Goal: Task Accomplishment & Management: Use online tool/utility

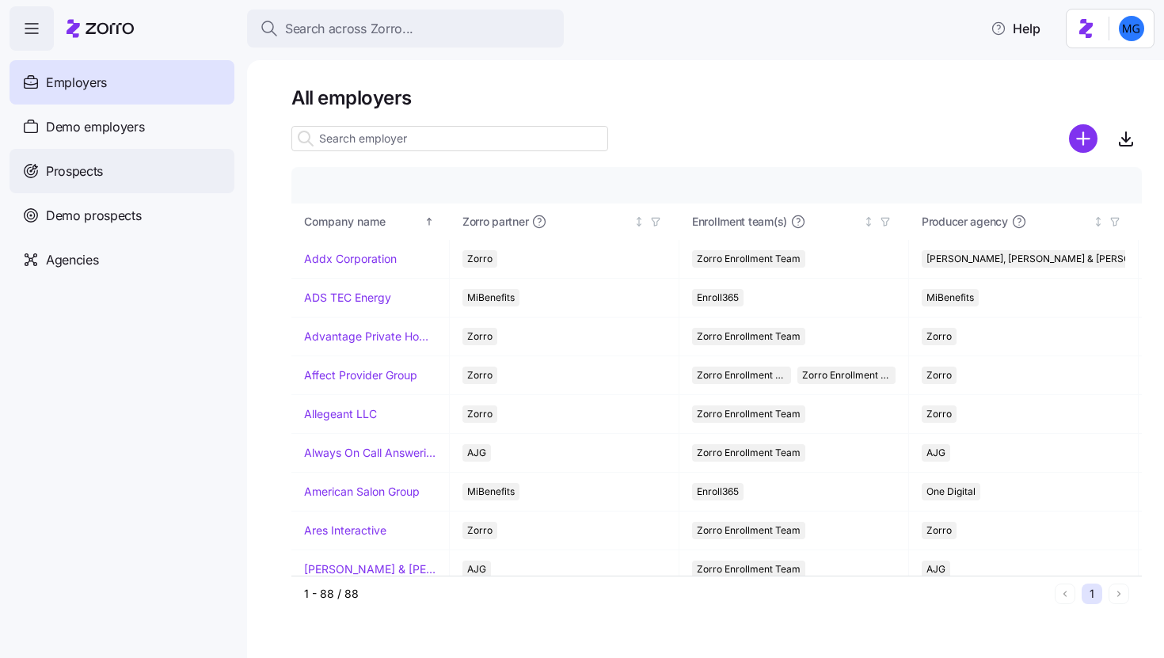
click at [184, 172] on div "Prospects" at bounding box center [122, 171] width 225 height 44
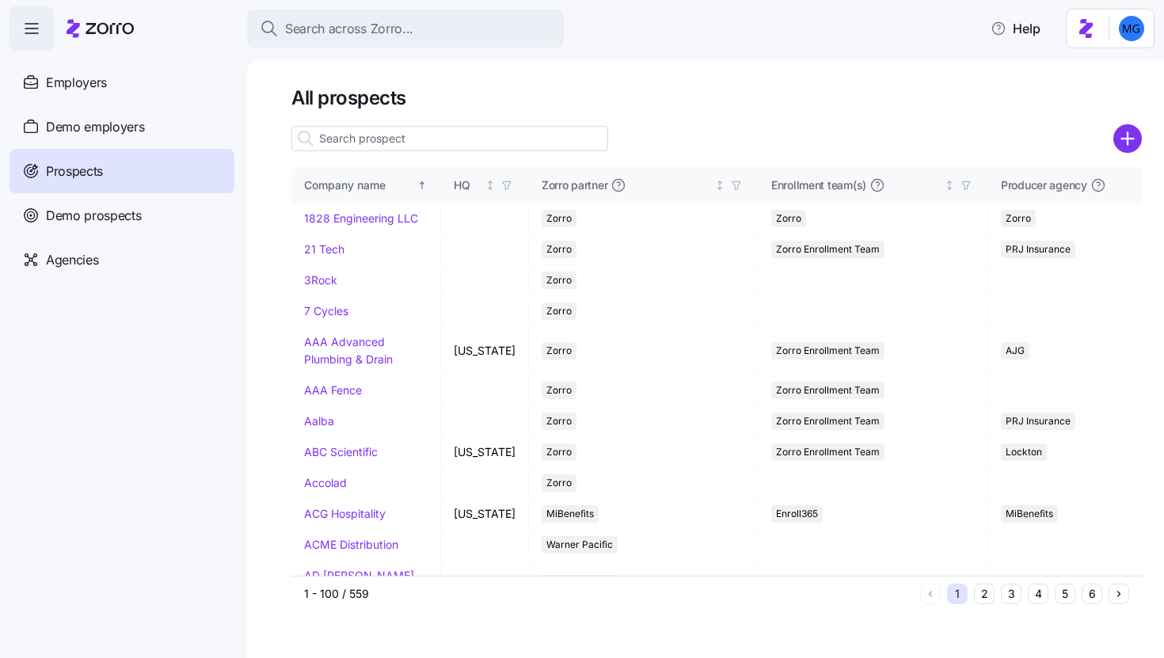
click at [440, 135] on input at bounding box center [449, 138] width 317 height 25
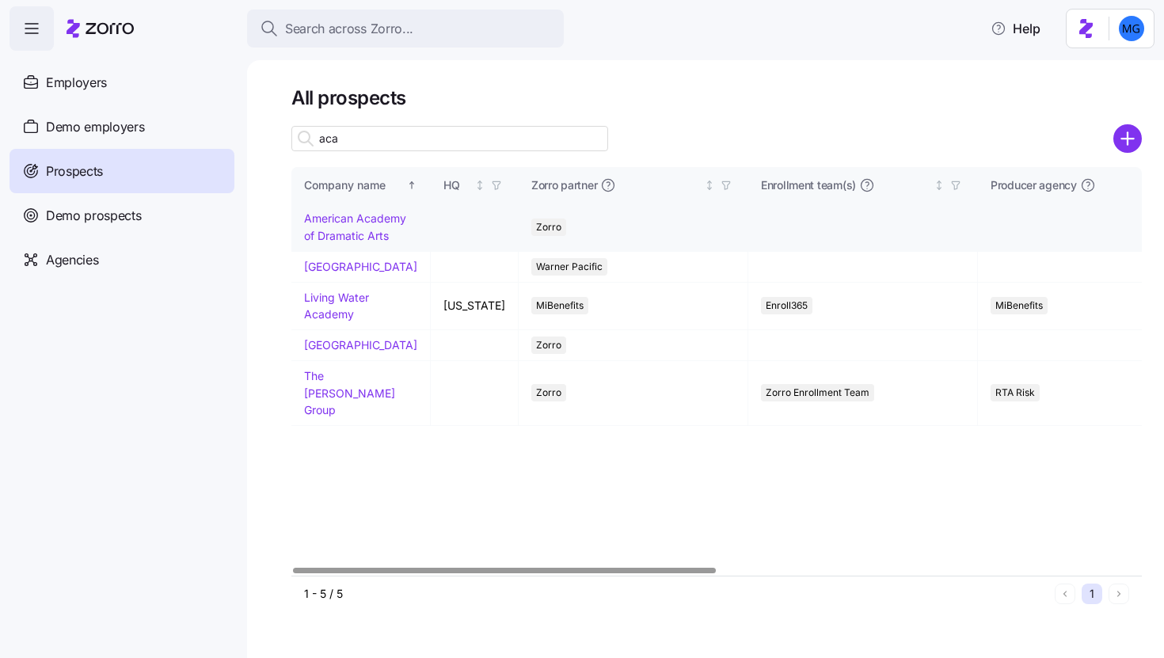
type input "aca"
click at [330, 242] on link "American Academy of Dramatic Arts" at bounding box center [355, 226] width 102 height 31
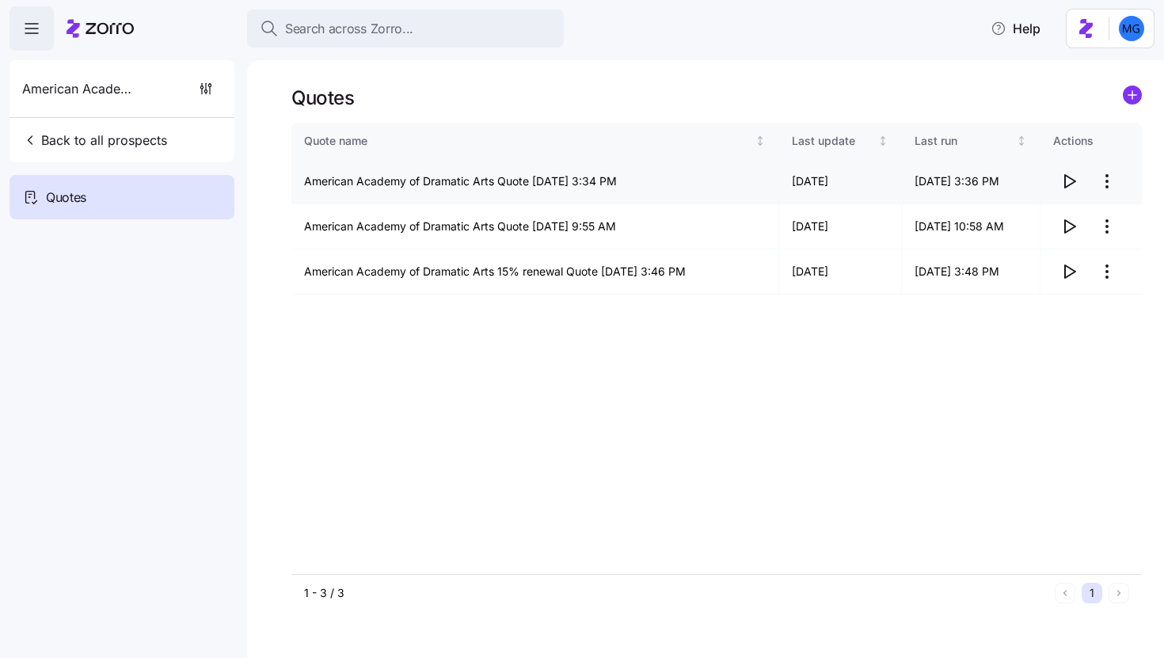
click at [1070, 180] on icon "button" at bounding box center [1069, 181] width 19 height 19
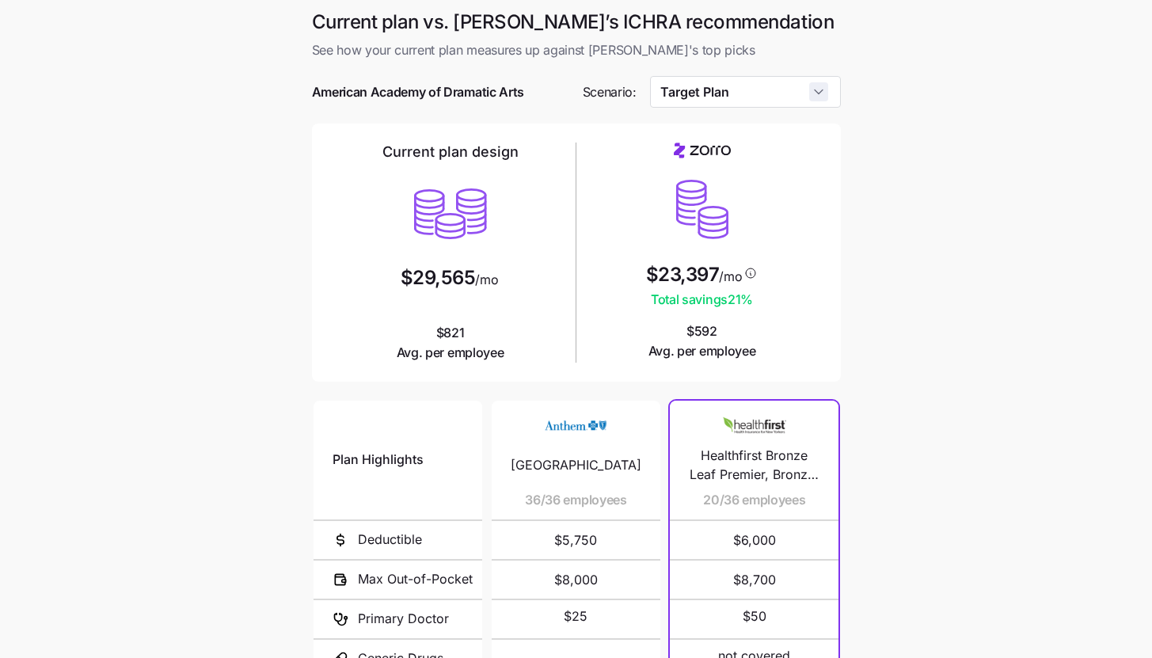
click at [820, 97] on input "Target Plan" at bounding box center [745, 92] width 191 height 32
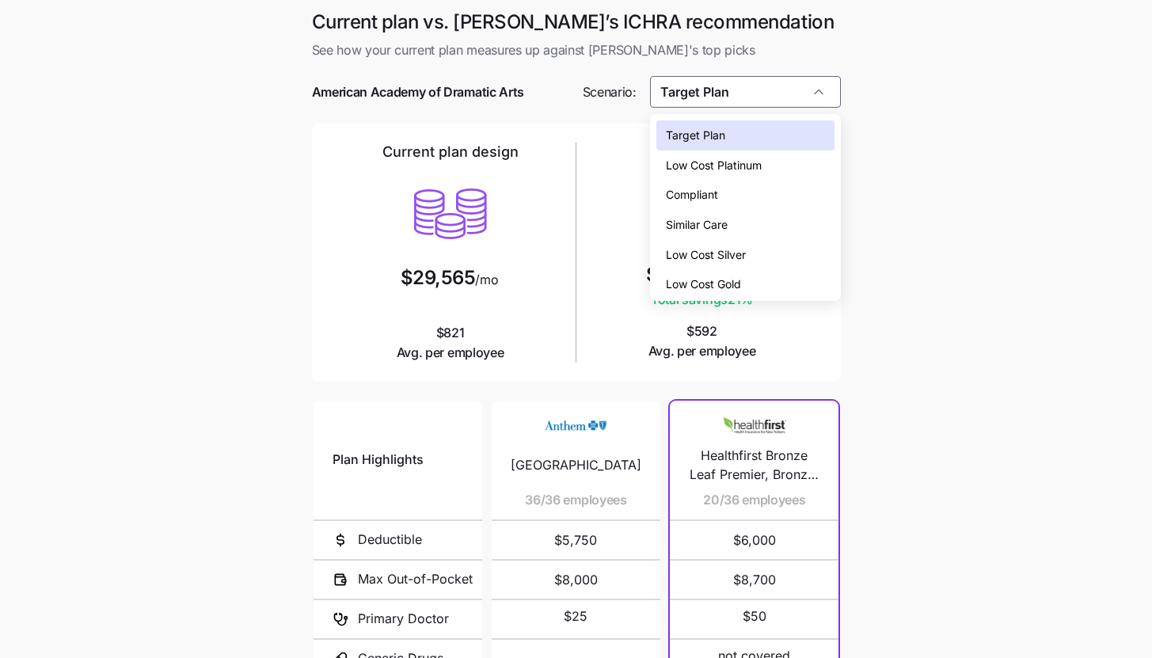
click at [778, 223] on div "Similar Care" at bounding box center [745, 225] width 178 height 30
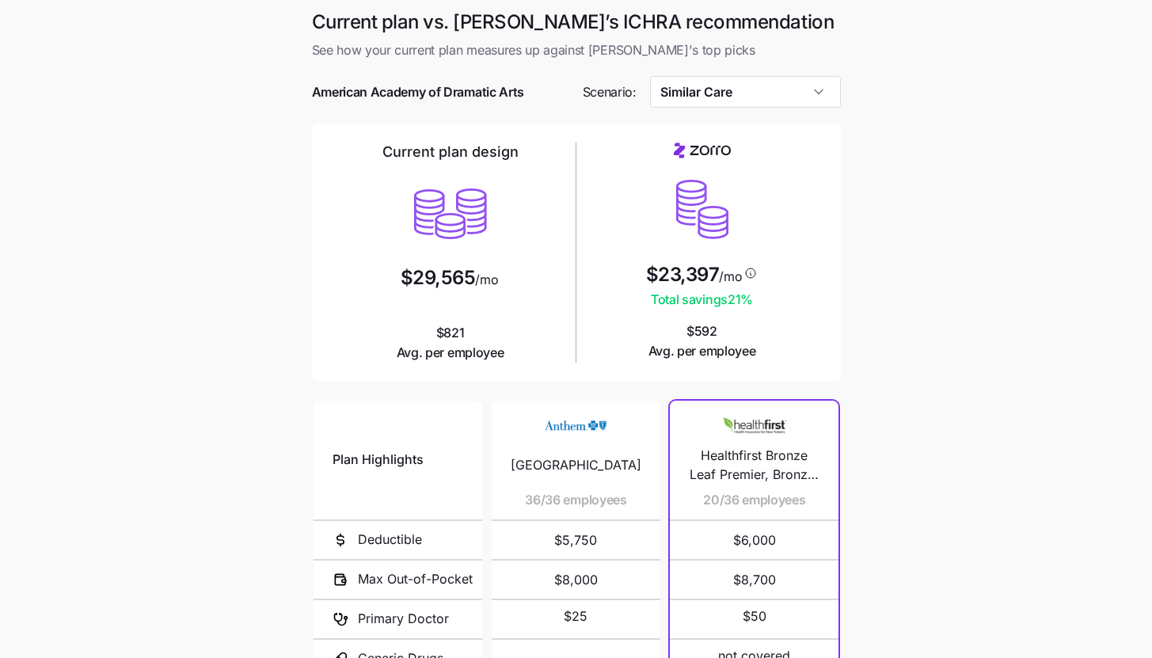
drag, startPoint x: 900, startPoint y: 264, endPoint x: 911, endPoint y: 290, distance: 27.7
click at [900, 264] on main "Current plan vs. Zorro’s ICHRA recommendation See how your current plan measure…" at bounding box center [576, 432] width 1152 height 865
click at [988, 252] on main "Current plan vs. Zorro’s ICHRA recommendation See how your current plan measure…" at bounding box center [576, 432] width 1152 height 865
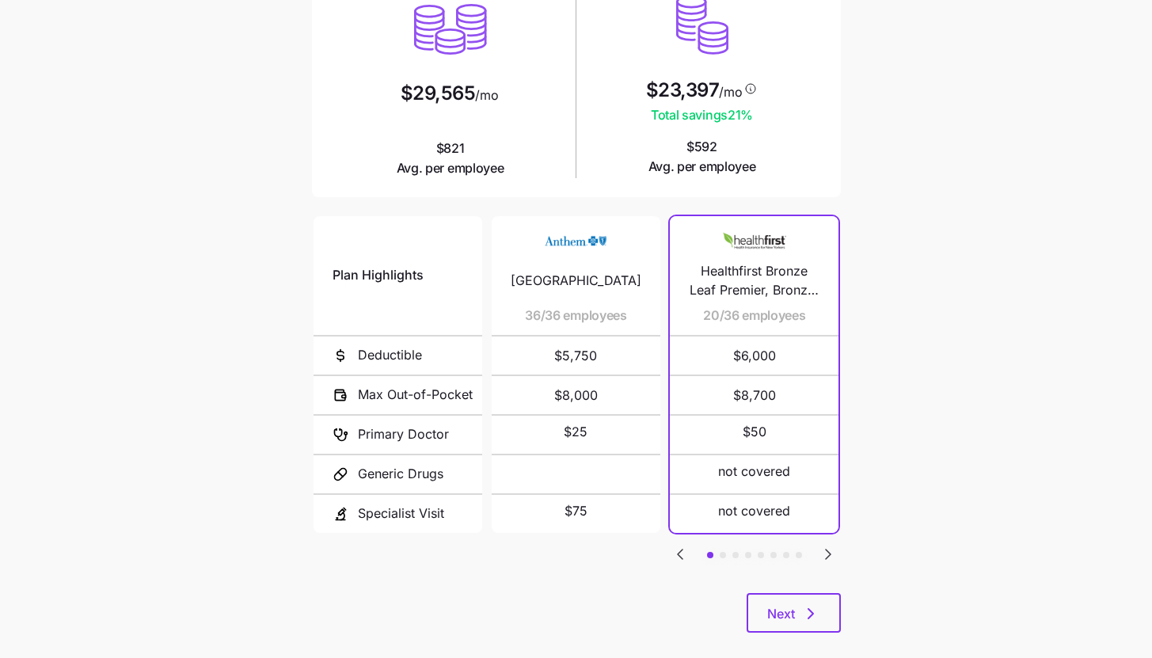
scroll to position [206, 0]
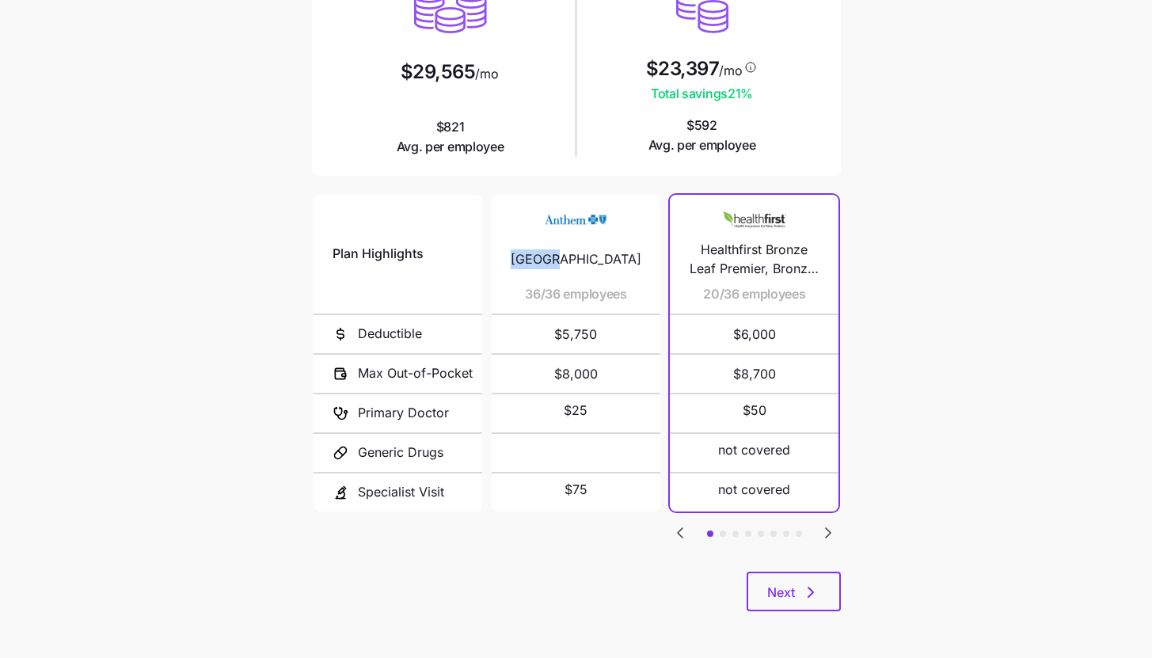
drag, startPoint x: 554, startPoint y: 262, endPoint x: 604, endPoint y: 262, distance: 49.9
click at [604, 262] on div "Oxford 36/36 employees" at bounding box center [576, 254] width 131 height 119
click at [588, 218] on img at bounding box center [575, 219] width 63 height 30
click at [543, 223] on div "Oxford 36/36 employees" at bounding box center [576, 254] width 131 height 119
click at [554, 219] on img at bounding box center [575, 219] width 63 height 30
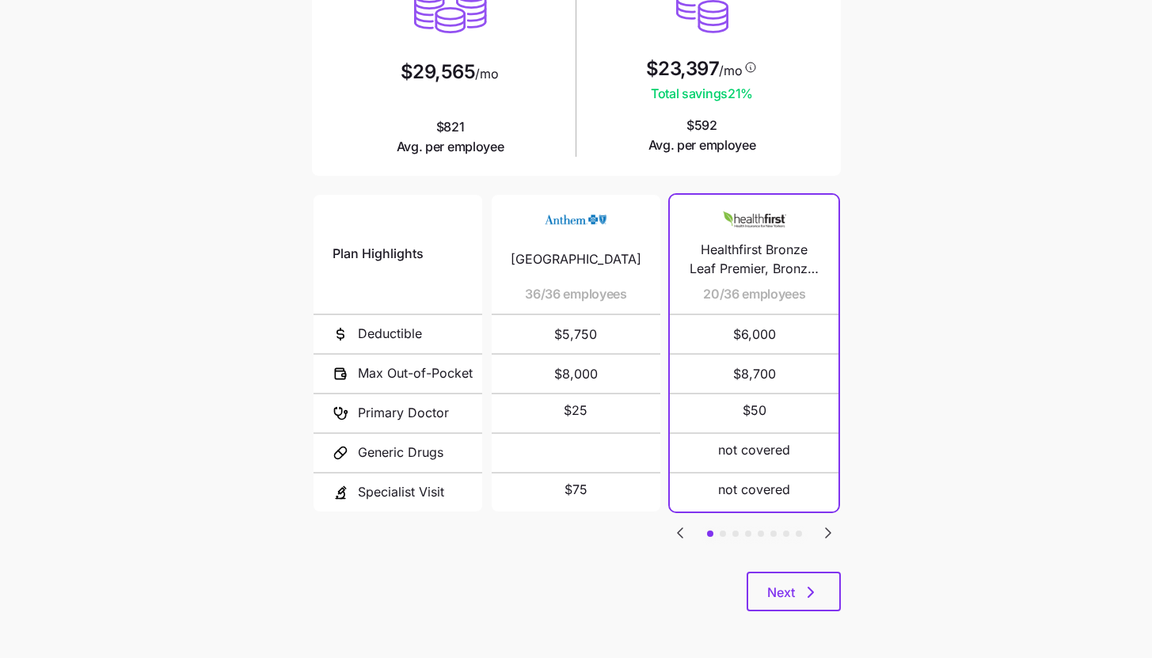
click at [554, 219] on img at bounding box center [575, 219] width 63 height 30
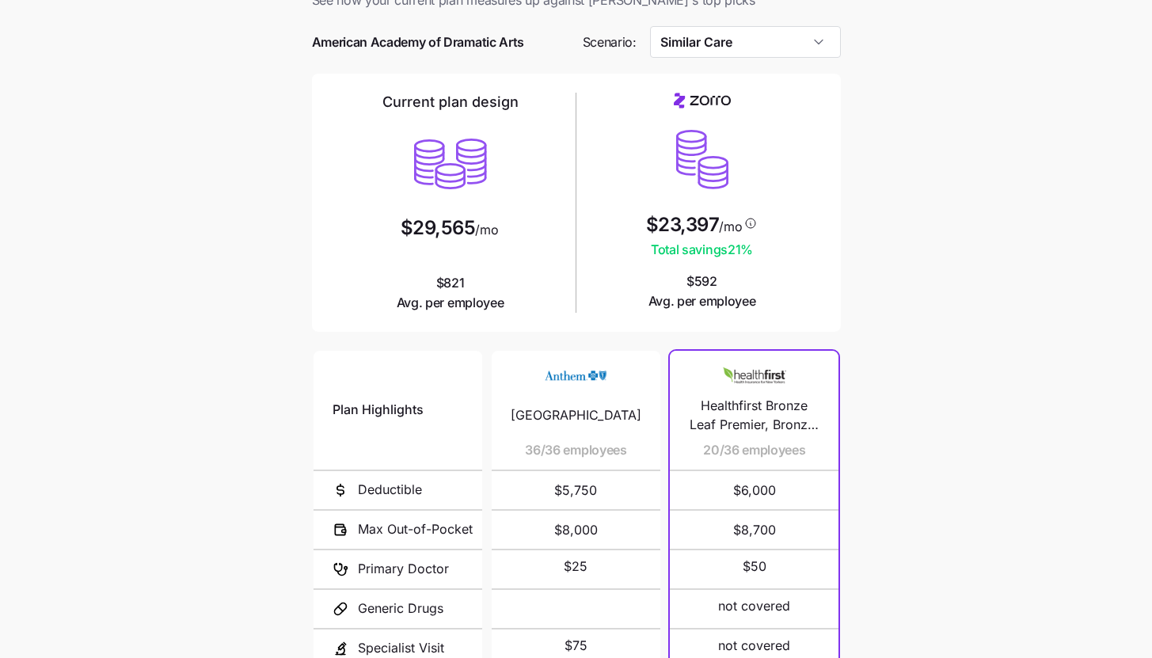
scroll to position [0, 0]
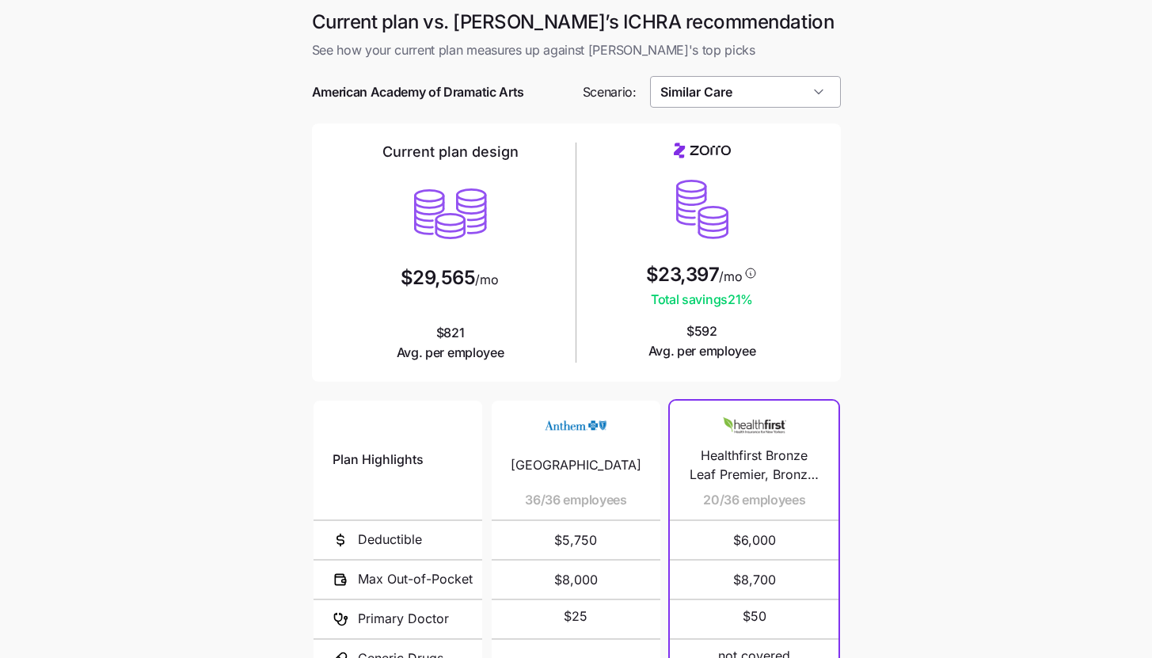
click at [767, 93] on input "Similar Care" at bounding box center [745, 92] width 191 height 32
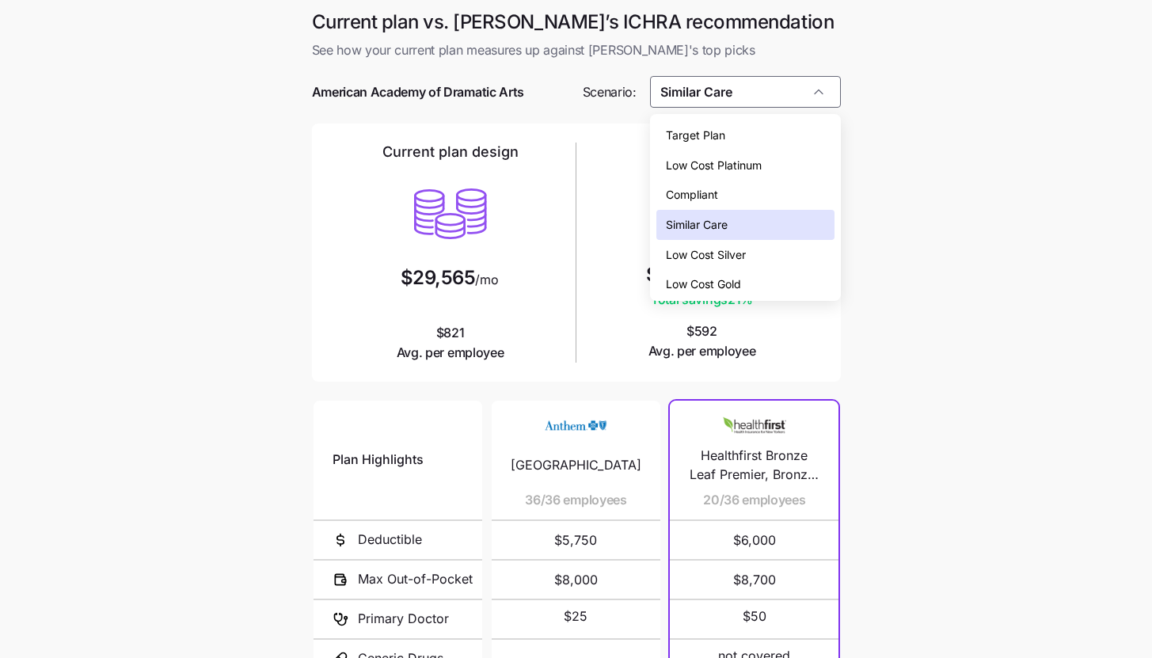
click at [775, 257] on div "Low Cost Silver" at bounding box center [745, 255] width 178 height 30
type input "Low Cost Silver"
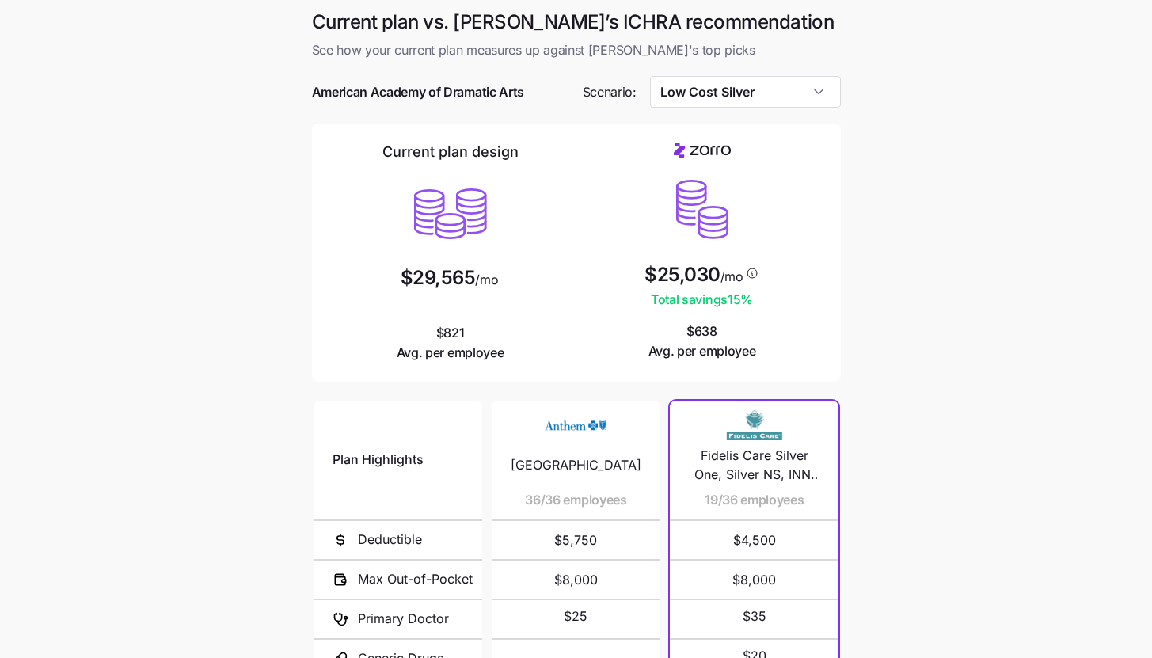
scroll to position [206, 0]
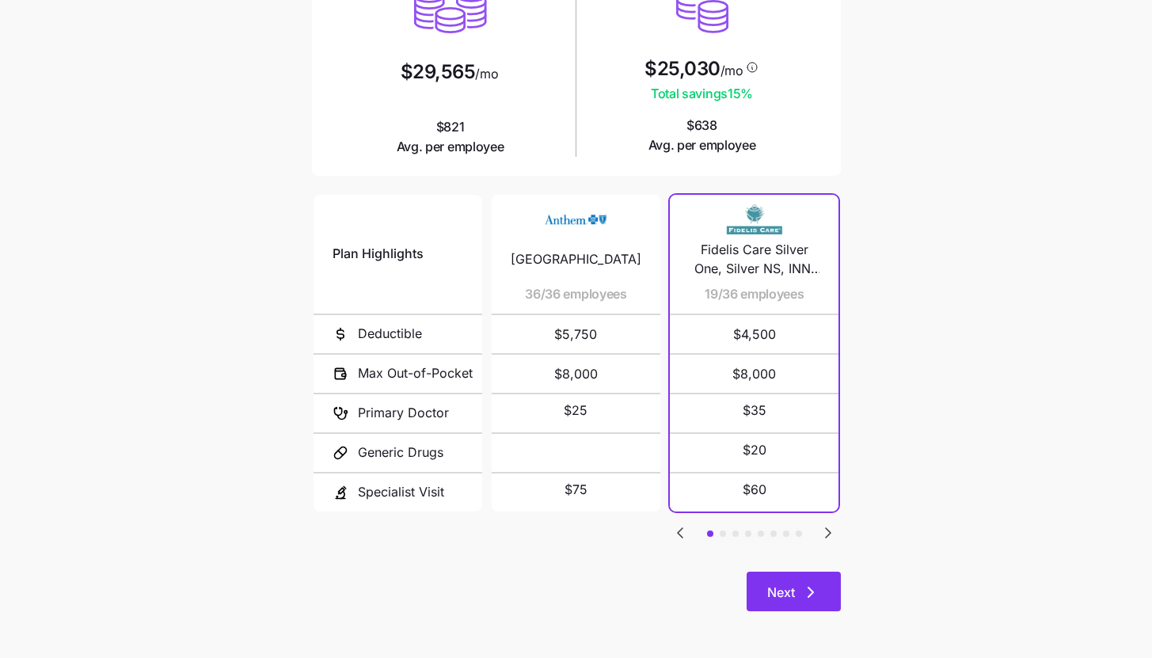
click at [830, 603] on button "Next" at bounding box center [794, 592] width 94 height 40
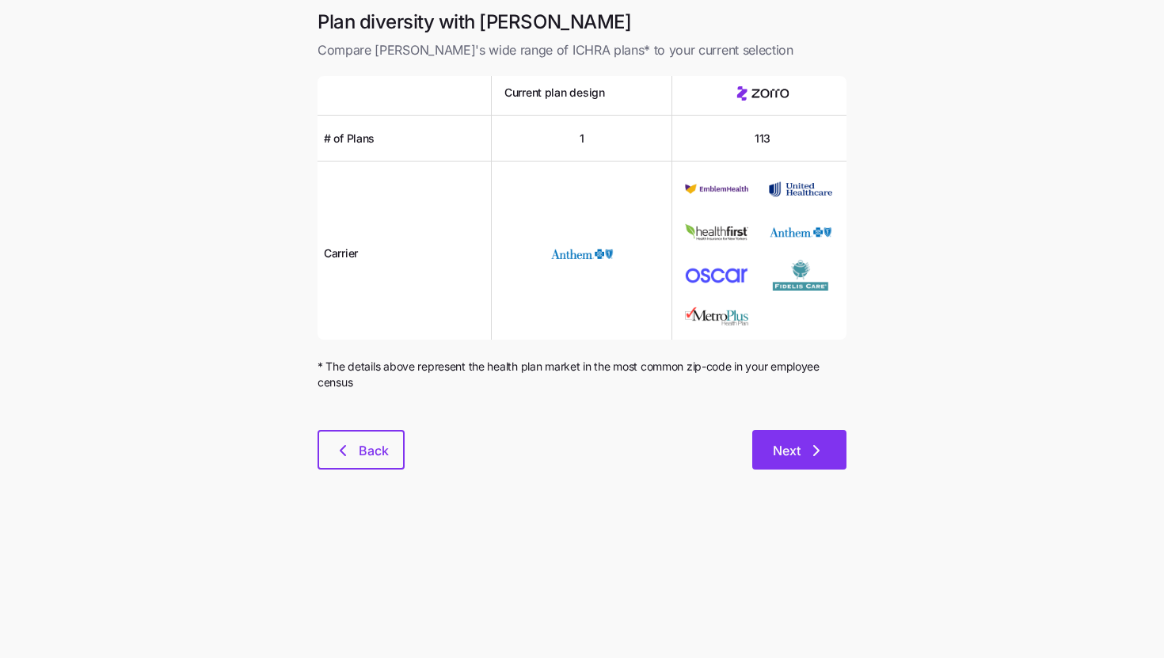
click at [822, 444] on icon "button" at bounding box center [816, 450] width 19 height 19
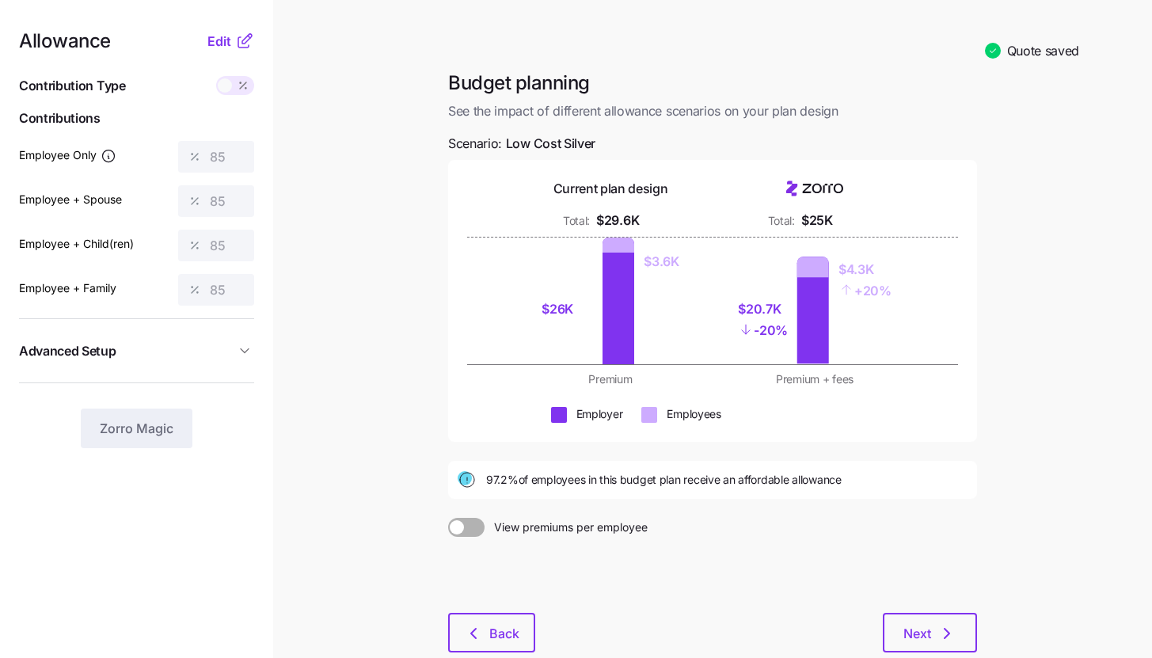
click at [247, 112] on span "Contributions" at bounding box center [136, 118] width 235 height 20
click at [236, 48] on icon at bounding box center [244, 41] width 19 height 19
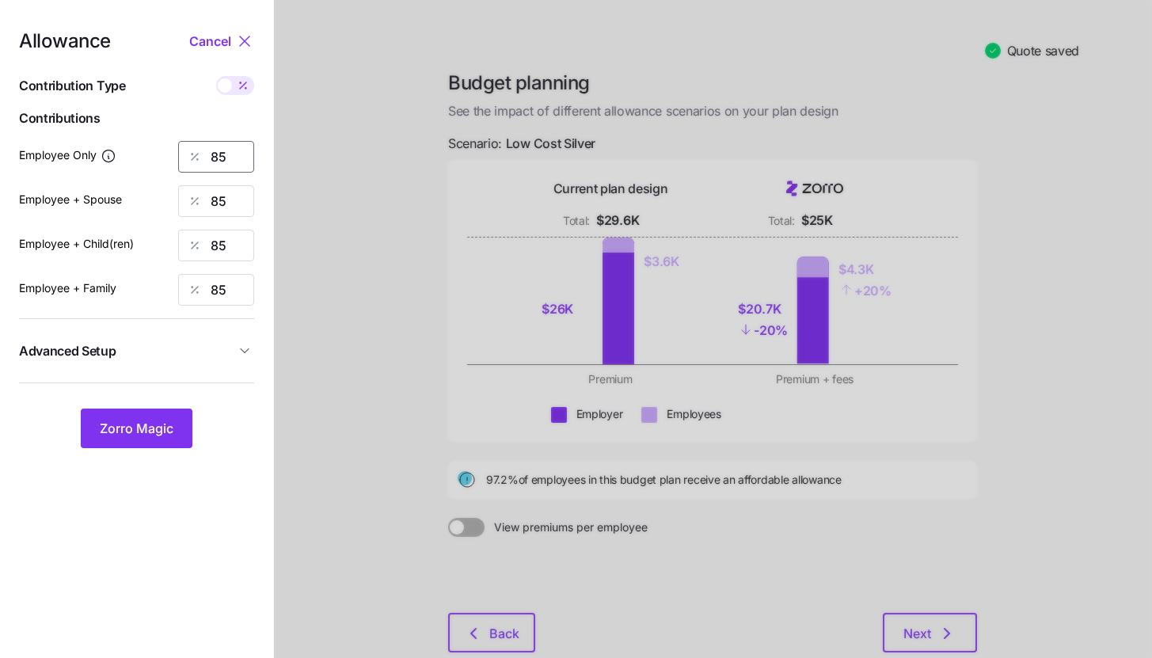
click at [240, 154] on input "85" at bounding box center [216, 157] width 76 height 32
type input "100"
type input "10"
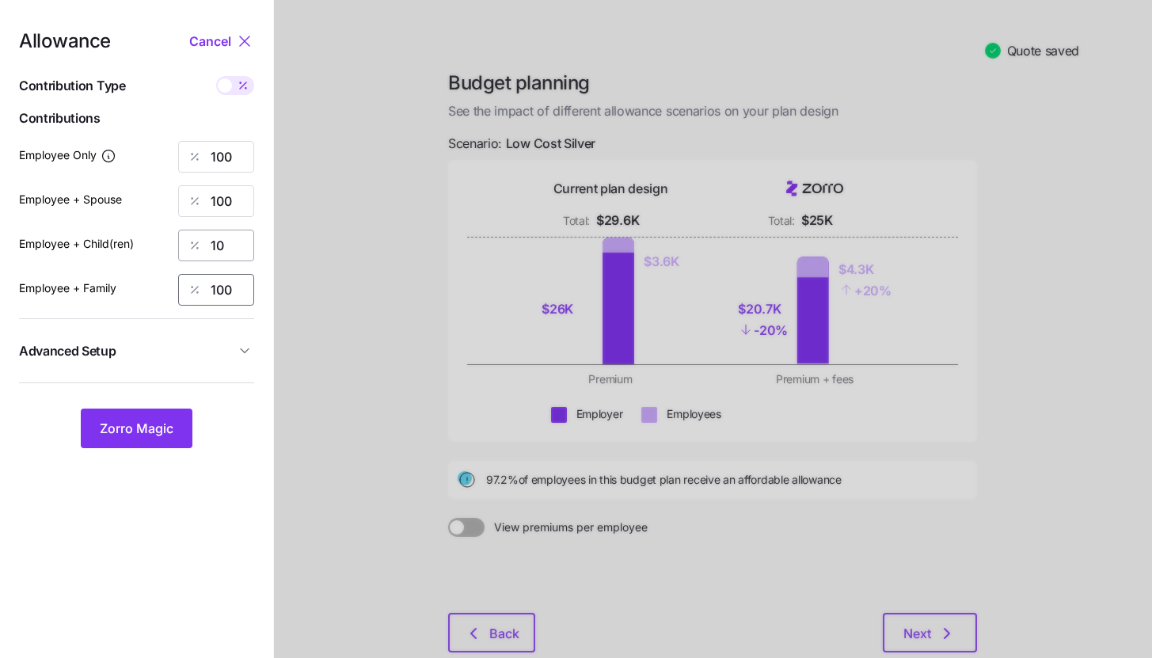
type input "100"
click at [235, 235] on input "10" at bounding box center [216, 246] width 76 height 32
type input "100"
click at [161, 451] on nav "Allowance Cancel Contribution Type Use classes Contributions Employee Only 100 …" at bounding box center [136, 377] width 273 height 754
click at [161, 441] on button "Zorro Magic" at bounding box center [137, 429] width 112 height 40
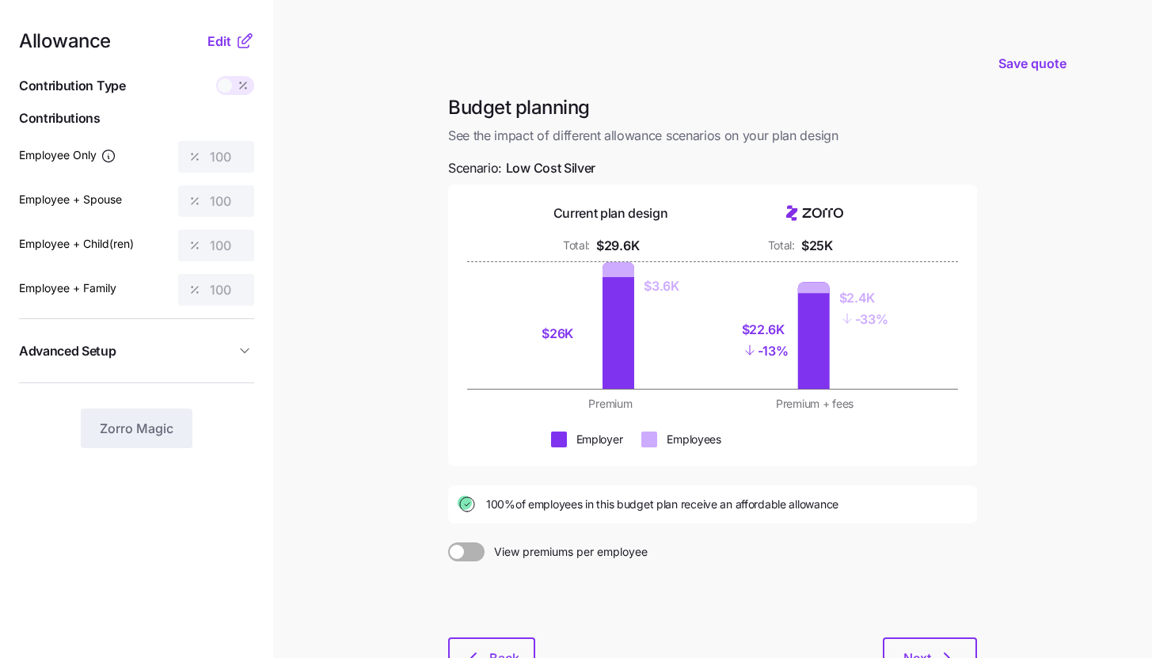
click at [278, 223] on main "Save quote Budget planning See the impact of different allowance scenarios on y…" at bounding box center [576, 389] width 1152 height 778
click at [922, 644] on button "Next" at bounding box center [930, 657] width 94 height 40
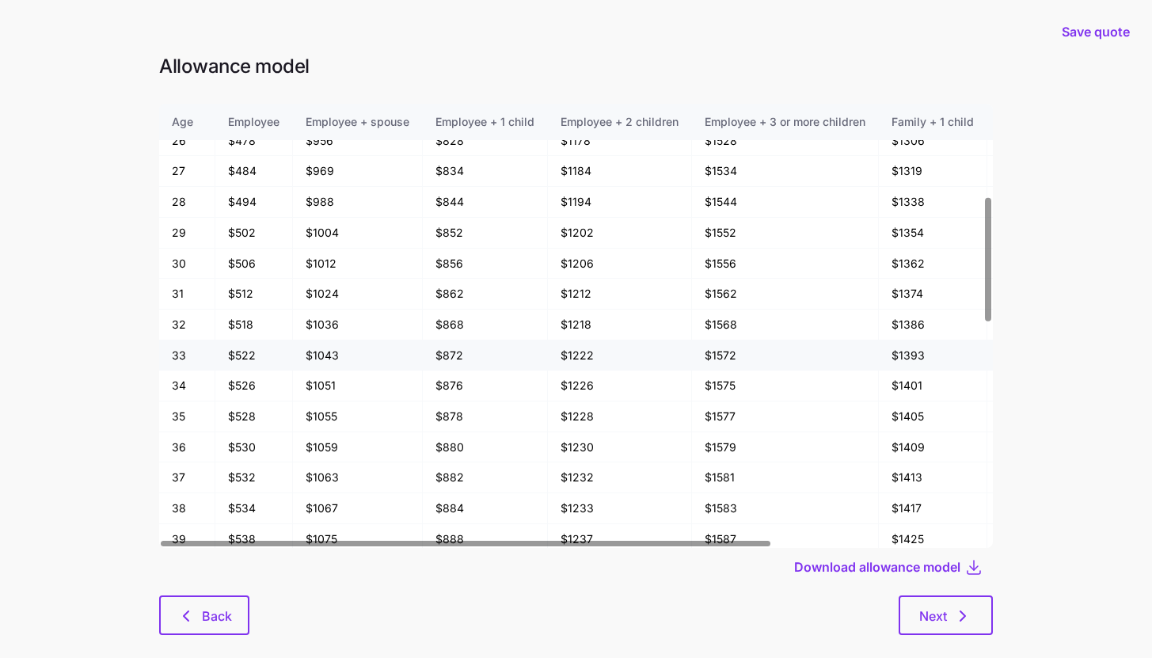
scroll to position [331, 0]
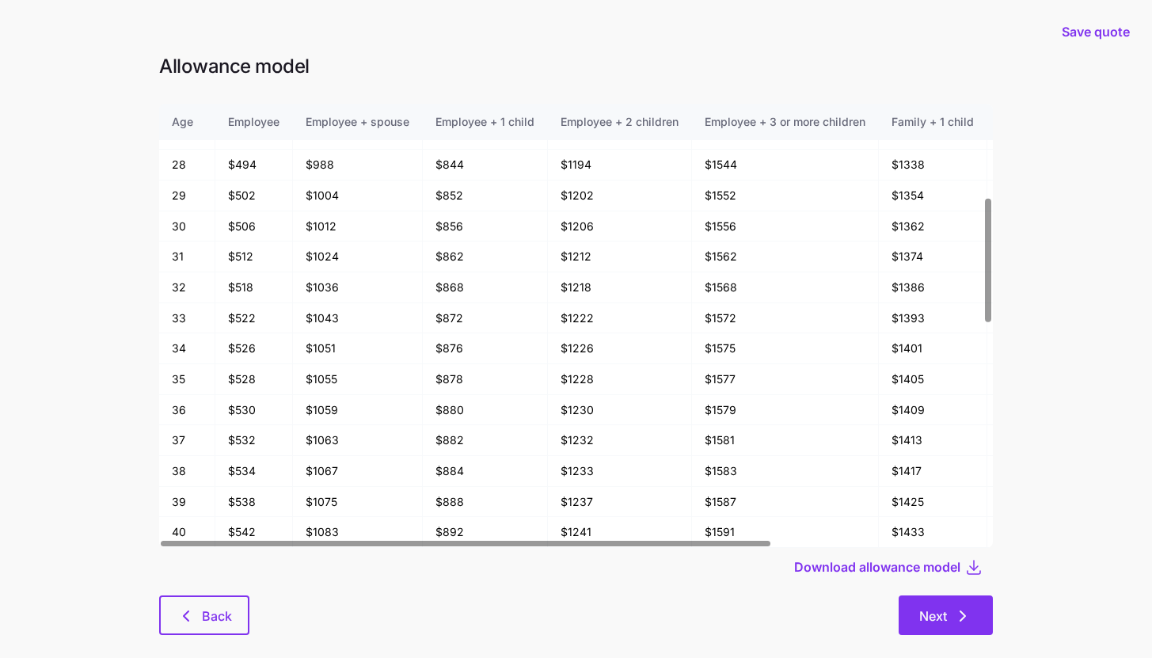
click at [927, 611] on span "Next" at bounding box center [933, 616] width 28 height 19
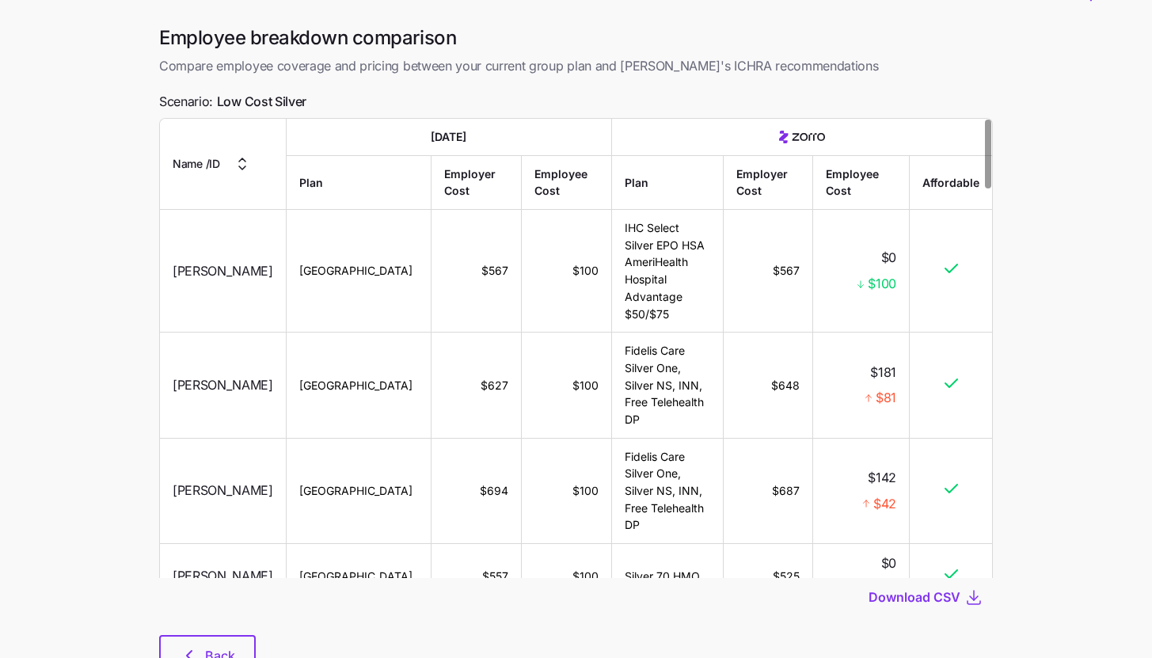
scroll to position [112, 0]
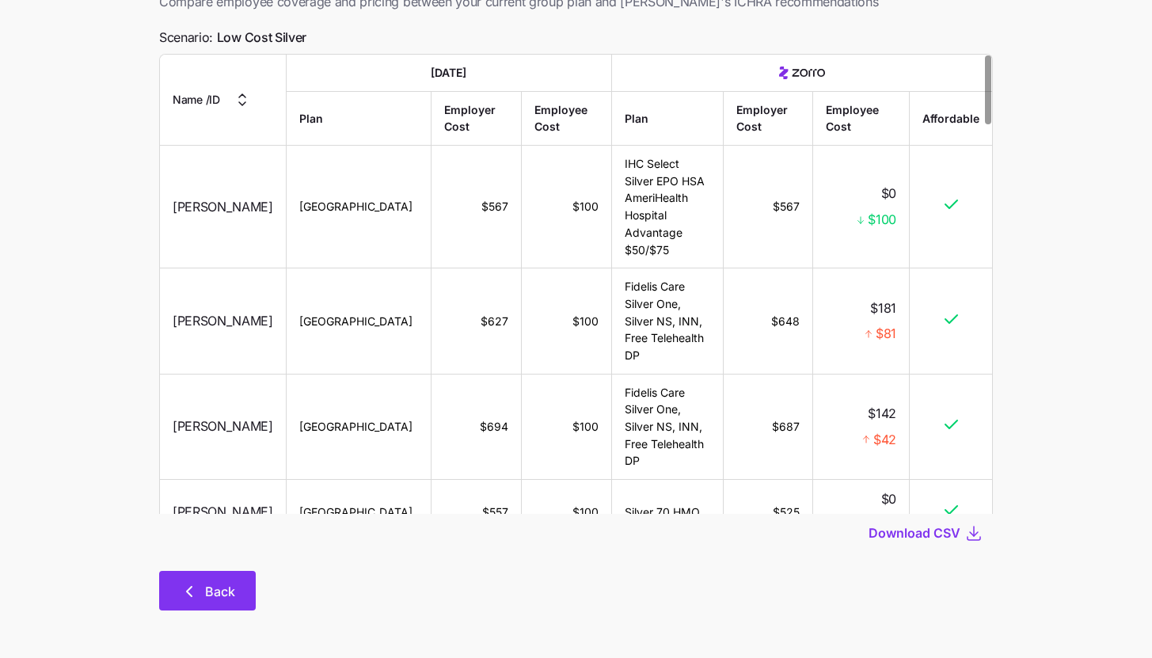
click at [204, 610] on button "Back" at bounding box center [207, 591] width 97 height 40
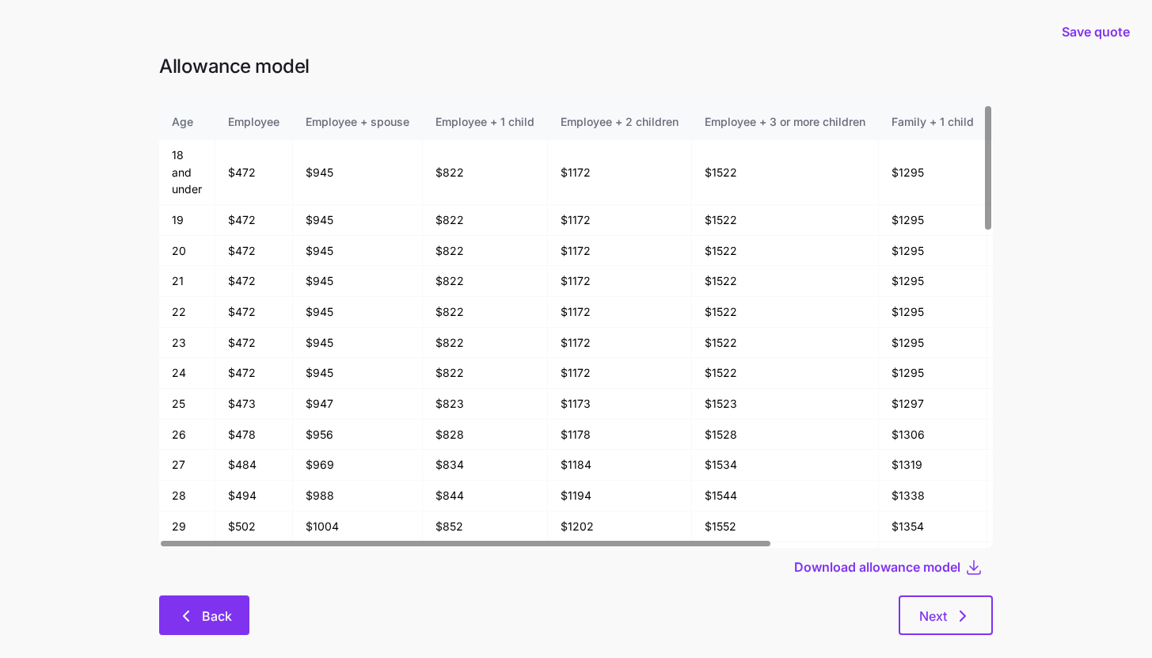
click at [207, 615] on span "Back" at bounding box center [217, 616] width 30 height 19
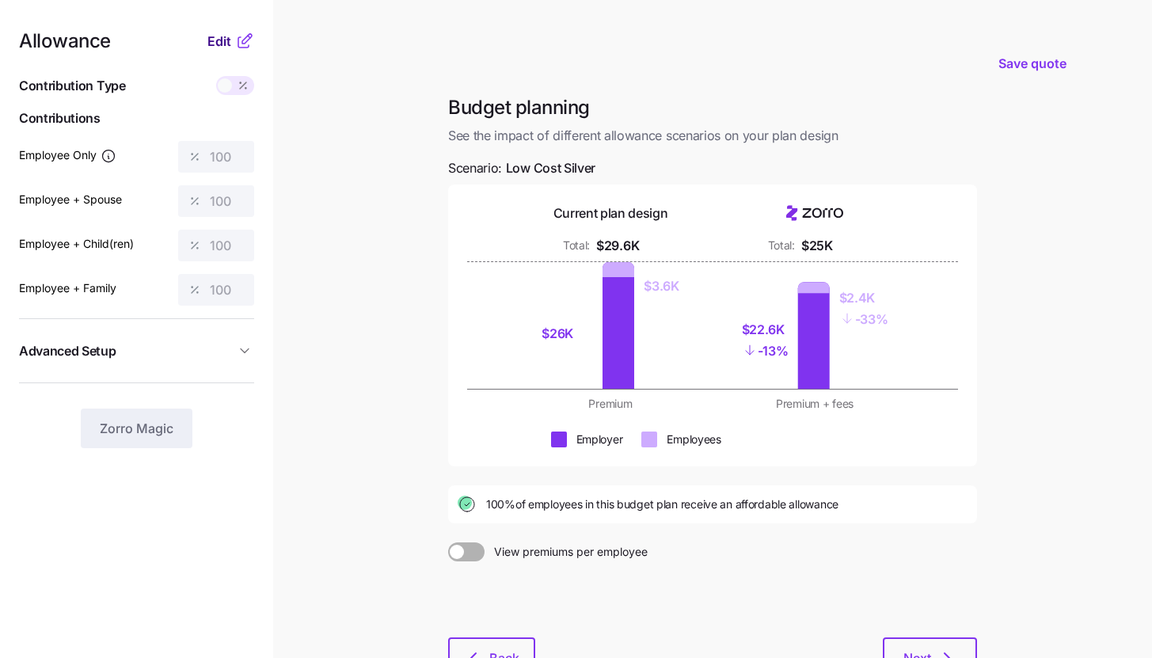
click at [221, 40] on span "Edit" at bounding box center [219, 41] width 24 height 19
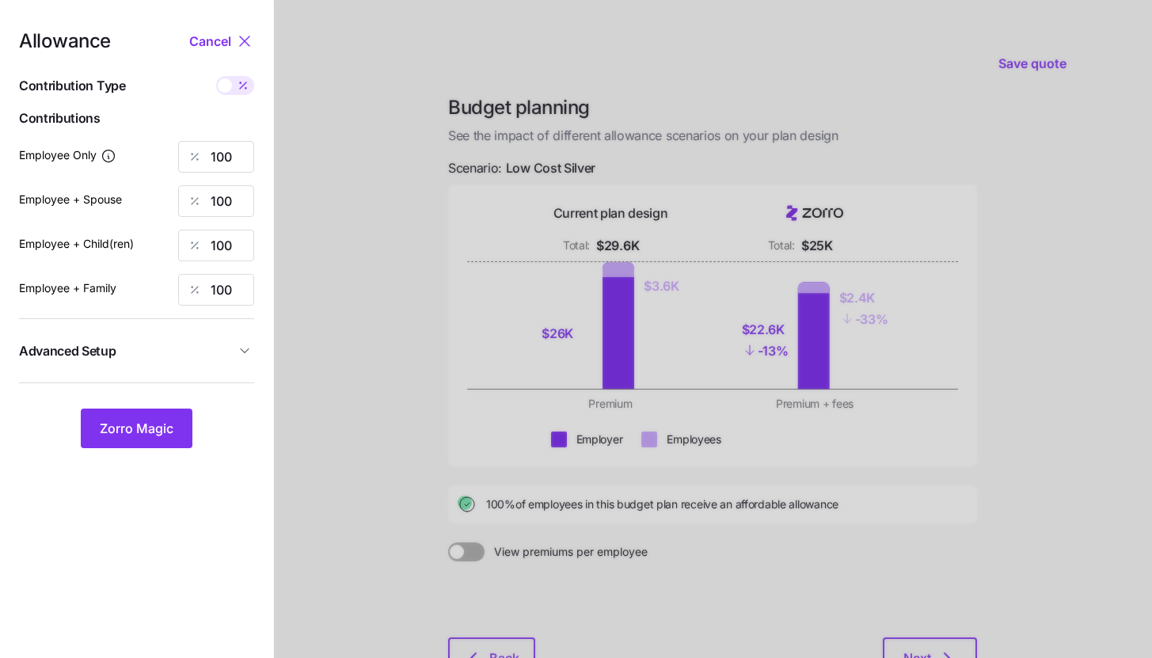
click at [226, 351] on span "Advanced Setup" at bounding box center [127, 351] width 216 height 20
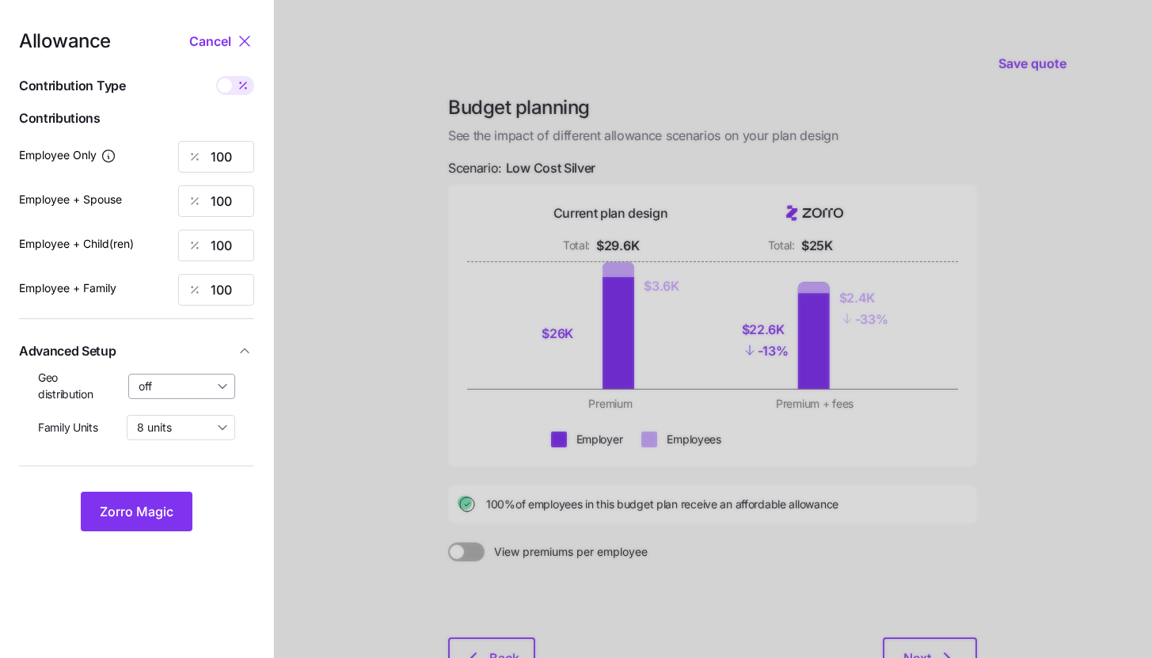
click at [207, 383] on input "off" at bounding box center [182, 386] width 108 height 25
click at [192, 474] on span "By state (6)" at bounding box center [173, 478] width 61 height 17
type input "By state (6)"
click at [156, 509] on span "Zorro Magic" at bounding box center [137, 511] width 74 height 19
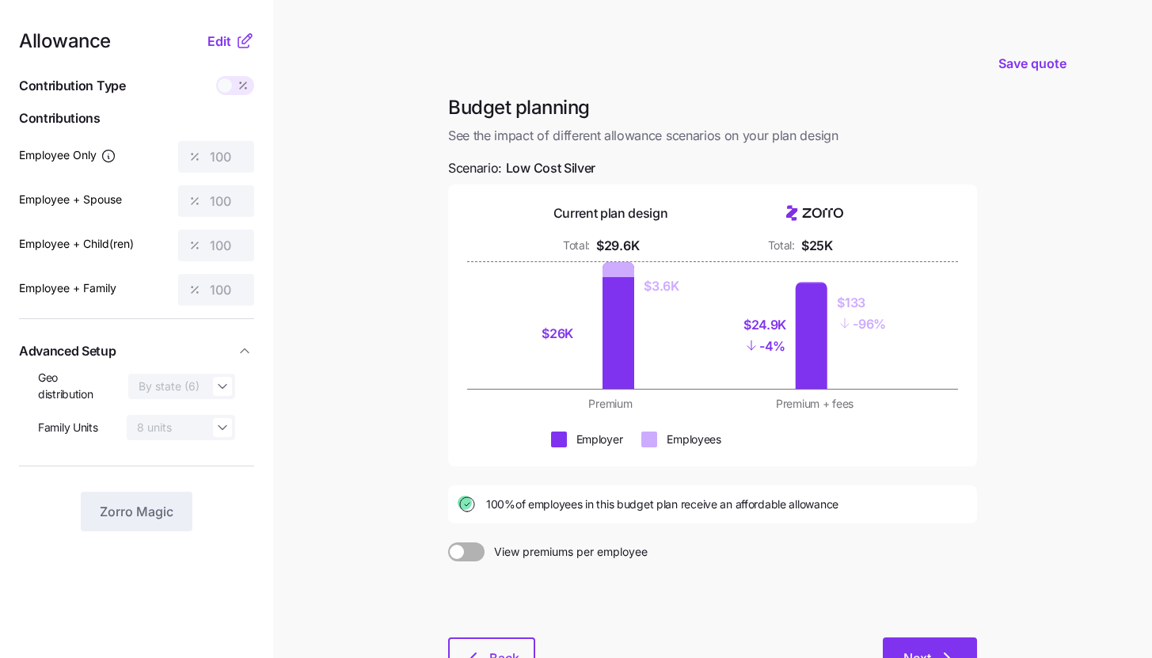
click at [931, 656] on span "Next" at bounding box center [930, 658] width 53 height 19
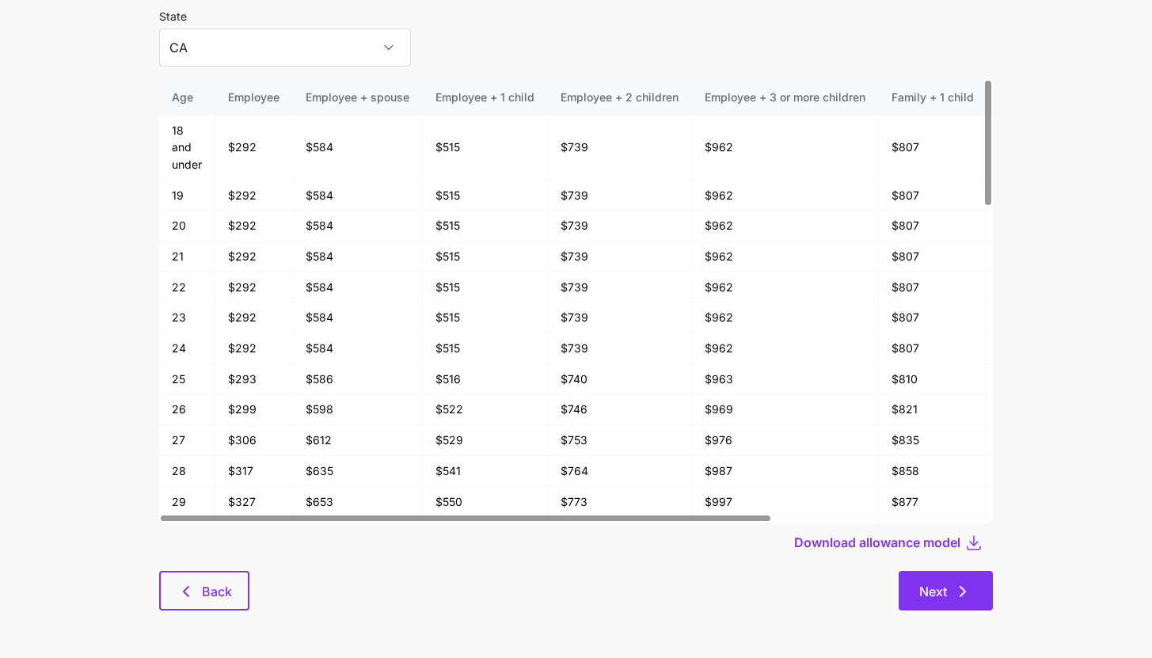
scroll to position [85, 0]
click at [956, 613] on div "Allowance model State CA Age Employee Employee + spouse Employee + 1 child Empl…" at bounding box center [576, 299] width 859 height 660
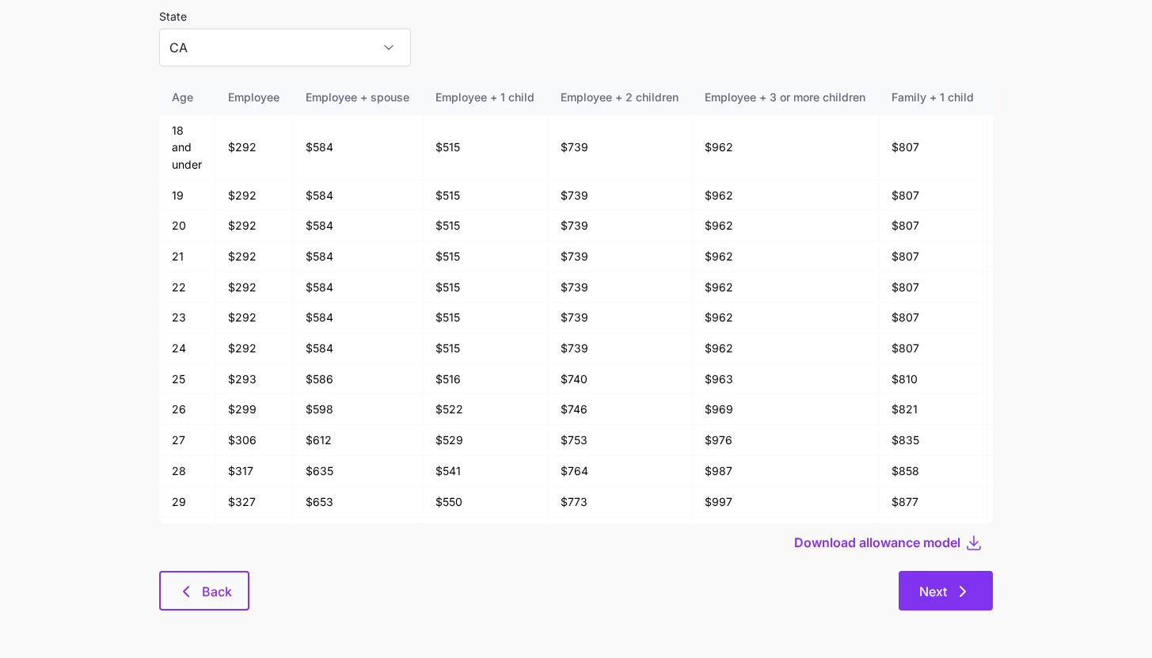
click at [956, 605] on button "Next" at bounding box center [946, 591] width 94 height 40
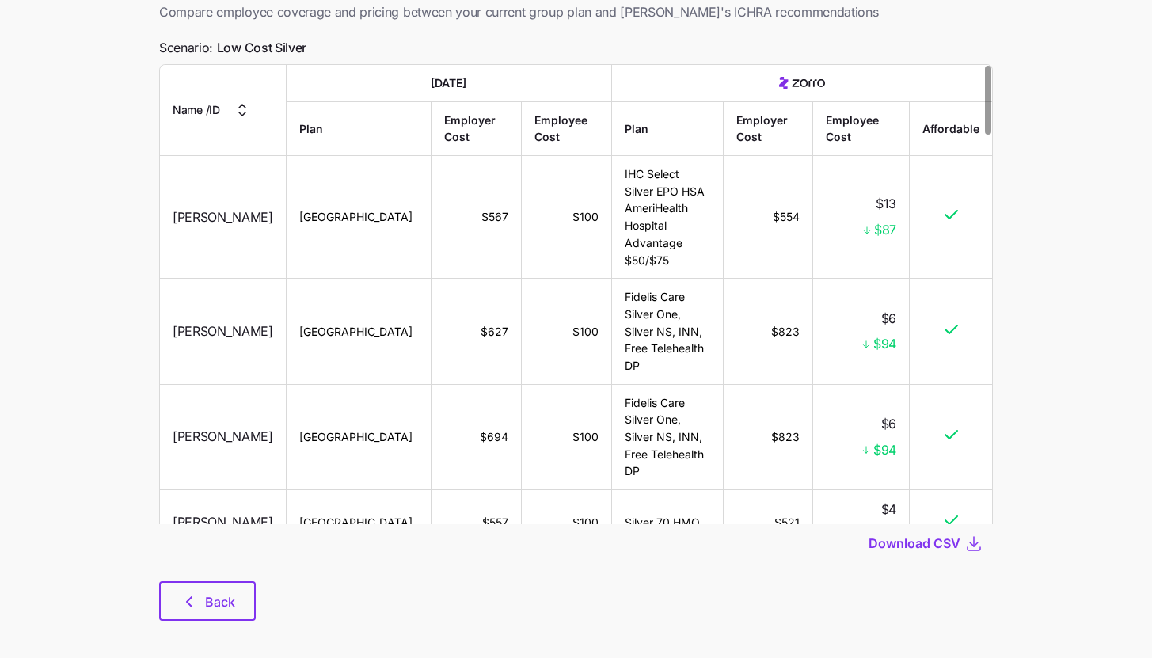
scroll to position [112, 0]
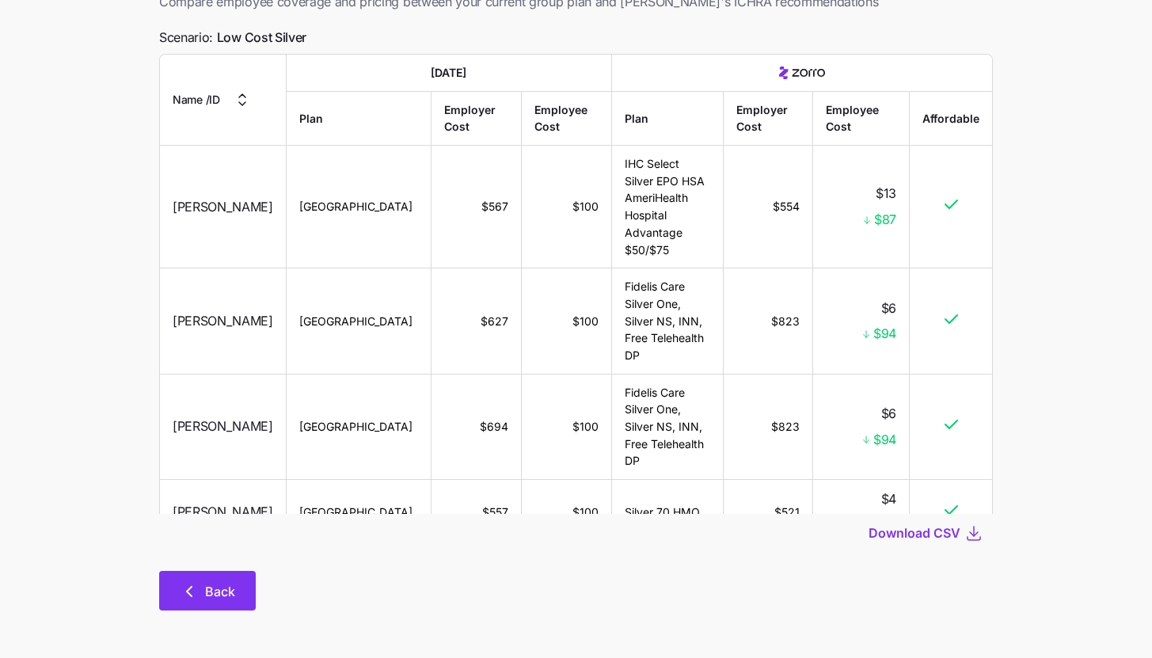
click at [207, 584] on span "Back" at bounding box center [220, 591] width 30 height 19
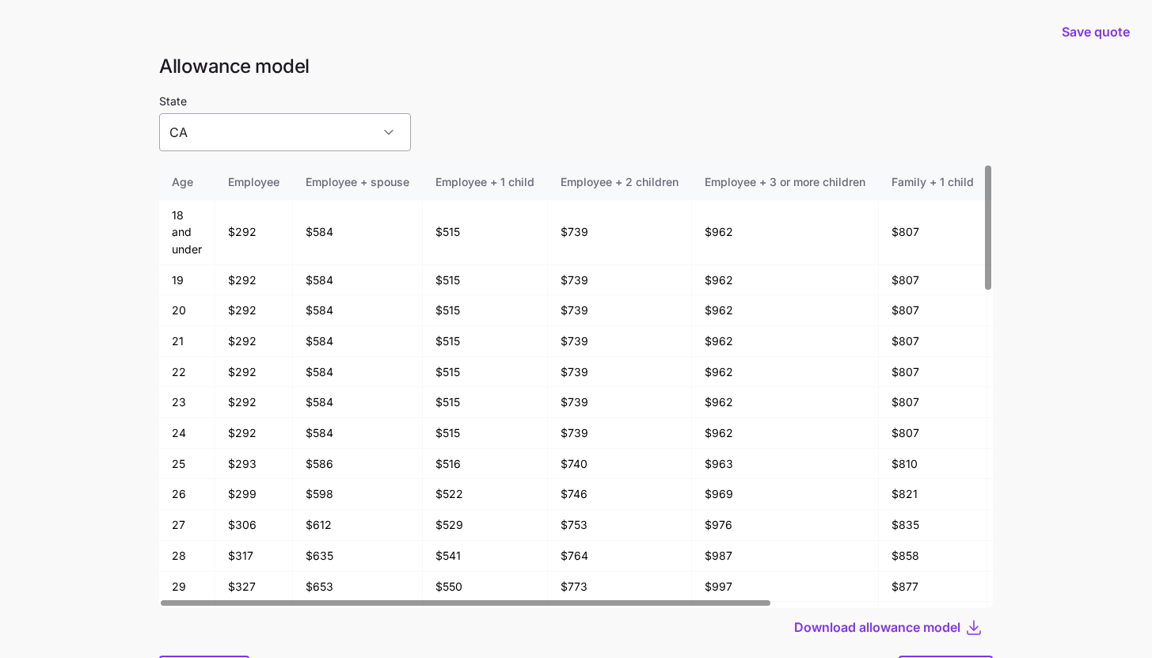
click at [299, 143] on input "CA" at bounding box center [285, 132] width 252 height 38
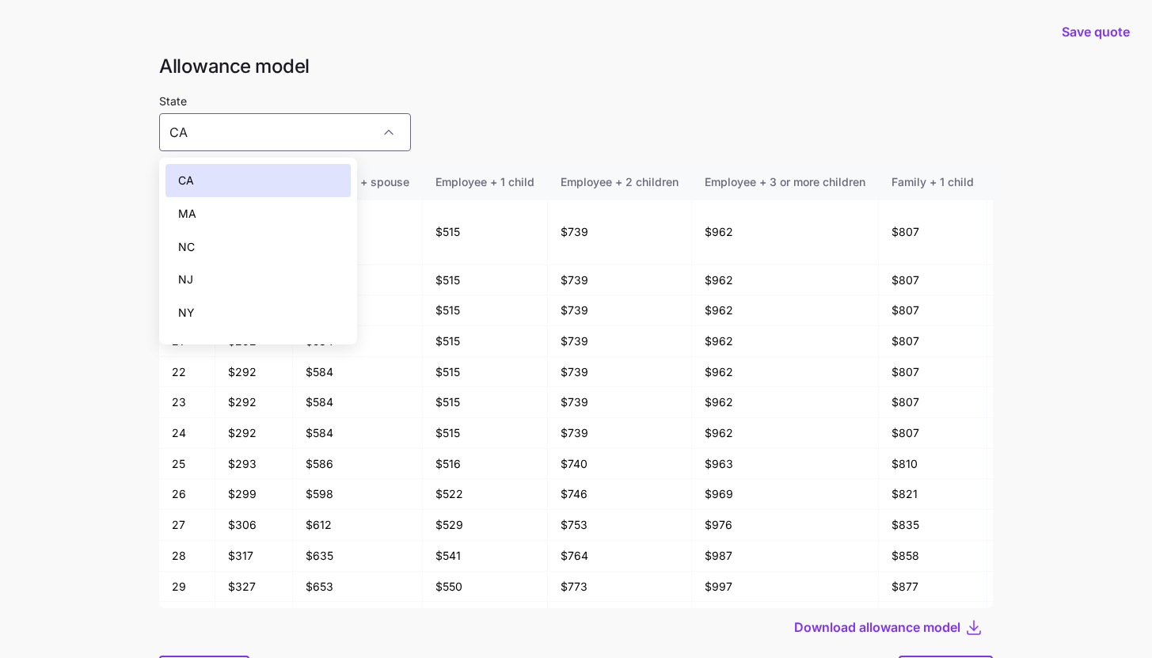
click at [264, 295] on div "NJ" at bounding box center [258, 279] width 185 height 33
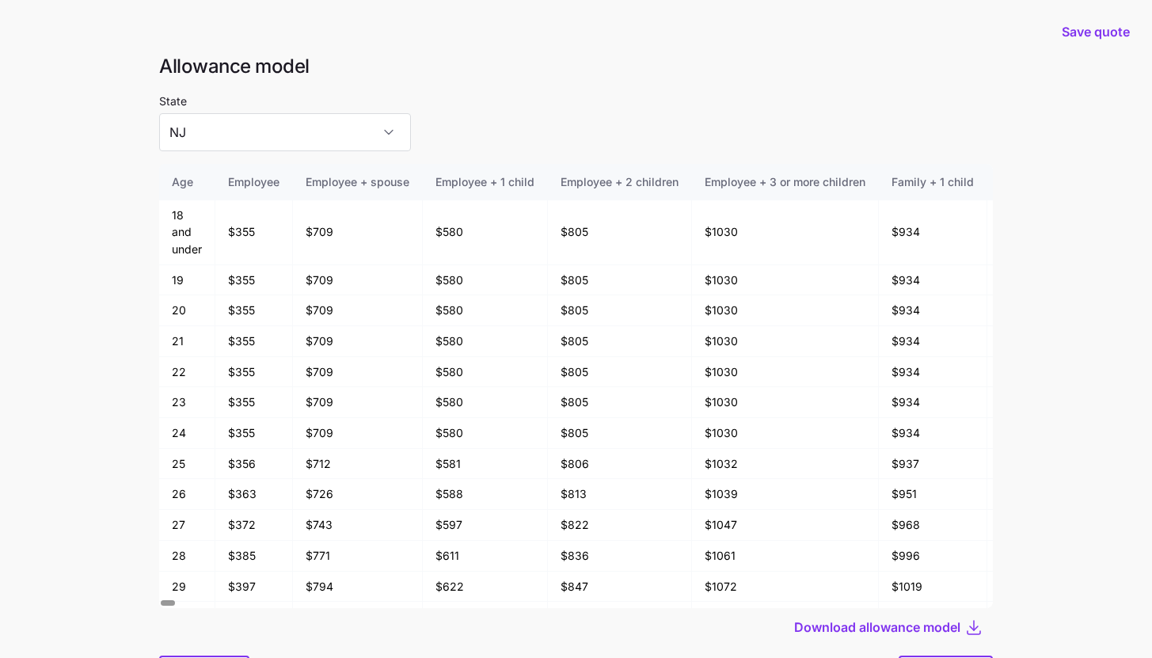
click at [264, 295] on td "$355" at bounding box center [254, 280] width 78 height 31
click at [254, 149] on input "NJ" at bounding box center [285, 132] width 252 height 38
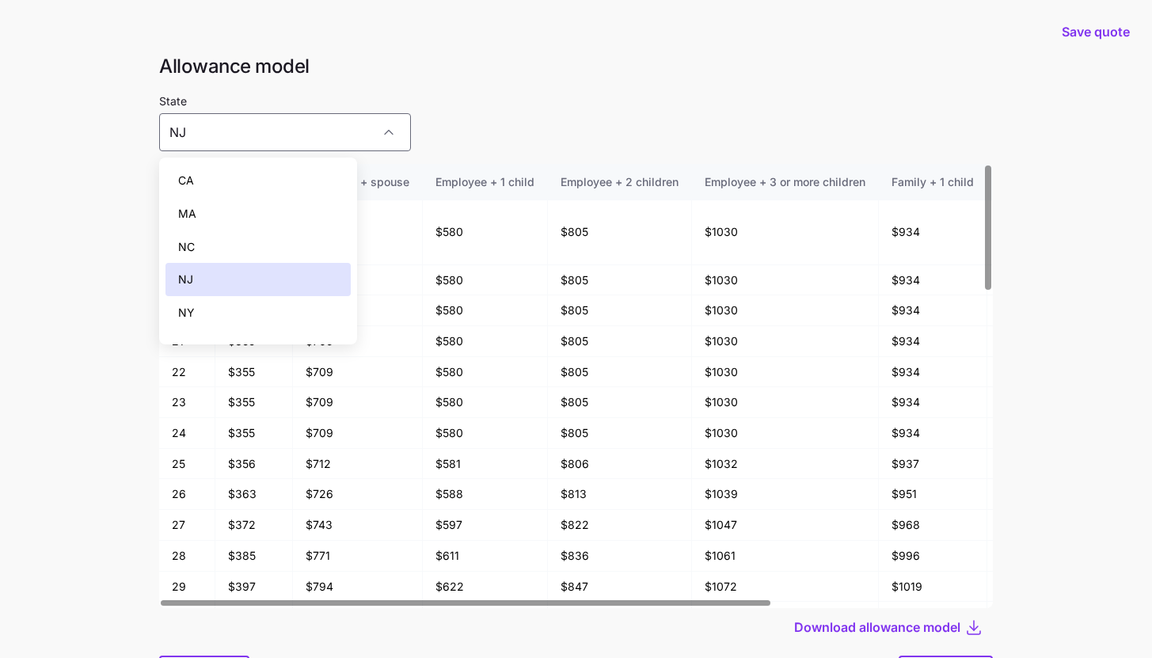
click at [238, 318] on div "NY" at bounding box center [258, 312] width 185 height 33
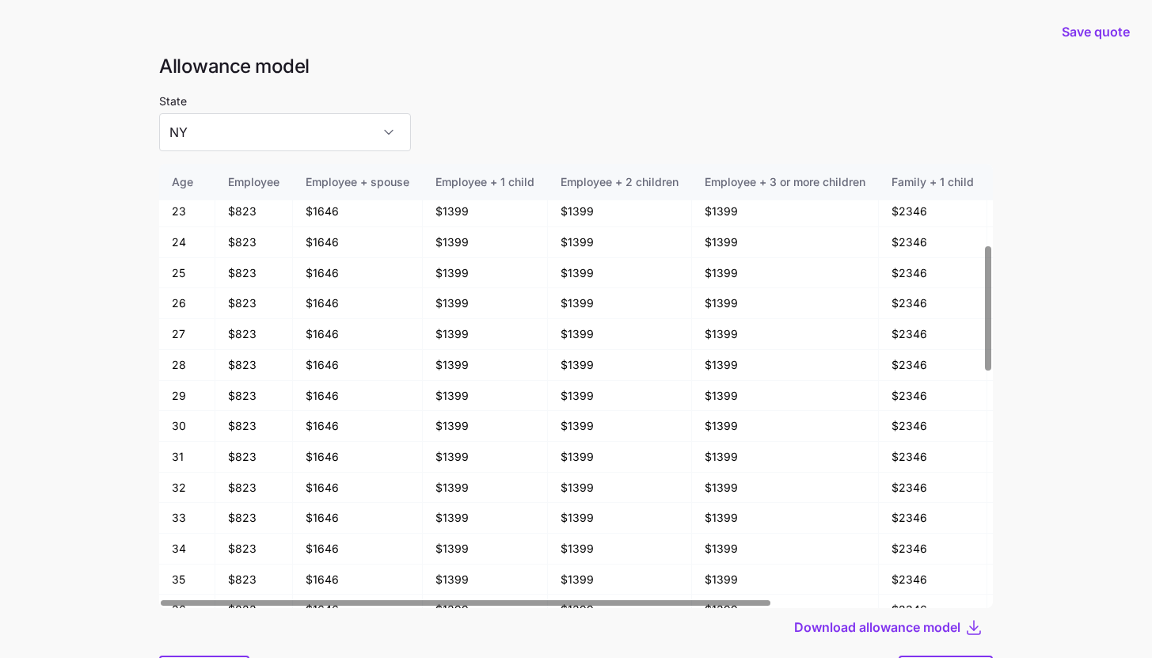
scroll to position [532, 0]
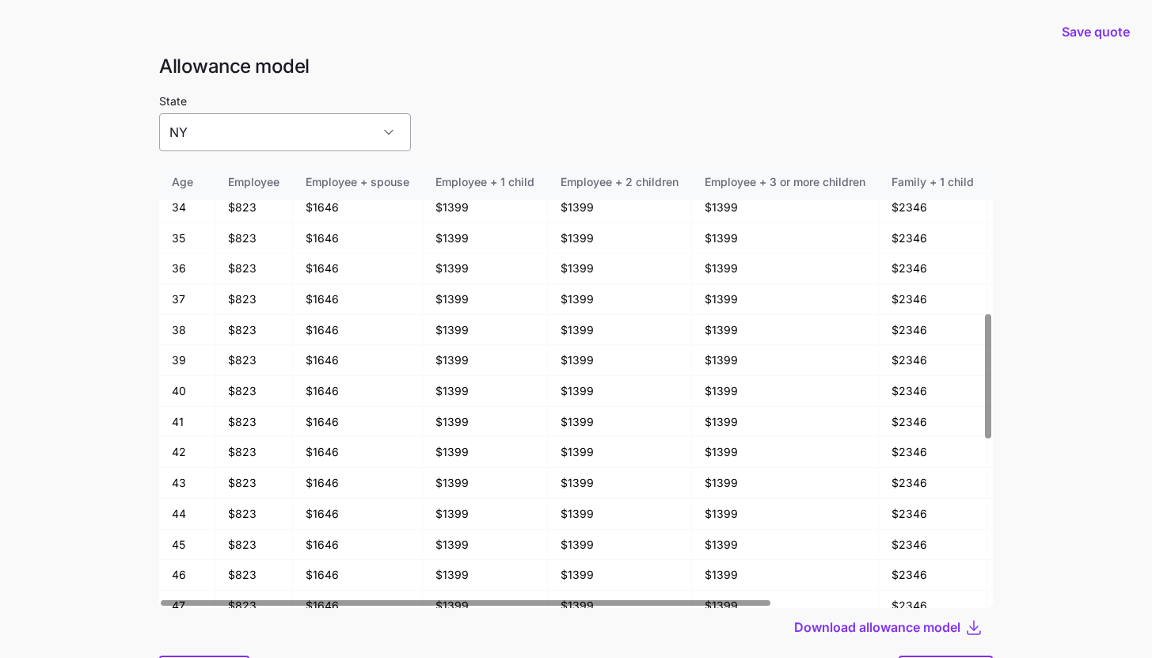
click at [206, 137] on input "NY" at bounding box center [285, 132] width 252 height 38
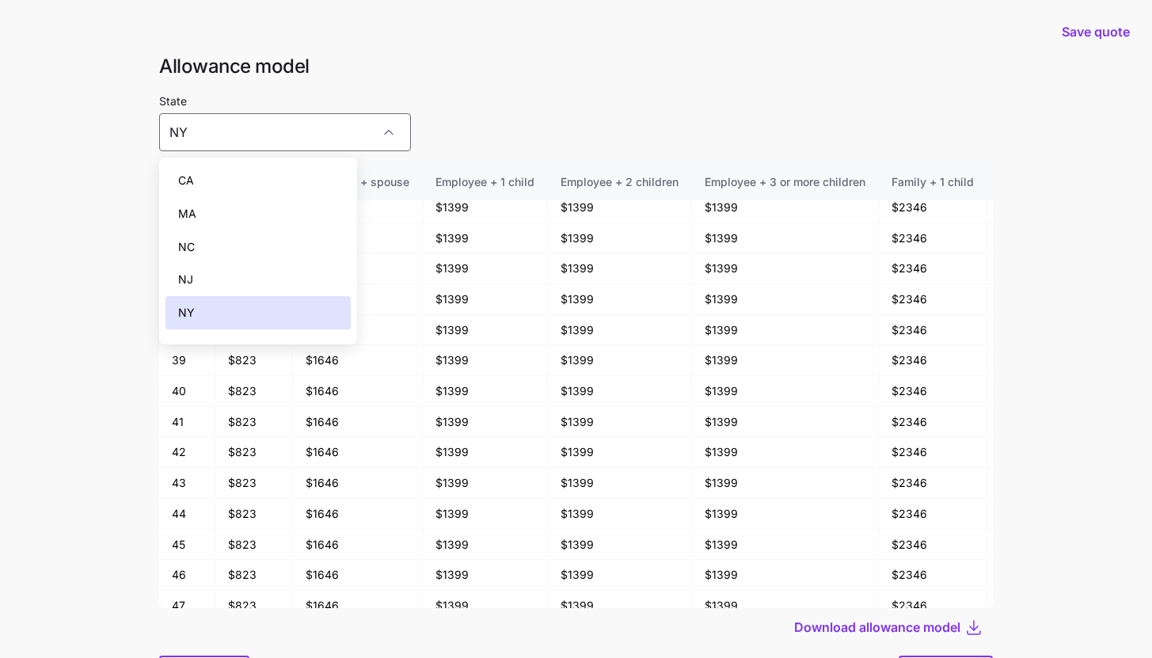
click at [221, 272] on div "NJ" at bounding box center [258, 279] width 185 height 33
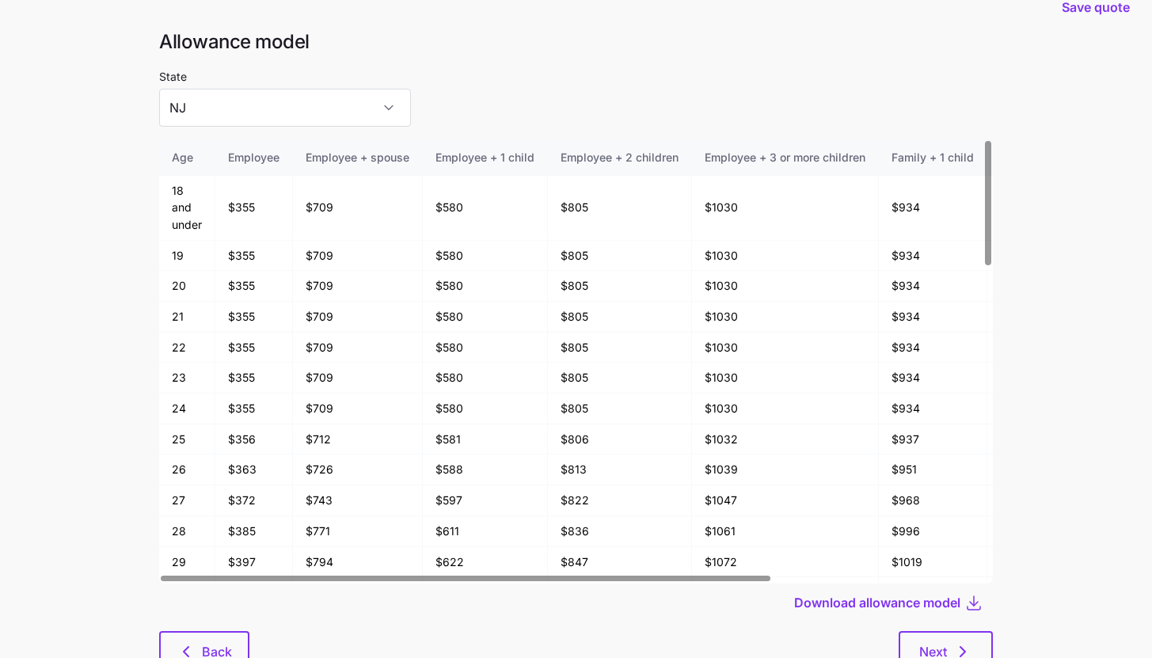
scroll to position [85, 0]
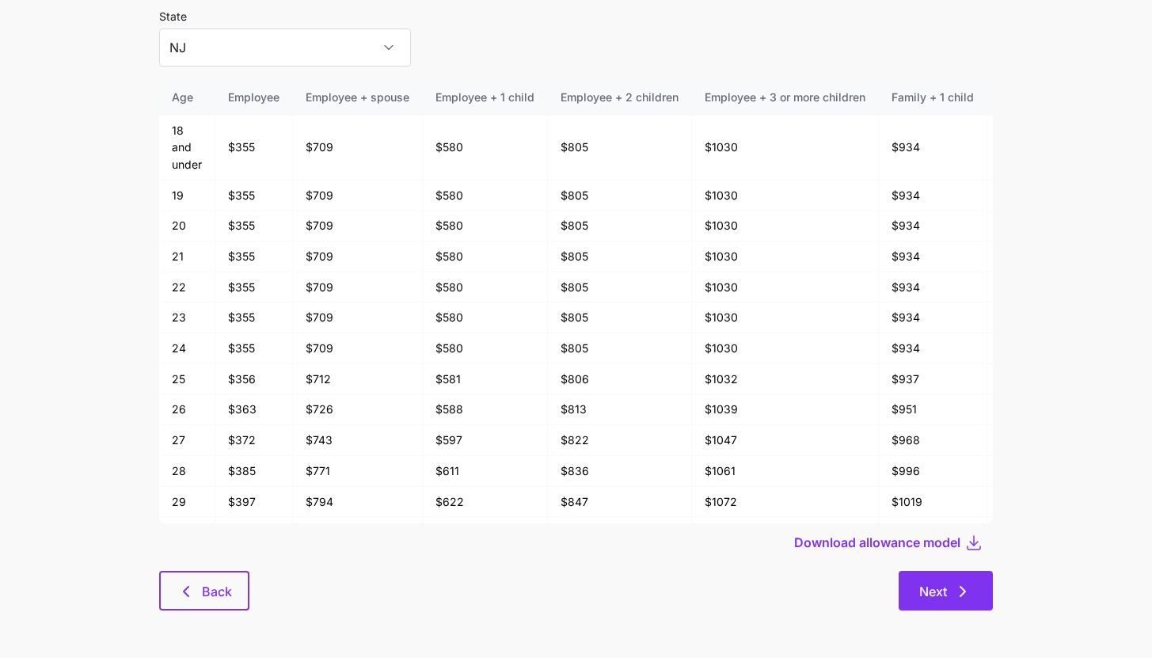
click at [963, 603] on button "Next" at bounding box center [946, 591] width 94 height 40
type input "CA"
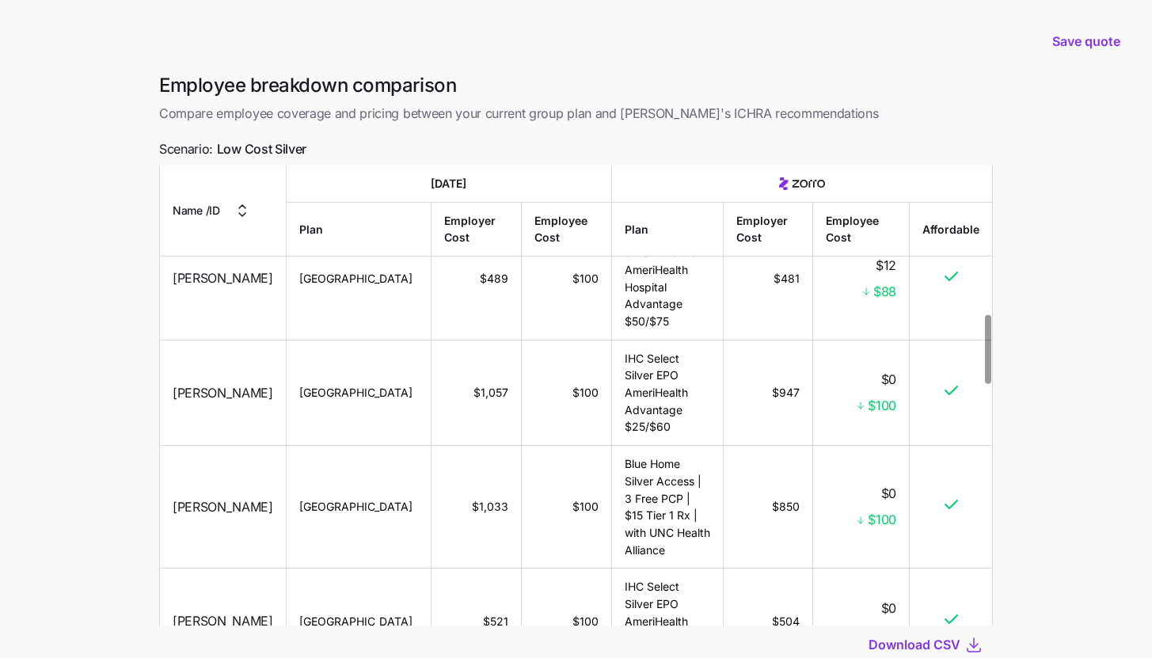
scroll to position [994, 0]
drag, startPoint x: 765, startPoint y: 379, endPoint x: 812, endPoint y: 379, distance: 46.7
click at [812, 445] on tr "Jennifer Mann Oxford $1,033 $100 Blue Home Silver Access | 3 Free PCP | $15 Tie…" at bounding box center [576, 506] width 832 height 123
click at [792, 445] on td "$850" at bounding box center [768, 506] width 89 height 123
drag, startPoint x: 769, startPoint y: 377, endPoint x: 794, endPoint y: 376, distance: 25.4
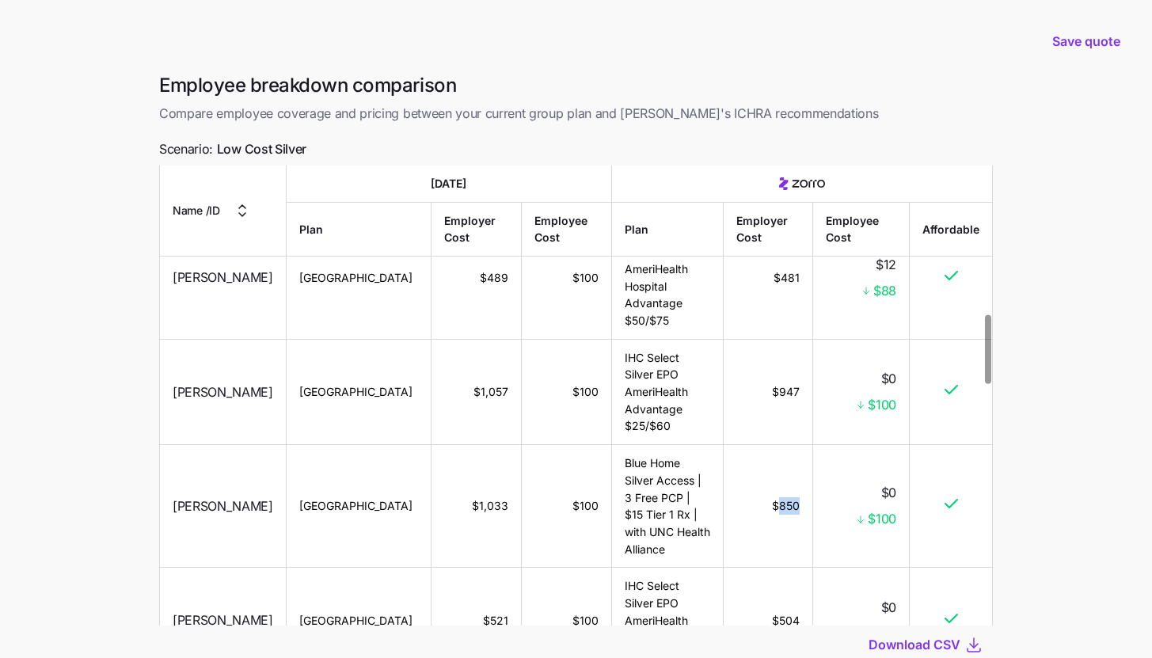
click at [794, 445] on td "$850" at bounding box center [768, 506] width 89 height 123
click at [792, 445] on td "$850" at bounding box center [768, 506] width 89 height 123
drag, startPoint x: 443, startPoint y: 379, endPoint x: 478, endPoint y: 377, distance: 35.7
click at [478, 445] on td "$1,033" at bounding box center [476, 506] width 89 height 123
click at [473, 445] on td "$1,033" at bounding box center [476, 506] width 89 height 123
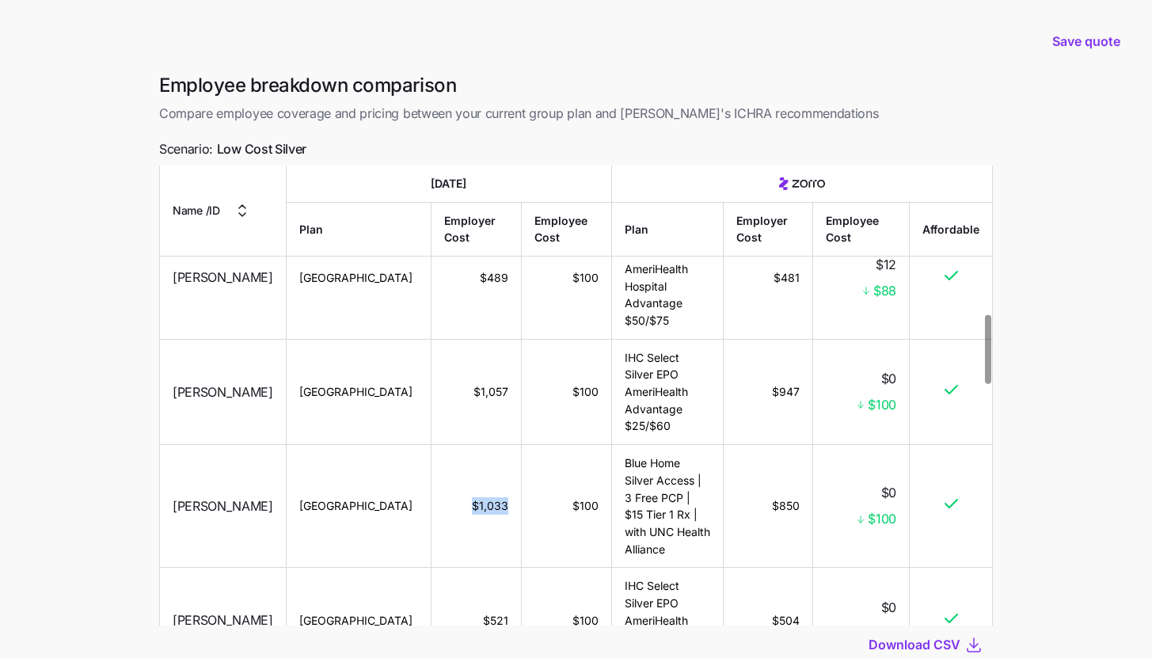
drag, startPoint x: 443, startPoint y: 375, endPoint x: 478, endPoint y: 376, distance: 34.9
click at [478, 445] on td "$1,033" at bounding box center [476, 506] width 89 height 123
drag, startPoint x: 768, startPoint y: 375, endPoint x: 793, endPoint y: 379, distance: 25.5
click at [793, 445] on td "$850" at bounding box center [768, 506] width 89 height 123
click at [777, 445] on td "$850" at bounding box center [768, 506] width 89 height 123
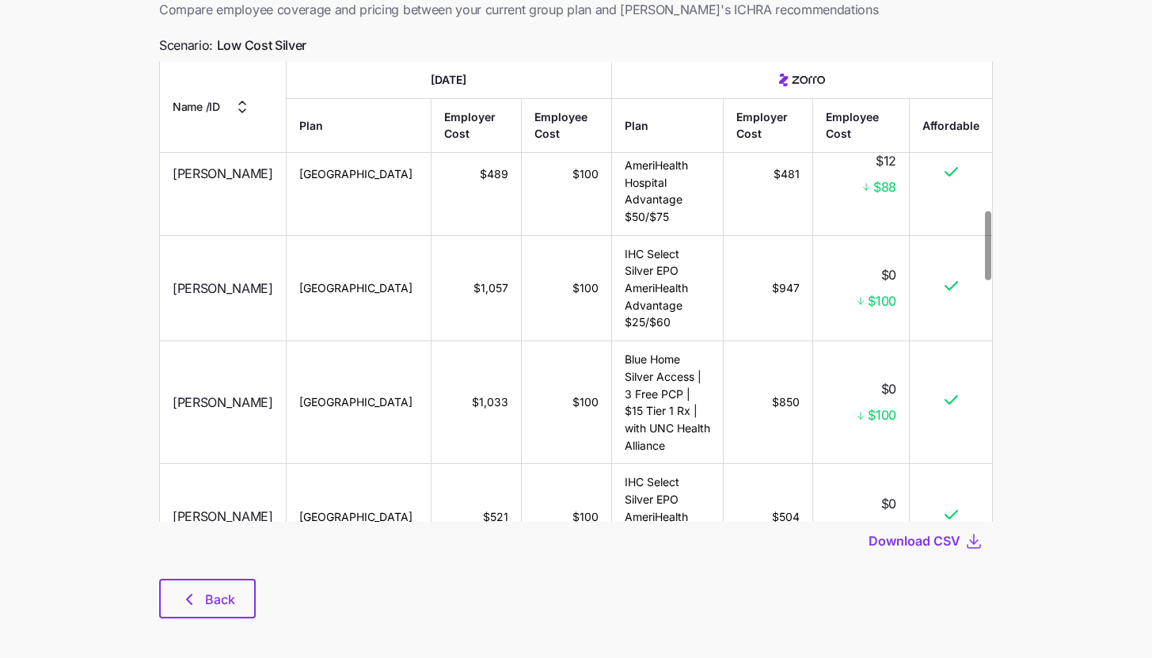
scroll to position [112, 0]
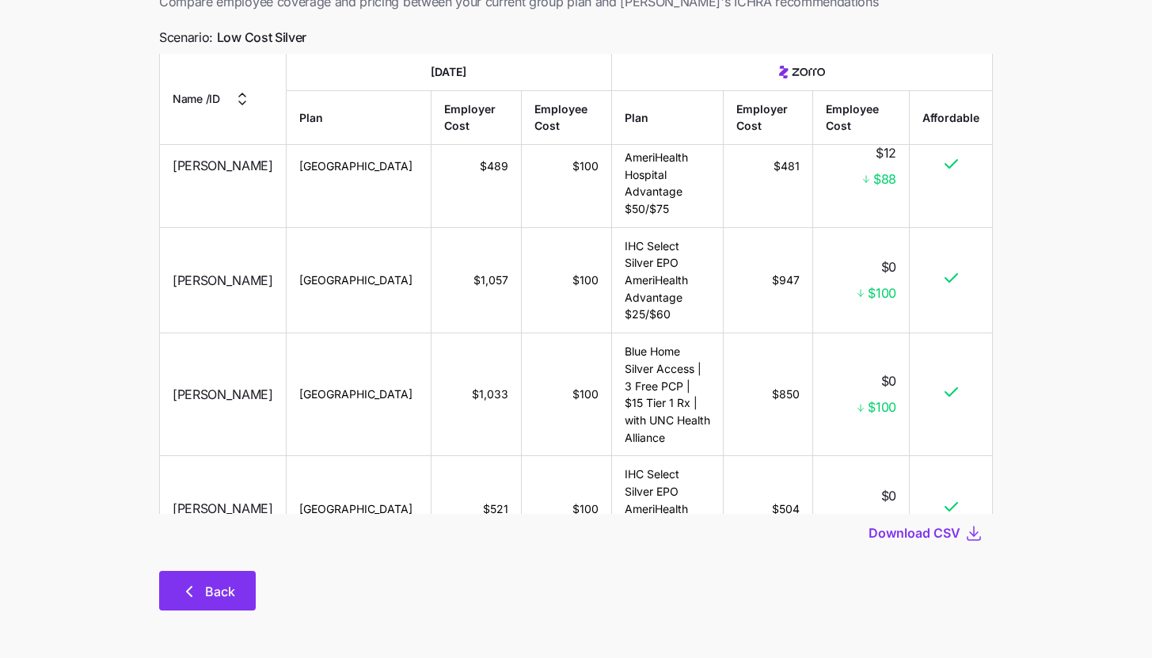
click at [225, 603] on button "Back" at bounding box center [207, 591] width 97 height 40
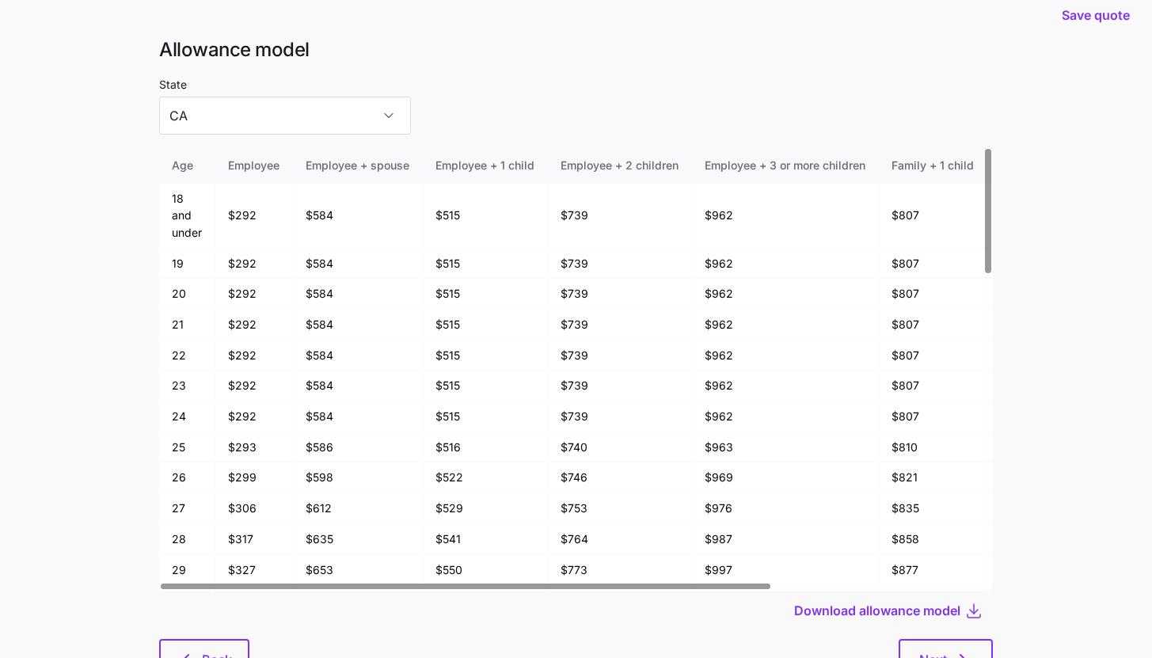
scroll to position [85, 0]
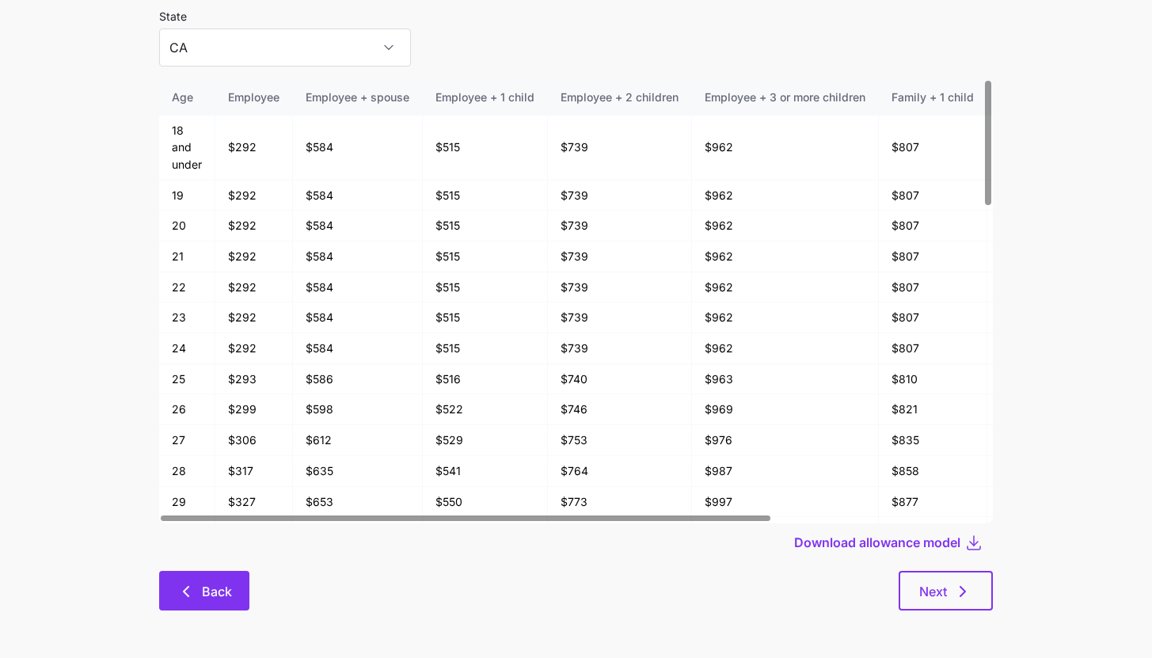
click at [214, 597] on span "Back" at bounding box center [217, 591] width 30 height 19
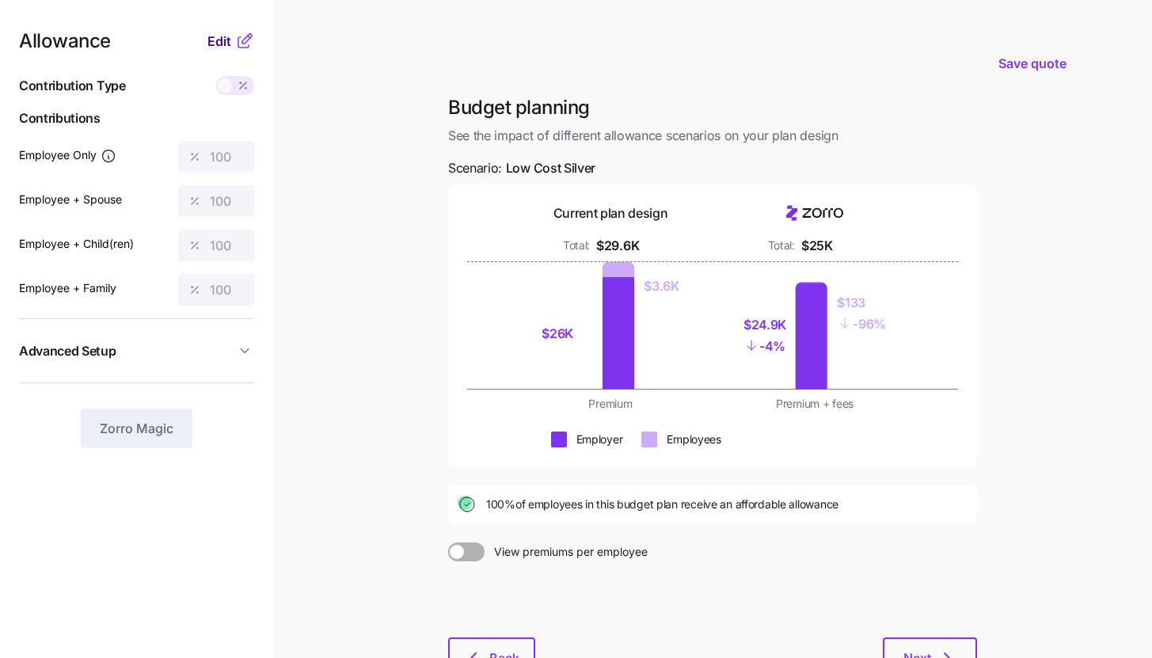
click at [225, 46] on span "Edit" at bounding box center [219, 41] width 24 height 19
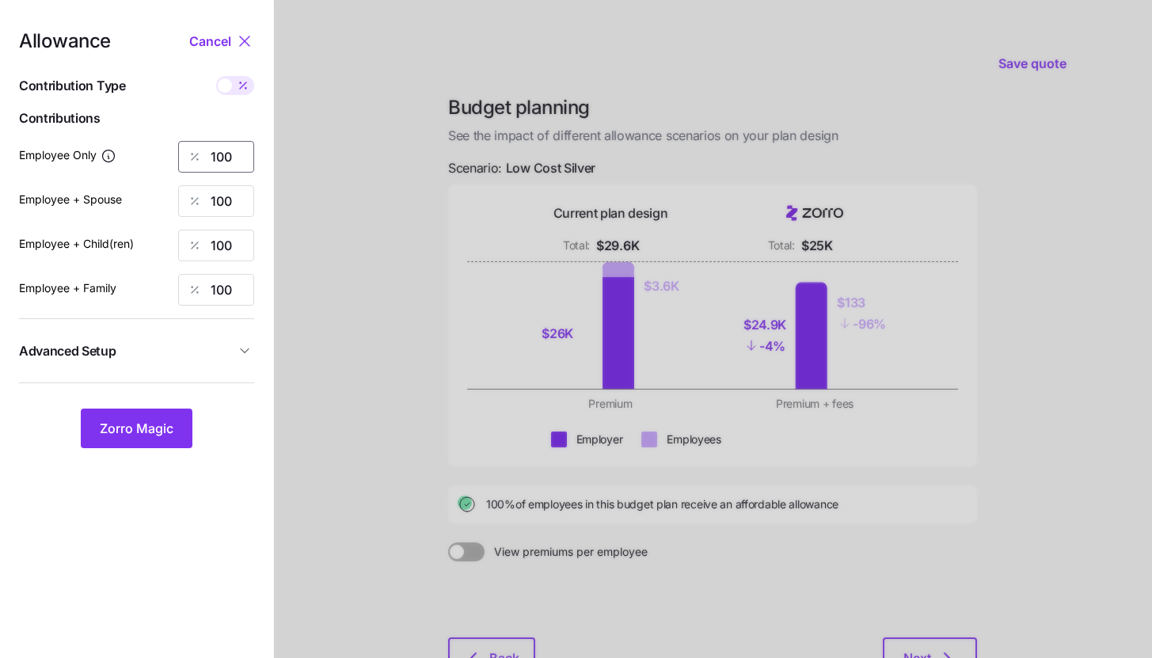
click at [241, 154] on input "100" at bounding box center [216, 157] width 76 height 32
type input "85"
type input "70"
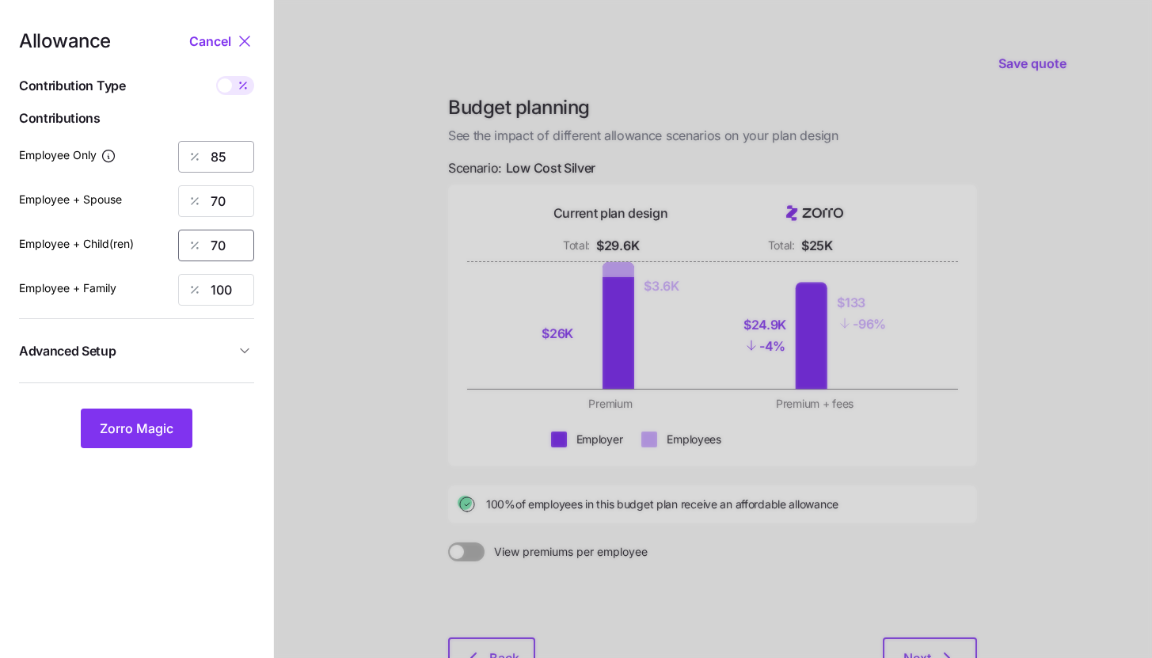
type input "70"
click at [137, 436] on span "Zorro Magic" at bounding box center [137, 428] width 74 height 19
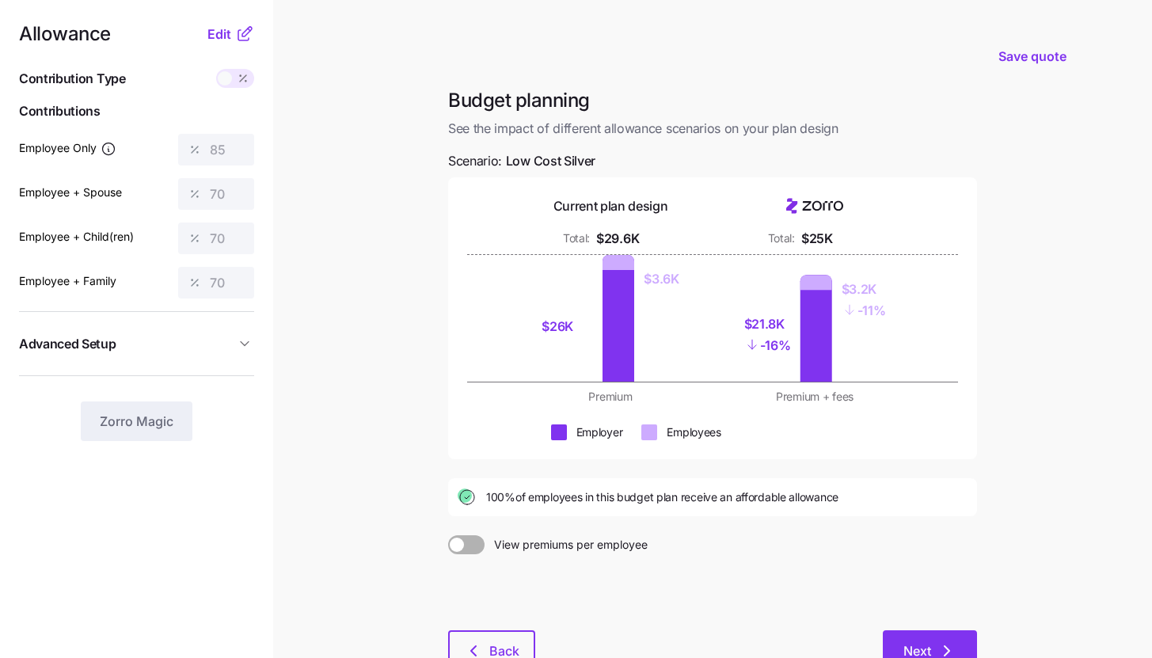
scroll to position [18, 0]
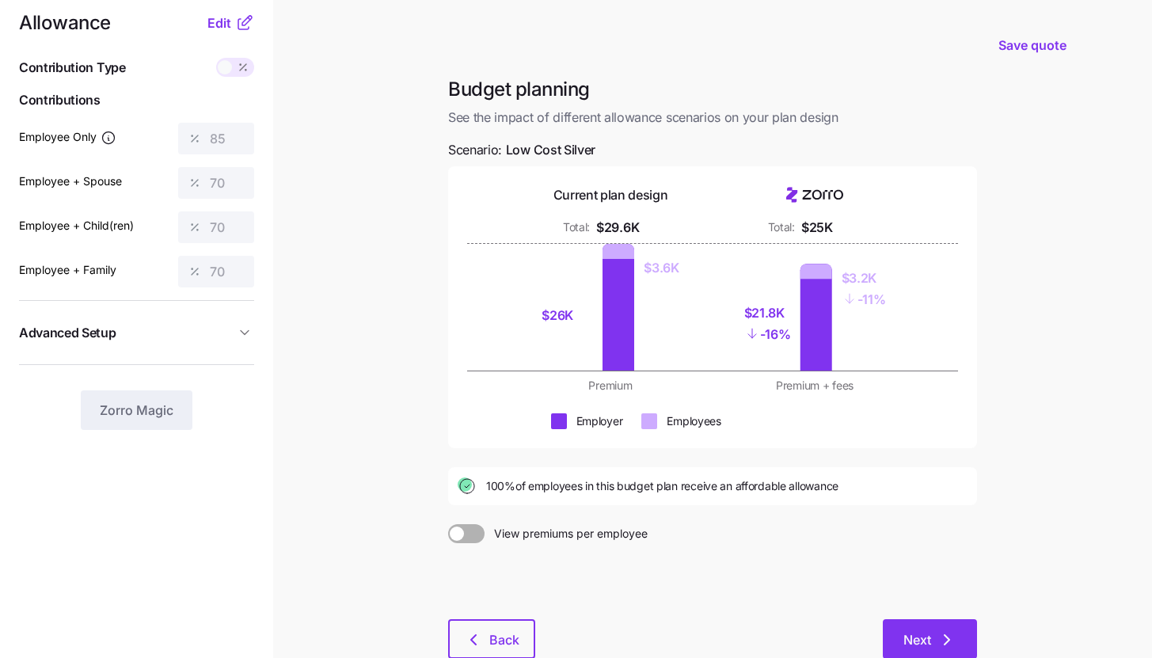
click at [938, 636] on icon "button" at bounding box center [947, 639] width 19 height 19
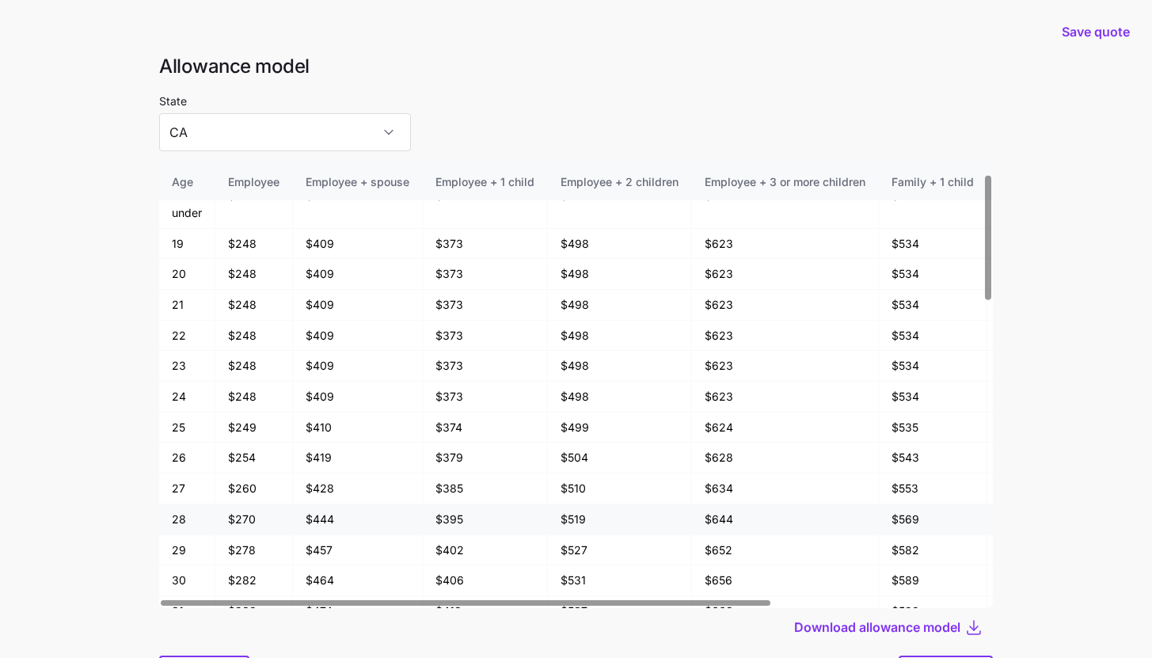
scroll to position [124, 0]
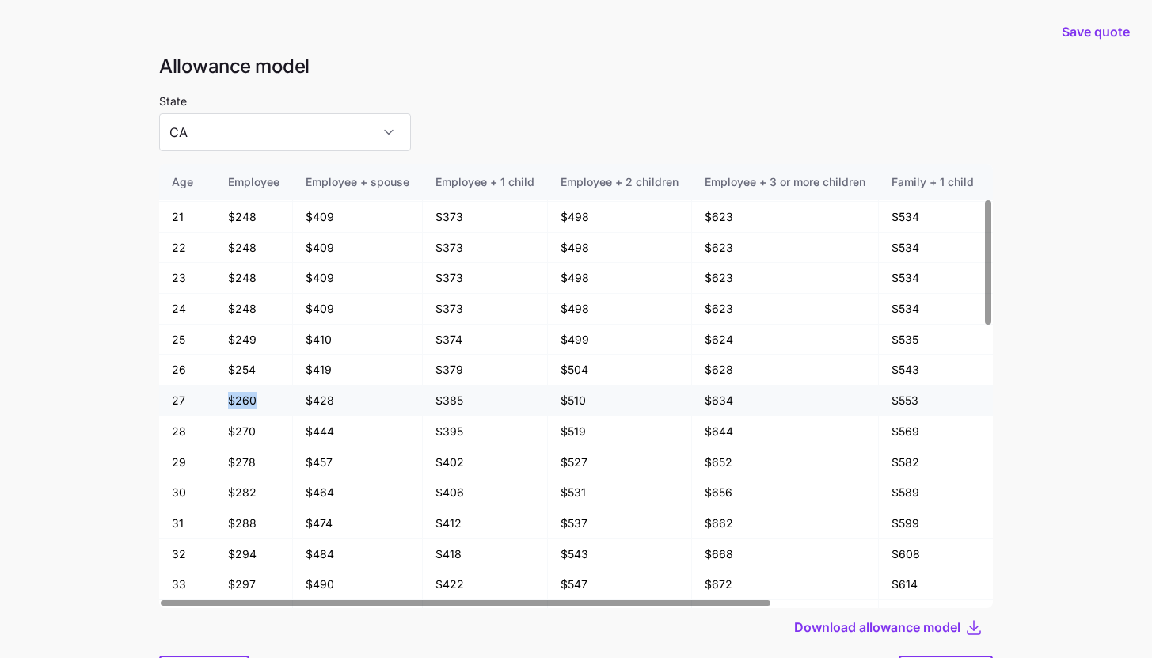
drag, startPoint x: 230, startPoint y: 399, endPoint x: 267, endPoint y: 399, distance: 36.4
click at [267, 399] on td "$260" at bounding box center [254, 401] width 78 height 31
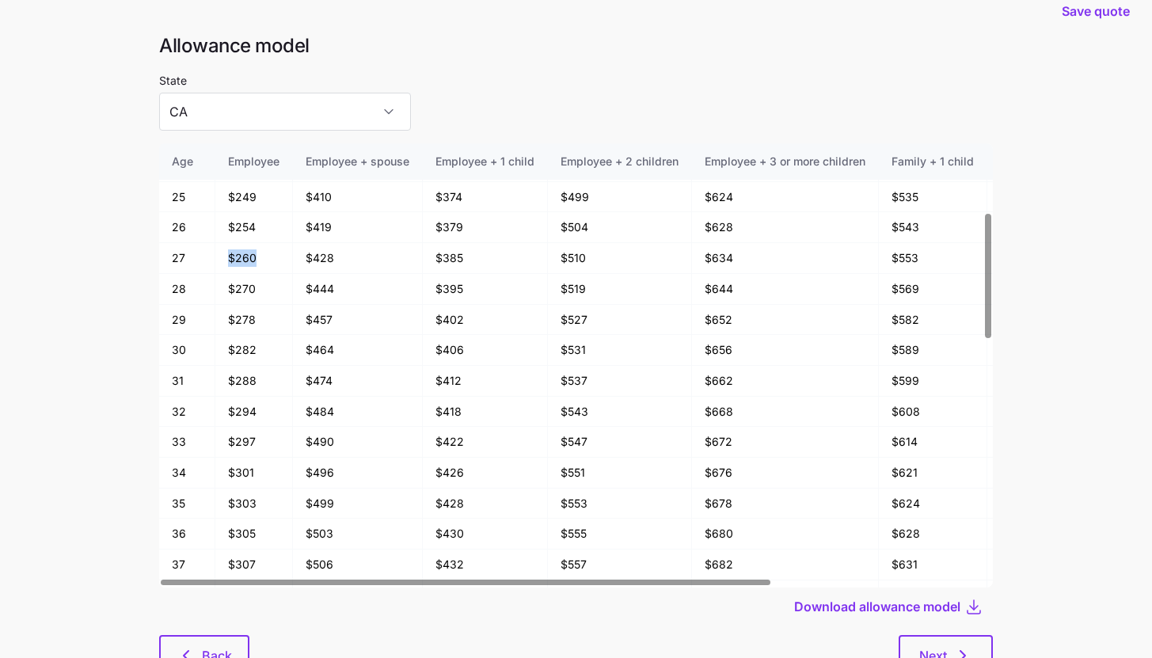
scroll to position [85, 0]
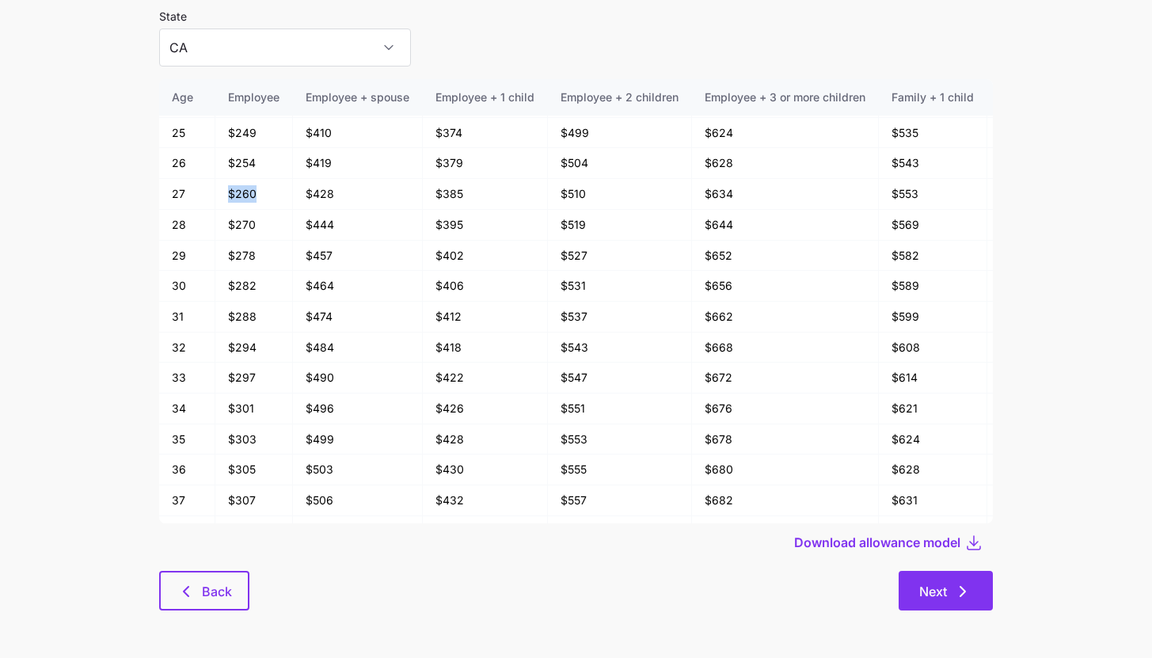
click at [962, 597] on icon "button" at bounding box center [962, 591] width 19 height 19
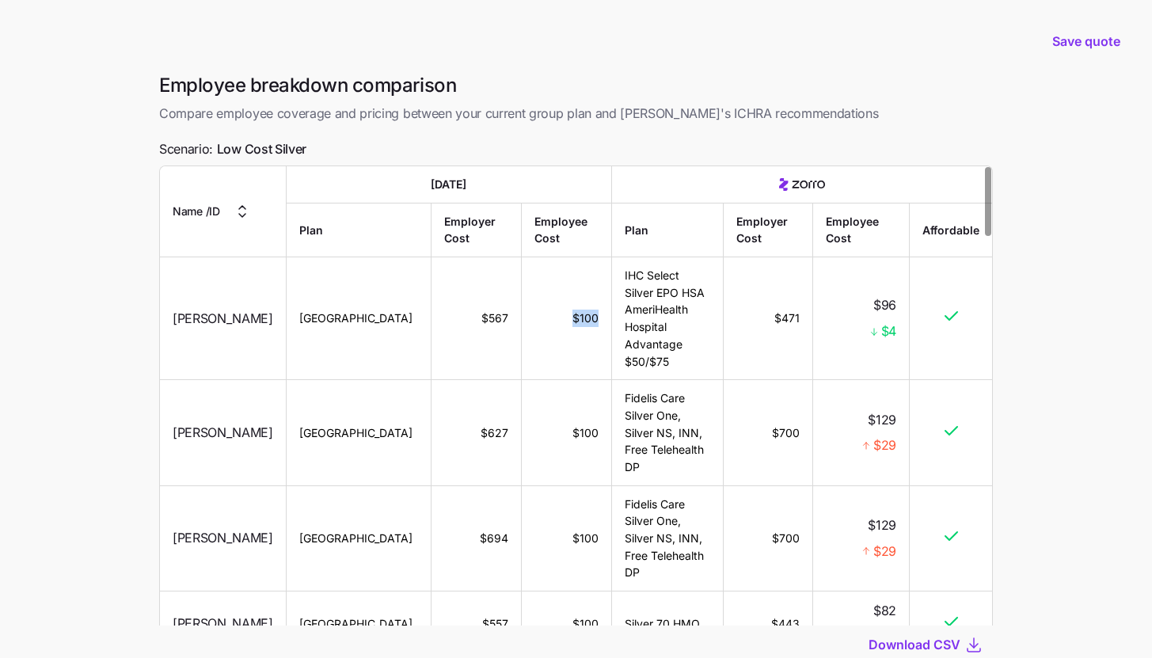
drag, startPoint x: 548, startPoint y: 318, endPoint x: 577, endPoint y: 322, distance: 28.7
click at [577, 322] on td "$100" at bounding box center [567, 318] width 90 height 123
click at [1017, 317] on main "Save quote Employee breakdown comparison Compare employee coverage and pricing …" at bounding box center [576, 385] width 1152 height 770
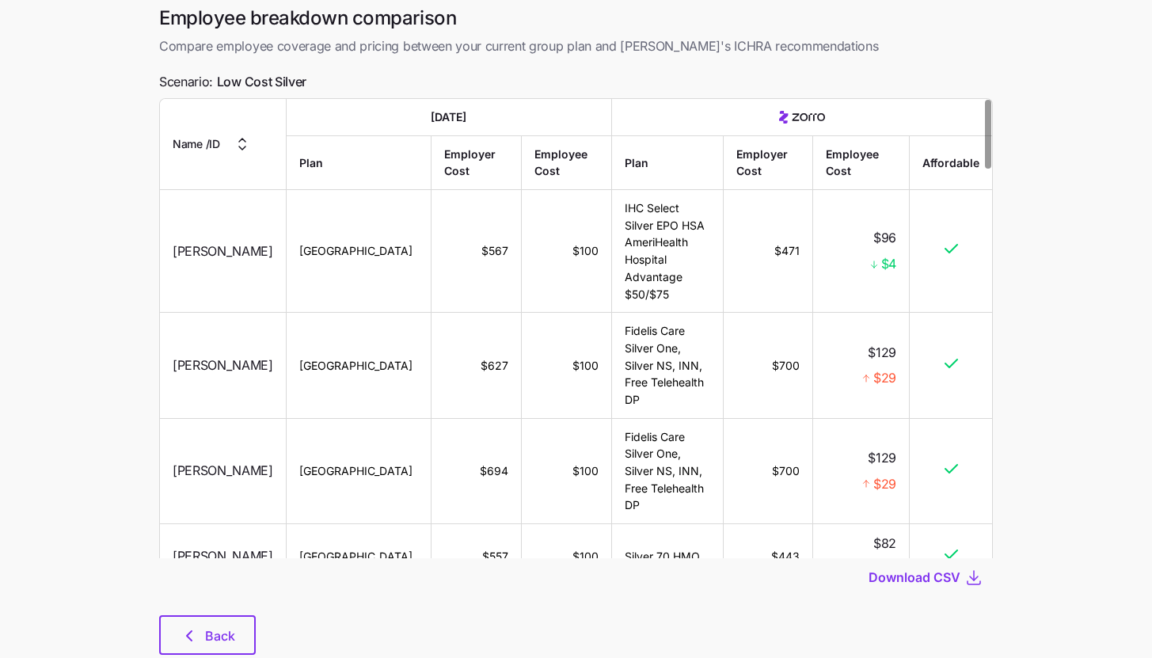
scroll to position [112, 0]
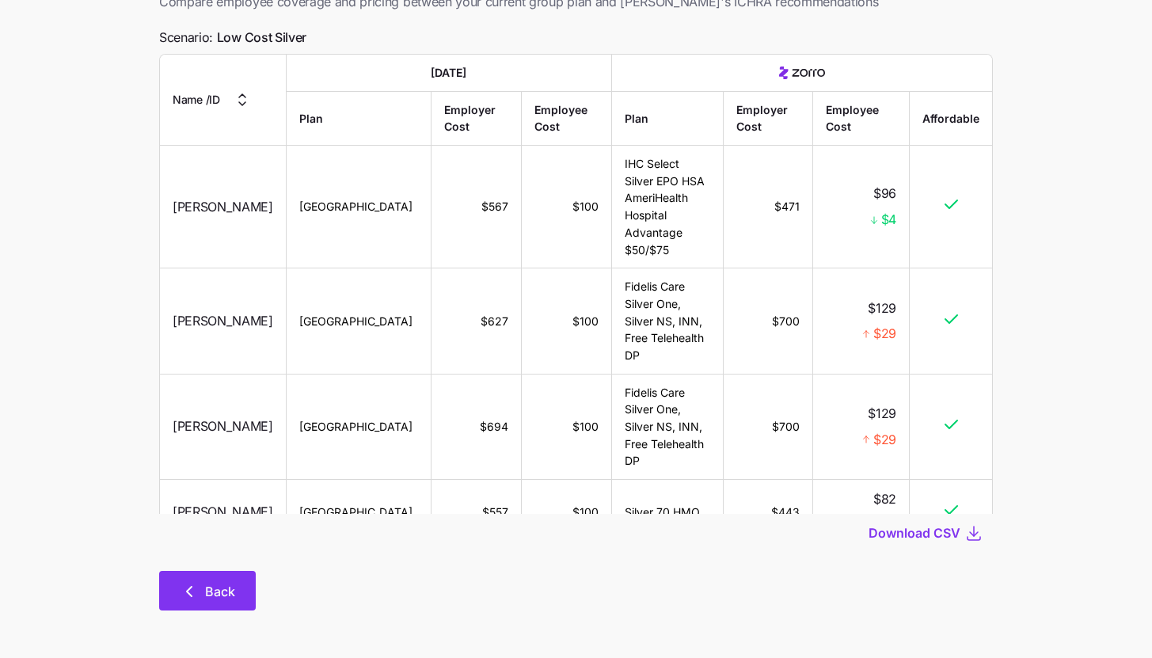
click at [249, 590] on button "Back" at bounding box center [207, 591] width 97 height 40
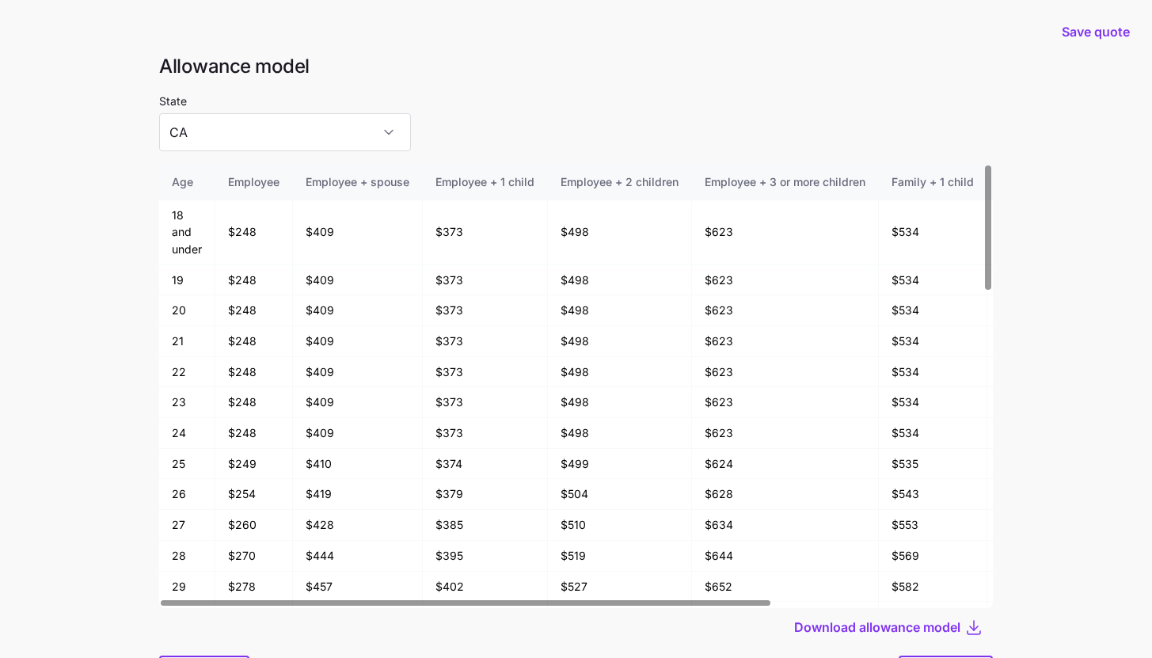
click at [232, 154] on div at bounding box center [576, 157] width 834 height 13
click at [230, 135] on input "CA" at bounding box center [285, 132] width 252 height 38
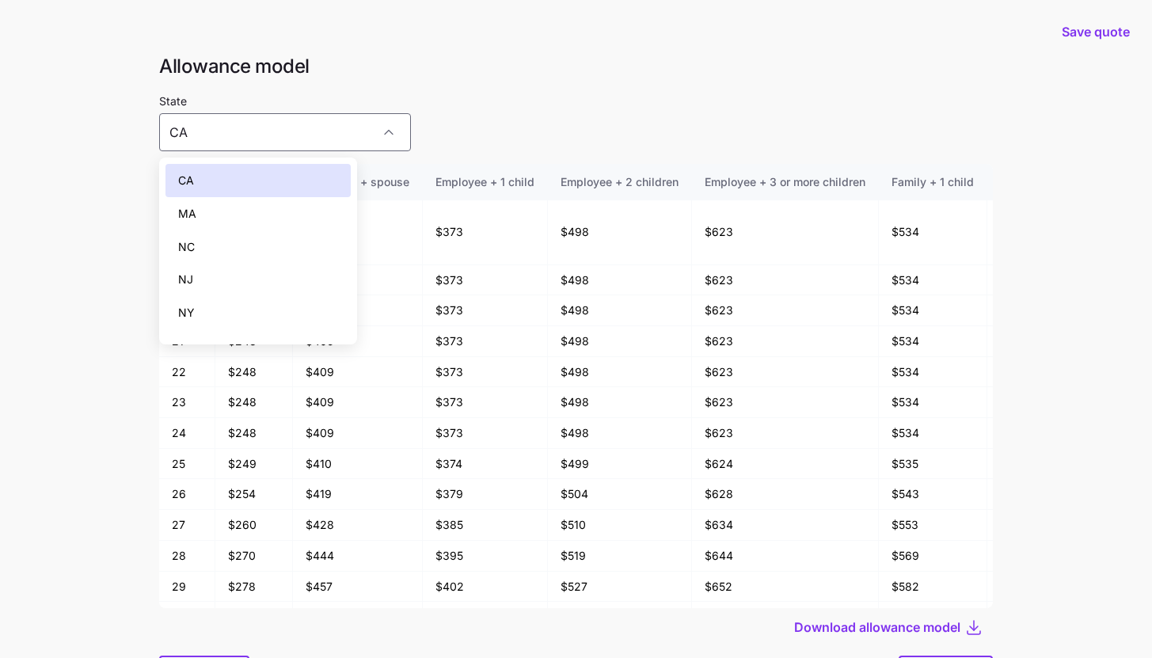
click at [184, 314] on span "NY" at bounding box center [186, 312] width 17 height 17
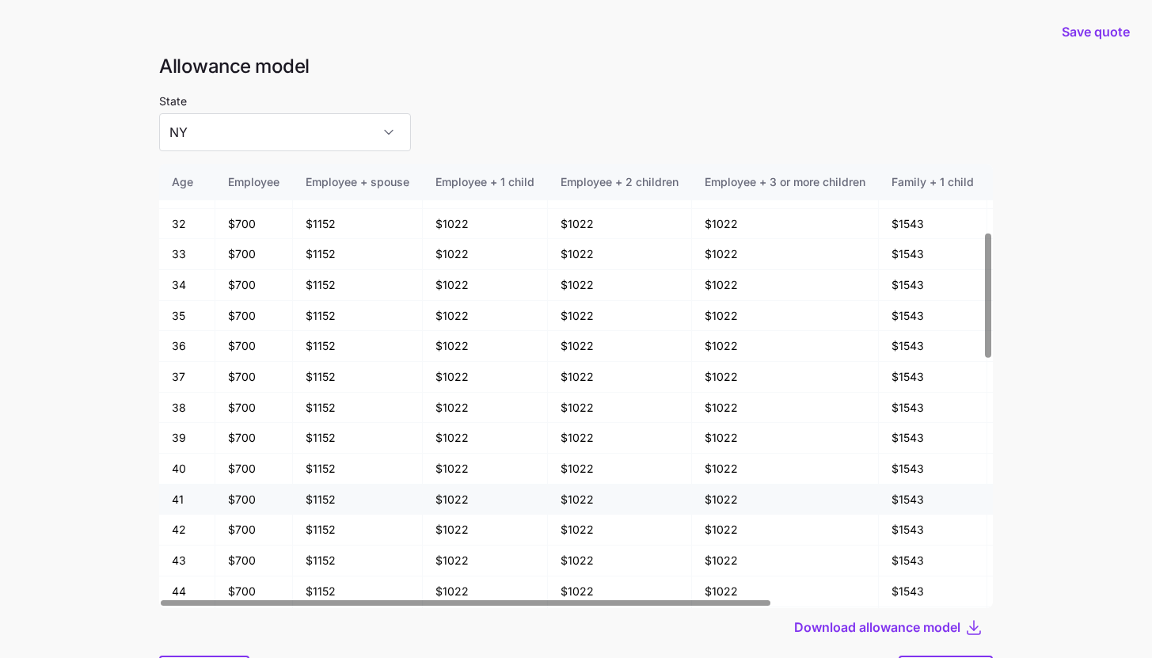
scroll to position [466, 0]
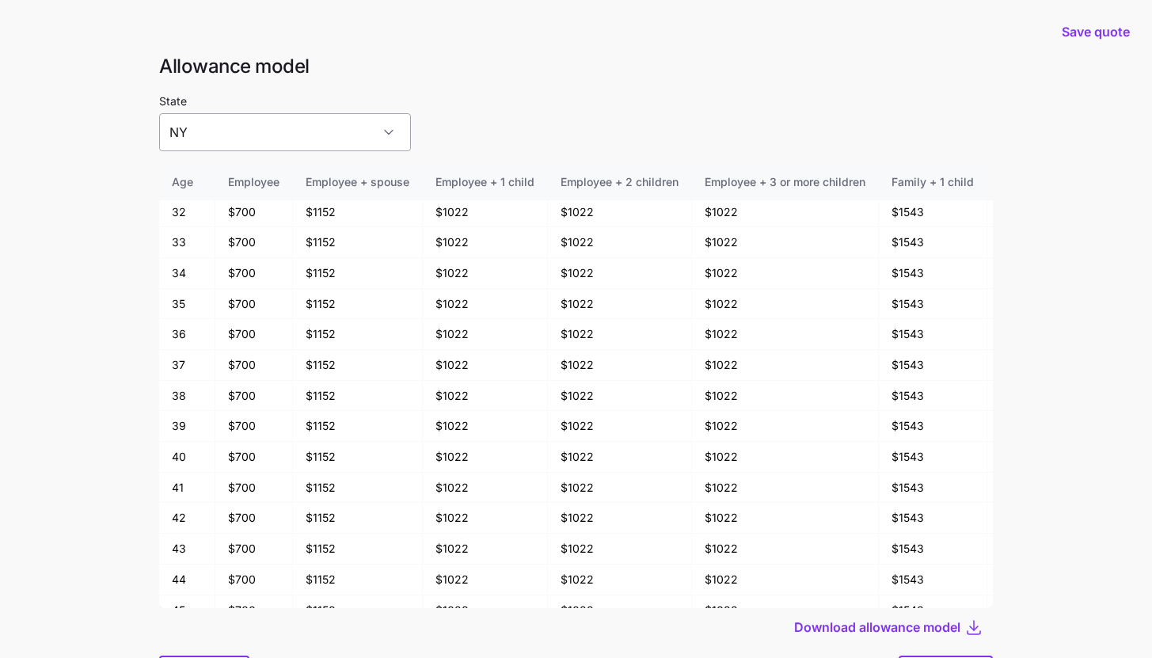
click at [330, 135] on input "NY" at bounding box center [285, 132] width 252 height 38
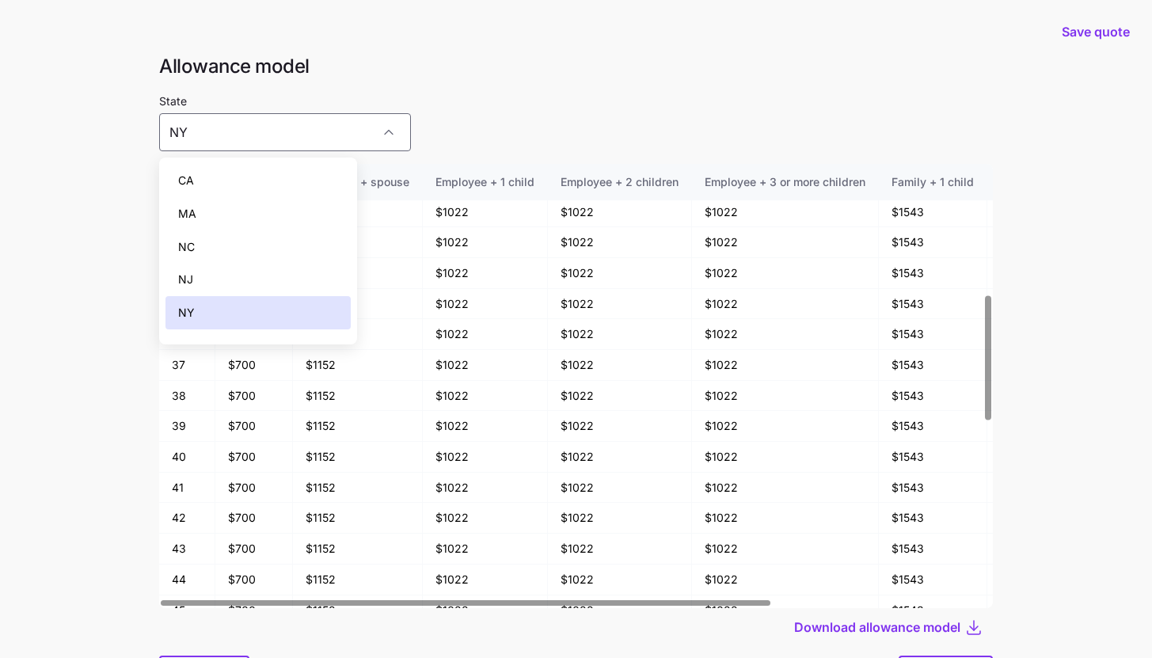
click at [417, 139] on div "State NY" at bounding box center [576, 121] width 834 height 60
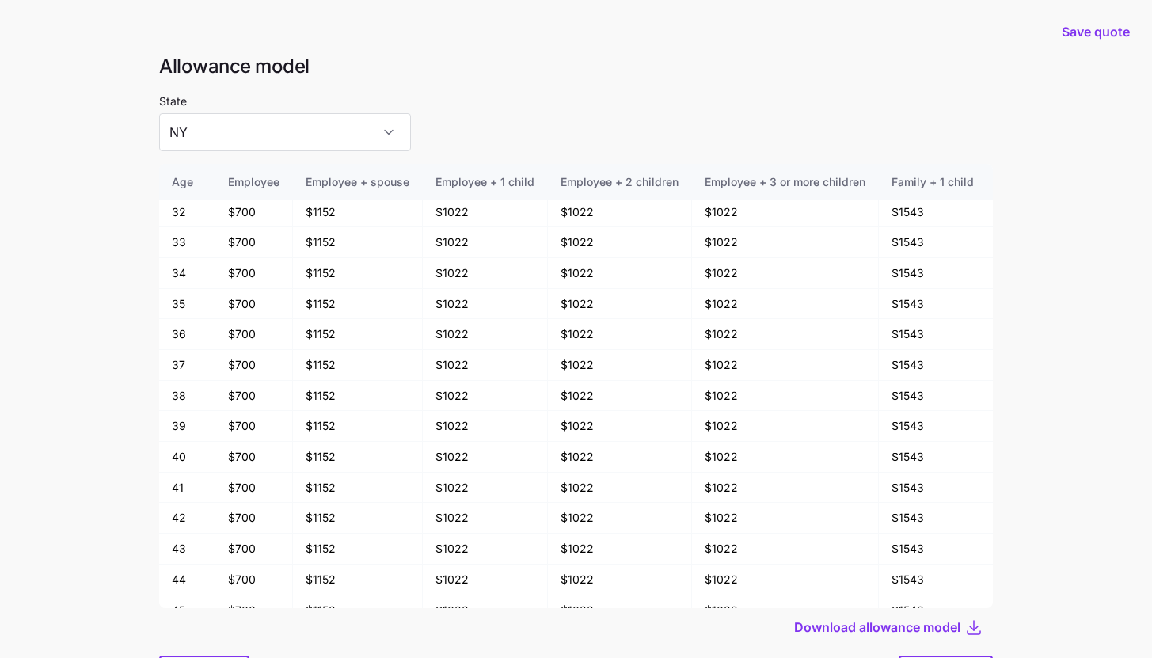
click at [526, 131] on div "State NY" at bounding box center [576, 121] width 834 height 60
drag, startPoint x: 229, startPoint y: 272, endPoint x: 262, endPoint y: 273, distance: 33.3
click at [262, 273] on td "$700" at bounding box center [254, 273] width 78 height 31
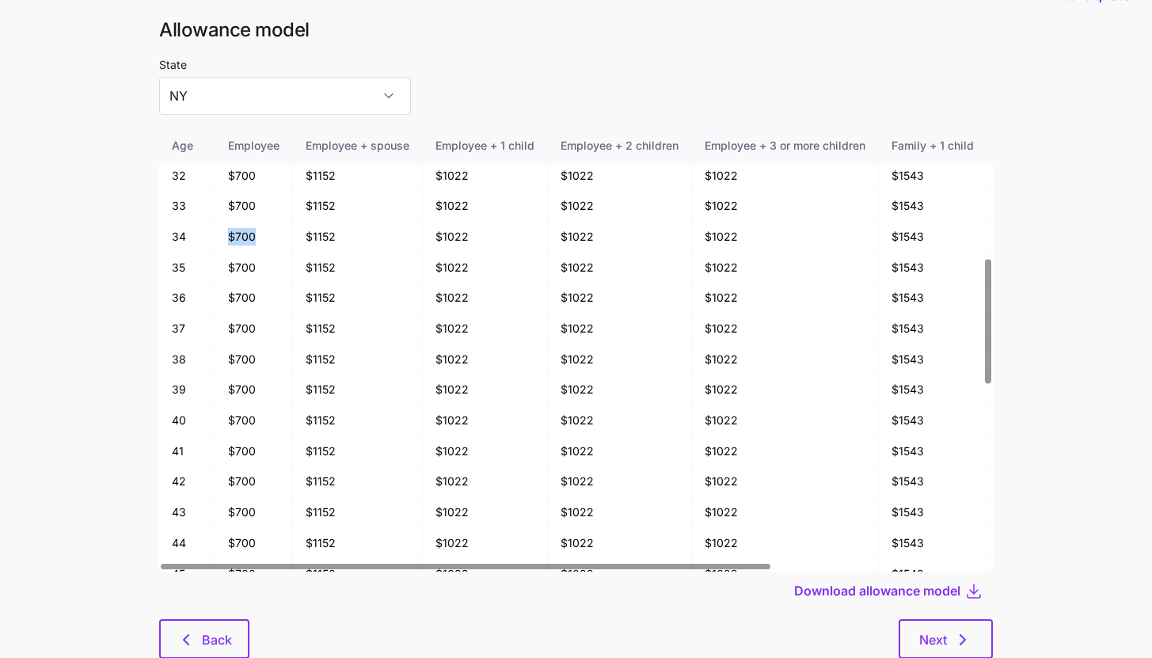
scroll to position [85, 0]
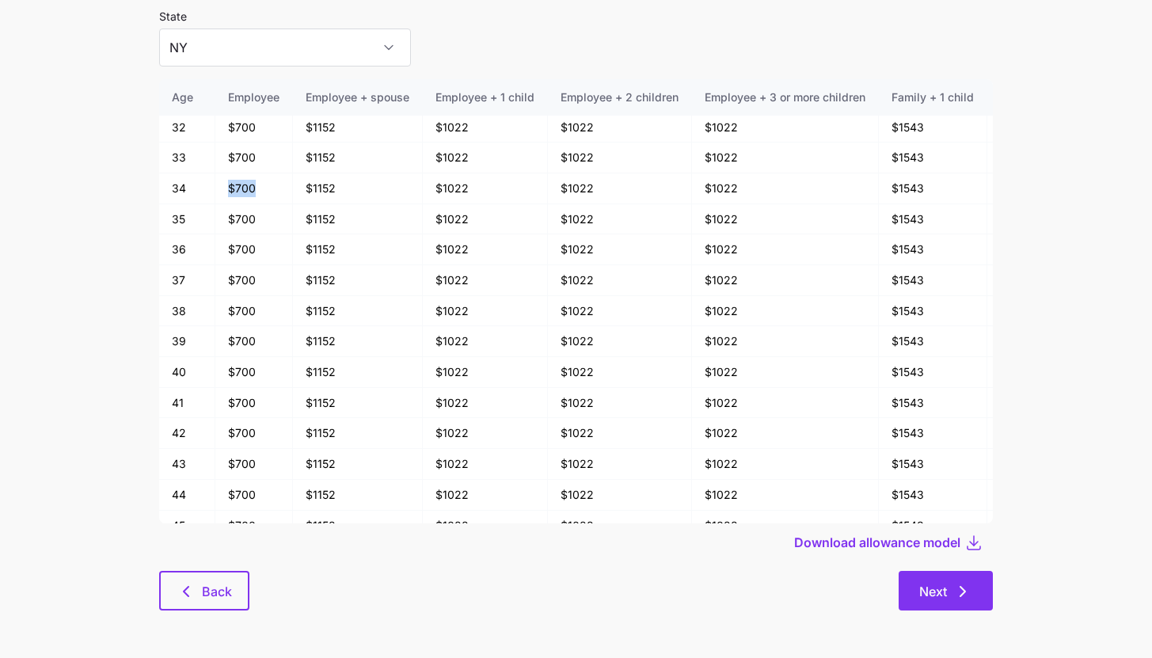
click at [918, 584] on button "Next" at bounding box center [946, 591] width 94 height 40
type input "CA"
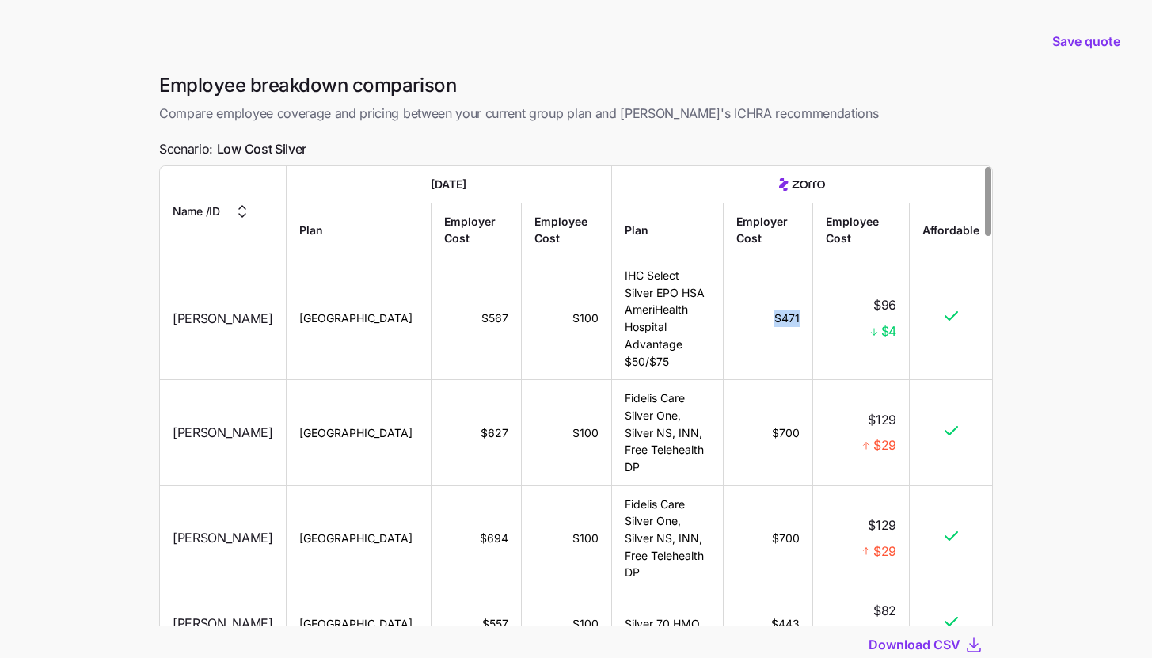
drag, startPoint x: 767, startPoint y: 318, endPoint x: 795, endPoint y: 319, distance: 28.6
click at [795, 319] on td "$471" at bounding box center [768, 318] width 89 height 123
click at [829, 325] on div "$4" at bounding box center [861, 332] width 70 height 20
drag, startPoint x: 780, startPoint y: 320, endPoint x: 799, endPoint y: 321, distance: 19.0
click at [799, 321] on td "$471" at bounding box center [768, 318] width 89 height 123
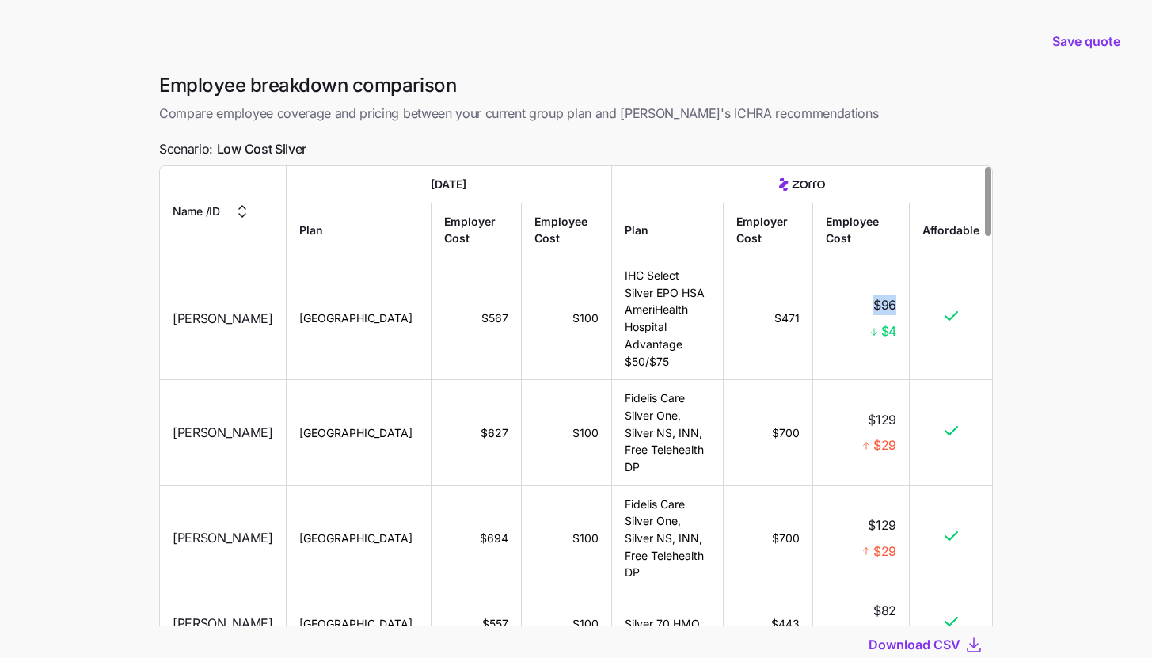
drag, startPoint x: 873, startPoint y: 306, endPoint x: 900, endPoint y: 308, distance: 26.2
click at [900, 308] on td "$96 $4" at bounding box center [861, 318] width 97 height 123
click at [904, 310] on td "$96 $4" at bounding box center [861, 318] width 97 height 123
click at [770, 317] on td "$471" at bounding box center [768, 318] width 89 height 123
drag, startPoint x: 770, startPoint y: 317, endPoint x: 786, endPoint y: 318, distance: 16.7
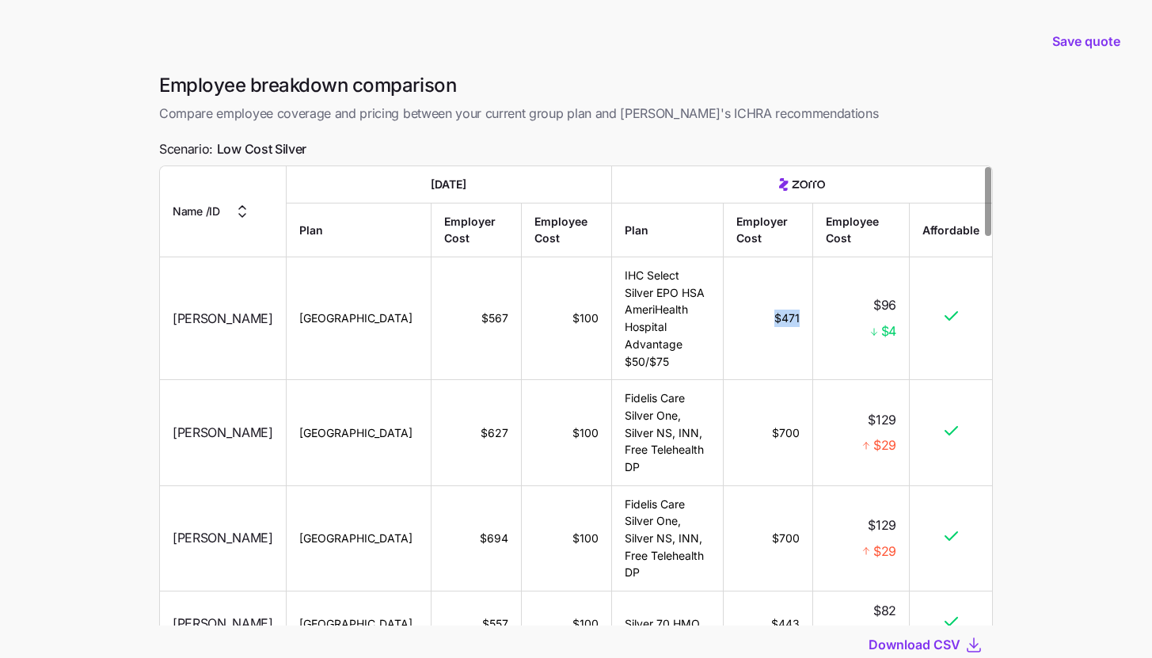
click at [786, 318] on td "$471" at bounding box center [768, 318] width 89 height 123
click at [702, 316] on td "IHC Select Silver EPO HSA AmeriHealth Hospital Advantage $50/$75" at bounding box center [668, 318] width 112 height 123
drag, startPoint x: 759, startPoint y: 315, endPoint x: 794, endPoint y: 321, distance: 36.1
click at [794, 321] on td "$471" at bounding box center [768, 318] width 89 height 123
click at [785, 330] on td "$471" at bounding box center [768, 318] width 89 height 123
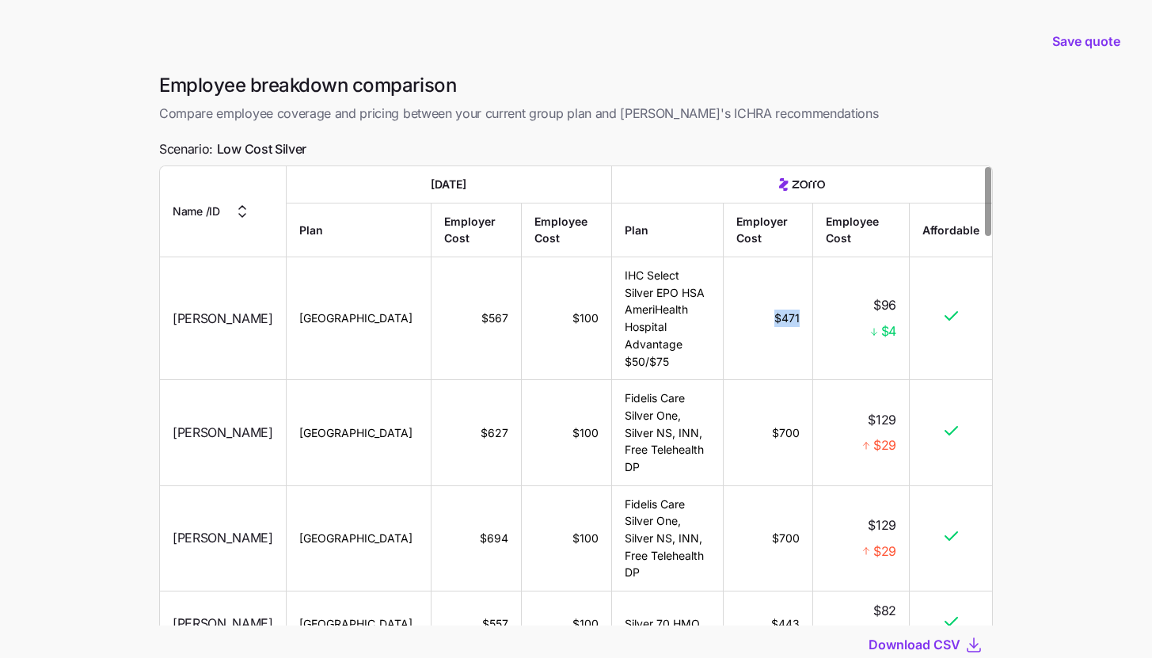
drag, startPoint x: 770, startPoint y: 318, endPoint x: 798, endPoint y: 321, distance: 28.6
click at [798, 321] on td "$471" at bounding box center [768, 318] width 89 height 123
click at [886, 318] on div at bounding box center [861, 318] width 70 height 6
drag, startPoint x: 875, startPoint y: 306, endPoint x: 902, endPoint y: 306, distance: 26.9
click at [902, 306] on td "$96 $4" at bounding box center [861, 318] width 97 height 123
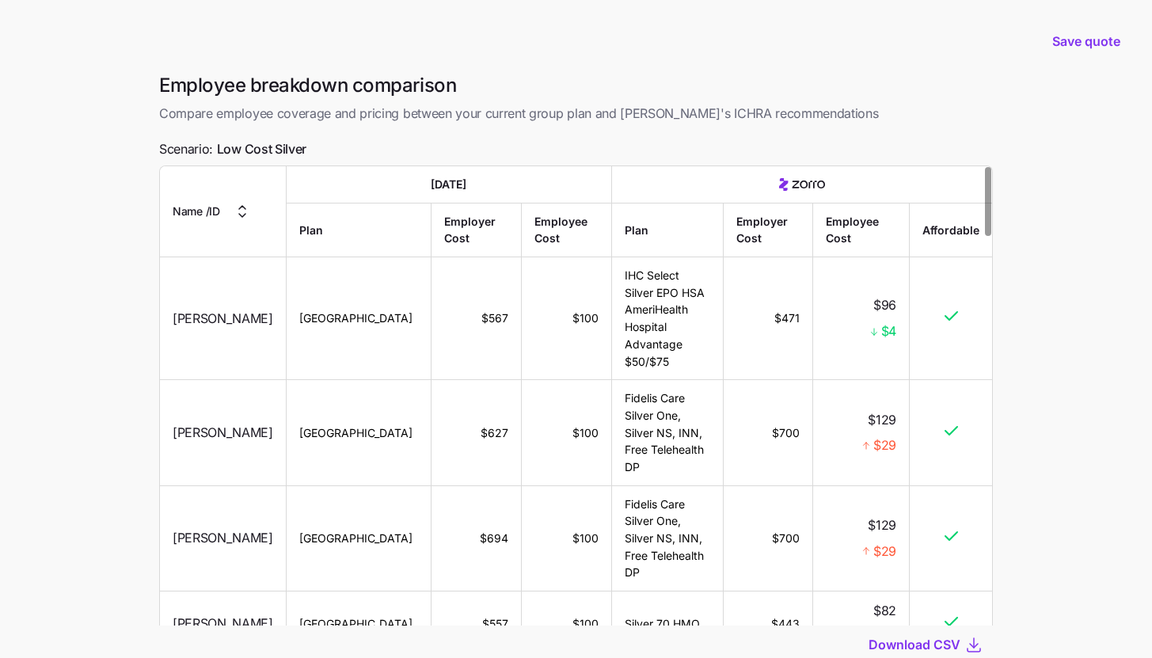
click at [902, 306] on td "$96 $4" at bounding box center [861, 318] width 97 height 123
drag, startPoint x: 756, startPoint y: 318, endPoint x: 792, endPoint y: 321, distance: 35.7
click at [792, 321] on td "$471" at bounding box center [768, 318] width 89 height 123
click at [861, 326] on div "$4" at bounding box center [861, 332] width 70 height 20
drag, startPoint x: 875, startPoint y: 306, endPoint x: 898, endPoint y: 309, distance: 23.2
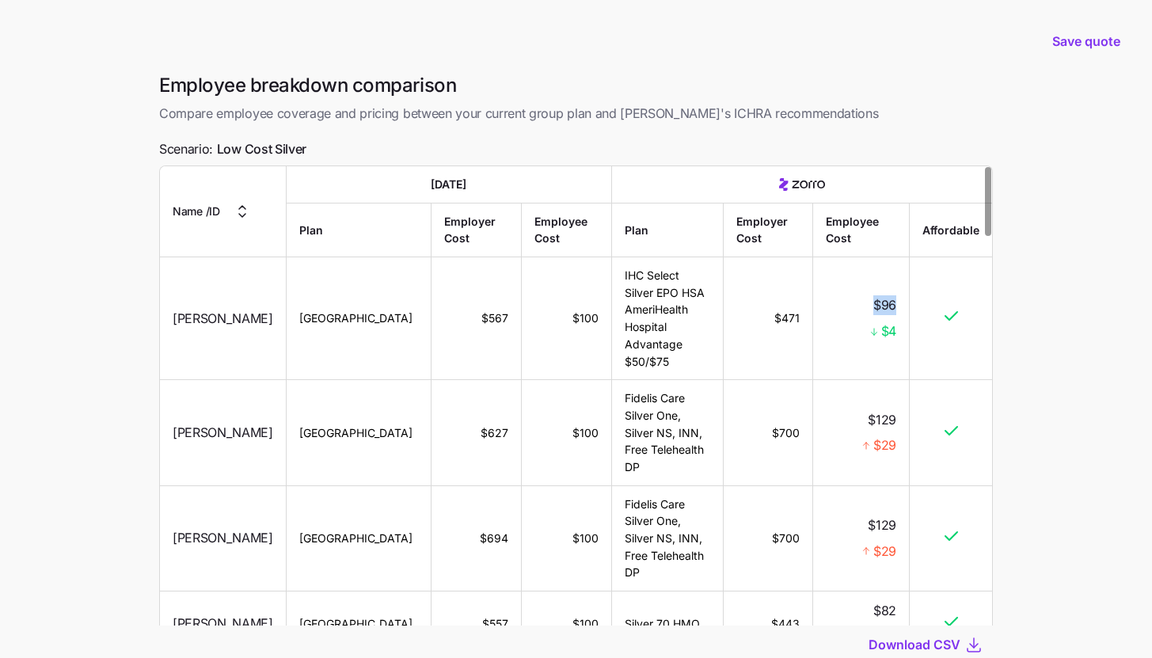
click at [898, 309] on td "$96 $4" at bounding box center [861, 318] width 97 height 123
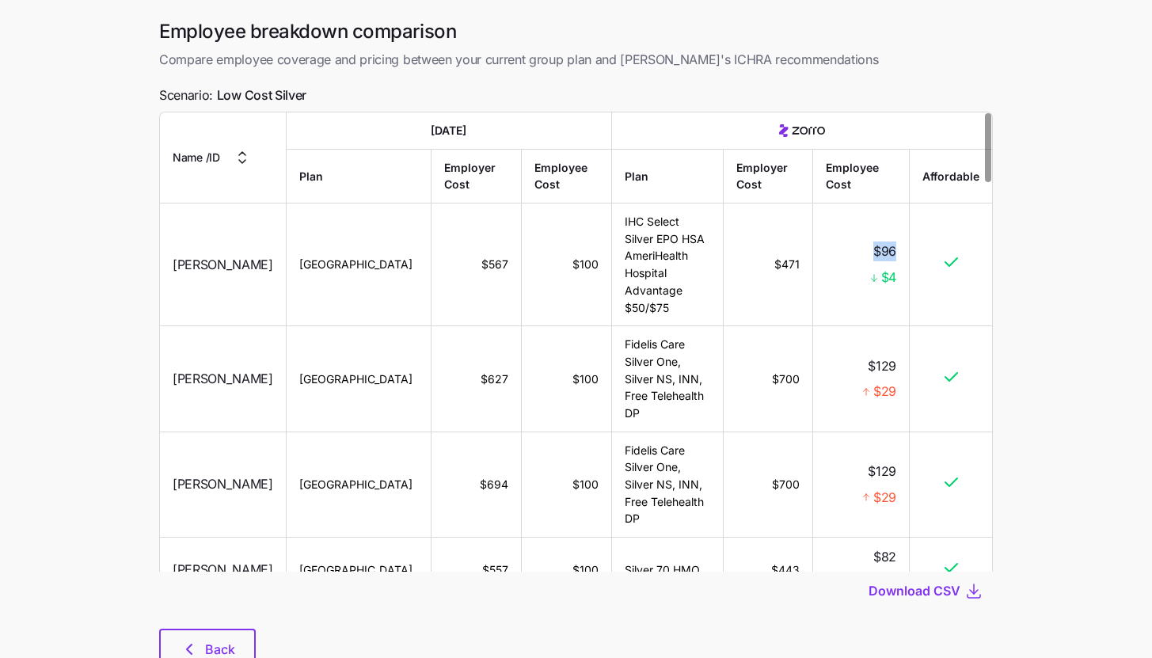
scroll to position [112, 0]
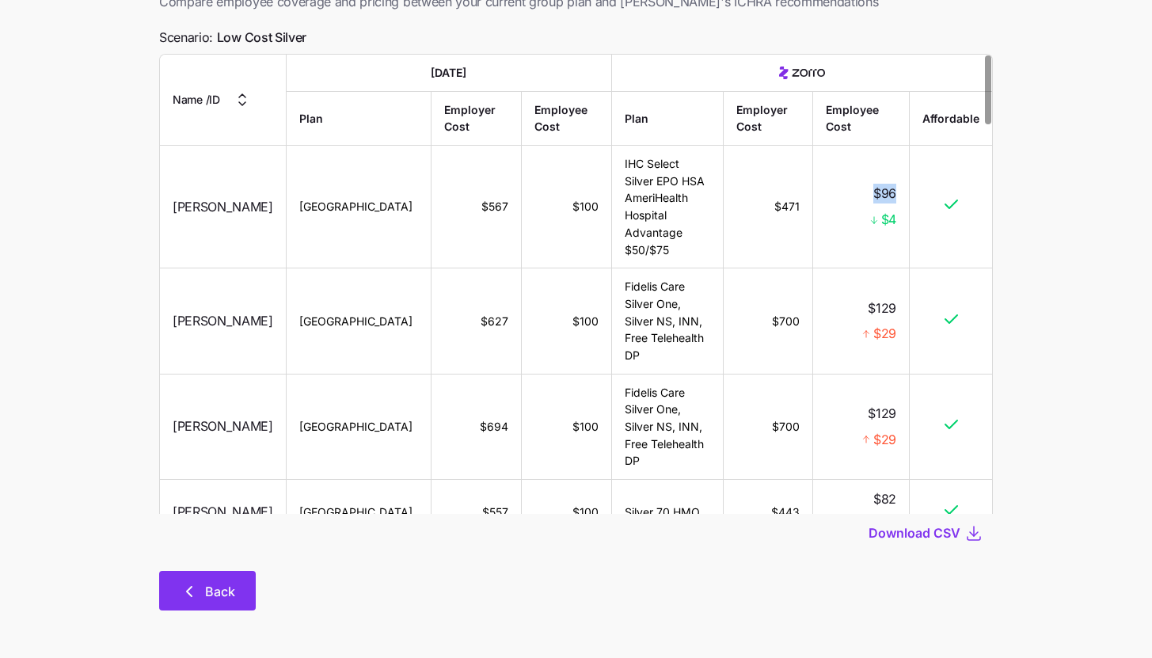
click at [181, 599] on icon "button" at bounding box center [189, 591] width 19 height 19
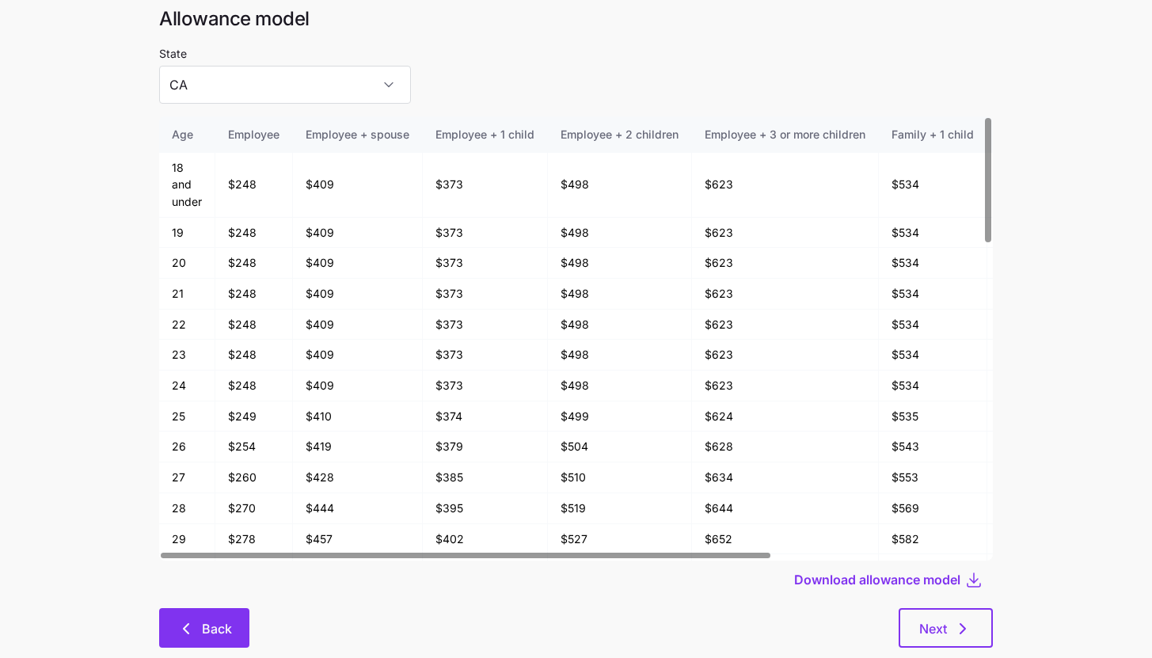
scroll to position [85, 0]
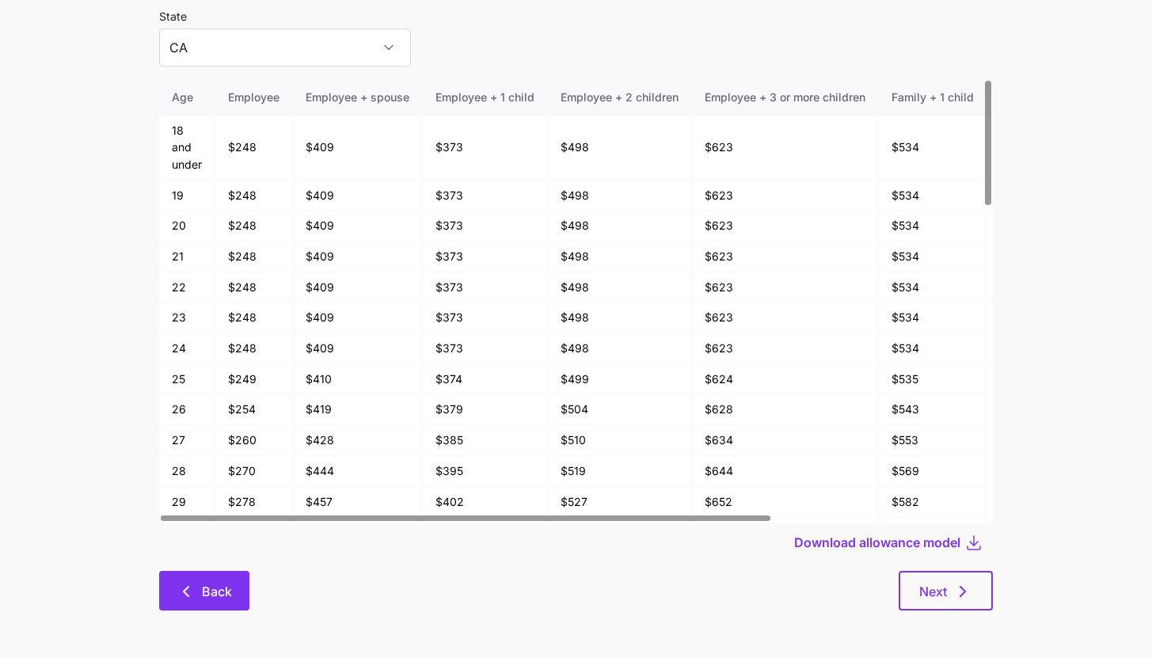
click at [201, 596] on span "Back" at bounding box center [204, 591] width 49 height 19
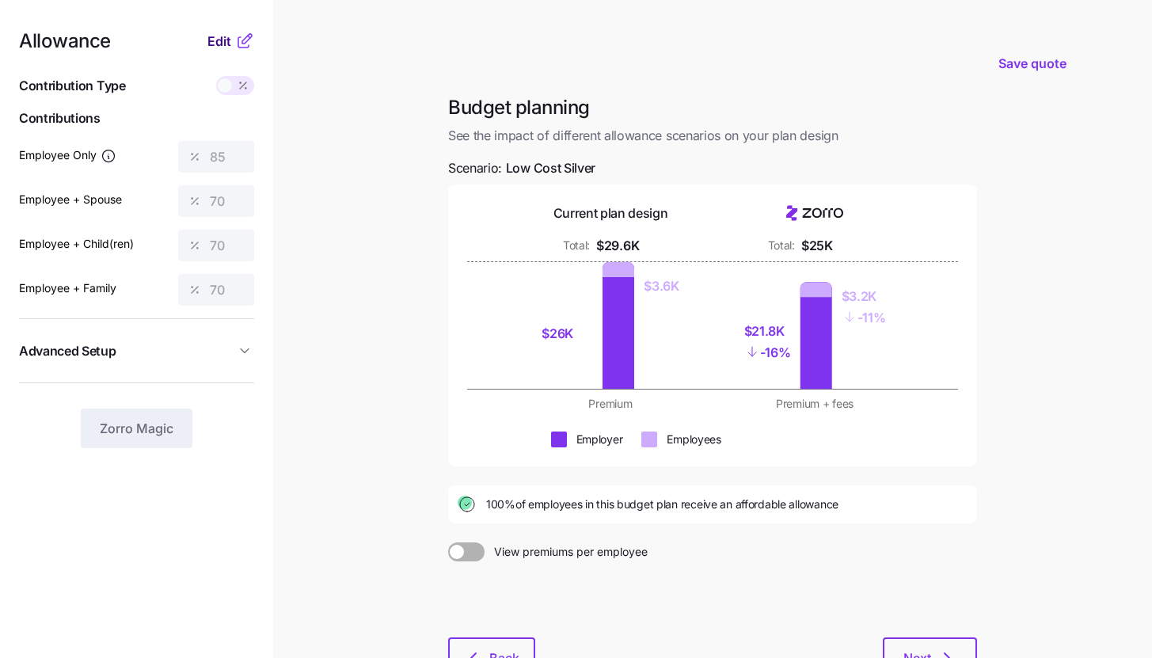
click at [234, 35] on button "Edit" at bounding box center [221, 41] width 28 height 19
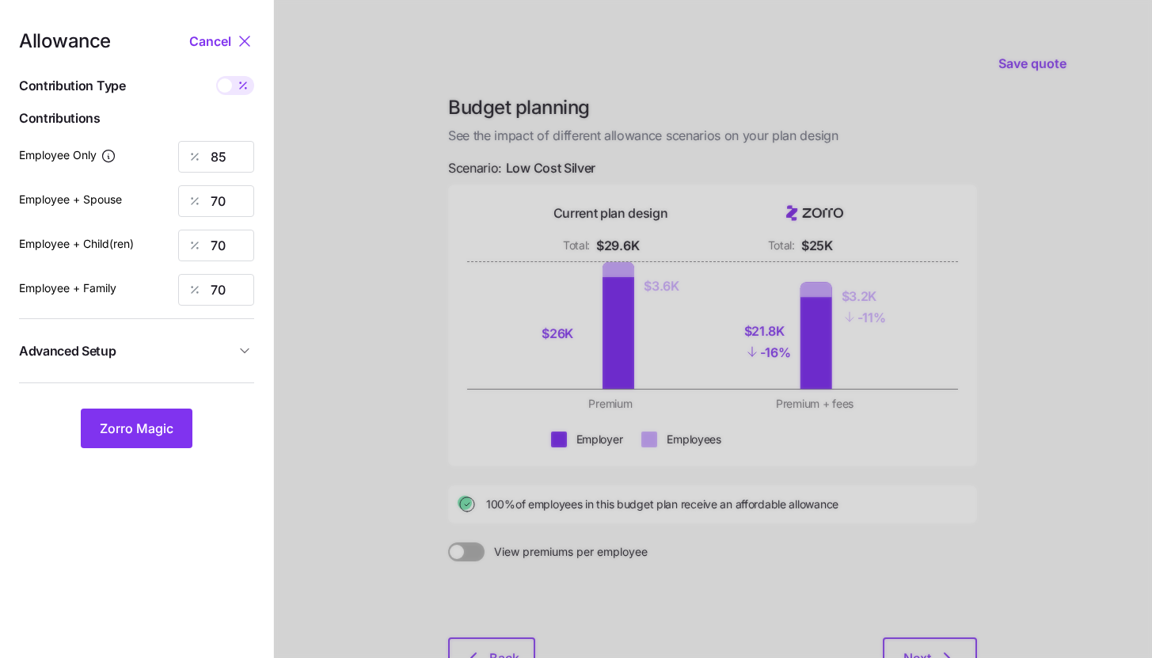
click at [238, 83] on icon at bounding box center [243, 85] width 13 height 13
click at [216, 76] on input "checkbox" at bounding box center [216, 76] width 0 height 0
type input "592"
type input "975"
type input "1005"
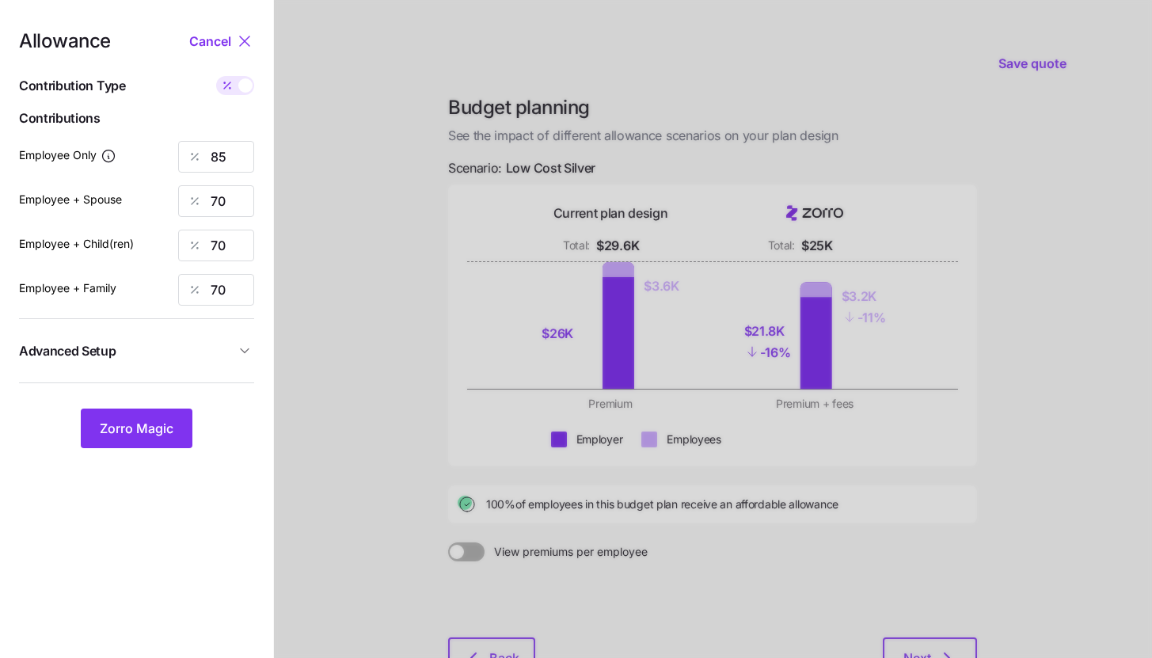
type input "1492"
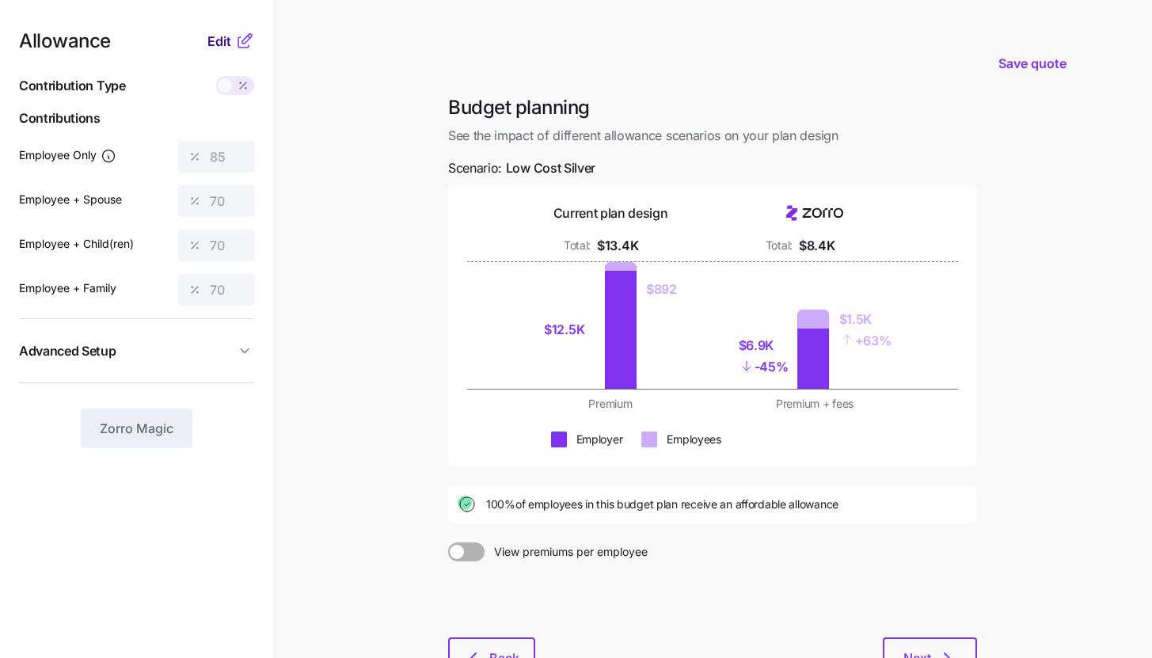
click at [223, 47] on span "Edit" at bounding box center [219, 41] width 24 height 19
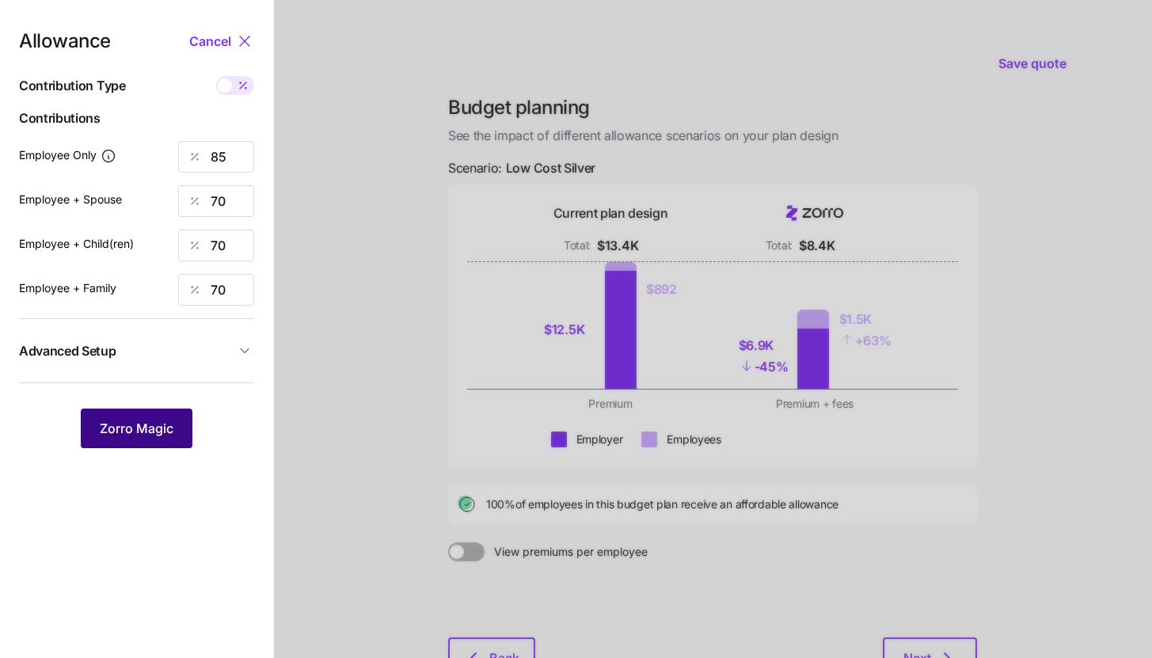
click at [159, 436] on span "Zorro Magic" at bounding box center [137, 428] width 74 height 19
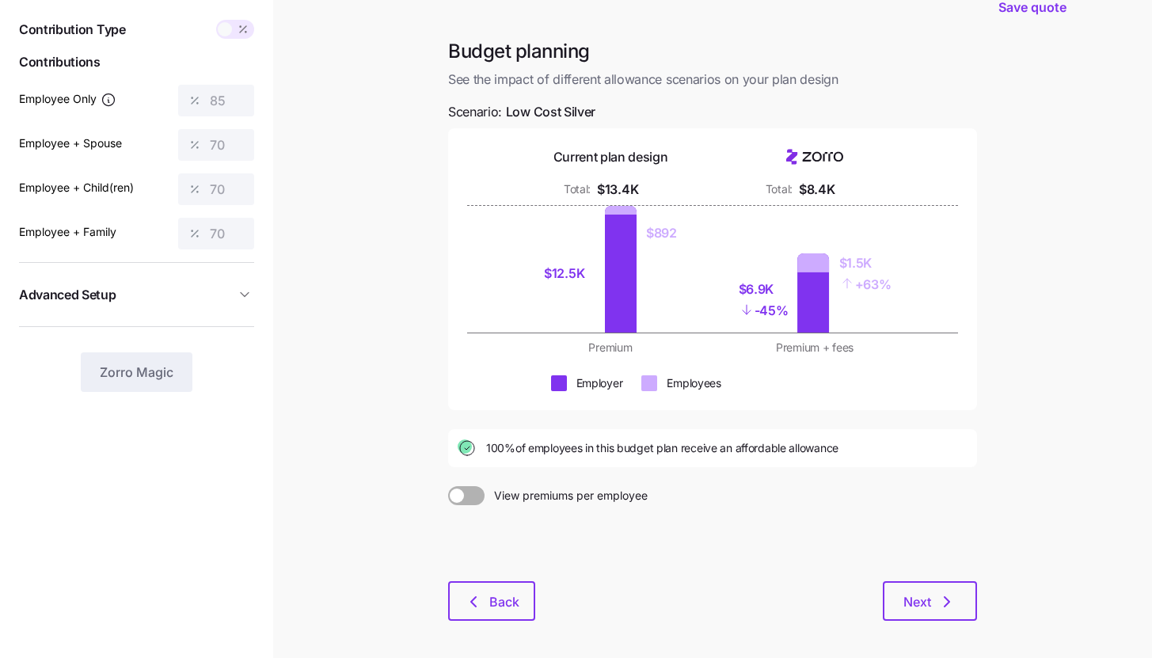
scroll to position [120, 0]
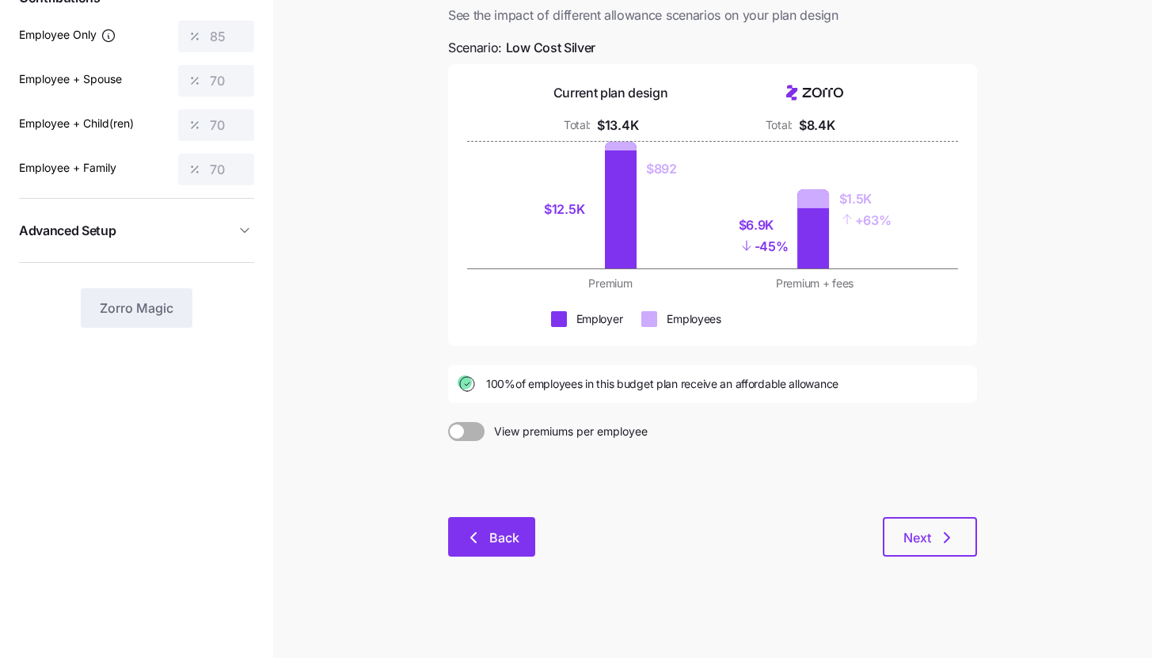
click at [498, 540] on span "Back" at bounding box center [504, 537] width 30 height 19
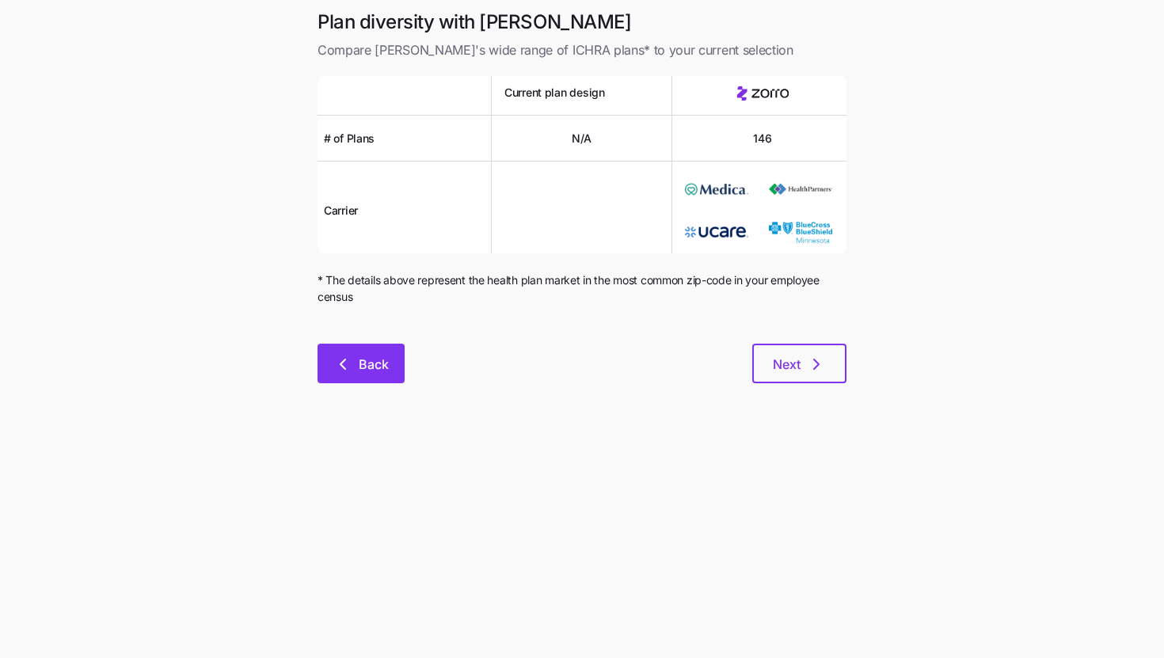
click at [359, 361] on span "Back" at bounding box center [374, 364] width 30 height 19
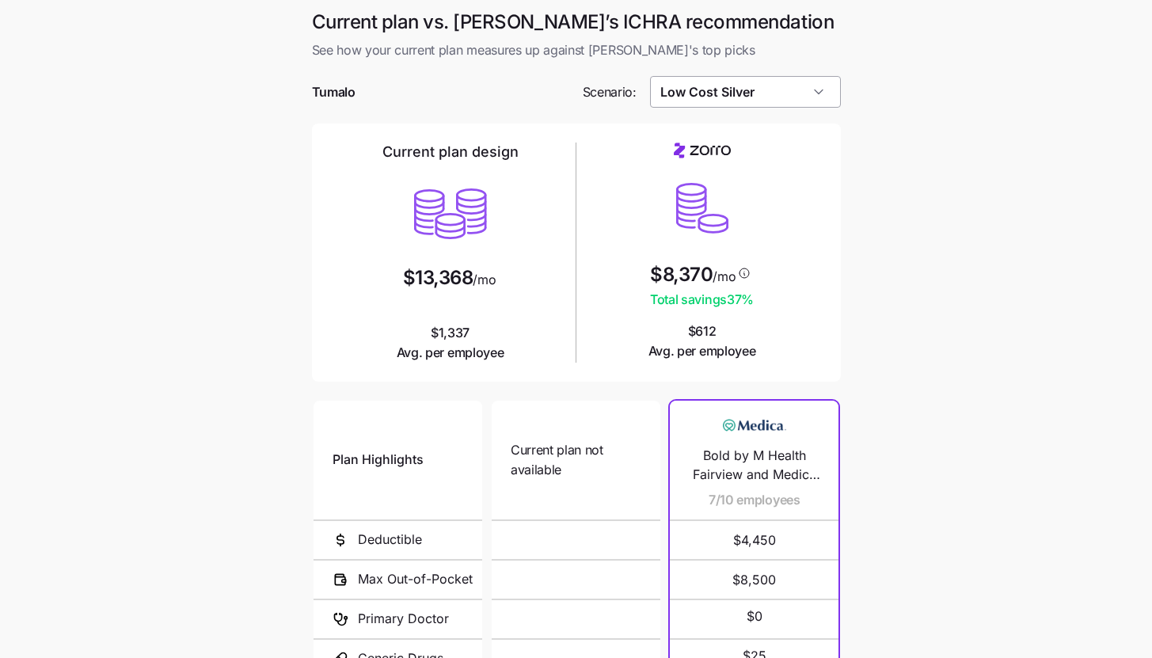
click at [734, 101] on input "Low Cost Silver" at bounding box center [745, 92] width 191 height 32
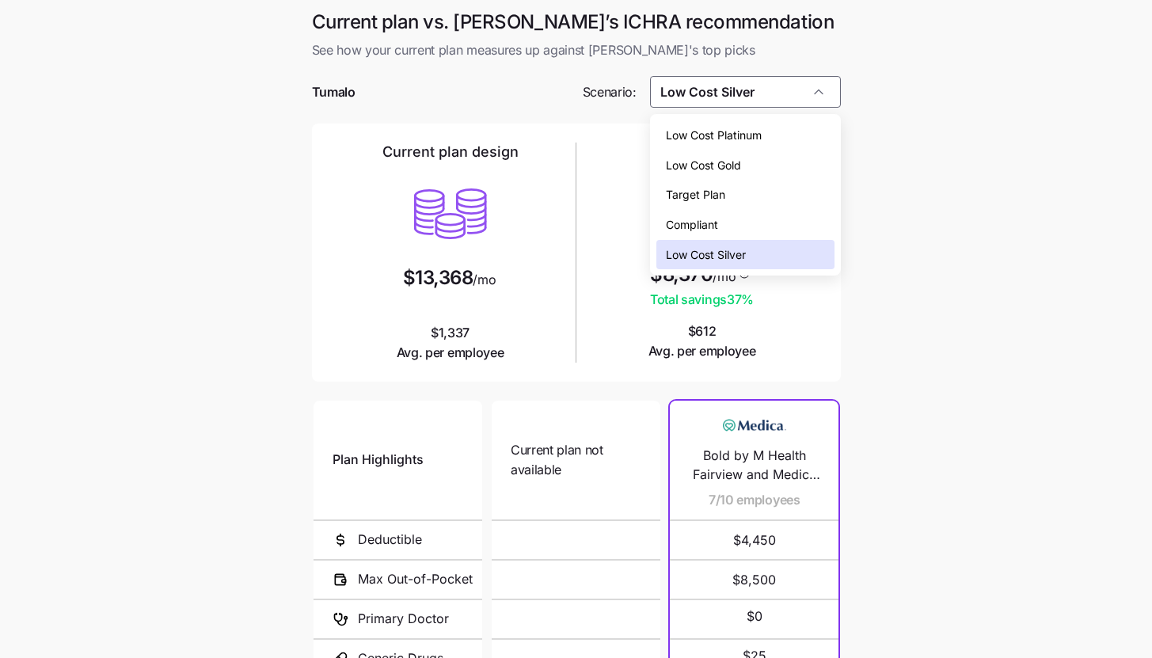
click at [765, 143] on div "Low Cost Platinum" at bounding box center [745, 135] width 178 height 30
type input "Low Cost Platinum"
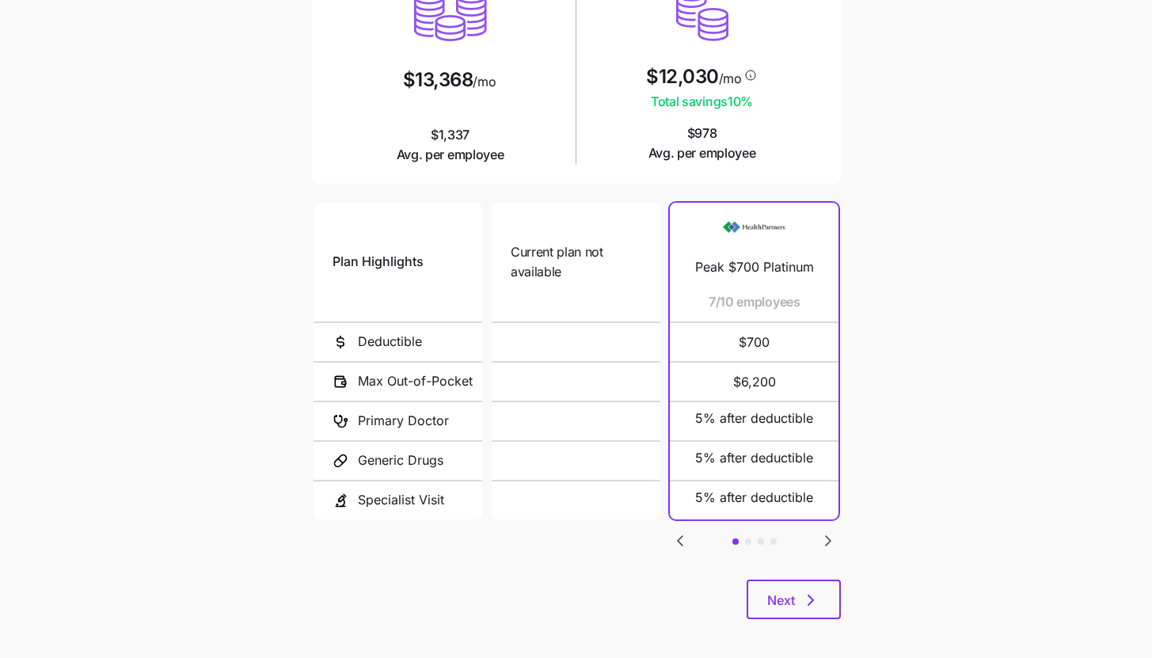
scroll to position [206, 0]
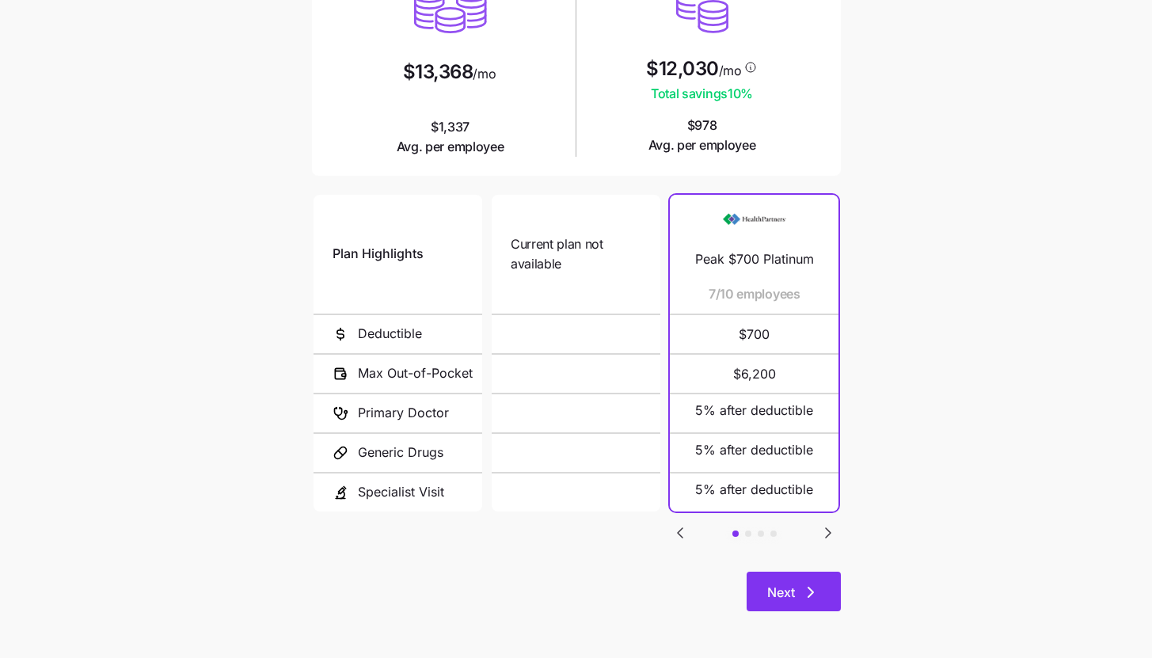
click at [820, 591] on button "Next" at bounding box center [794, 592] width 94 height 40
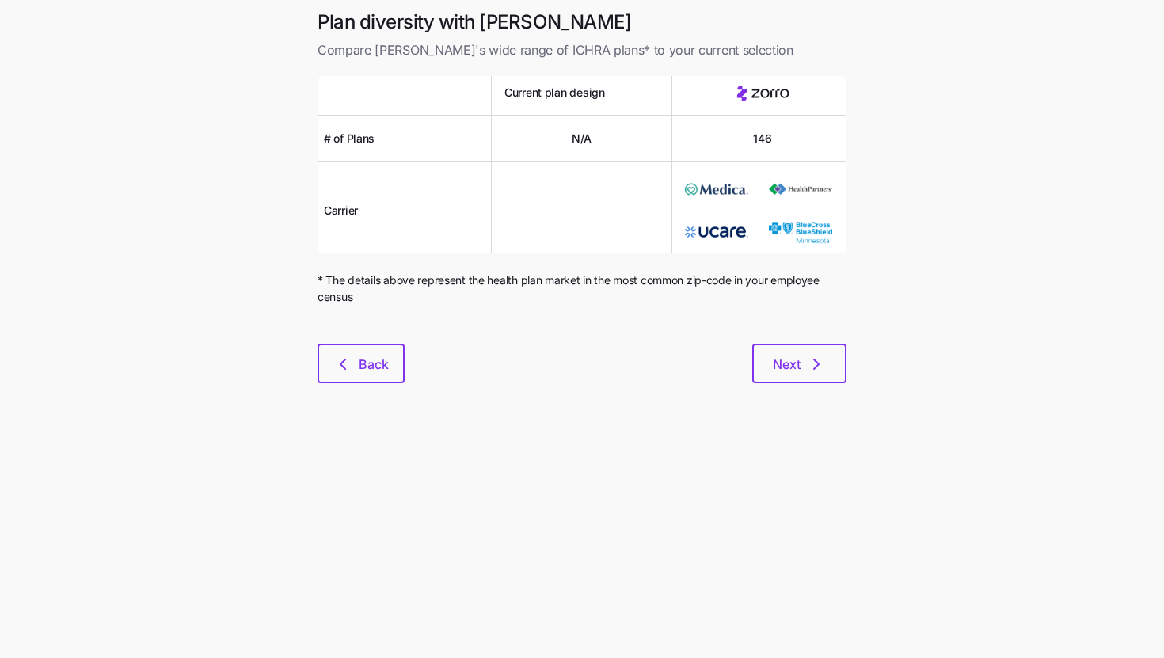
click at [800, 329] on div at bounding box center [582, 334] width 529 height 19
click at [795, 365] on span "Next" at bounding box center [787, 364] width 28 height 19
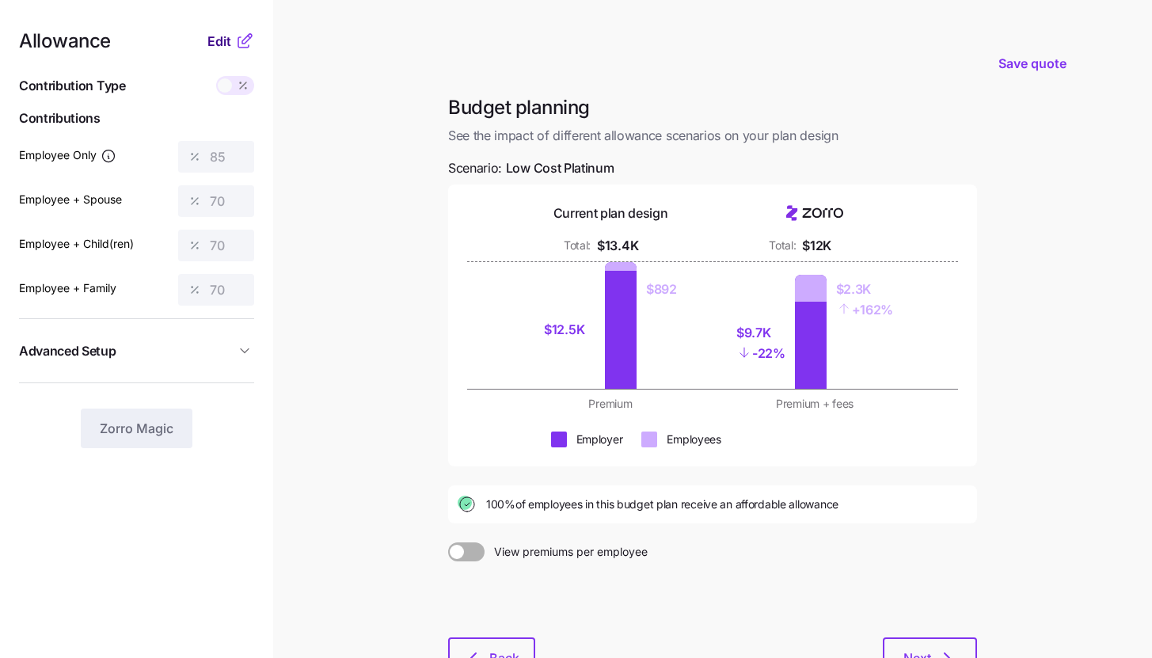
click at [227, 42] on span "Edit" at bounding box center [219, 41] width 24 height 19
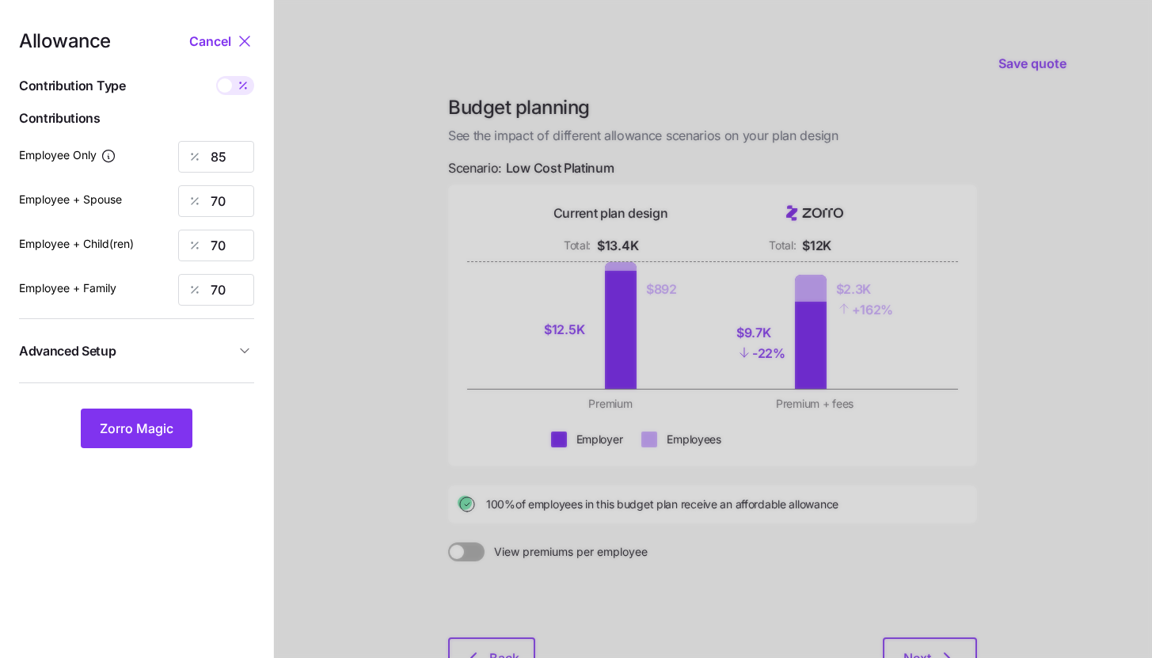
click at [239, 86] on icon at bounding box center [243, 85] width 13 height 13
click at [216, 76] on input "checkbox" at bounding box center [216, 76] width 0 height 0
type input "578"
type input "952"
type input "893"
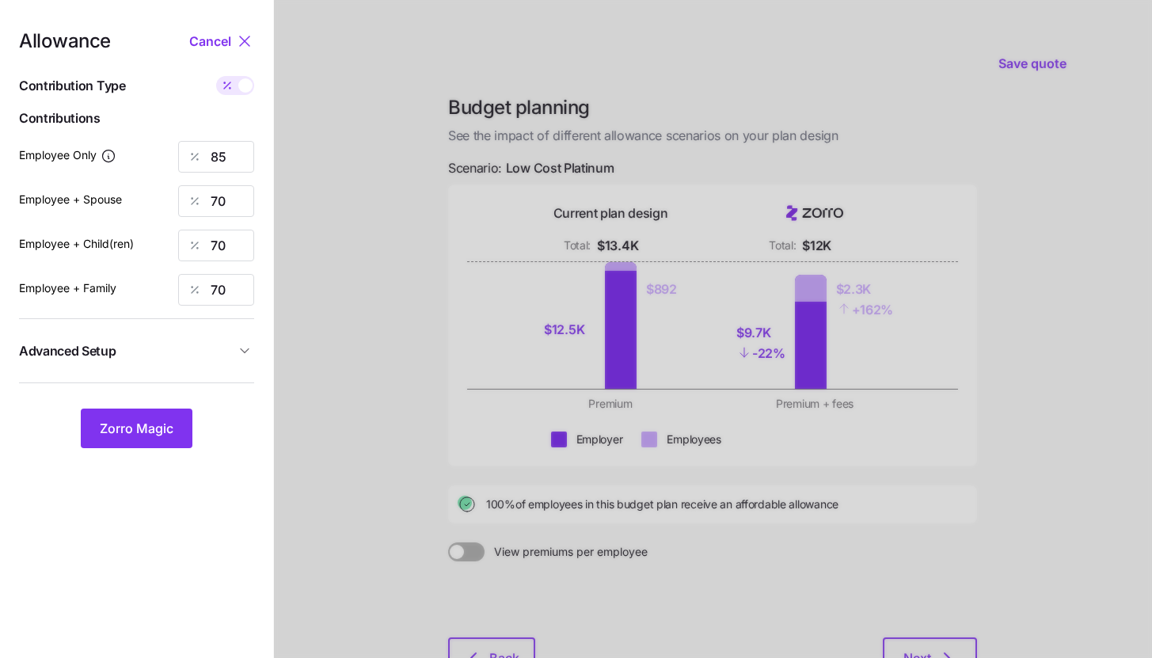
type input "1369"
click at [234, 166] on input "578" at bounding box center [216, 157] width 76 height 32
type input "1200"
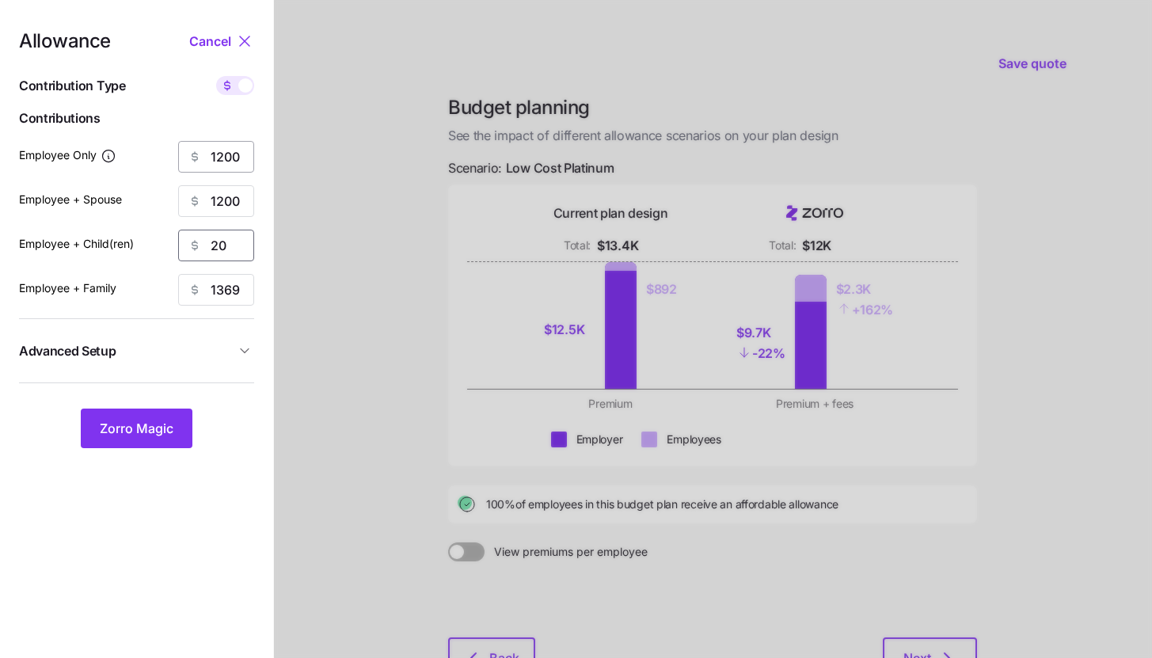
type input "2"
type input "1200"
click at [115, 428] on span "Zorro Magic" at bounding box center [137, 428] width 74 height 19
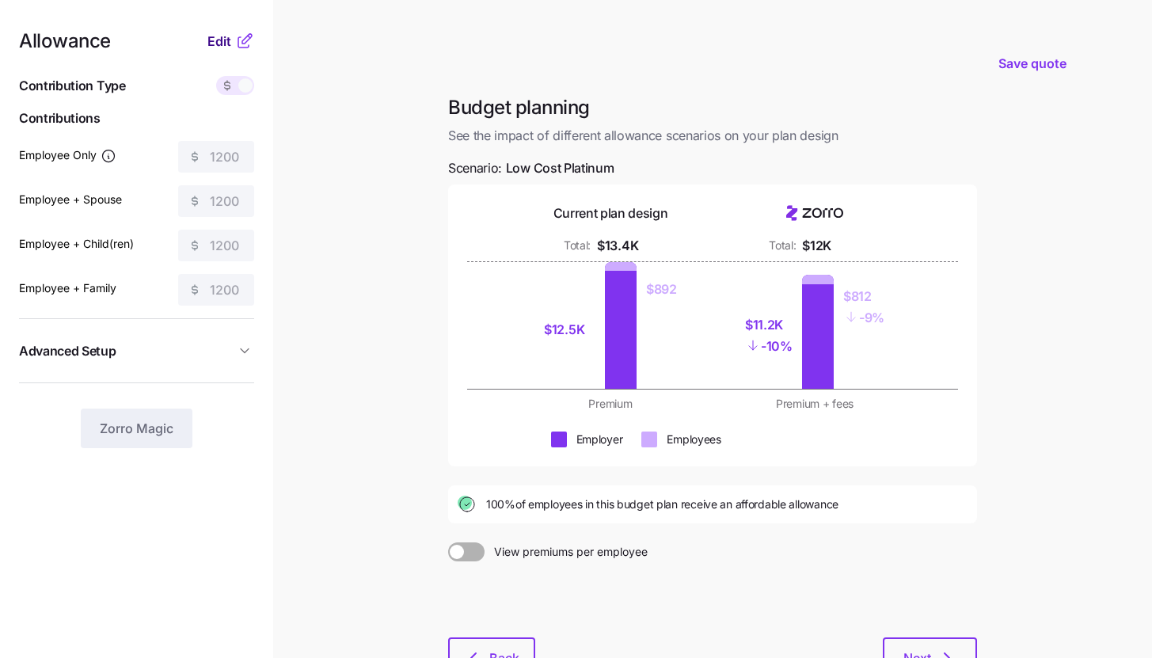
click at [222, 38] on span "Edit" at bounding box center [219, 41] width 24 height 19
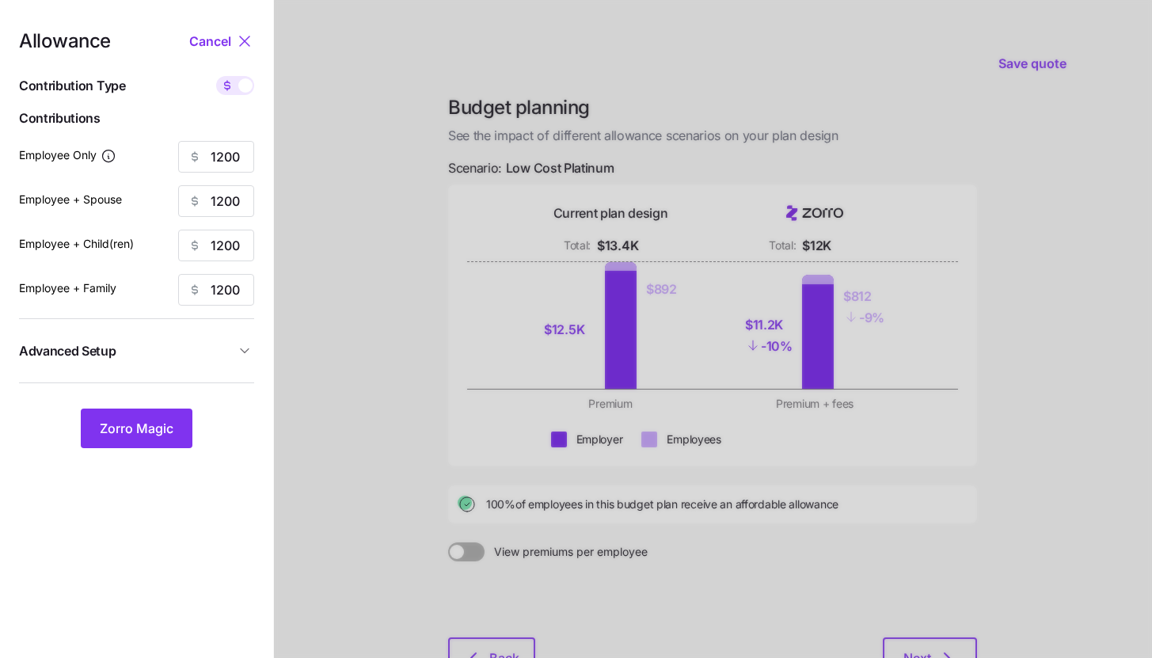
click at [249, 92] on div at bounding box center [235, 85] width 38 height 19
click at [216, 76] on input "checkbox" at bounding box center [216, 76] width 0 height 0
type input "176"
type input "88"
type input "94"
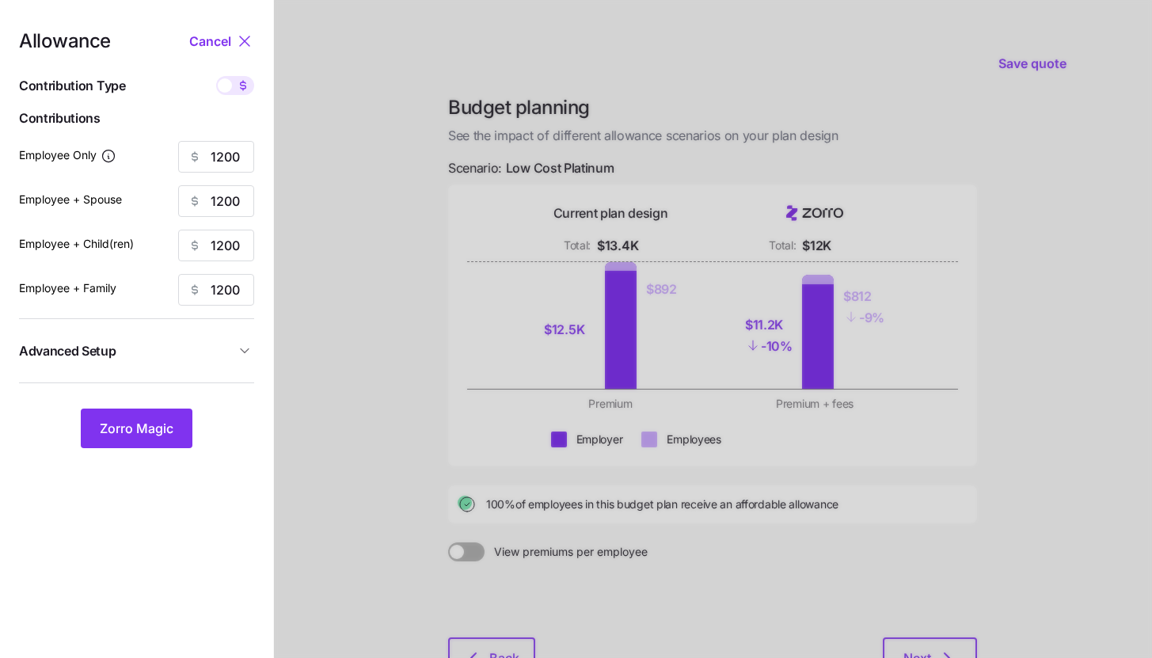
type input "61"
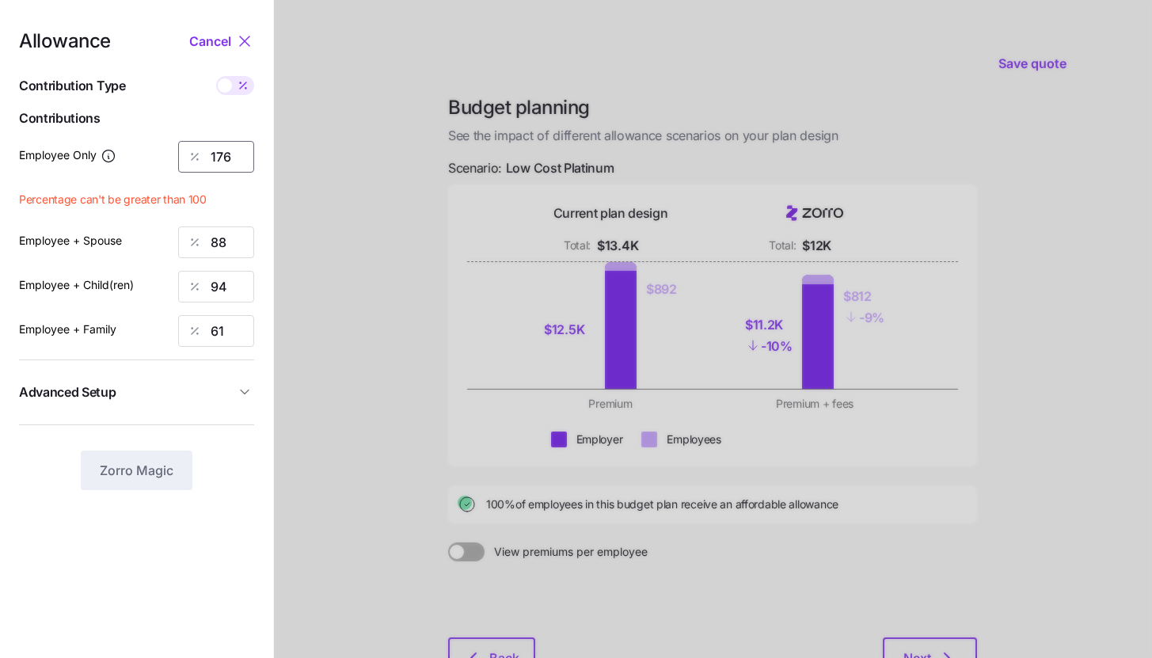
click at [233, 158] on input "176" at bounding box center [216, 157] width 76 height 32
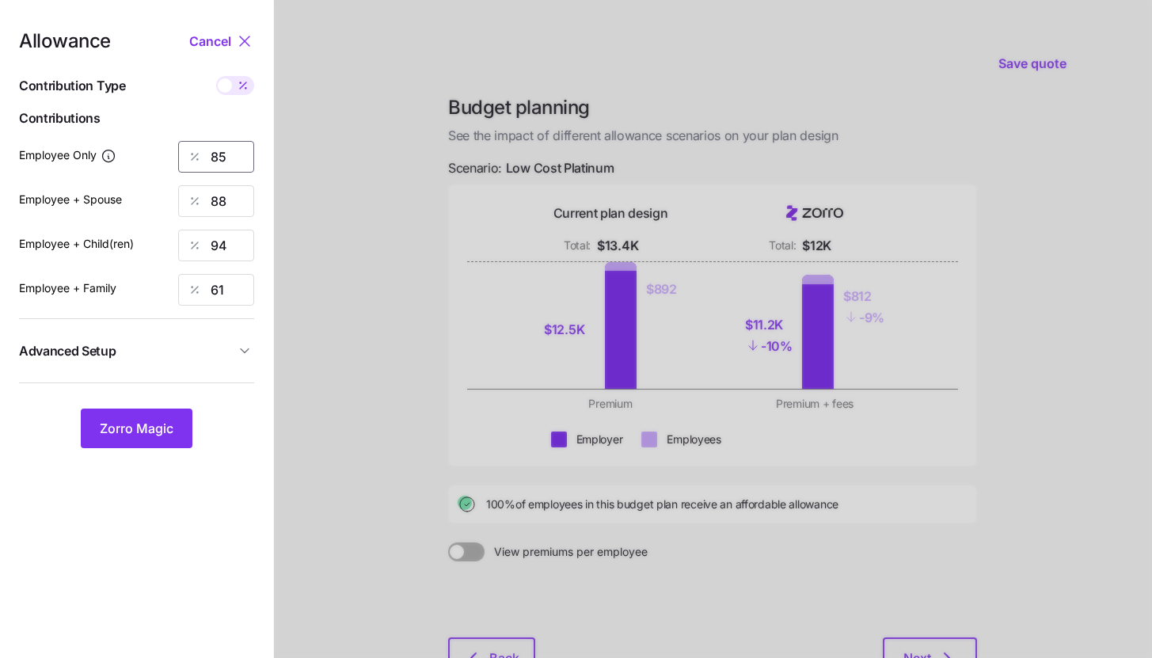
type input "85"
type input "1"
type input "790"
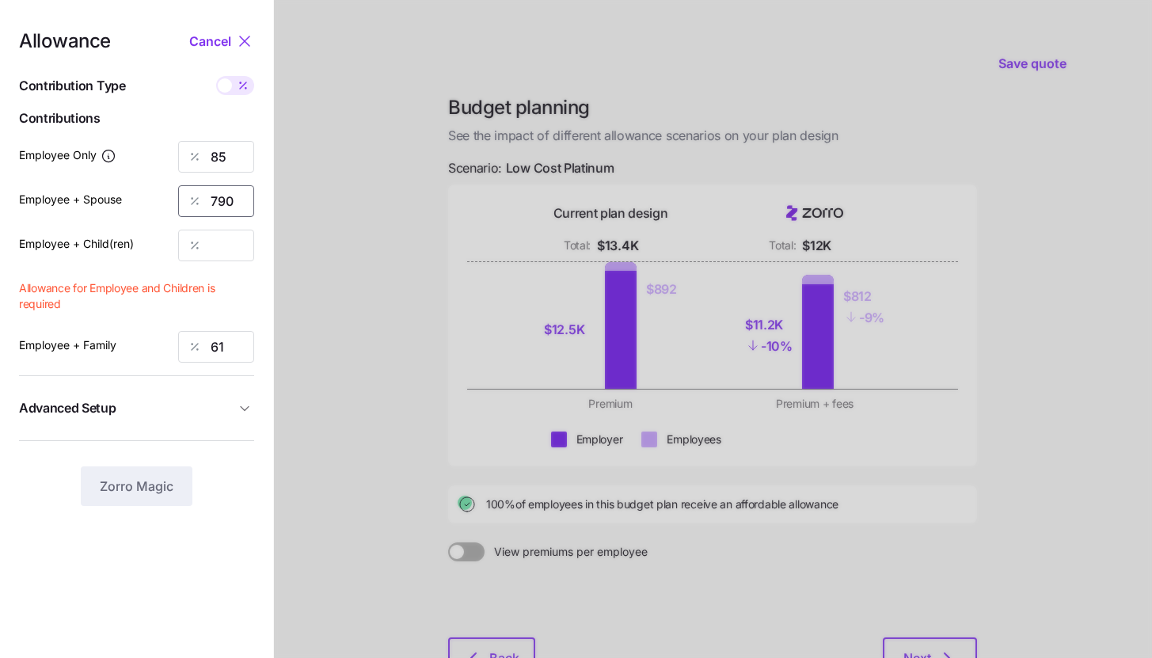
click at [235, 207] on input "790" at bounding box center [216, 201] width 76 height 32
type input "70"
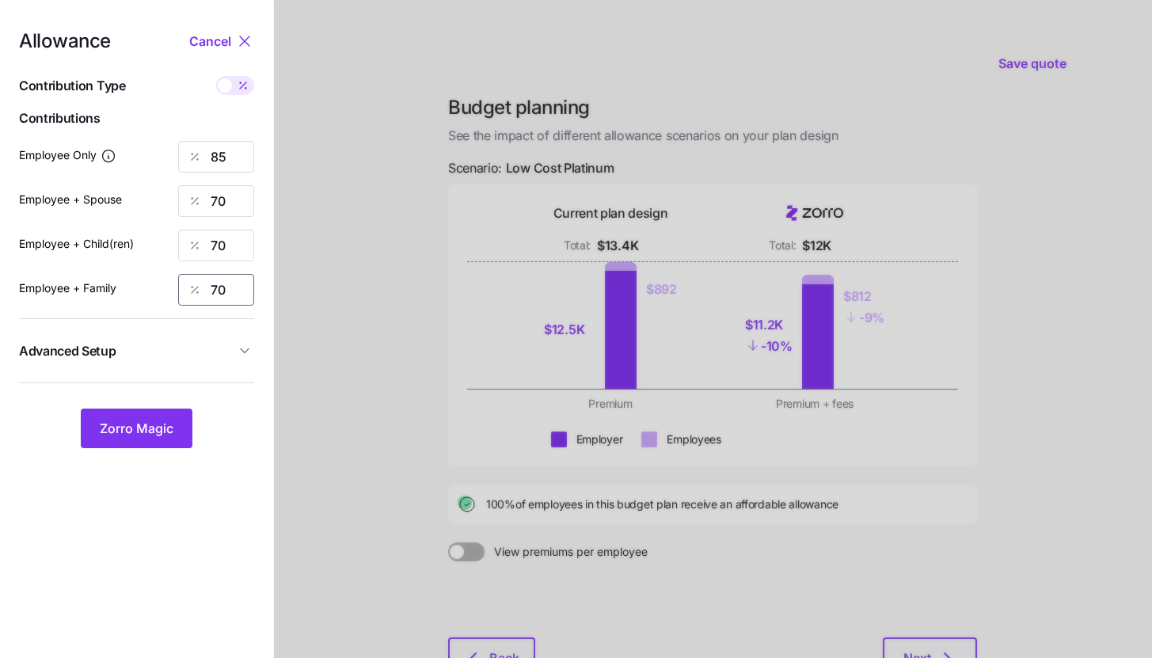
type input "70"
click at [180, 377] on div "Allowance Cancel Contribution Type Use classes Contributions Employee Only 85 E…" at bounding box center [136, 240] width 235 height 417
click at [176, 360] on button "Advanced Setup" at bounding box center [136, 351] width 235 height 39
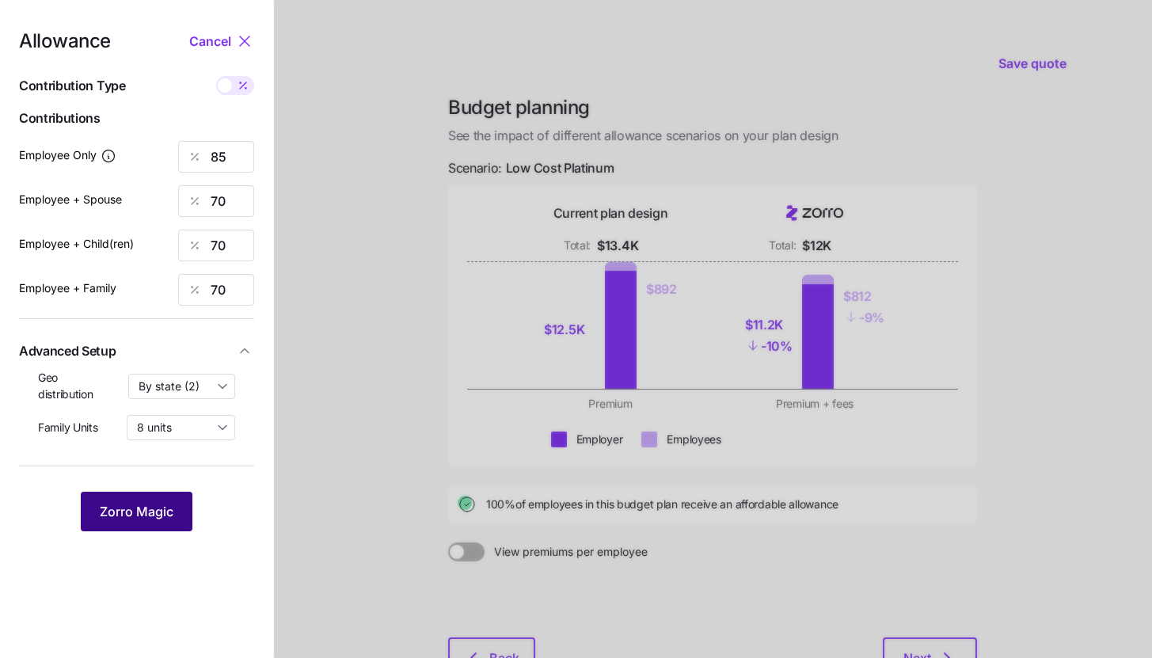
click at [148, 500] on button "Zorro Magic" at bounding box center [137, 512] width 112 height 40
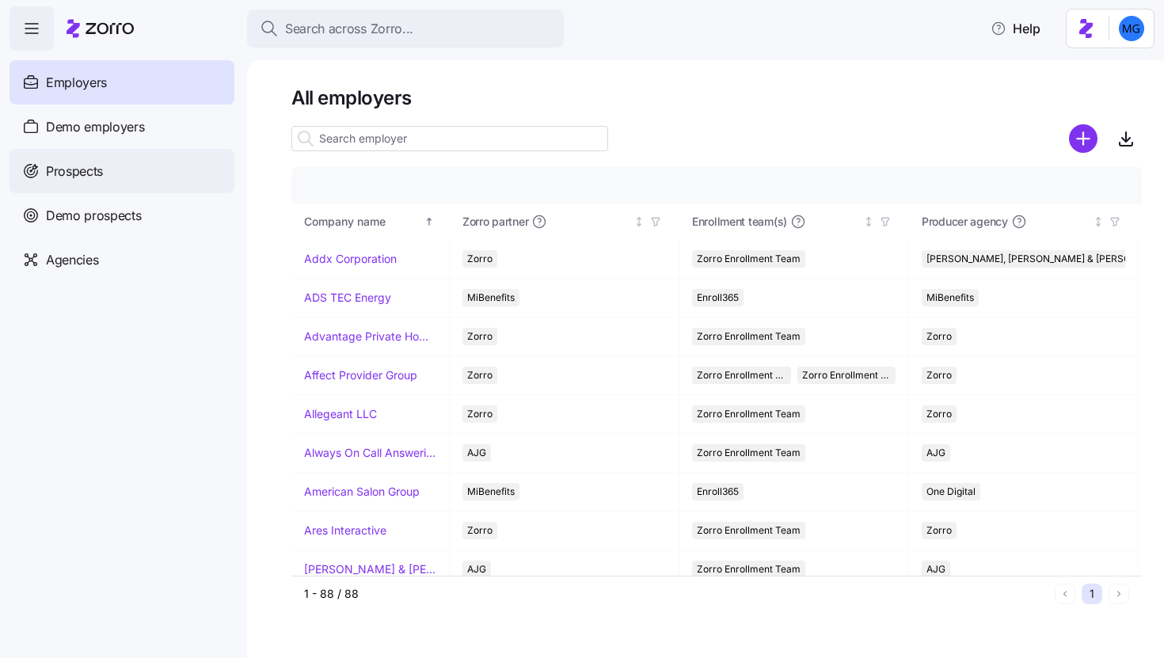
click at [142, 179] on div "Prospects" at bounding box center [122, 171] width 225 height 44
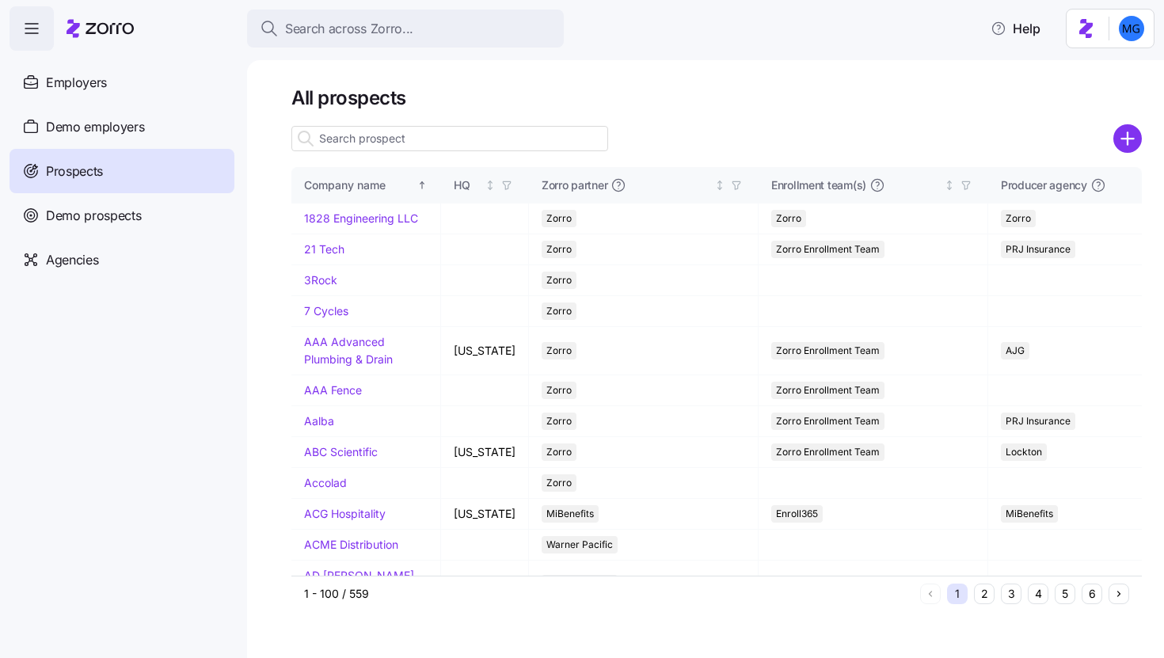
click at [416, 140] on input at bounding box center [449, 138] width 317 height 25
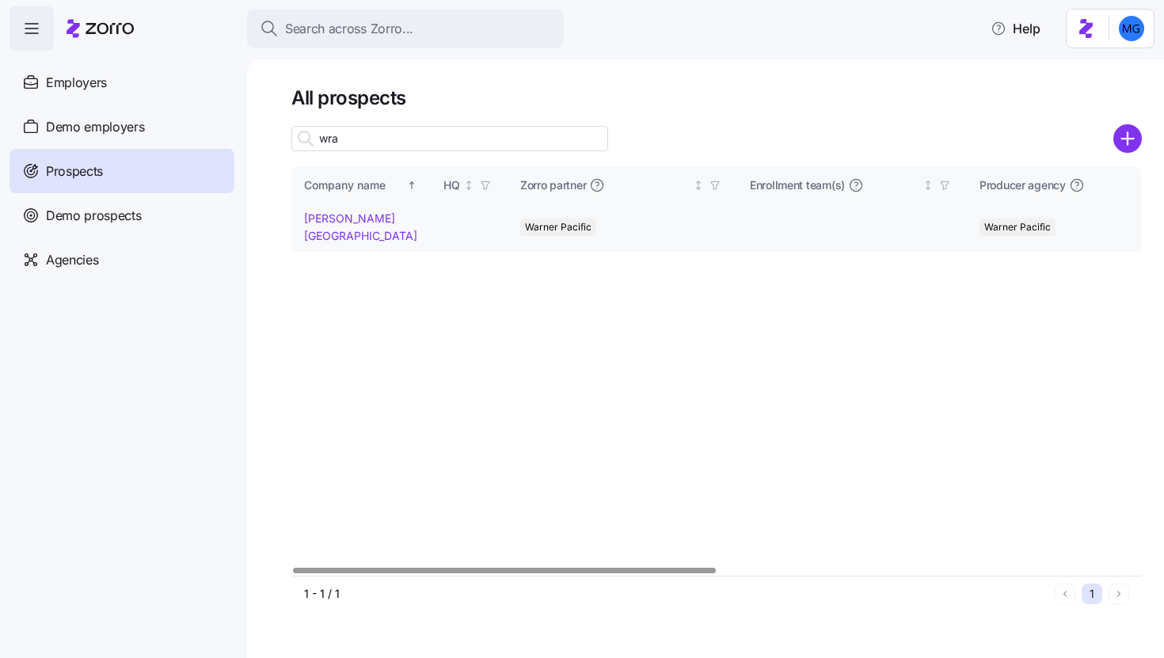
type input "wra"
click at [341, 218] on link "[PERSON_NAME][GEOGRAPHIC_DATA]" at bounding box center [360, 226] width 113 height 31
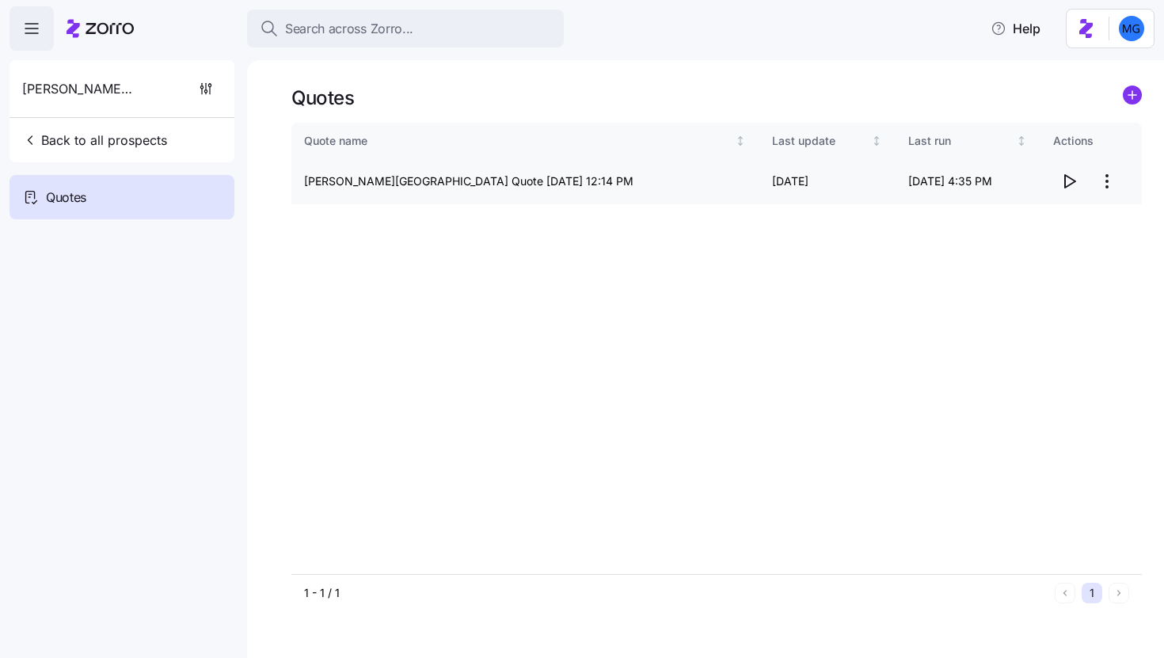
click at [1067, 185] on icon "button" at bounding box center [1069, 181] width 19 height 19
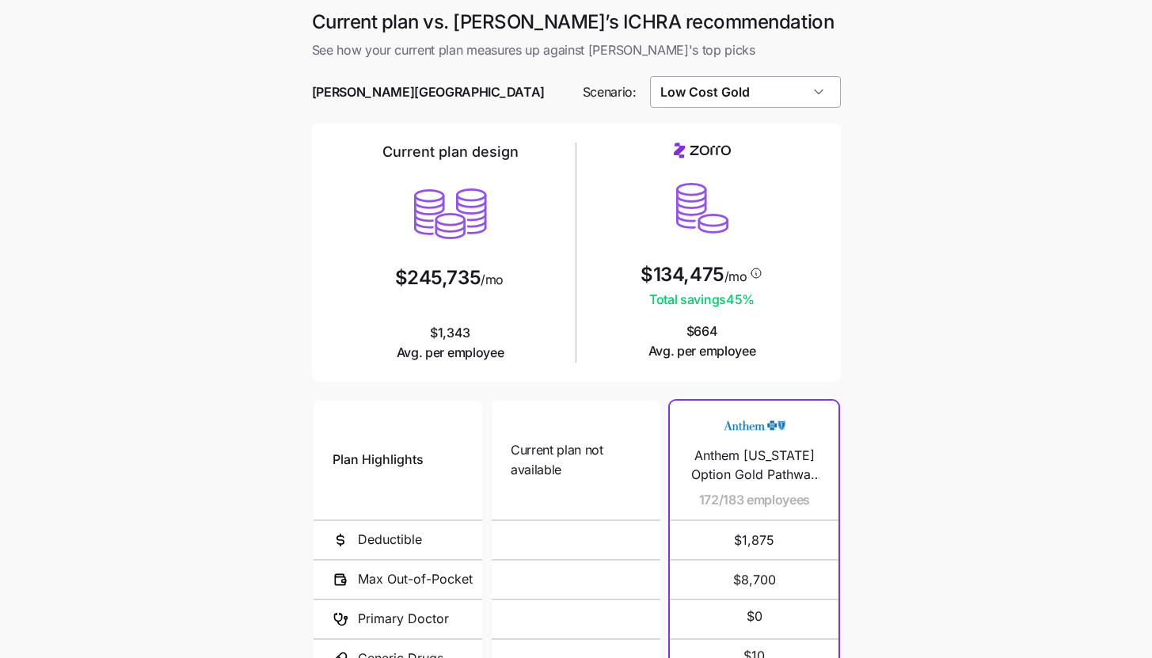
click at [795, 104] on input "Low Cost Gold" at bounding box center [745, 92] width 191 height 32
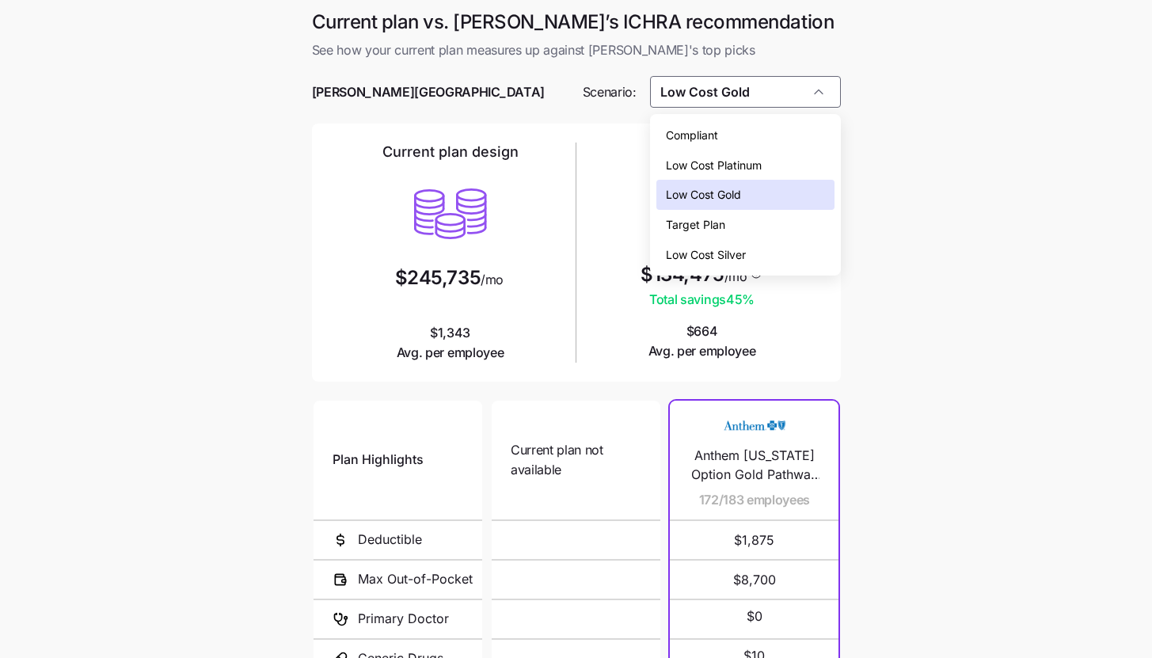
click at [756, 254] on div "Low Cost Silver" at bounding box center [745, 255] width 178 height 30
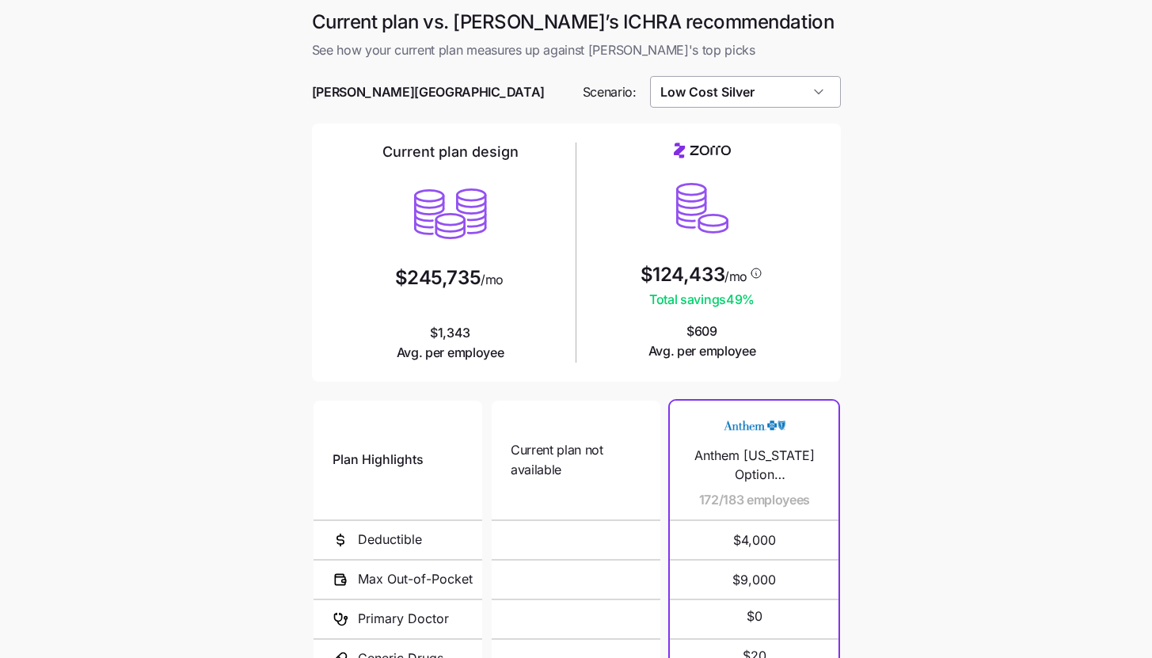
click at [772, 94] on input "Low Cost Silver" at bounding box center [745, 92] width 191 height 32
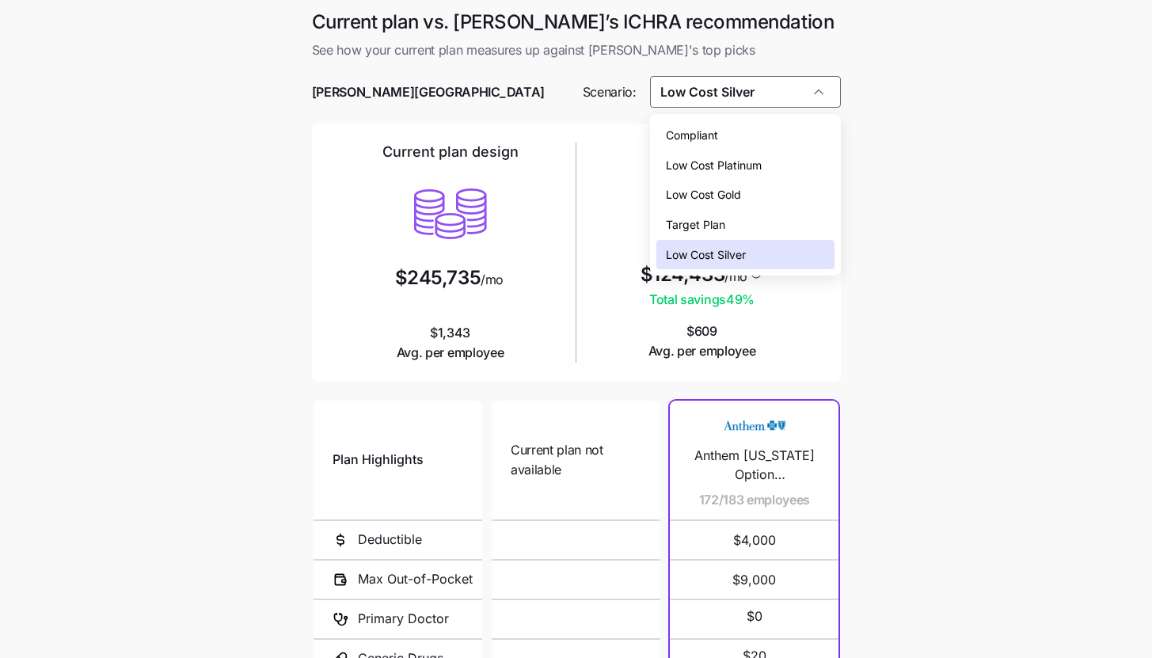
click at [760, 196] on div "Low Cost Gold" at bounding box center [745, 195] width 178 height 30
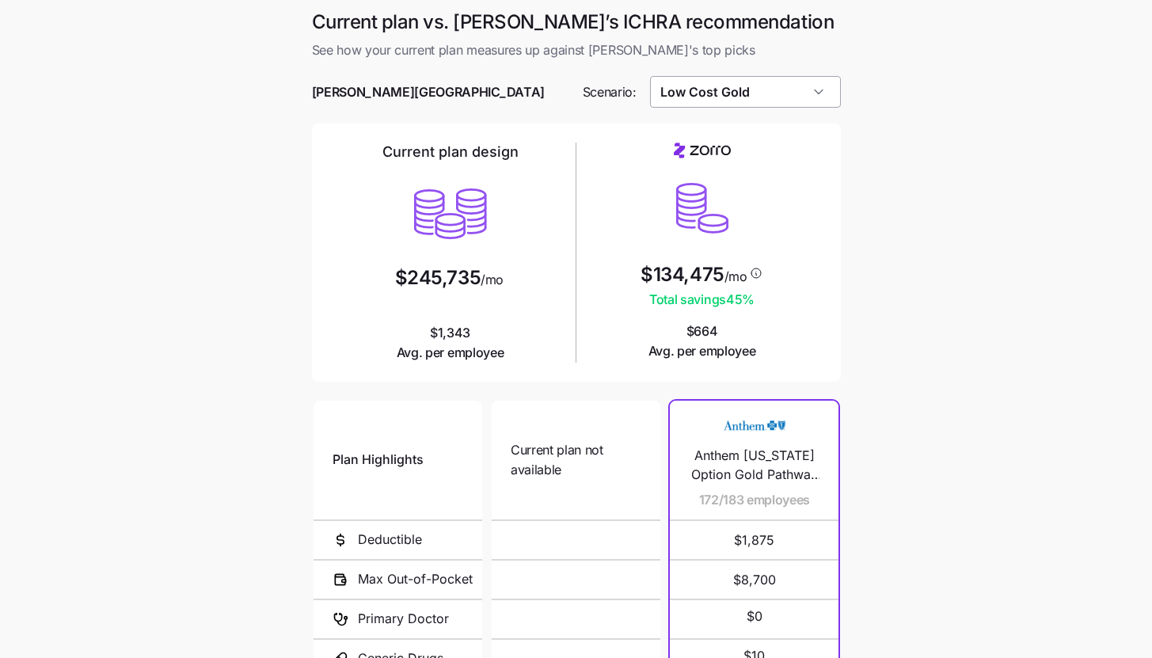
click at [788, 99] on input "Low Cost Gold" at bounding box center [745, 92] width 191 height 32
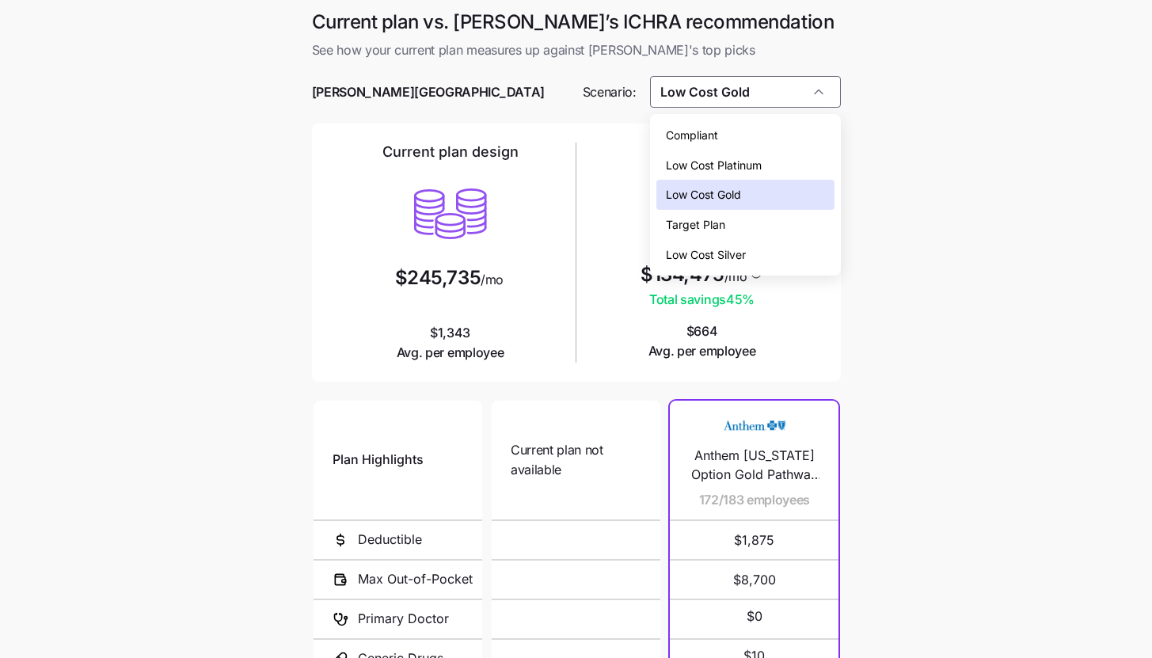
click at [755, 228] on div "Target Plan" at bounding box center [745, 225] width 178 height 30
type input "Target Plan"
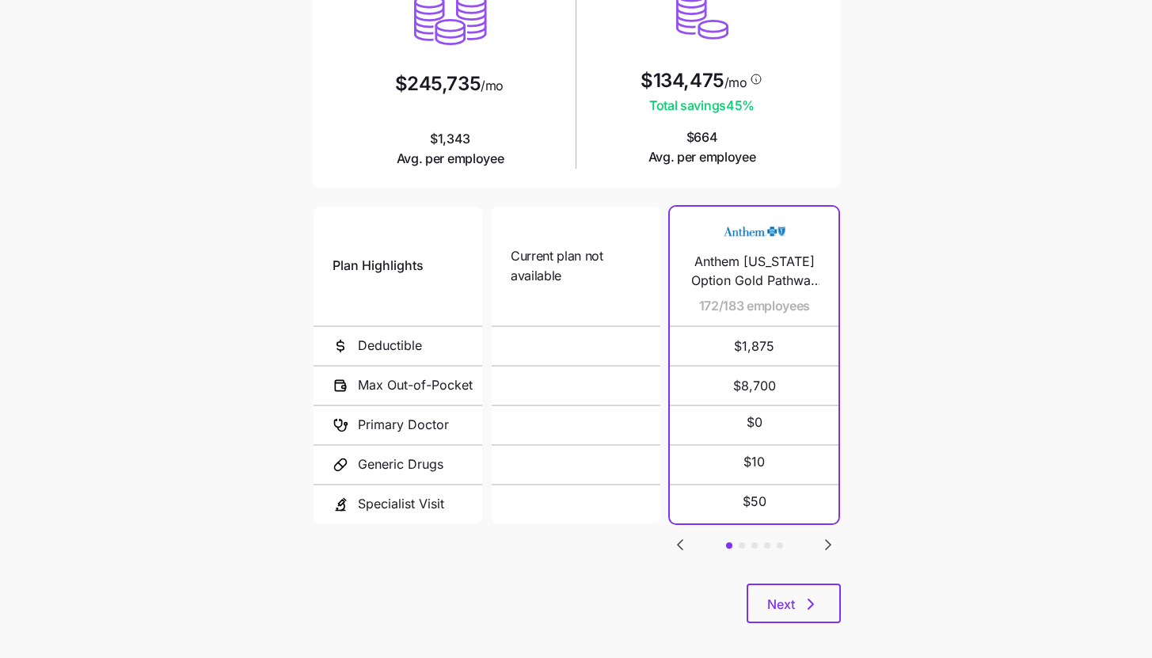
scroll to position [206, 0]
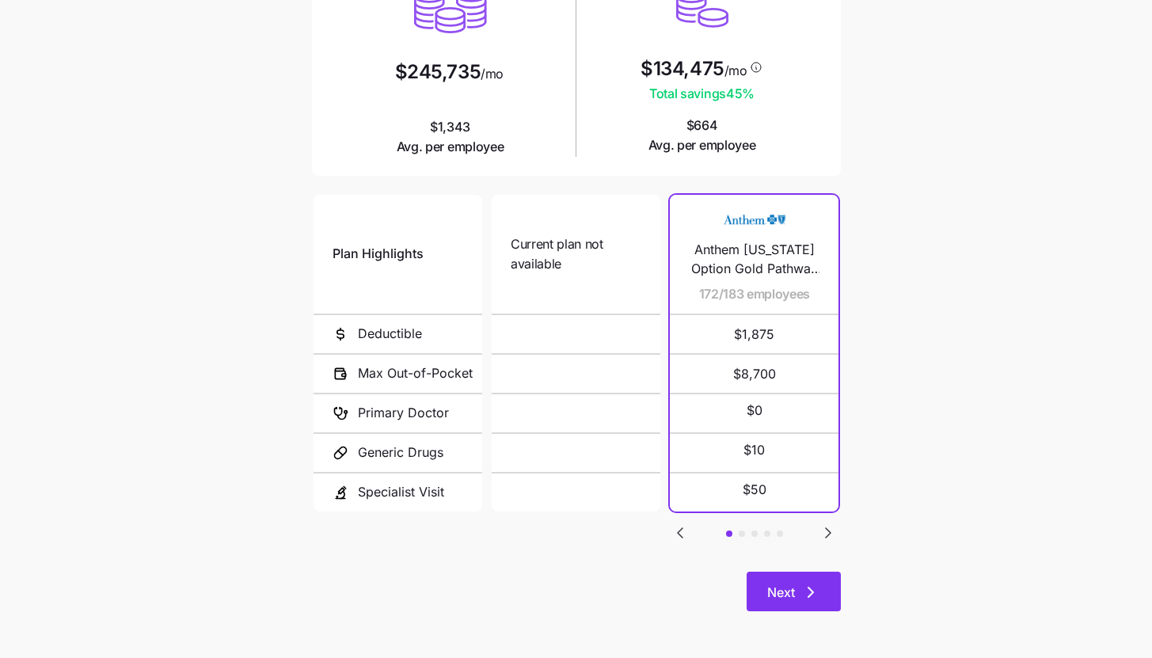
click at [815, 589] on icon "button" at bounding box center [810, 592] width 19 height 19
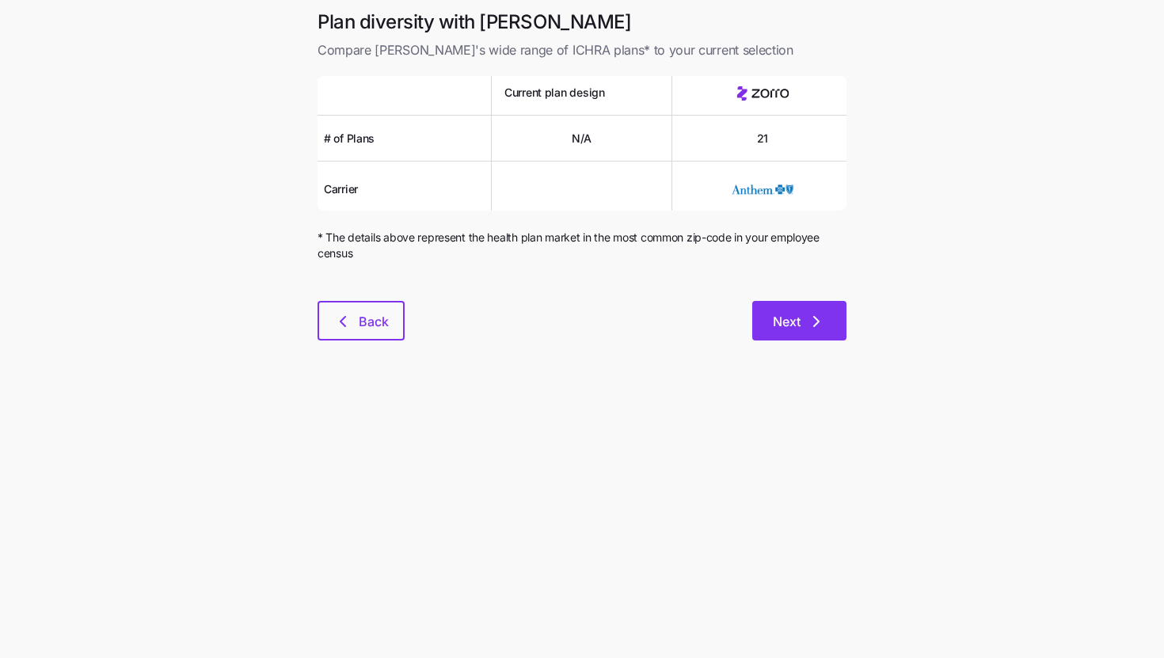
click at [792, 325] on span "Next" at bounding box center [787, 321] width 28 height 19
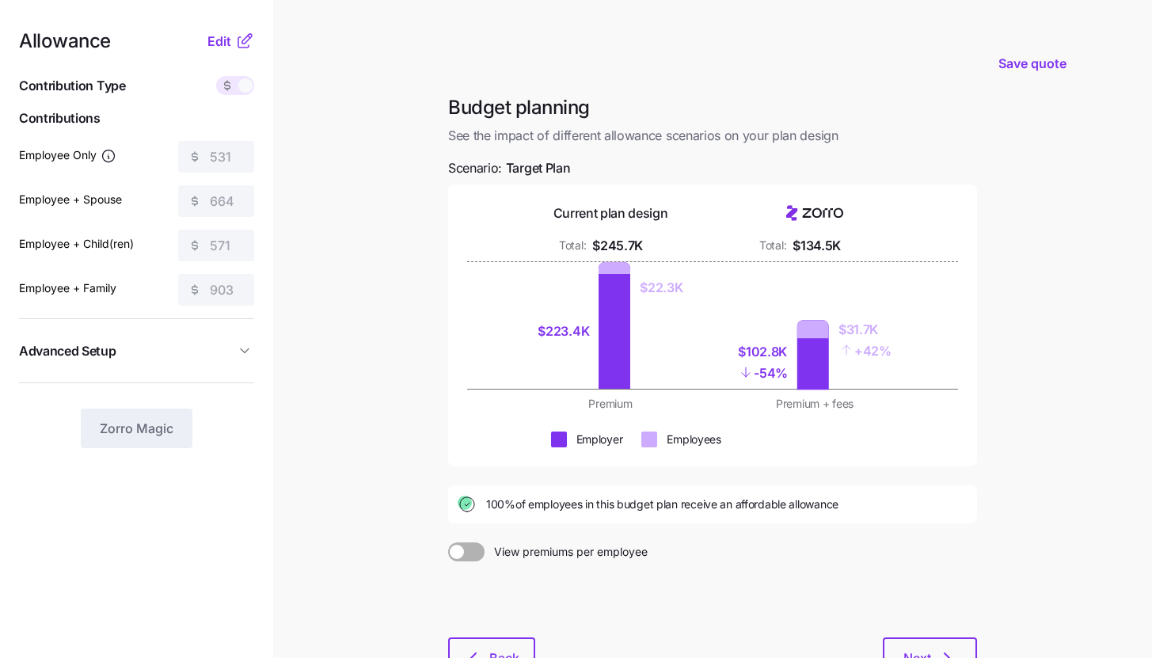
click at [251, 45] on icon at bounding box center [244, 41] width 19 height 19
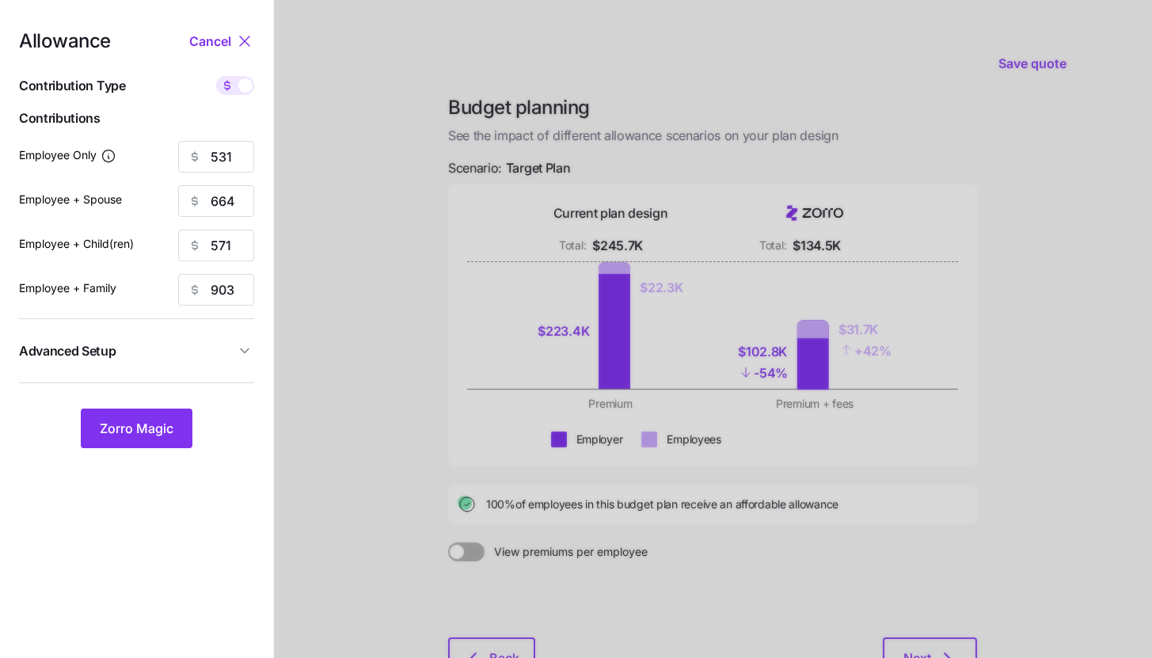
click at [239, 94] on div at bounding box center [235, 85] width 38 height 19
click at [216, 76] on input "checkbox" at bounding box center [216, 76] width 0 height 0
type input "80"
type input "50"
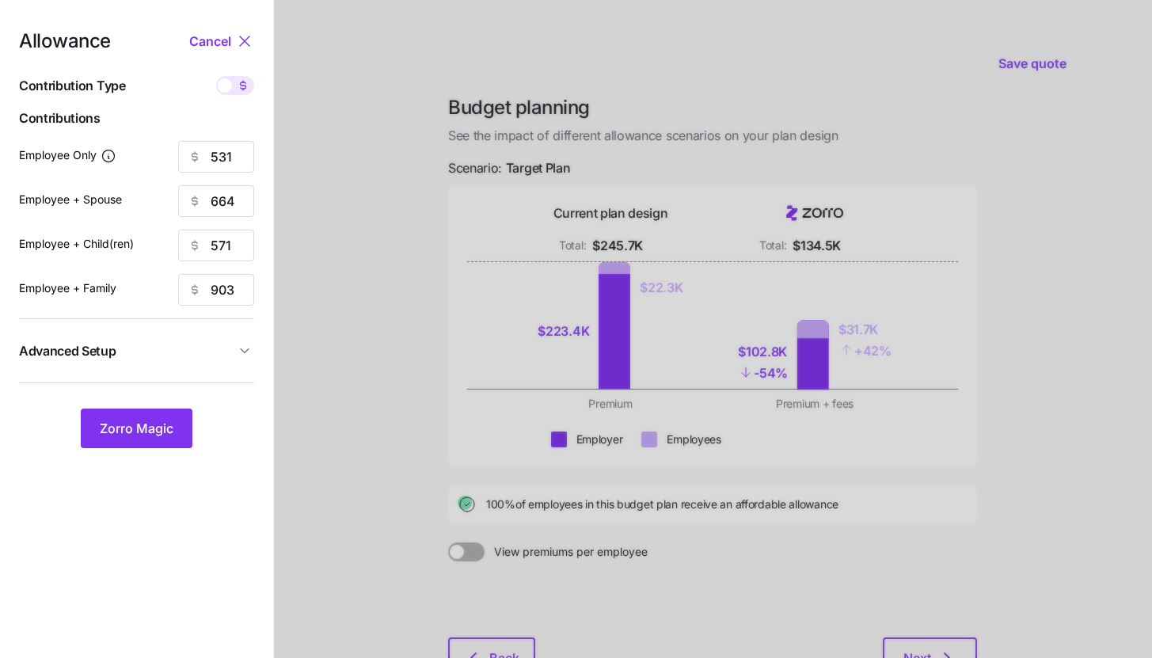
type input "50"
click at [241, 152] on input "80" at bounding box center [216, 157] width 76 height 32
type input "100"
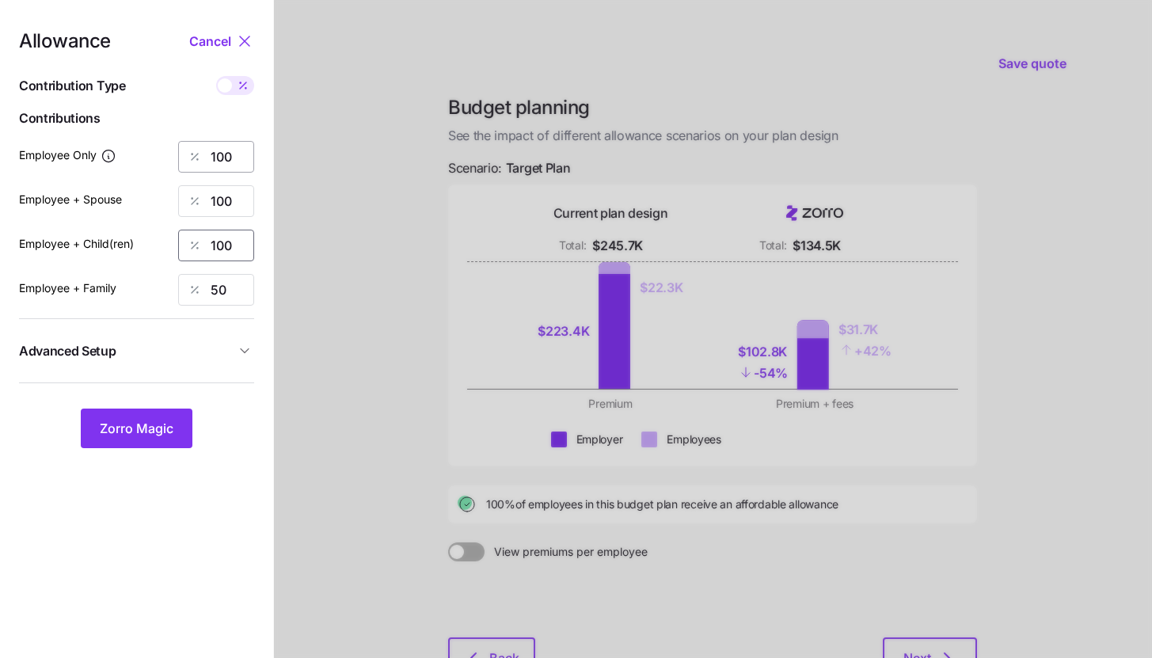
type input "100"
click at [165, 427] on span "Zorro Magic" at bounding box center [137, 428] width 74 height 19
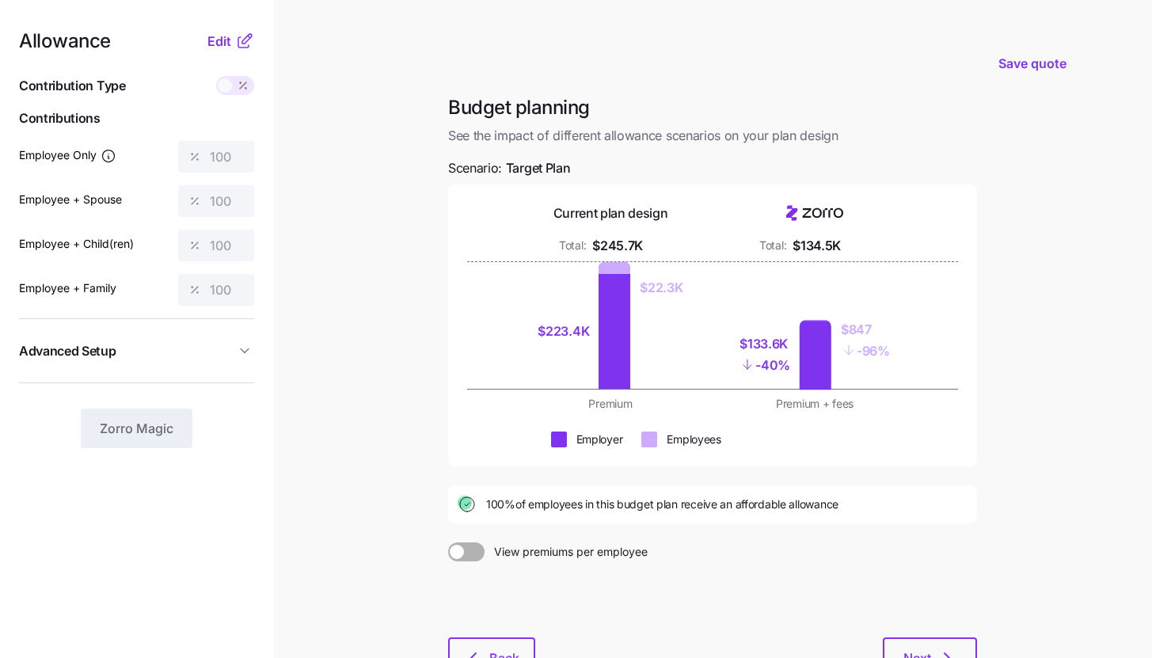
click at [237, 33] on icon at bounding box center [244, 41] width 19 height 19
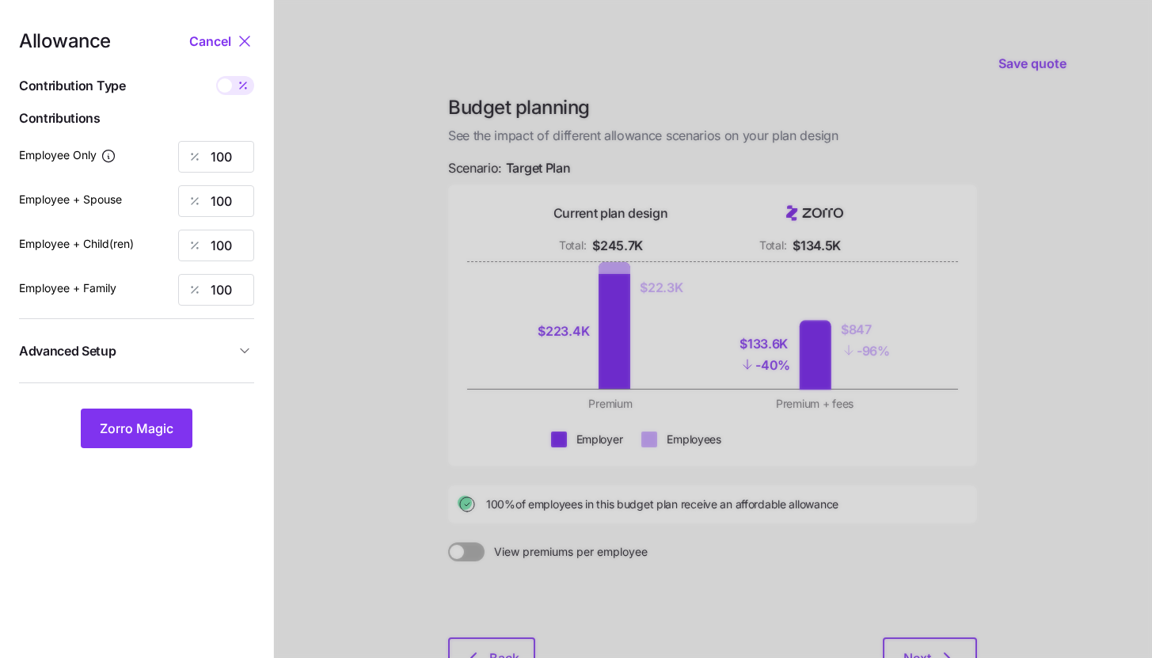
click at [244, 91] on icon at bounding box center [243, 85] width 13 height 13
click at [216, 76] on input "checkbox" at bounding box center [216, 76] width 0 height 0
type input "664"
type input "1327"
type input "1142"
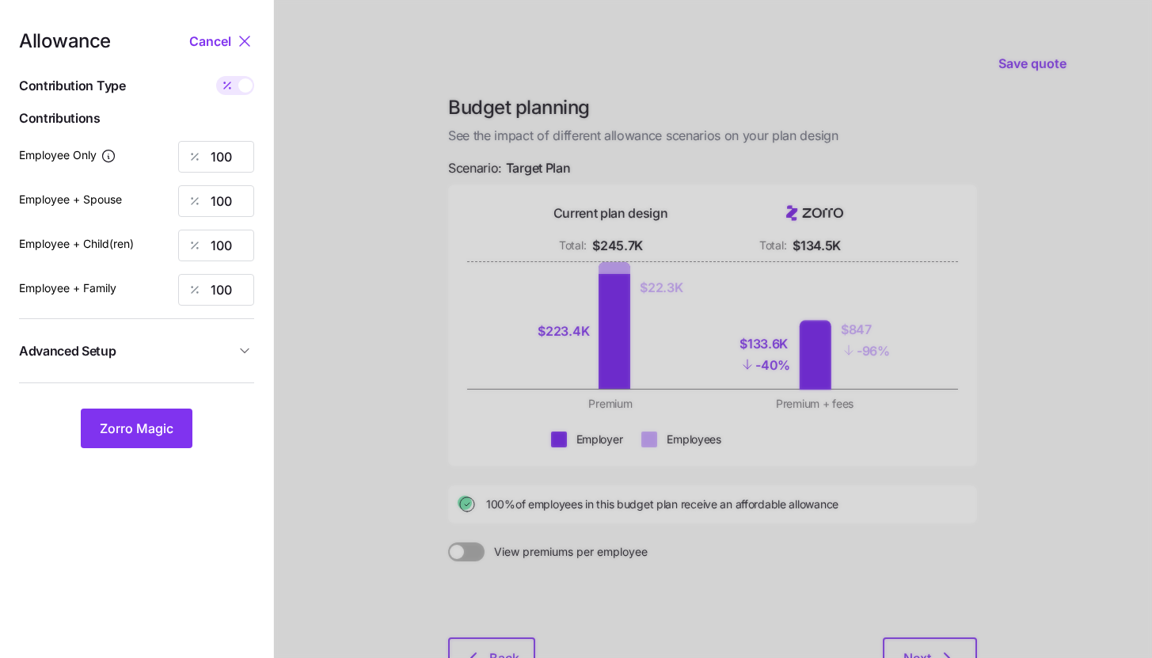
type input "1806"
click at [243, 87] on span at bounding box center [245, 85] width 14 height 14
click at [216, 76] on input "checkbox" at bounding box center [216, 76] width 0 height 0
type input "100"
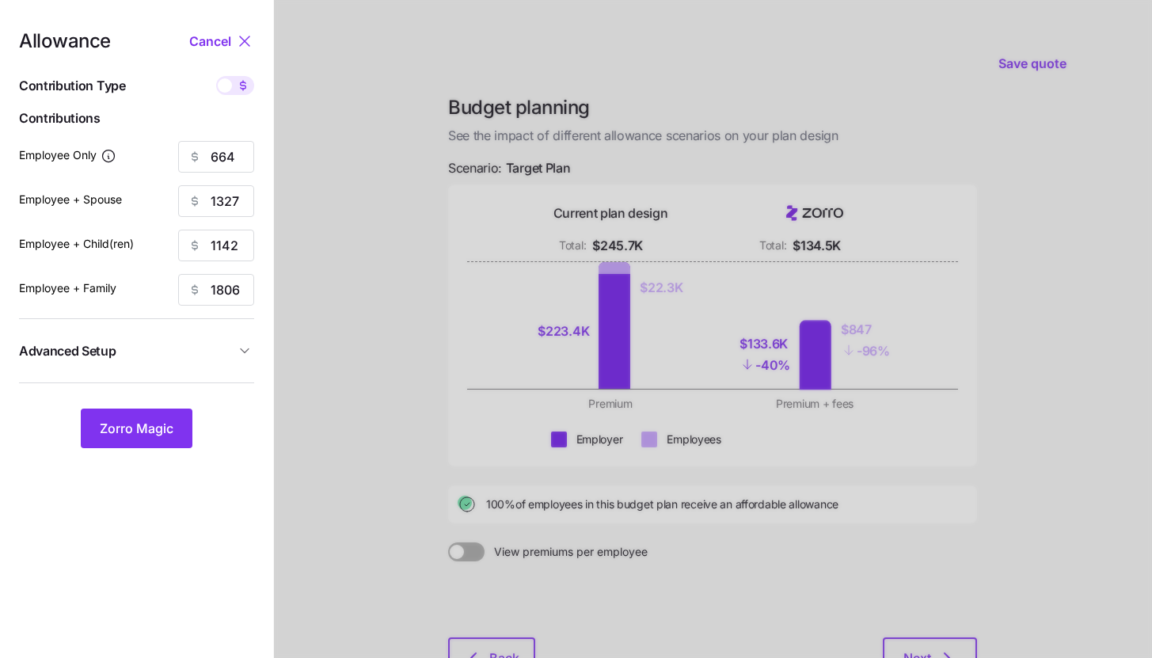
type input "100"
click at [242, 146] on input "100" at bounding box center [216, 157] width 76 height 32
type input "80"
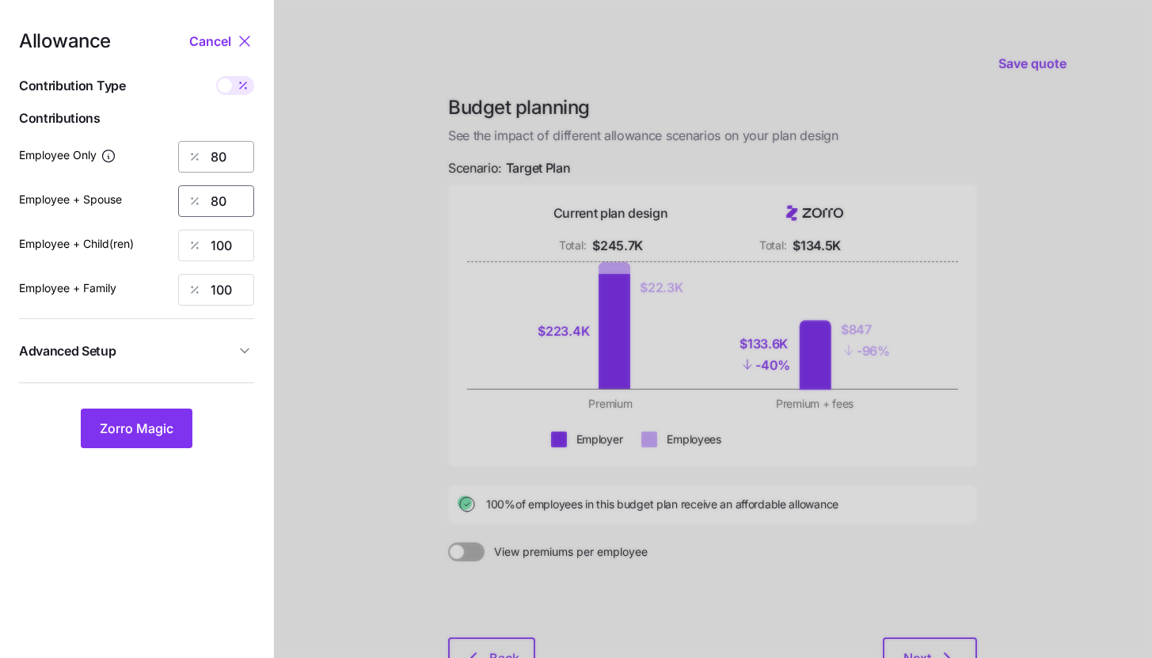
type input "80"
click at [179, 413] on button "Zorro Magic" at bounding box center [137, 429] width 112 height 40
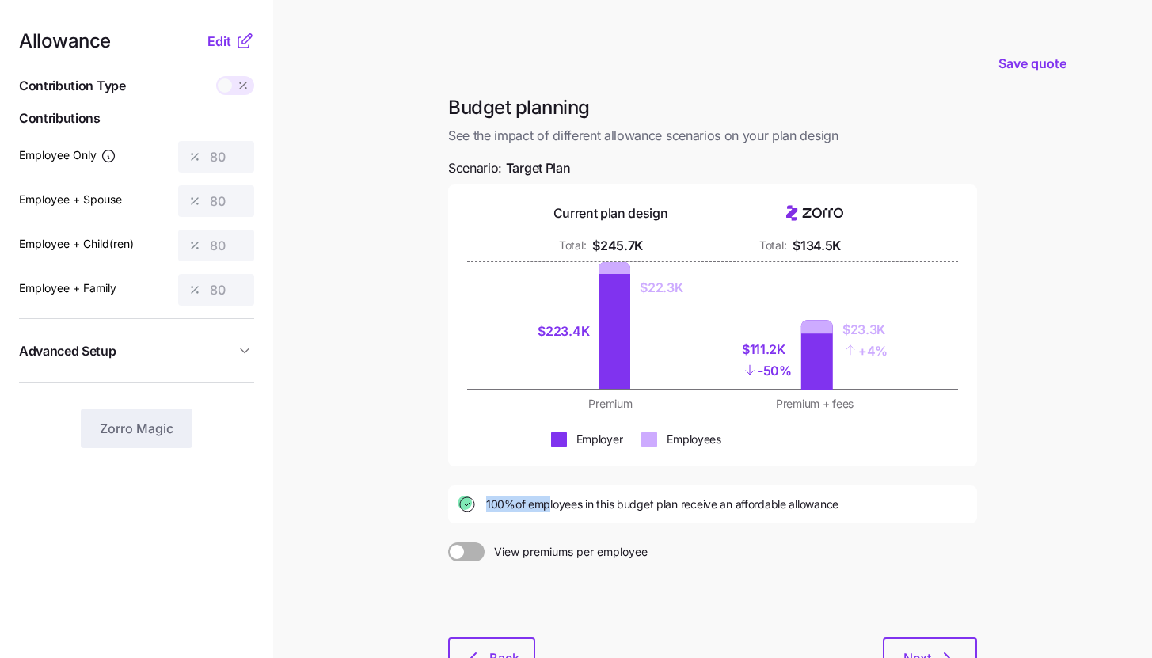
drag, startPoint x: 485, startPoint y: 502, endPoint x: 549, endPoint y: 502, distance: 63.4
click at [549, 502] on div "100% of employees in this budget plan receive an affordable allowance" at bounding box center [713, 504] width 510 height 19
click at [838, 560] on label "View premiums per employee" at bounding box center [712, 551] width 529 height 19
click at [448, 542] on input "View premiums per employee" at bounding box center [448, 542] width 0 height 0
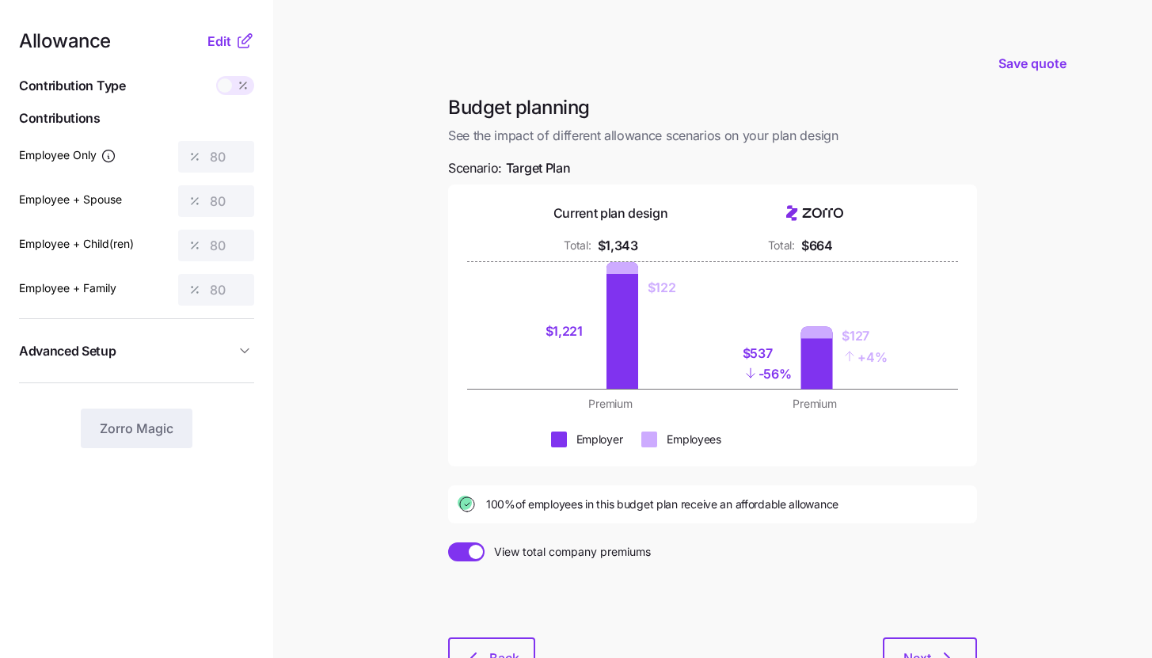
click at [618, 544] on span "View total company premiums" at bounding box center [568, 551] width 166 height 19
click at [448, 542] on input "View total company premiums" at bounding box center [448, 542] width 0 height 0
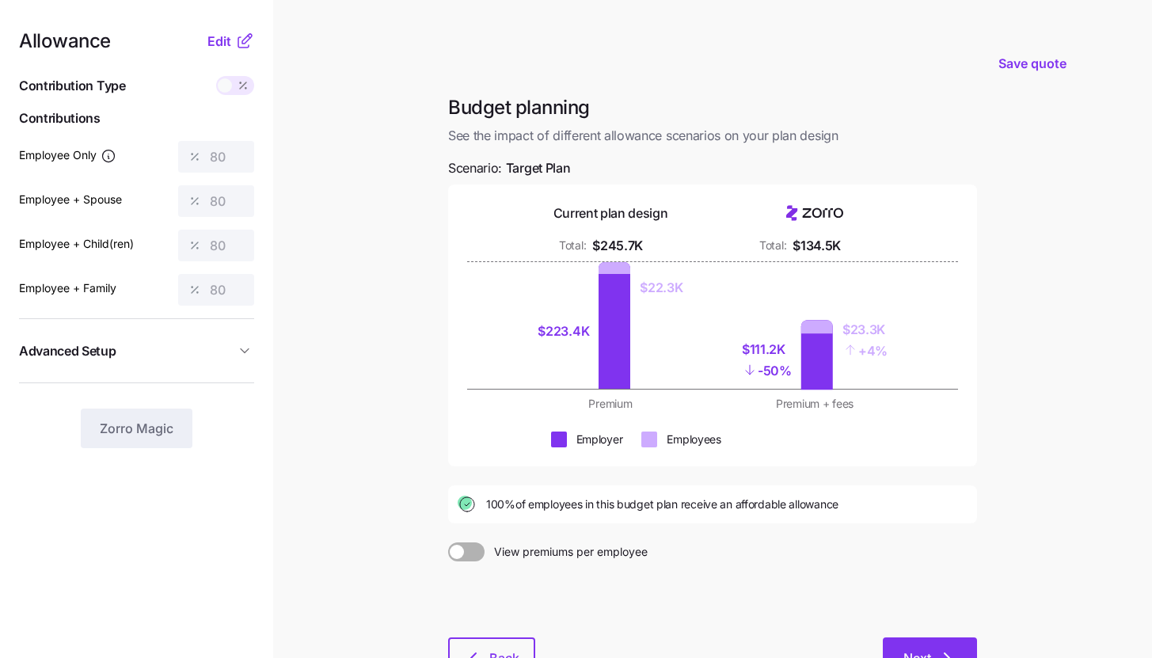
click at [924, 657] on span "Next" at bounding box center [918, 658] width 28 height 19
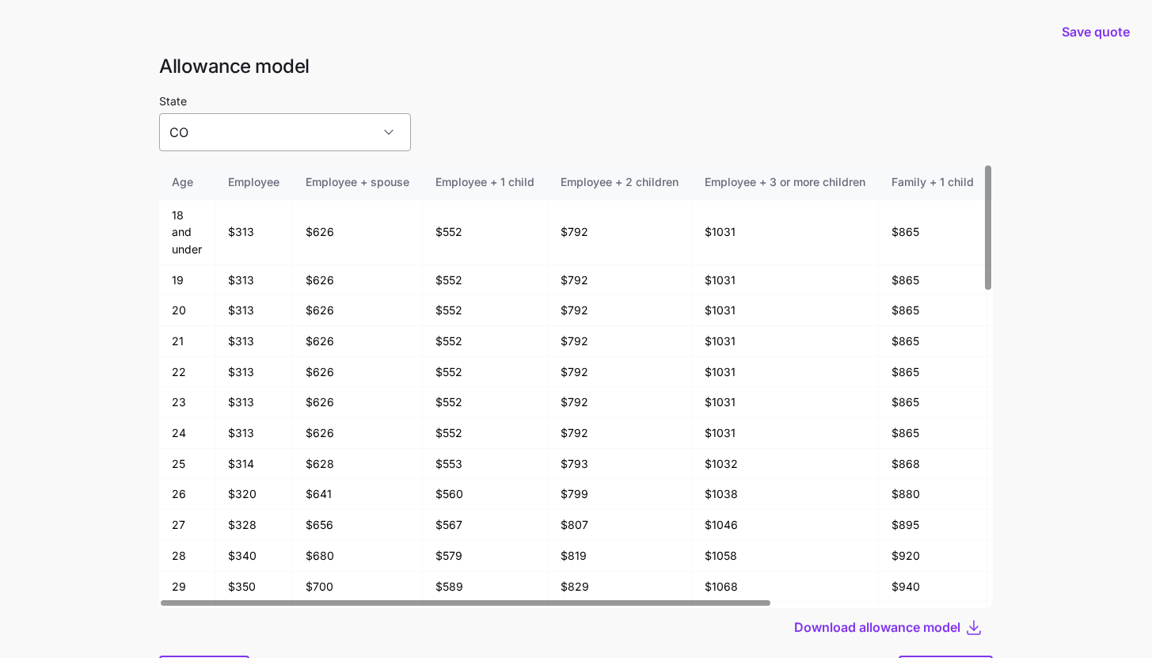
click at [321, 128] on input "CO" at bounding box center [285, 132] width 252 height 38
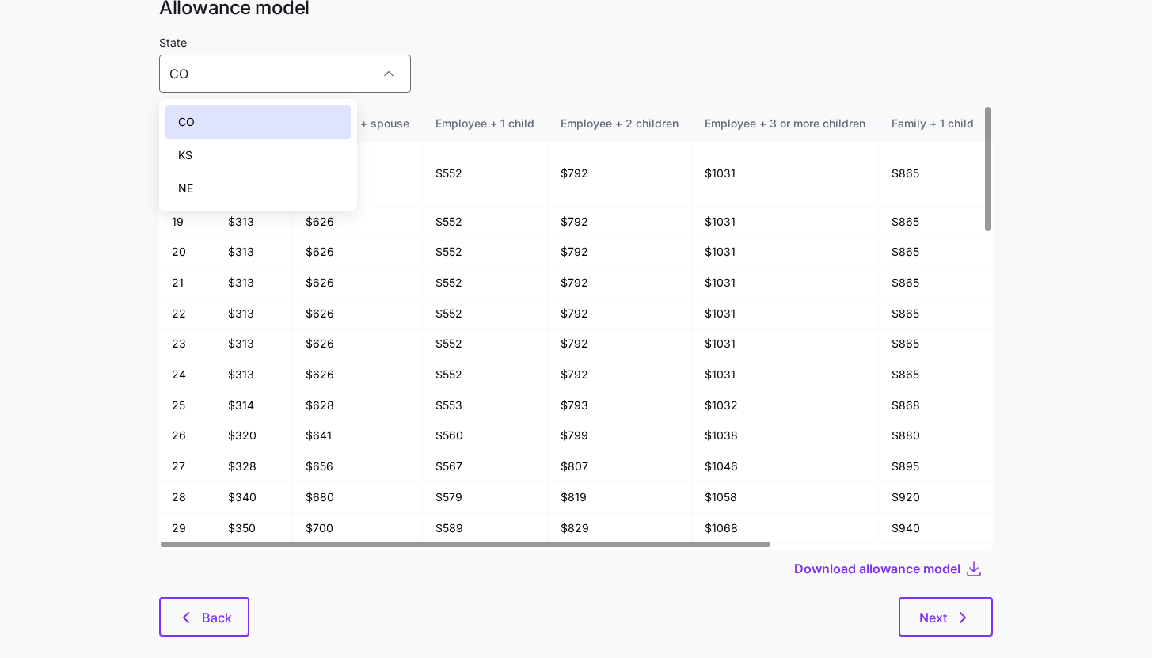
scroll to position [85, 0]
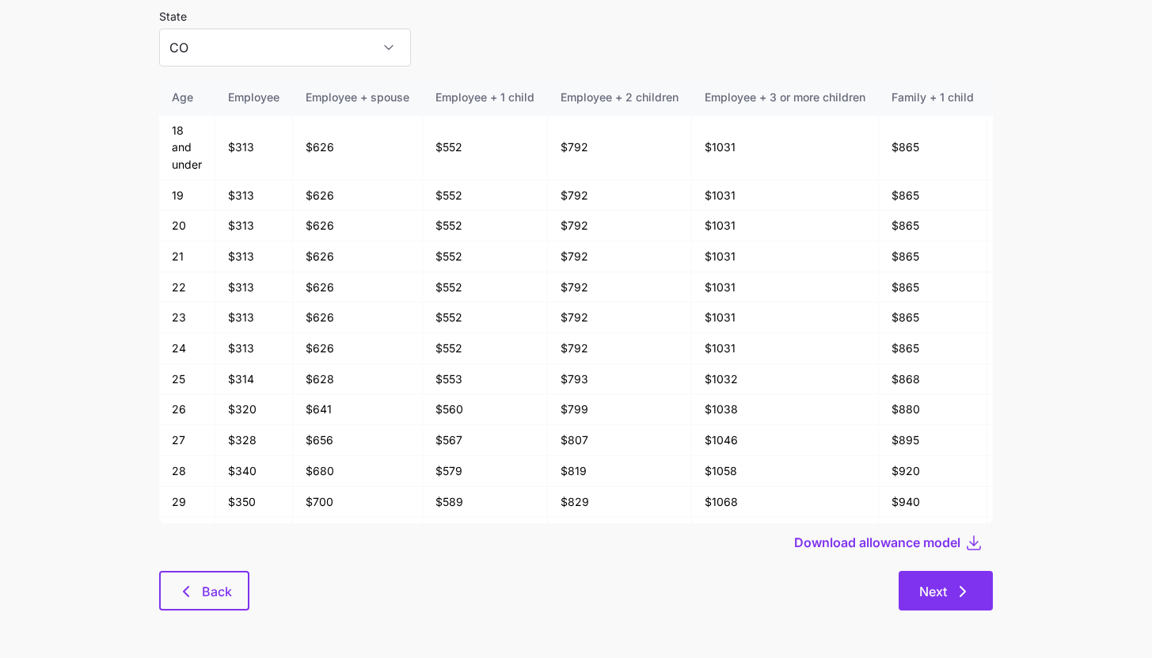
click at [973, 596] on button "Next" at bounding box center [946, 591] width 94 height 40
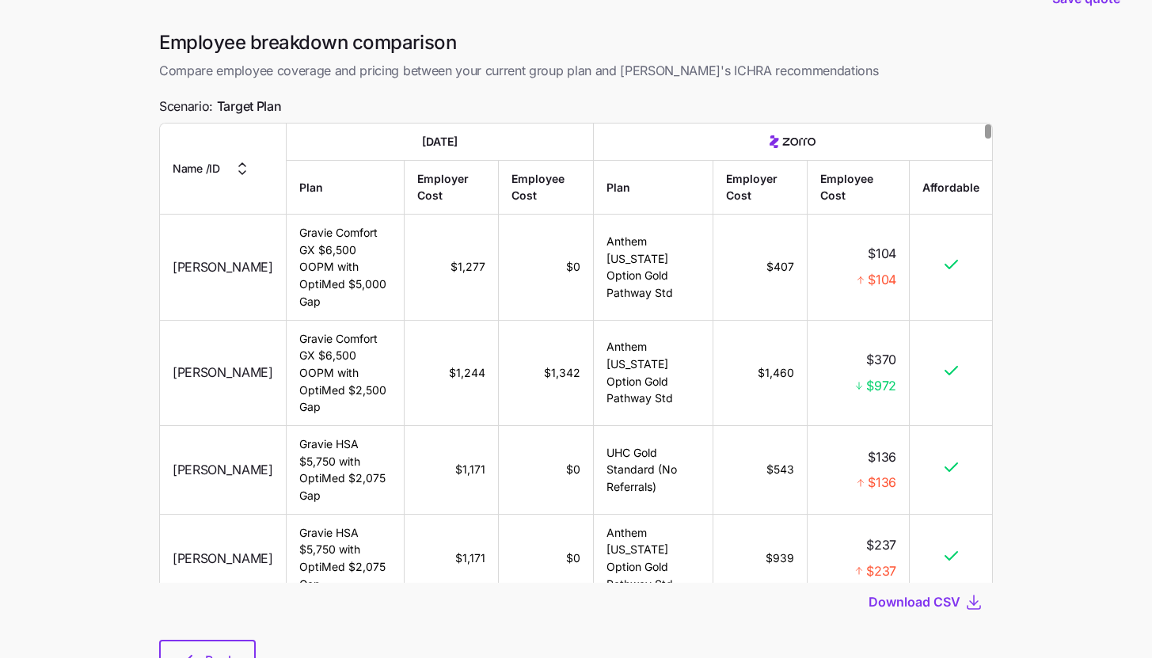
scroll to position [112, 0]
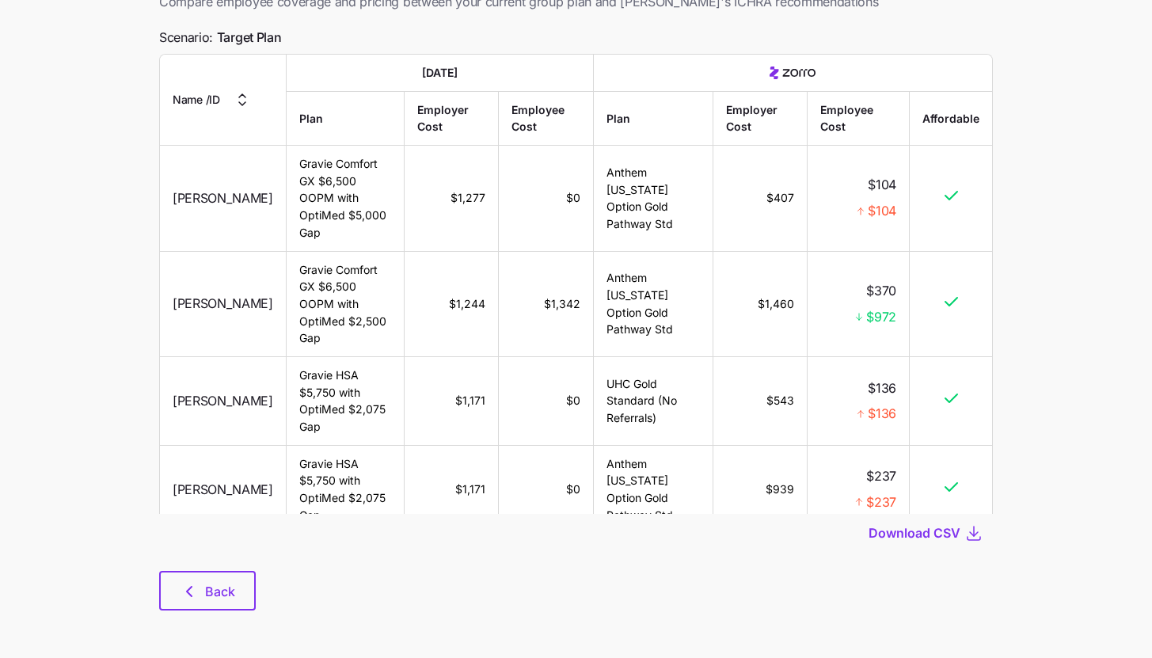
click at [214, 611] on div "Employee breakdown comparison Compare employee coverage and pricing between you…" at bounding box center [576, 295] width 859 height 668
click at [218, 603] on button "Back" at bounding box center [207, 591] width 97 height 40
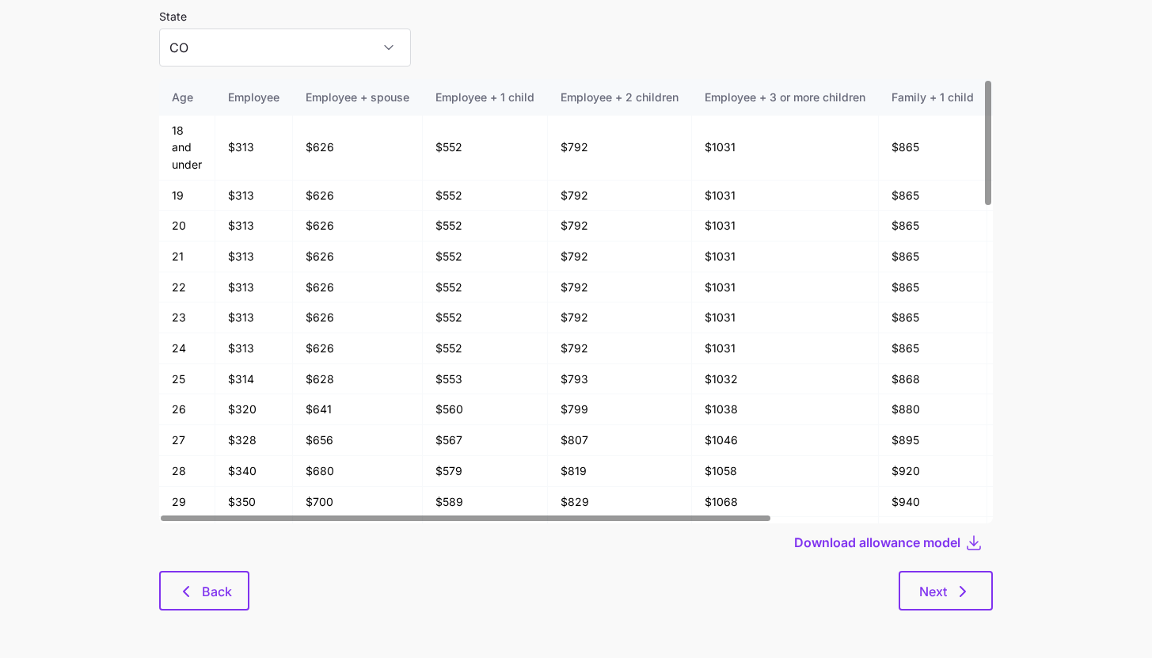
scroll to position [85, 0]
click at [190, 582] on icon "button" at bounding box center [186, 591] width 19 height 19
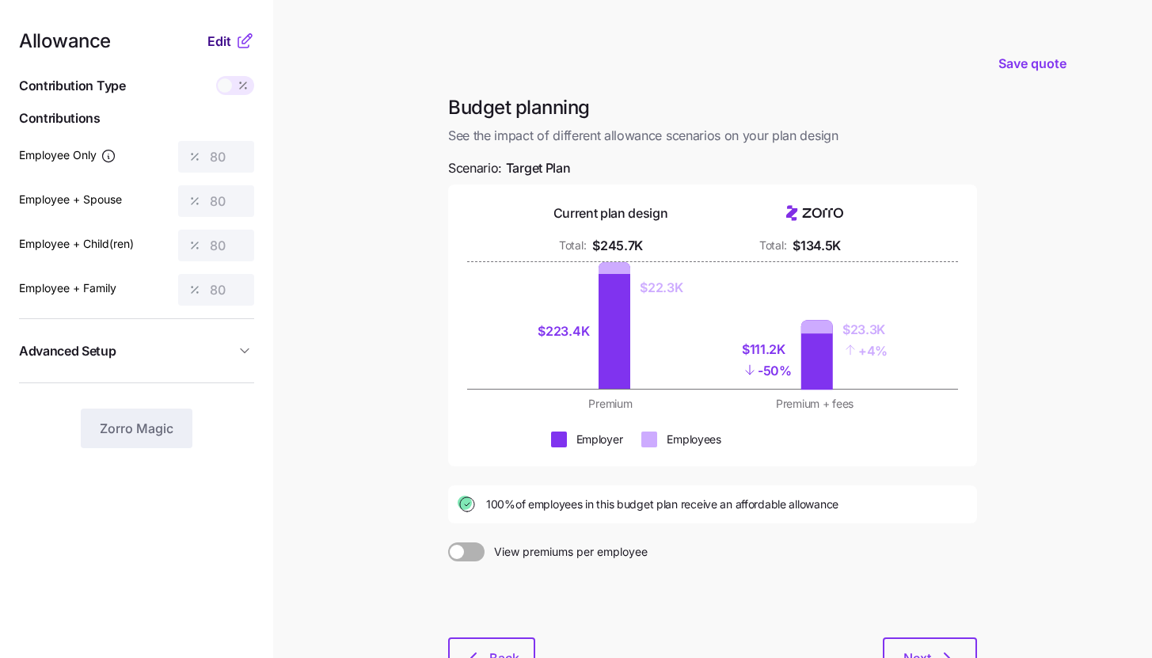
click at [230, 32] on span "Edit" at bounding box center [219, 41] width 24 height 19
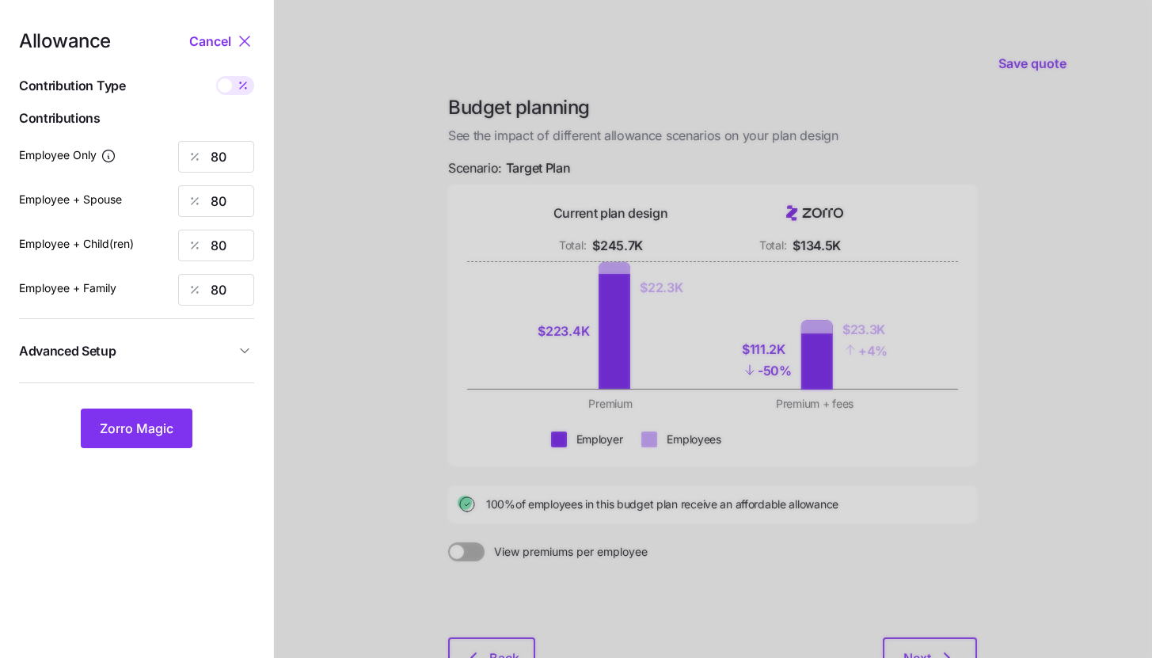
click at [224, 354] on span "Advanced Setup" at bounding box center [127, 351] width 216 height 20
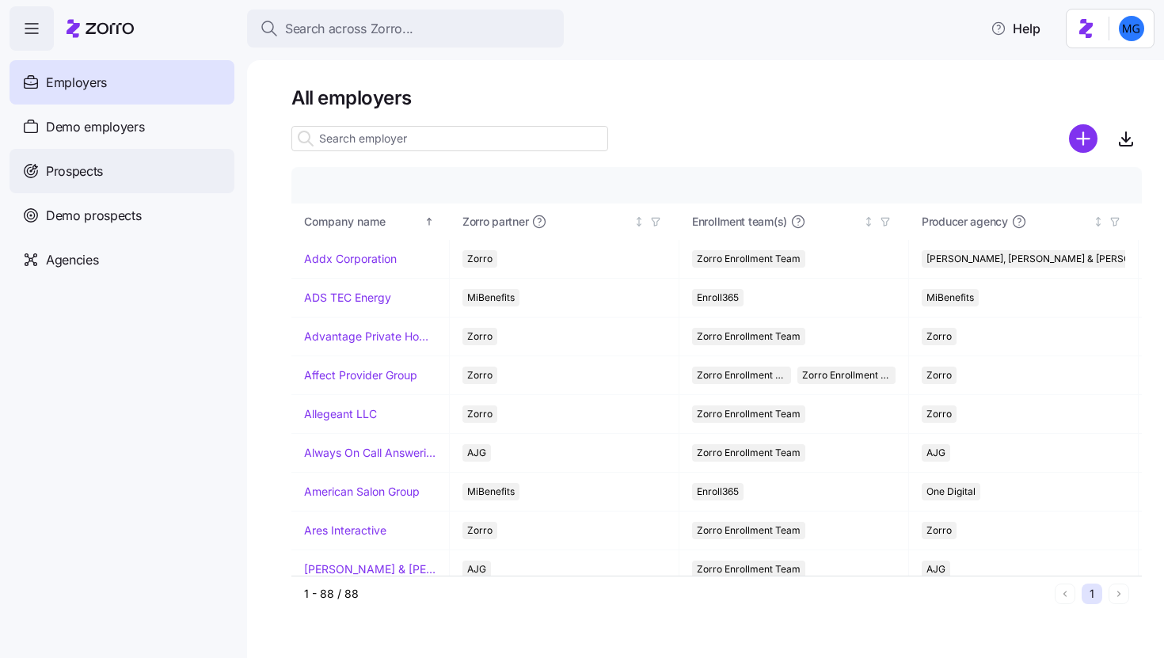
click at [185, 168] on div "Prospects" at bounding box center [122, 171] width 225 height 44
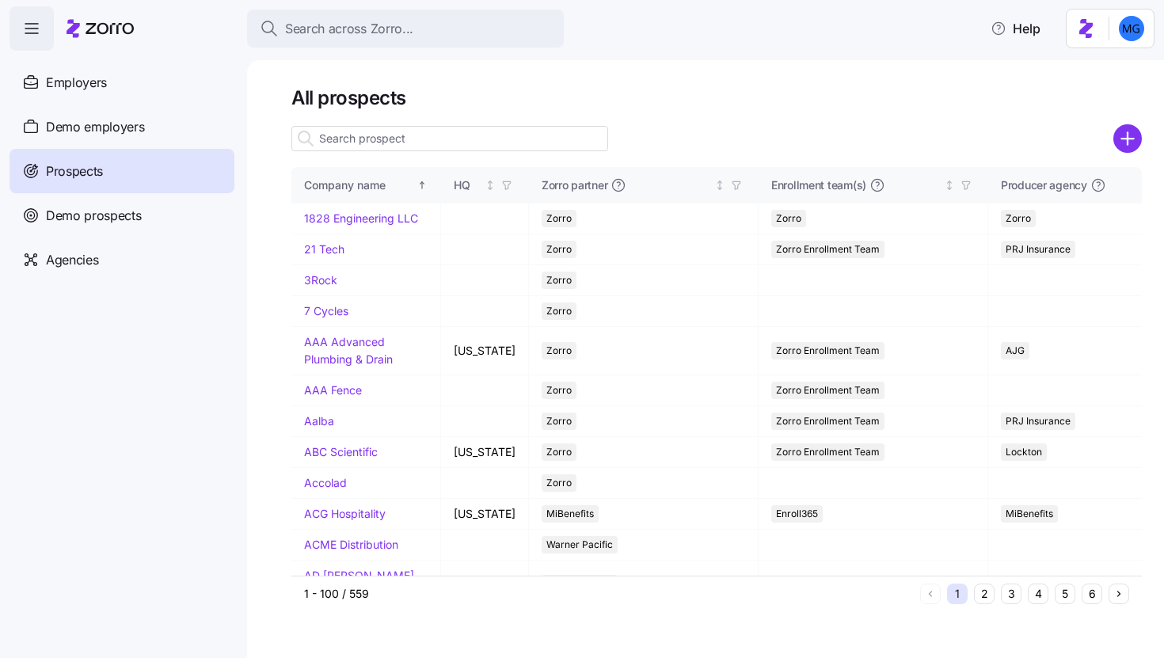
click at [482, 134] on input at bounding box center [449, 138] width 317 height 25
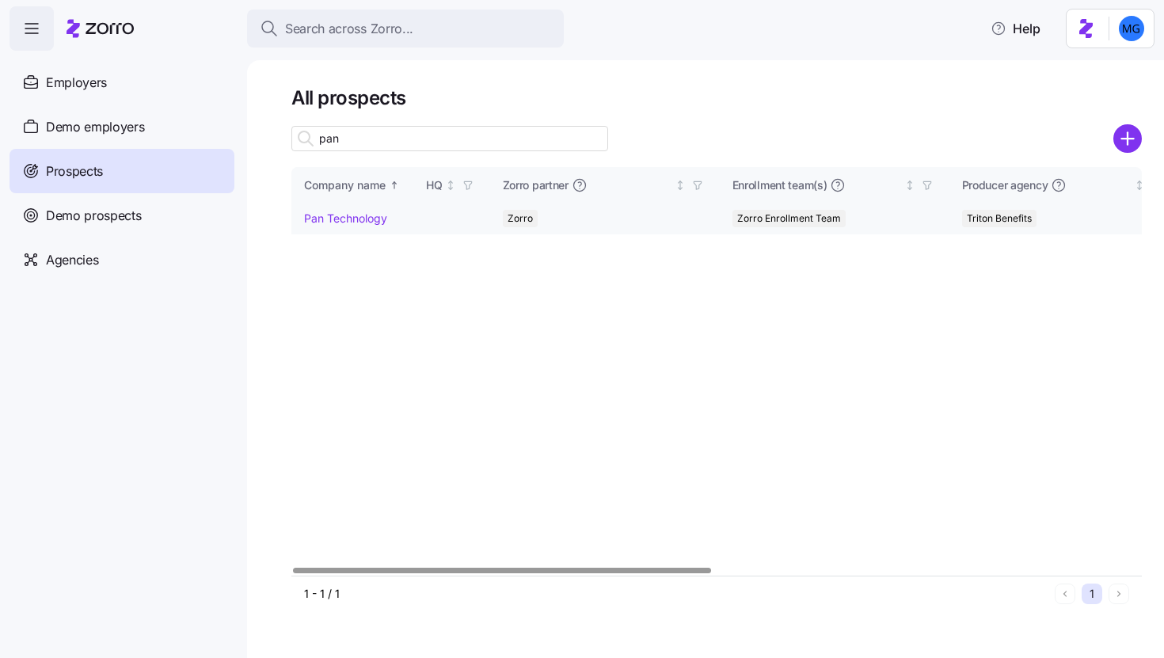
type input "pan"
click at [355, 219] on link "Pan Technology" at bounding box center [345, 217] width 83 height 13
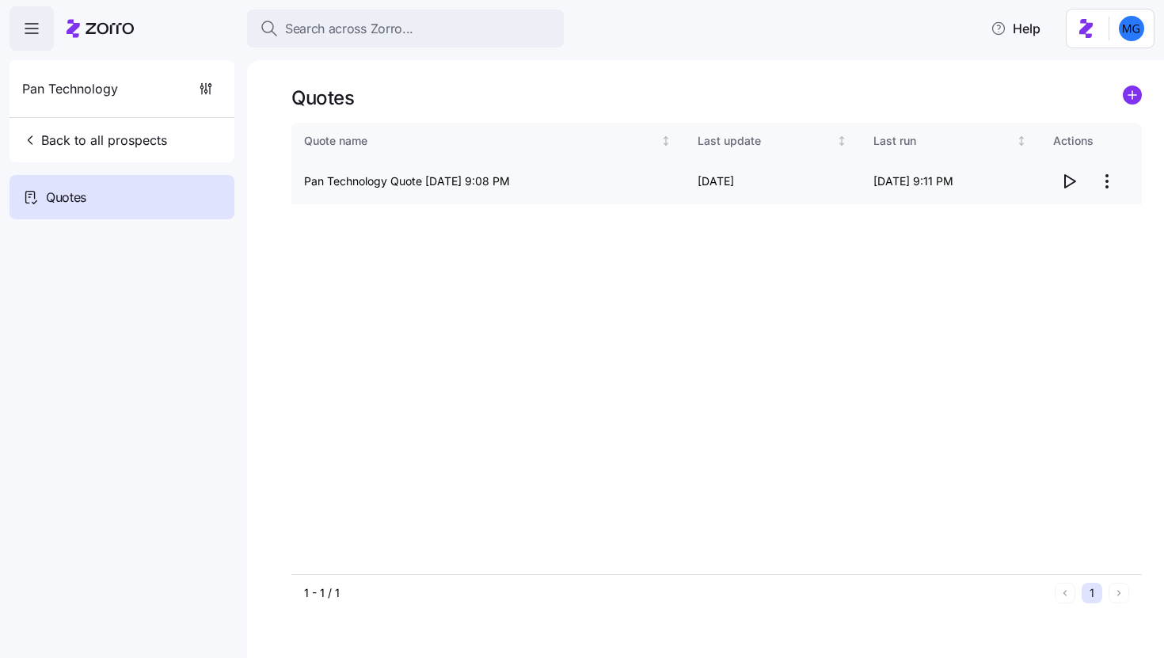
click at [1071, 186] on icon "button" at bounding box center [1069, 181] width 19 height 19
click at [1059, 186] on span "button" at bounding box center [1069, 181] width 30 height 30
click at [1064, 190] on icon "button" at bounding box center [1069, 181] width 19 height 19
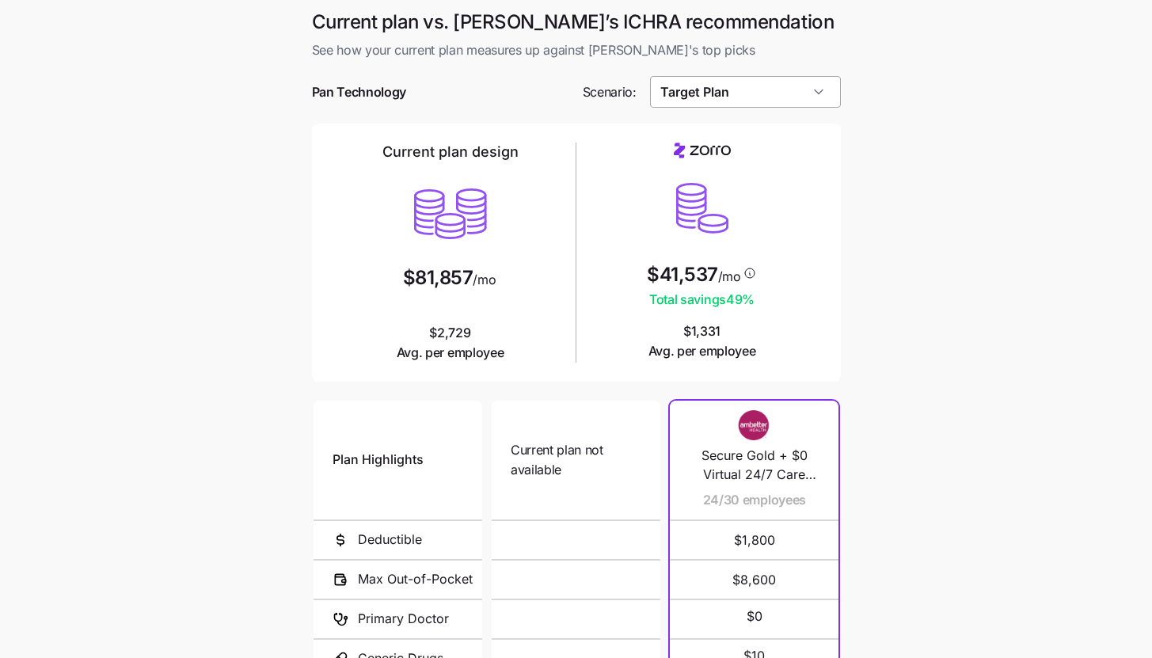
click at [779, 103] on input "Target Plan" at bounding box center [745, 92] width 191 height 32
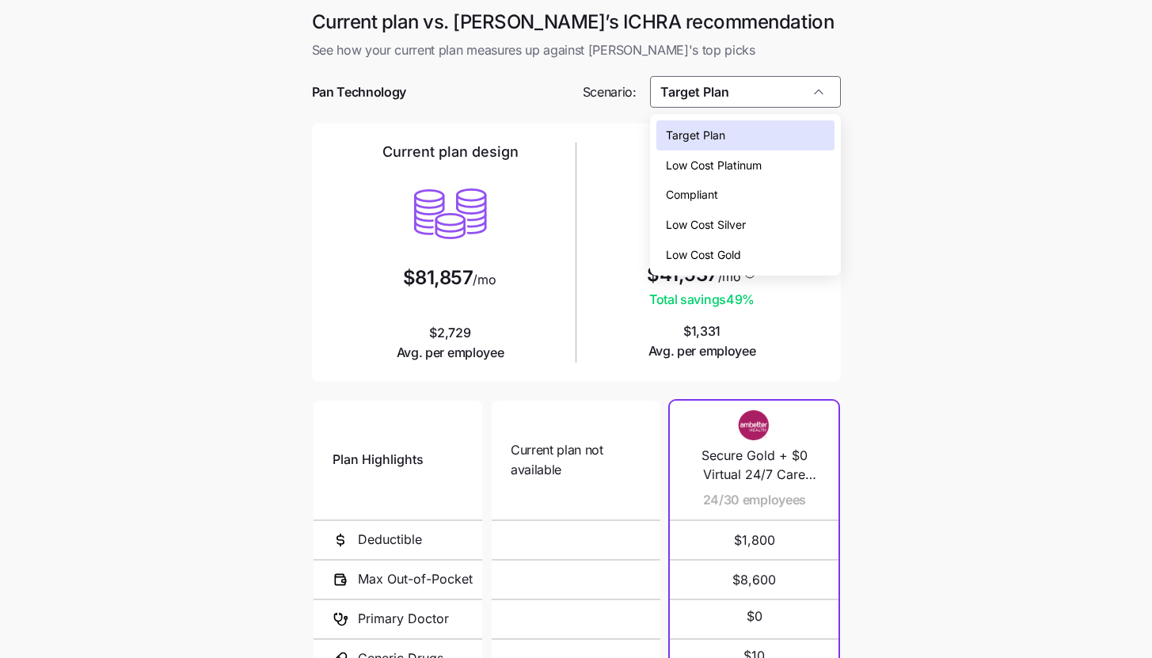
click at [755, 216] on div "Low Cost Silver" at bounding box center [745, 225] width 178 height 30
type input "Low Cost Silver"
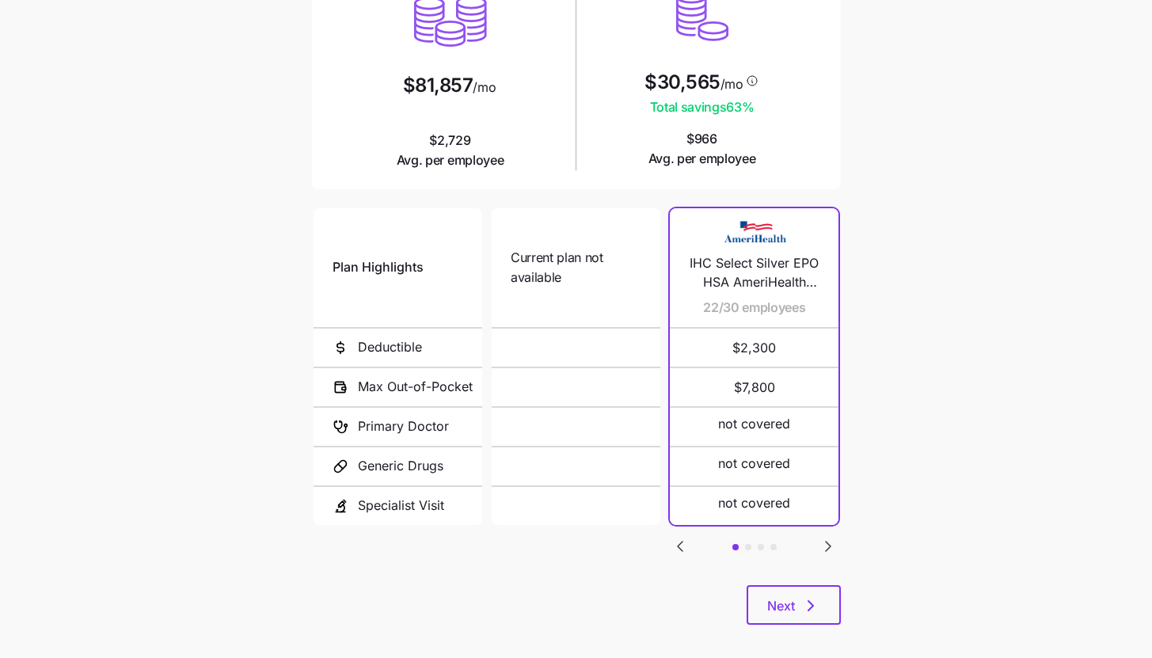
scroll to position [206, 0]
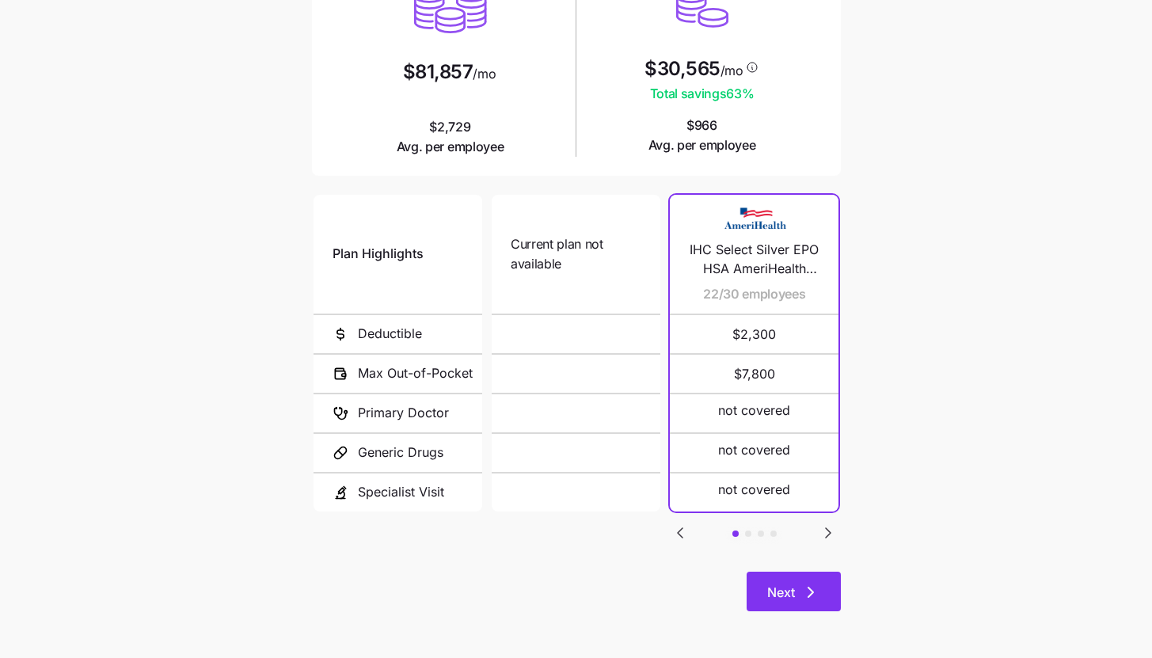
click at [804, 589] on icon "button" at bounding box center [810, 592] width 19 height 19
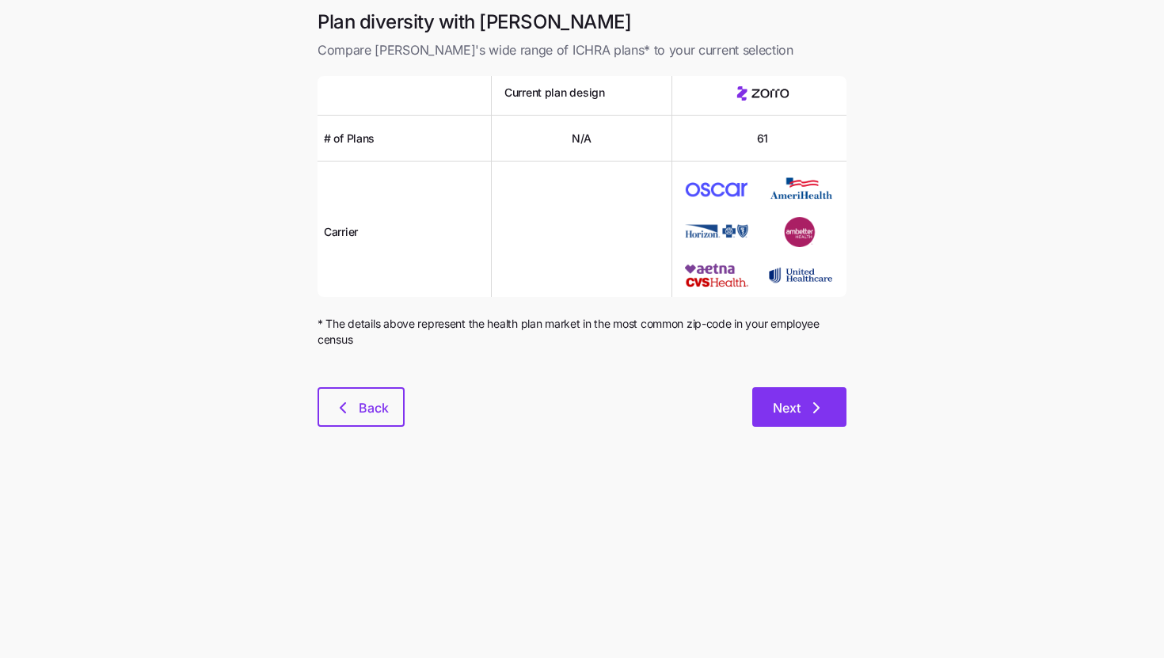
click at [803, 419] on button "Next" at bounding box center [799, 407] width 94 height 40
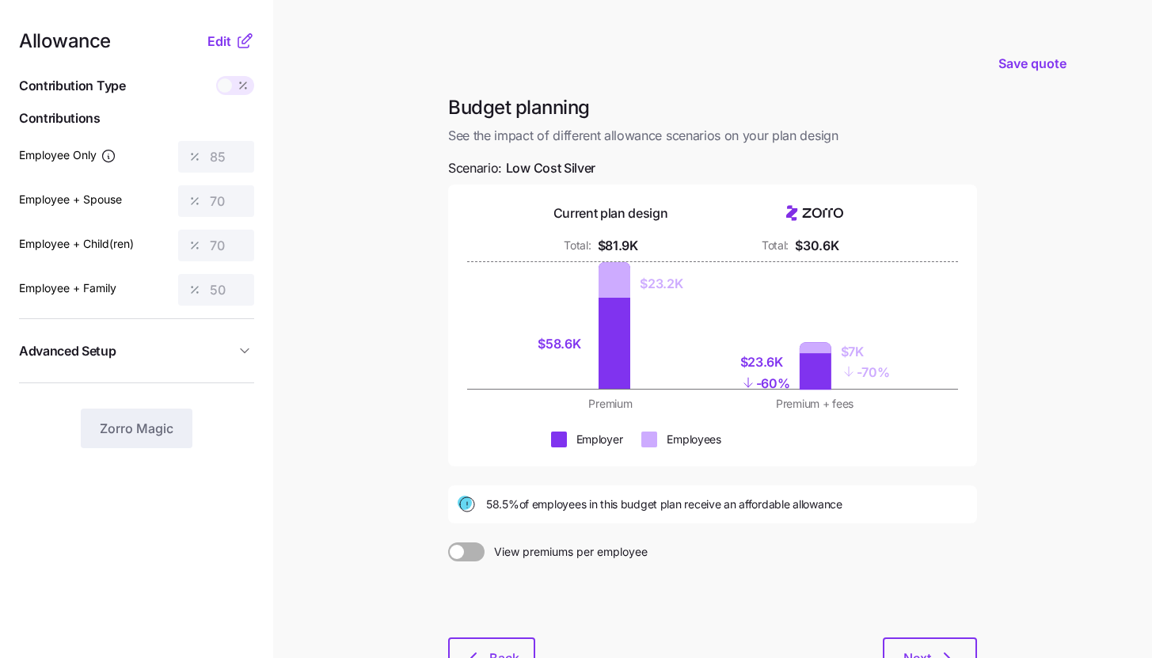
click at [243, 32] on icon at bounding box center [244, 41] width 19 height 19
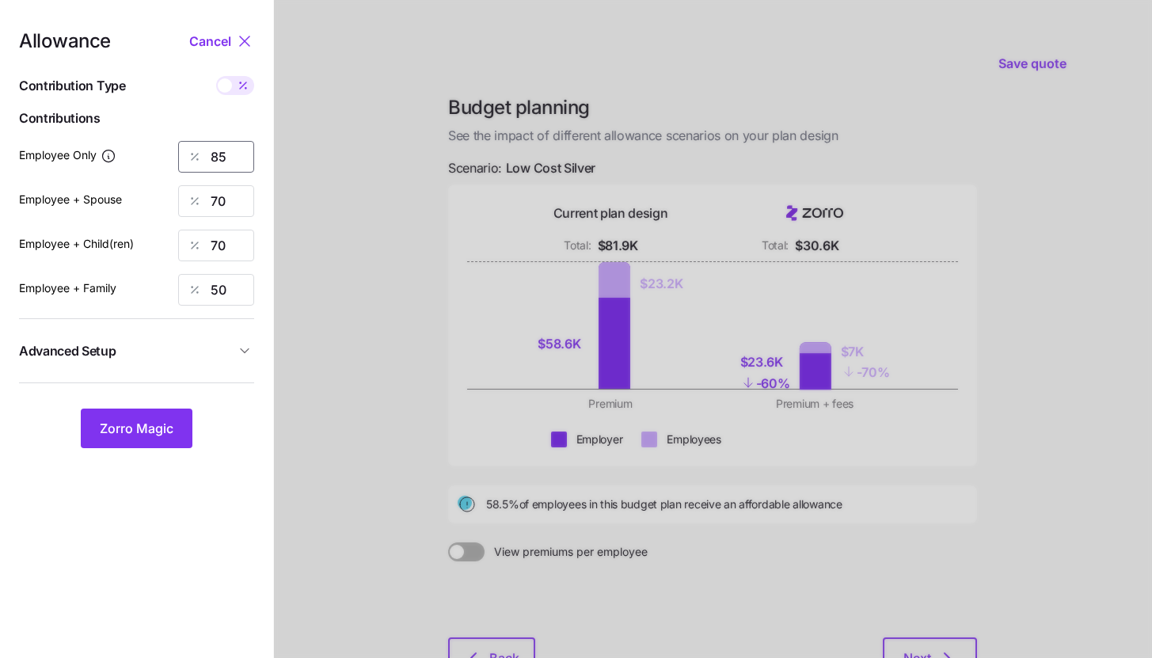
click at [239, 159] on input "85" at bounding box center [216, 157] width 76 height 32
type input "90"
click at [162, 432] on span "Zorro Magic" at bounding box center [137, 428] width 74 height 19
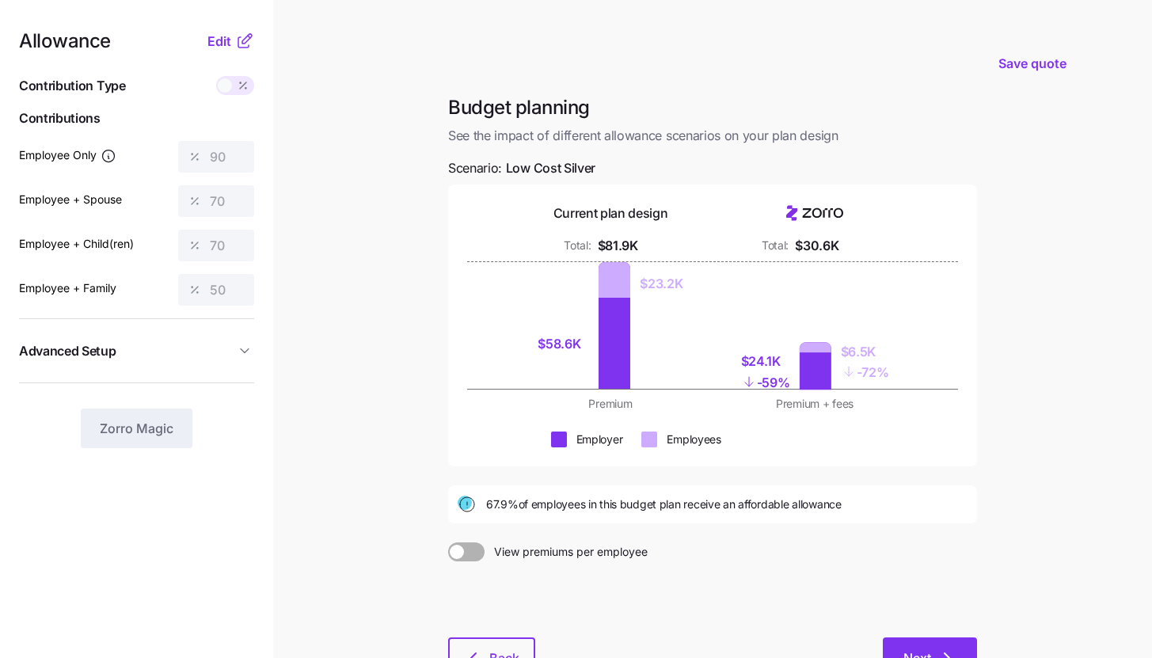
click at [900, 653] on button "Next" at bounding box center [930, 657] width 94 height 40
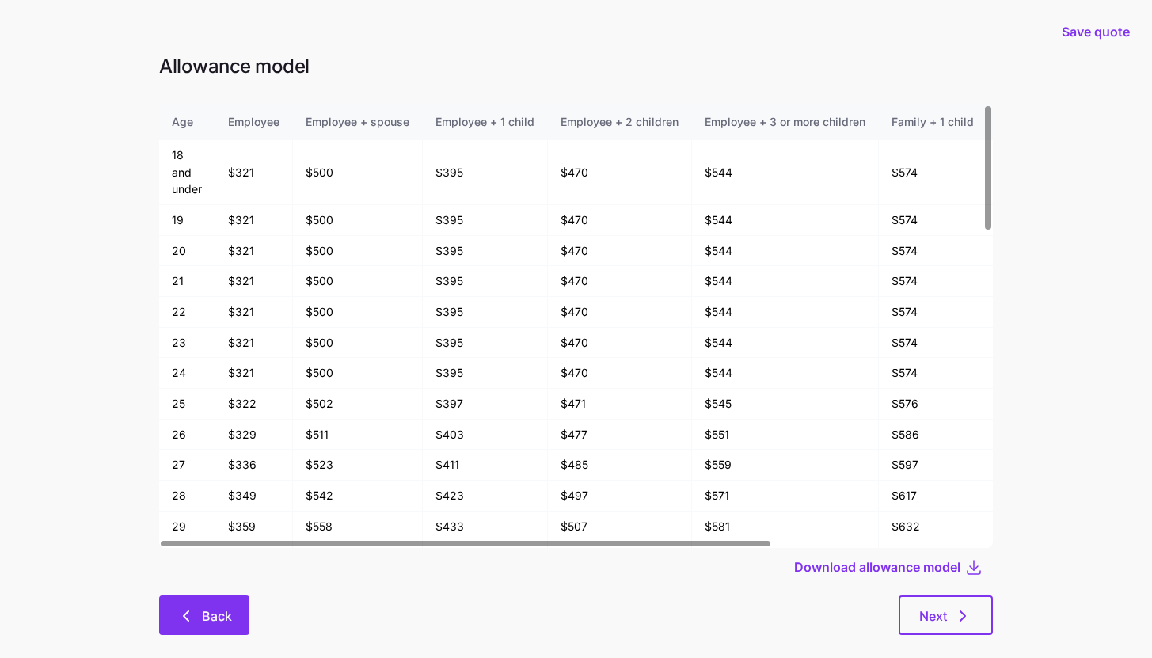
click at [211, 604] on button "Back" at bounding box center [204, 616] width 90 height 40
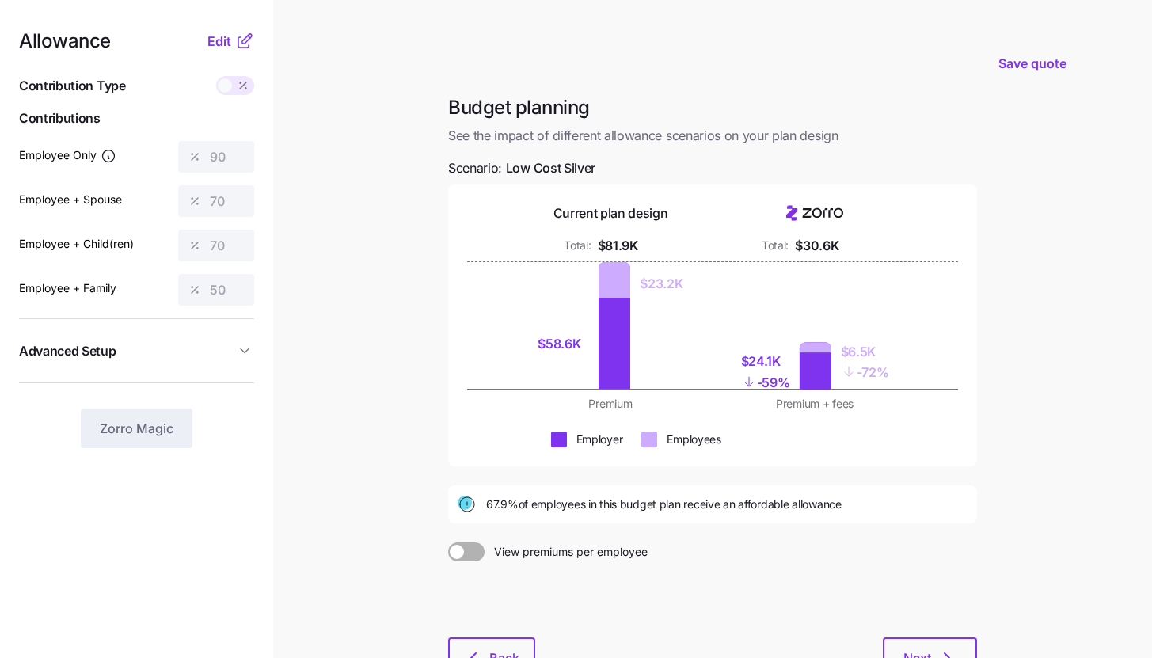
click at [235, 31] on nav "Allowance Edit Contribution Type Use classes Contributions Employee Only 90 Emp…" at bounding box center [136, 389] width 273 height 778
click at [229, 44] on span "Edit" at bounding box center [219, 41] width 24 height 19
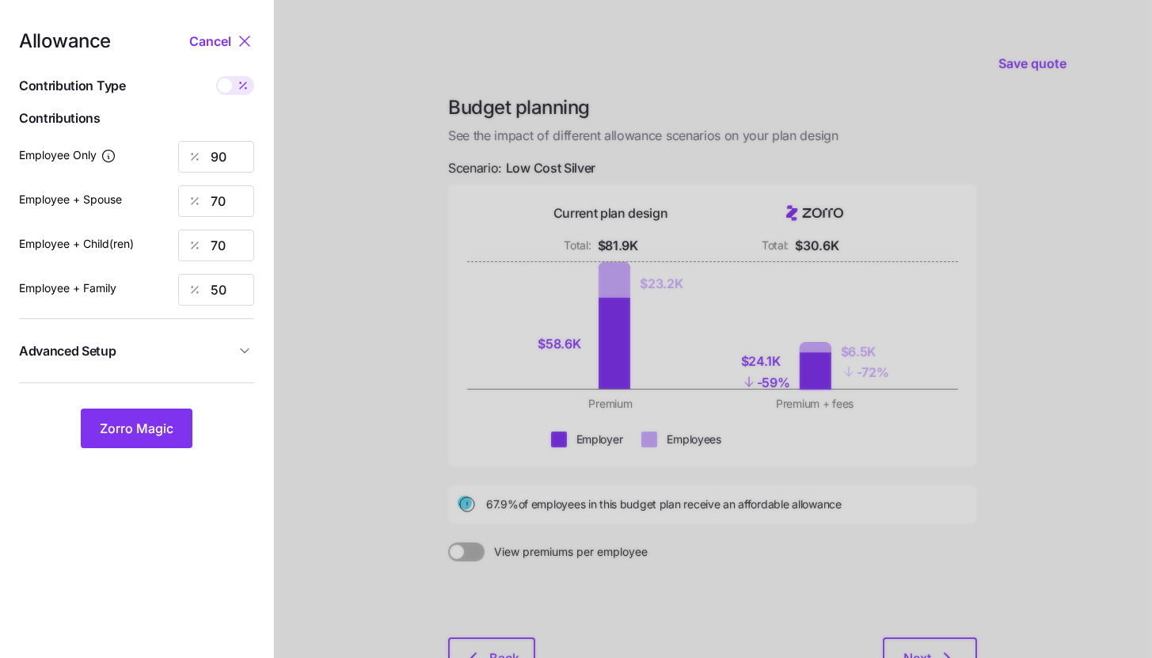
click at [199, 356] on span "Advanced Setup" at bounding box center [127, 351] width 216 height 20
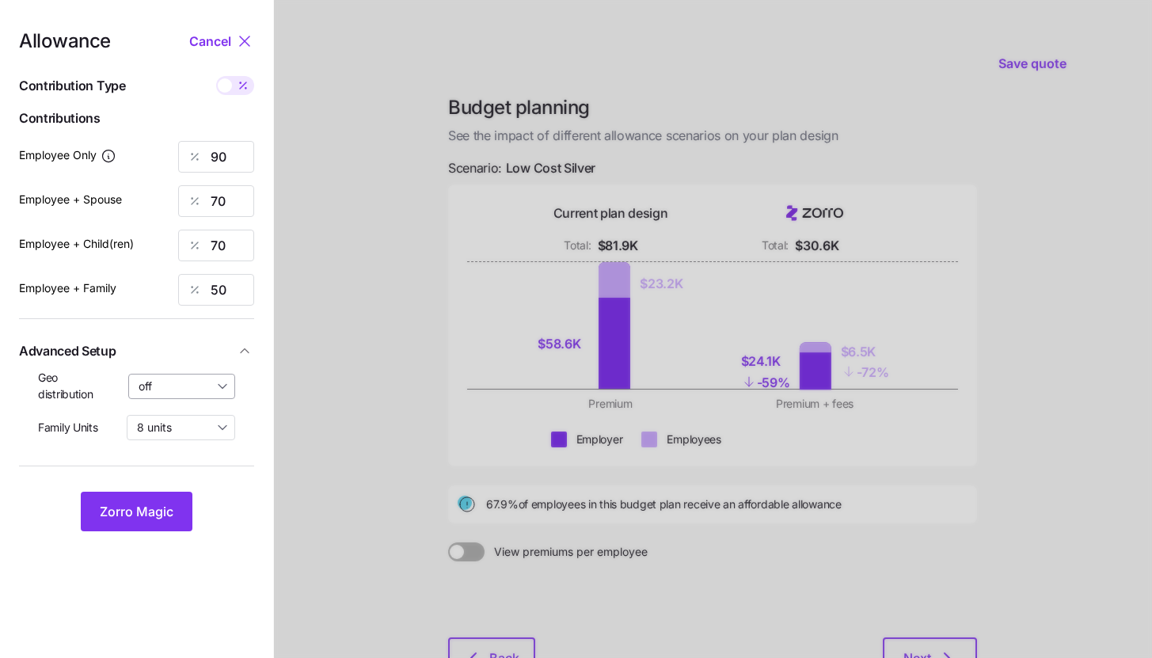
click at [189, 398] on input "off" at bounding box center [182, 386] width 108 height 25
click at [181, 455] on span "By area (10)" at bounding box center [174, 451] width 63 height 17
type input "By area (10)"
click at [158, 508] on span "Zorro Magic" at bounding box center [137, 511] width 74 height 19
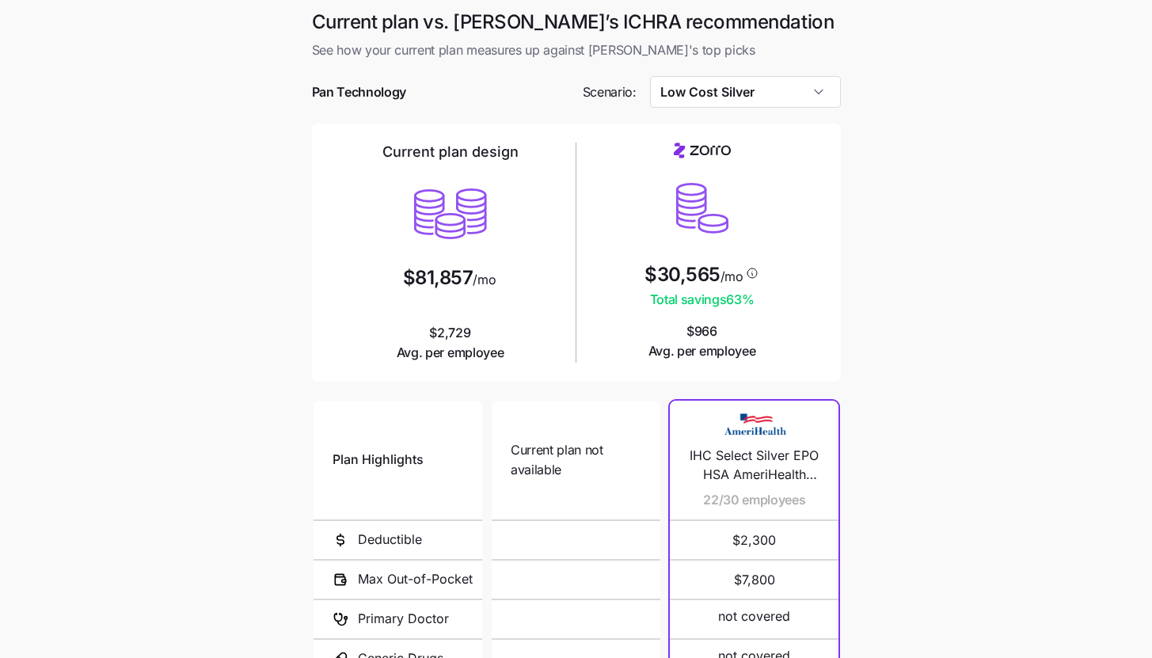
scroll to position [206, 0]
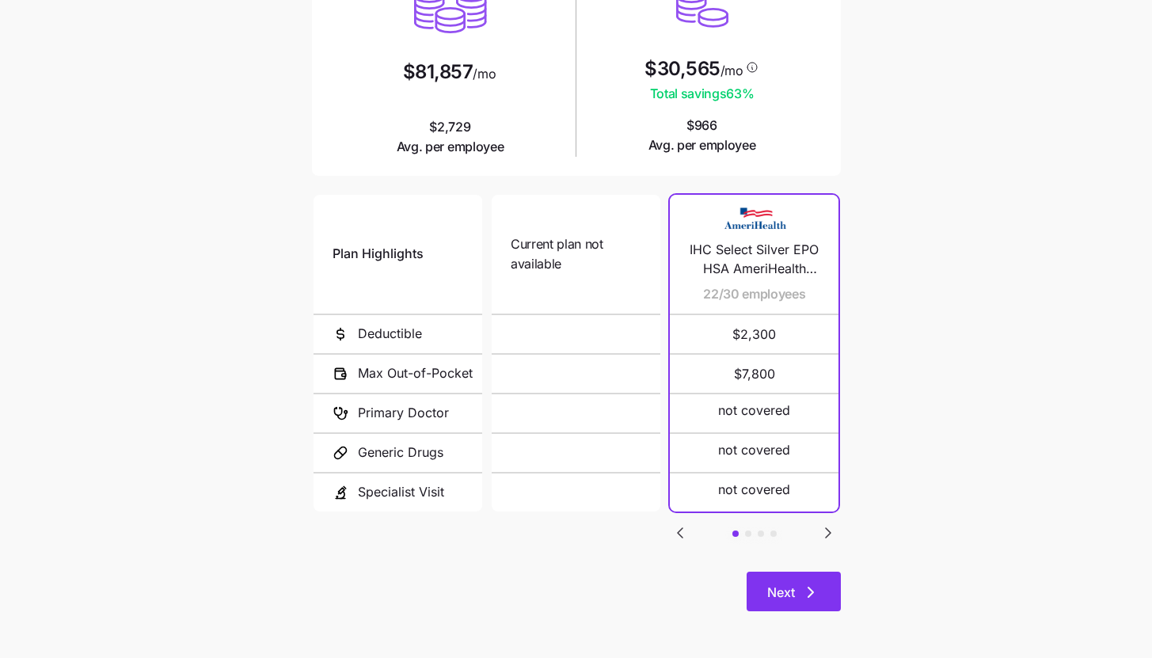
click at [771, 599] on span "Next" at bounding box center [781, 592] width 28 height 19
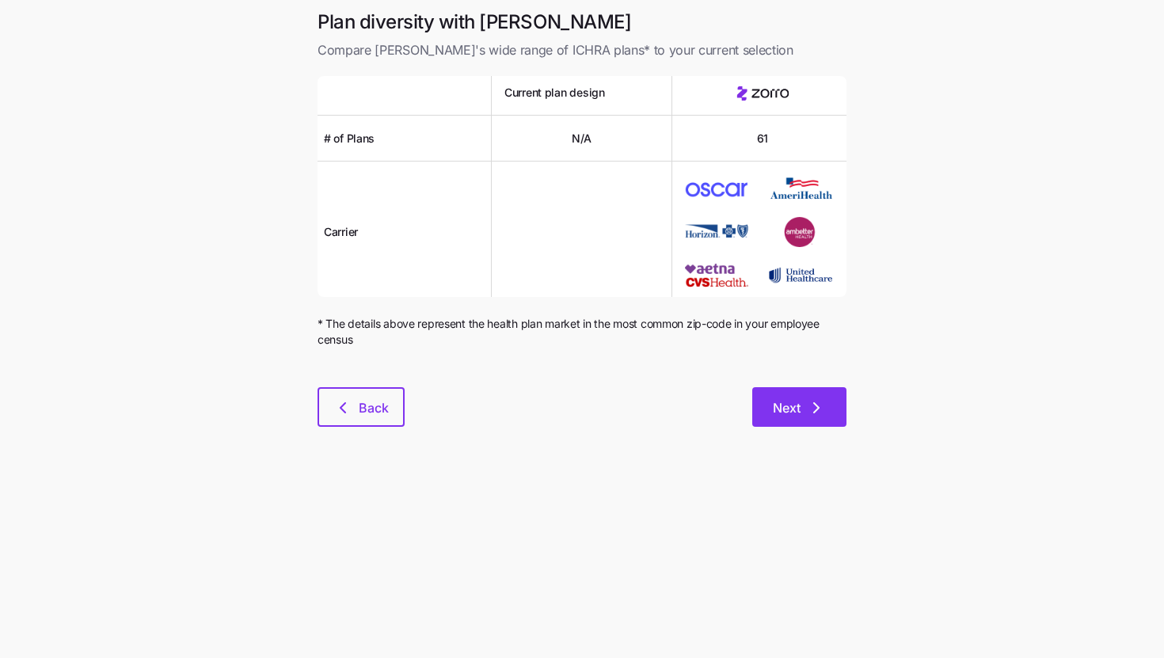
click at [829, 419] on button "Next" at bounding box center [799, 407] width 94 height 40
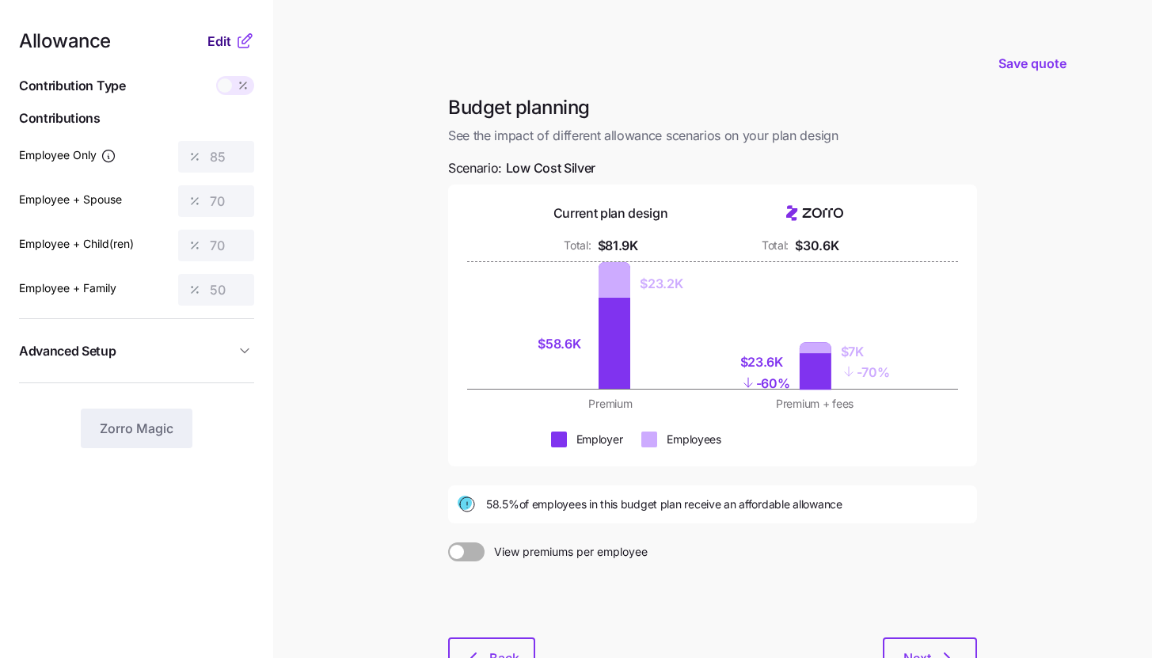
click at [217, 40] on span "Edit" at bounding box center [219, 41] width 24 height 19
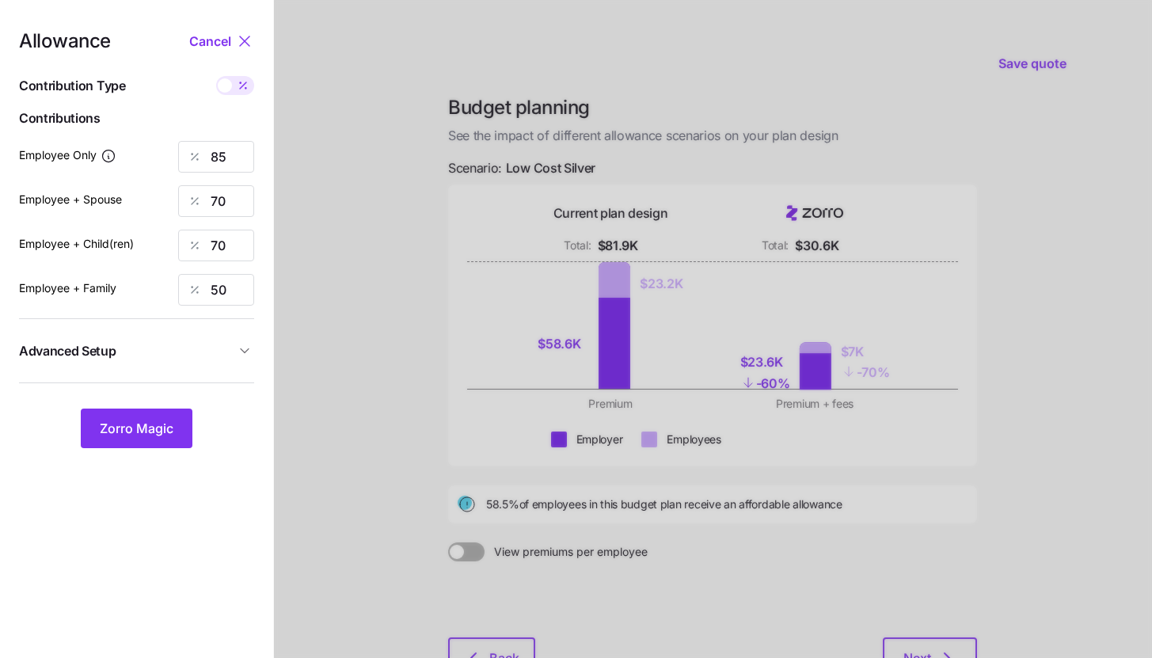
click at [167, 359] on span "Advanced Setup" at bounding box center [127, 351] width 216 height 20
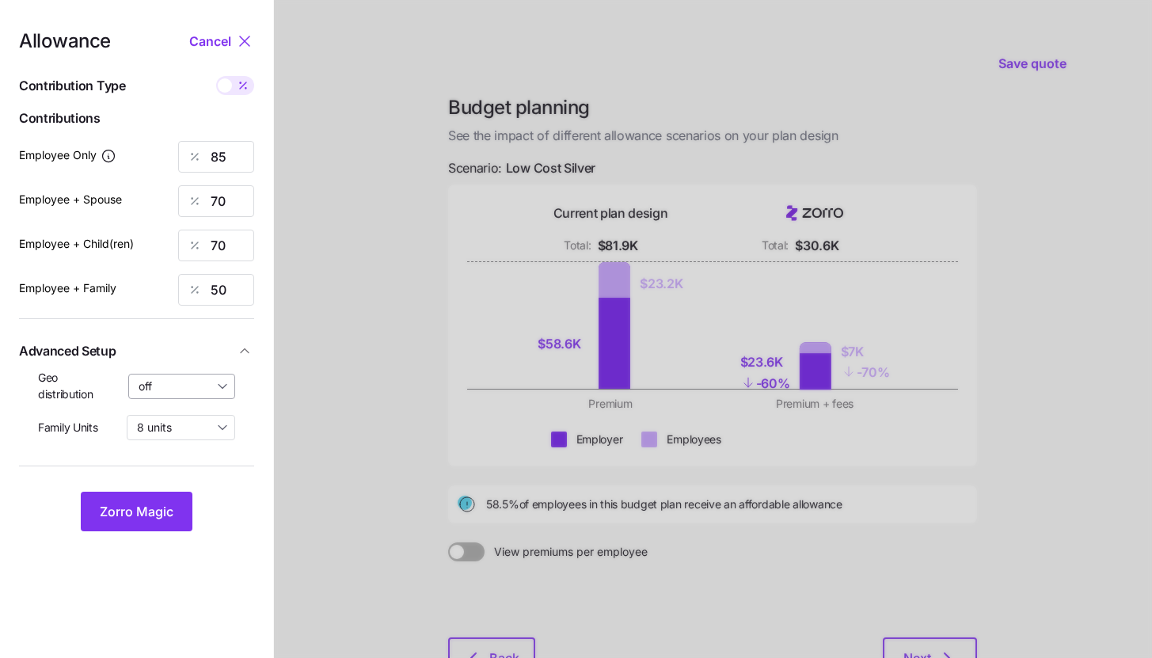
click at [174, 390] on input "off" at bounding box center [182, 386] width 108 height 25
click at [170, 478] on span "By state (6)" at bounding box center [173, 478] width 61 height 17
type input "By state (6)"
click at [153, 508] on span "Zorro Magic" at bounding box center [137, 511] width 74 height 19
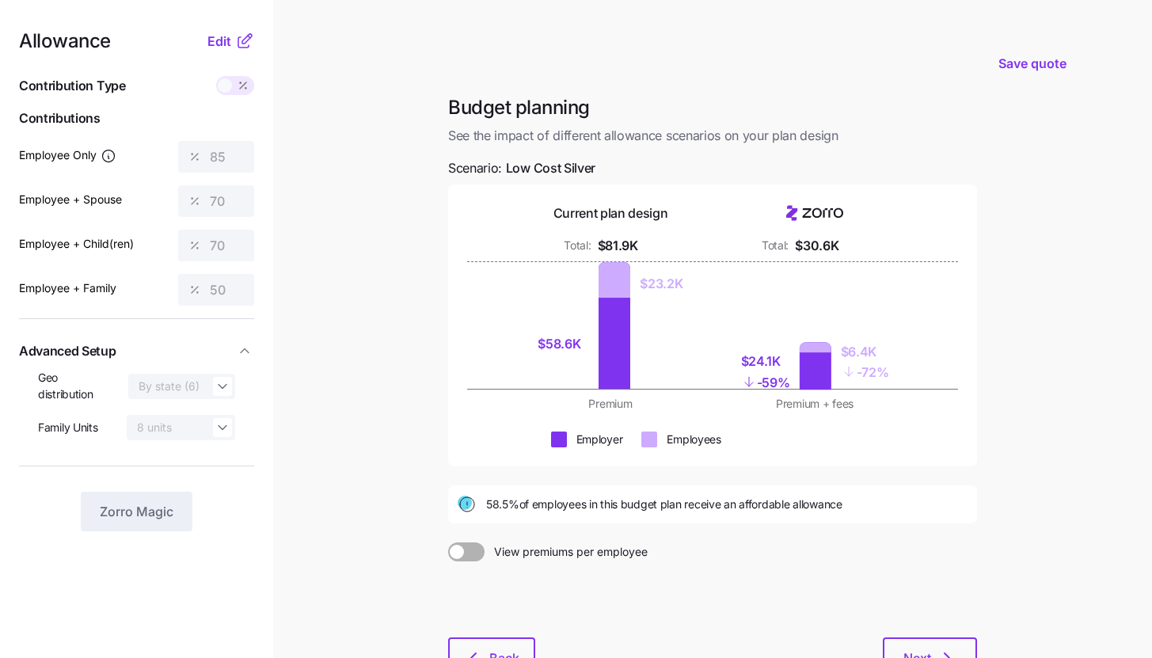
click at [371, 388] on main "Save quote Budget planning See the impact of different allowance scenarios on y…" at bounding box center [576, 389] width 1152 height 778
click at [495, 643] on button "Back" at bounding box center [491, 657] width 87 height 40
click at [508, 644] on button "Back" at bounding box center [491, 657] width 87 height 40
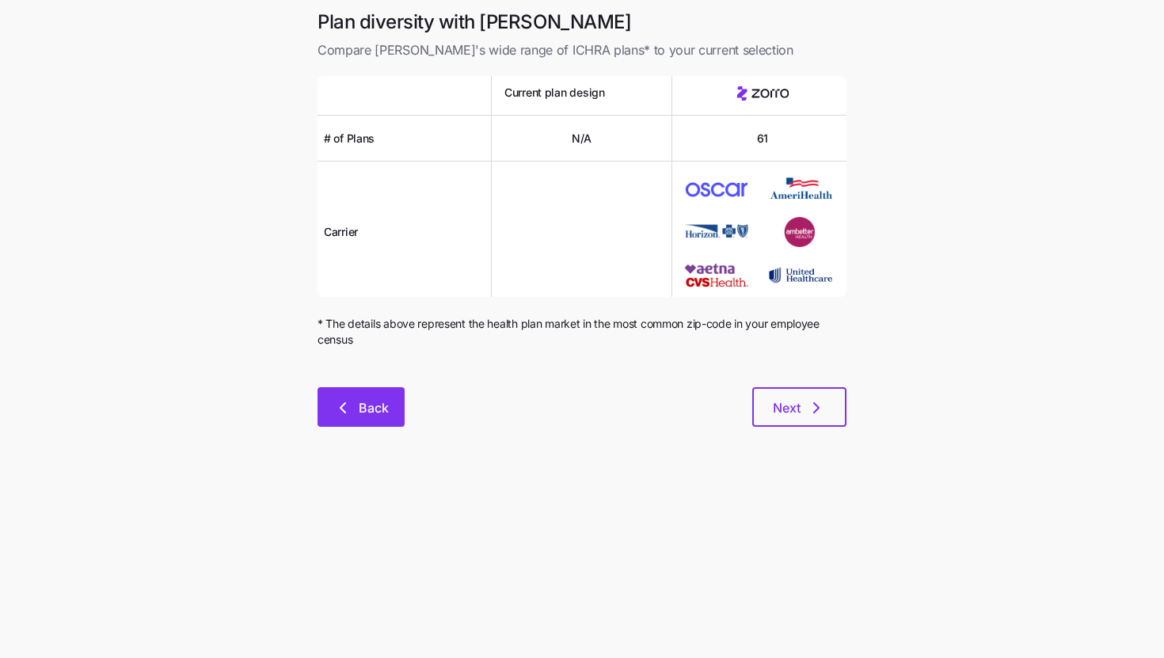
click at [362, 413] on span "Back" at bounding box center [374, 407] width 30 height 19
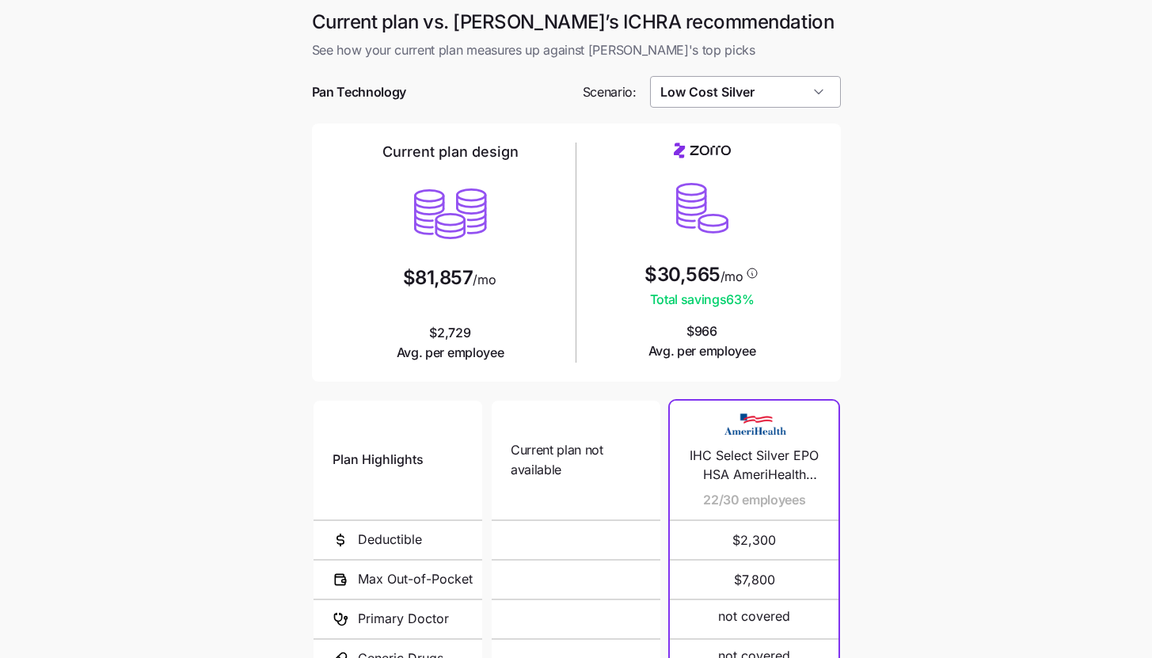
click at [756, 92] on input "Low Cost Silver" at bounding box center [745, 92] width 191 height 32
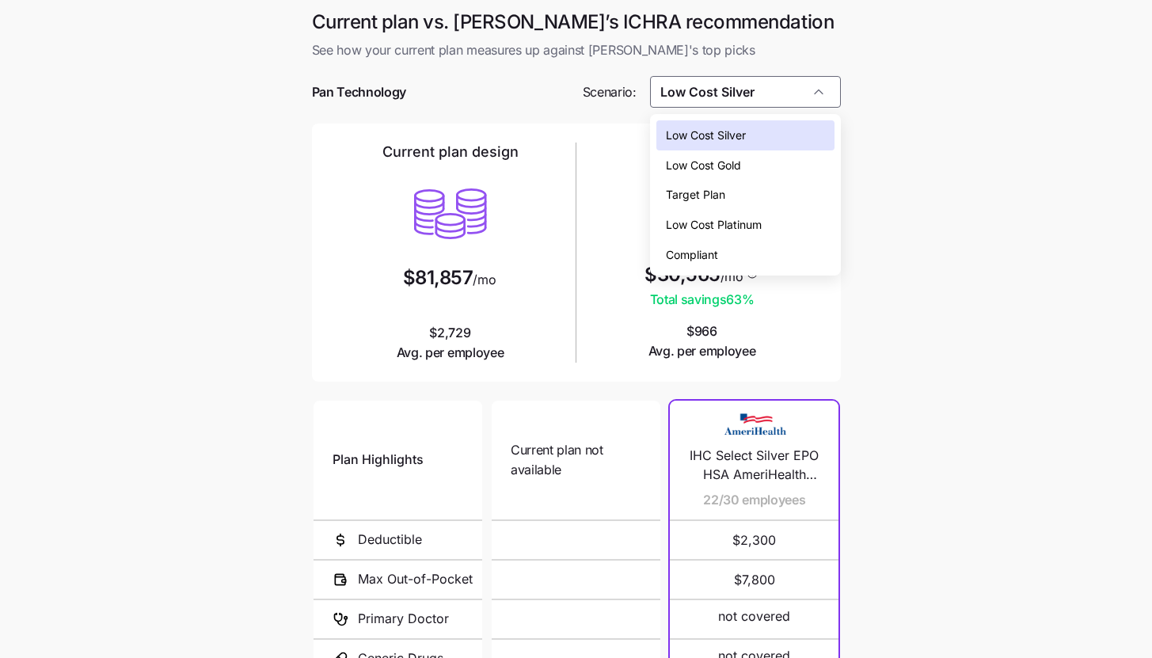
click at [757, 164] on div "Low Cost Gold" at bounding box center [745, 165] width 178 height 30
type input "Low Cost Gold"
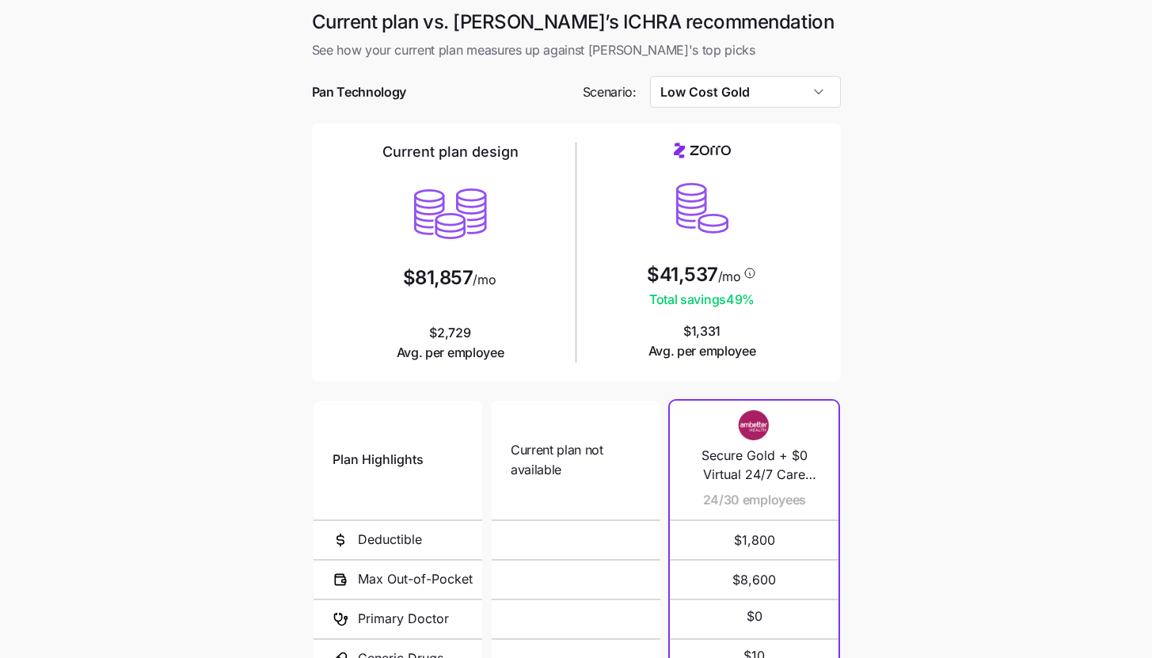
click at [861, 309] on main "Current plan vs. Zorro’s ICHRA recommendation See how your current plan measure…" at bounding box center [576, 432] width 1152 height 865
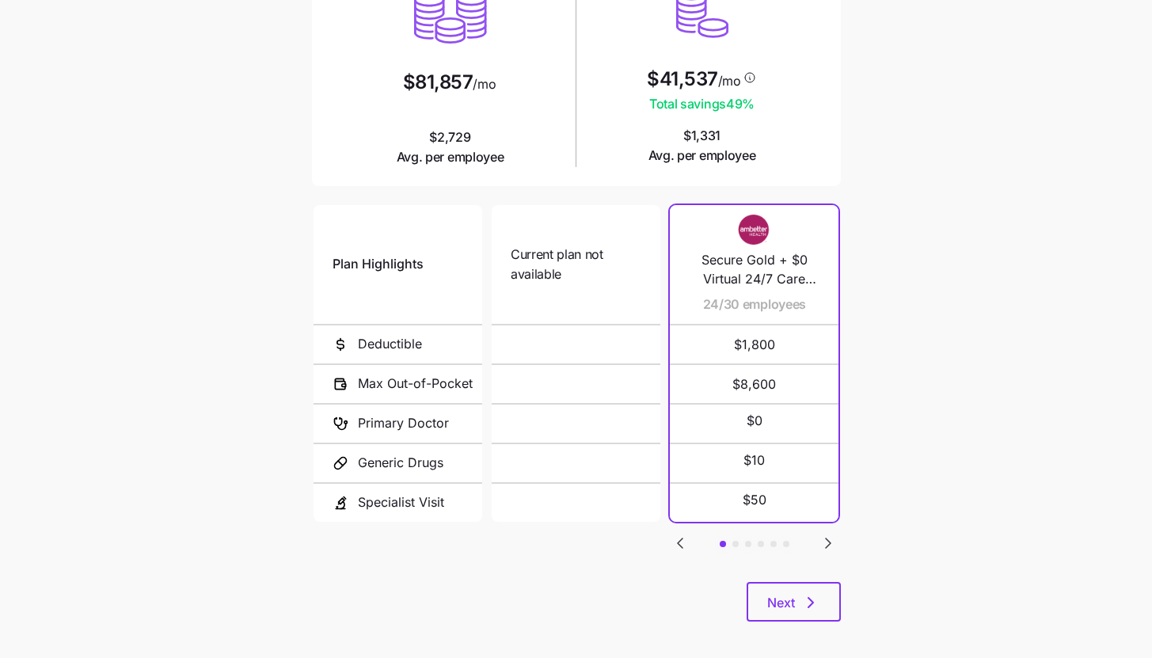
scroll to position [206, 0]
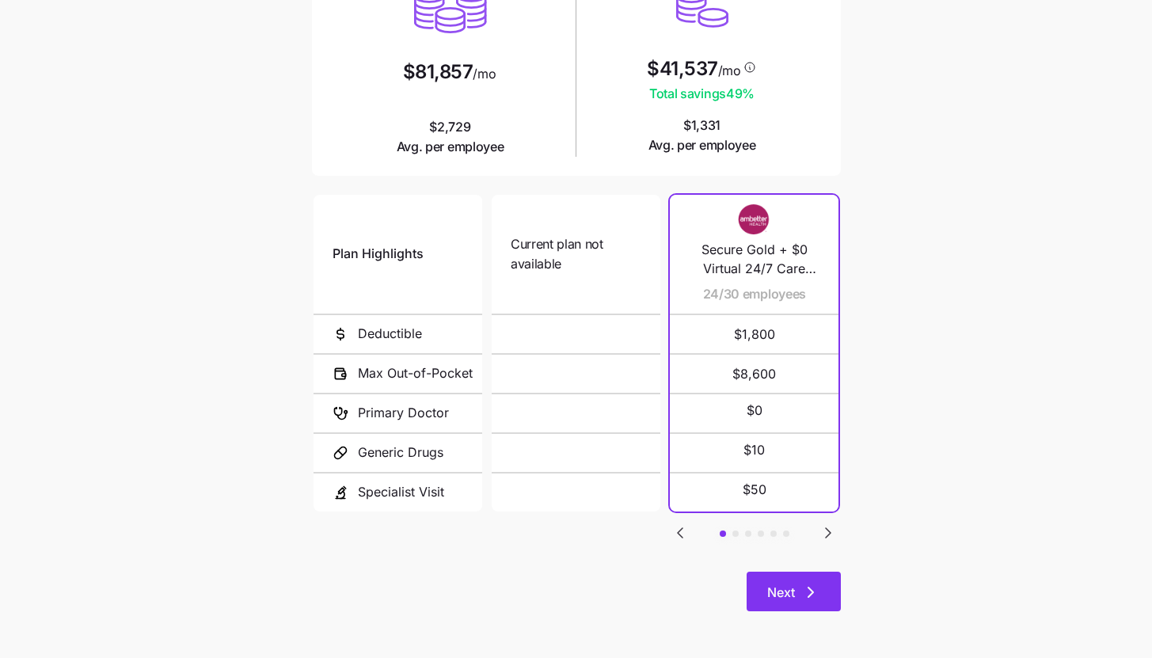
click at [819, 588] on icon "button" at bounding box center [810, 592] width 19 height 19
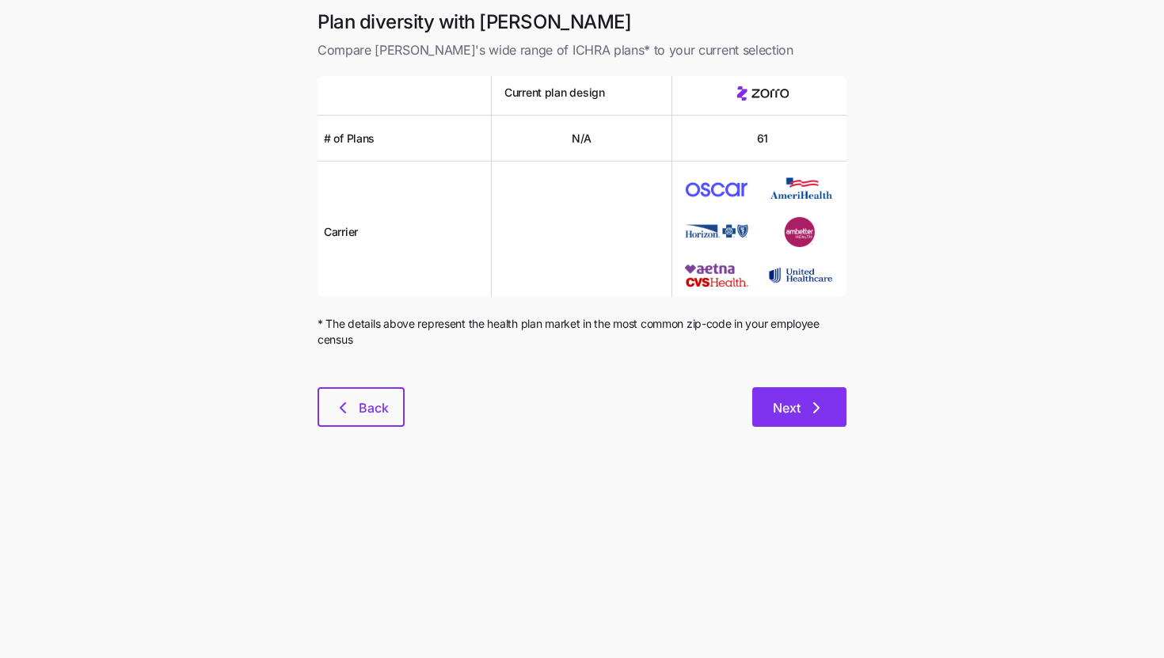
click at [817, 423] on button "Next" at bounding box center [799, 407] width 94 height 40
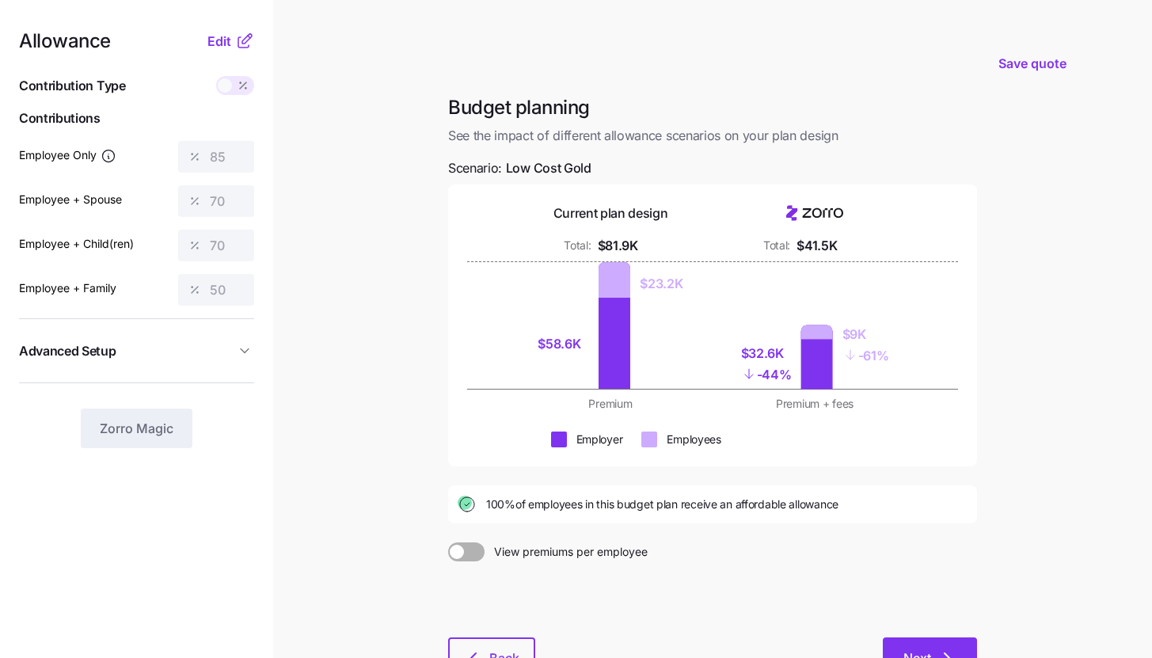
click at [913, 645] on button "Next" at bounding box center [930, 657] width 94 height 40
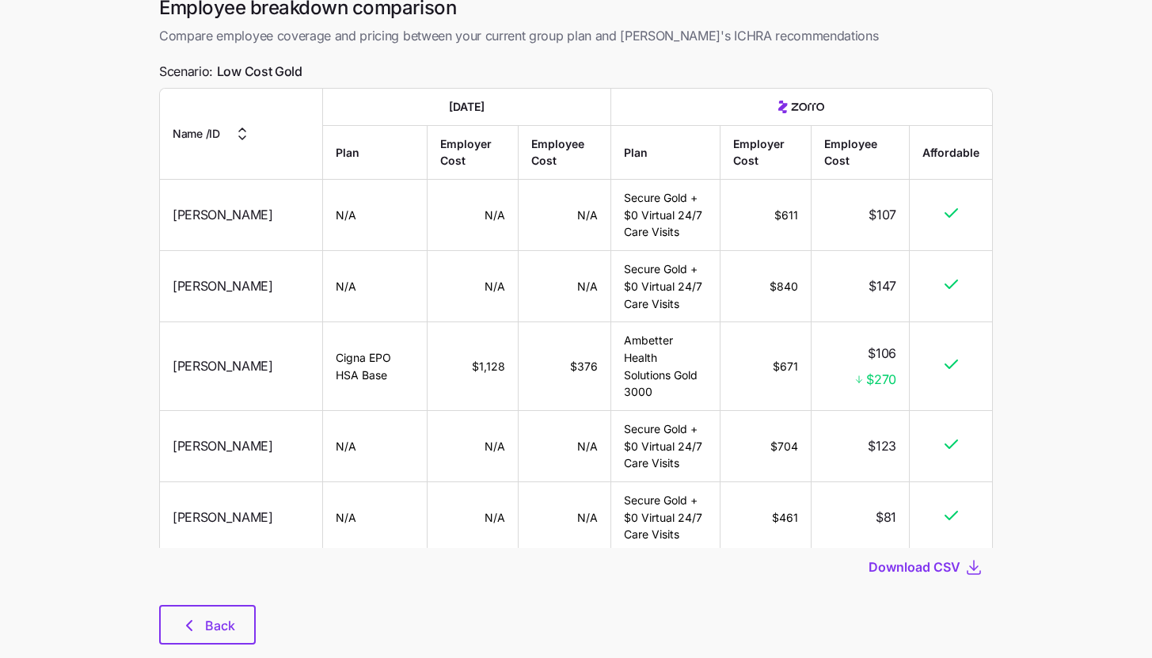
scroll to position [112, 0]
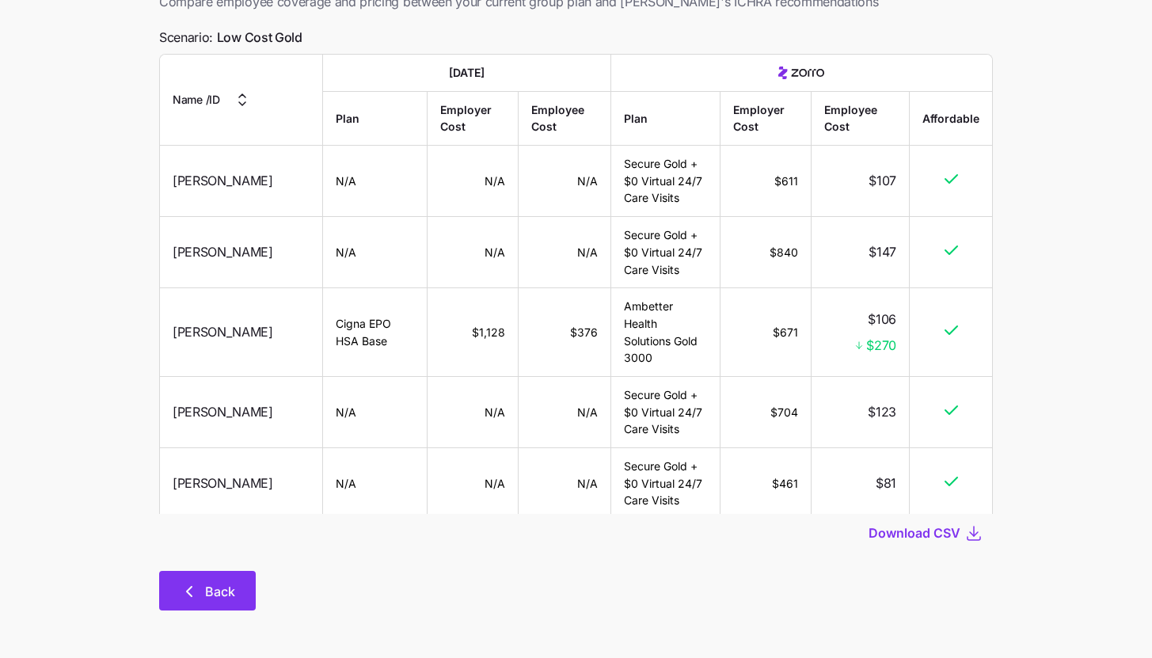
click at [205, 575] on button "Back" at bounding box center [207, 591] width 97 height 40
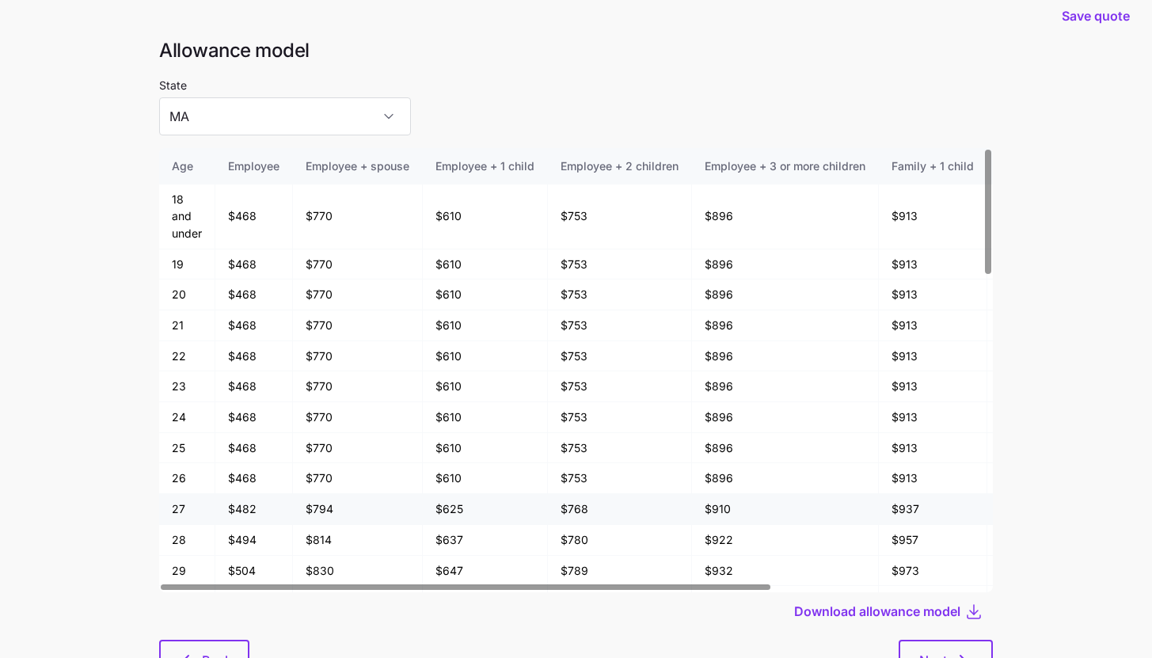
scroll to position [31, 0]
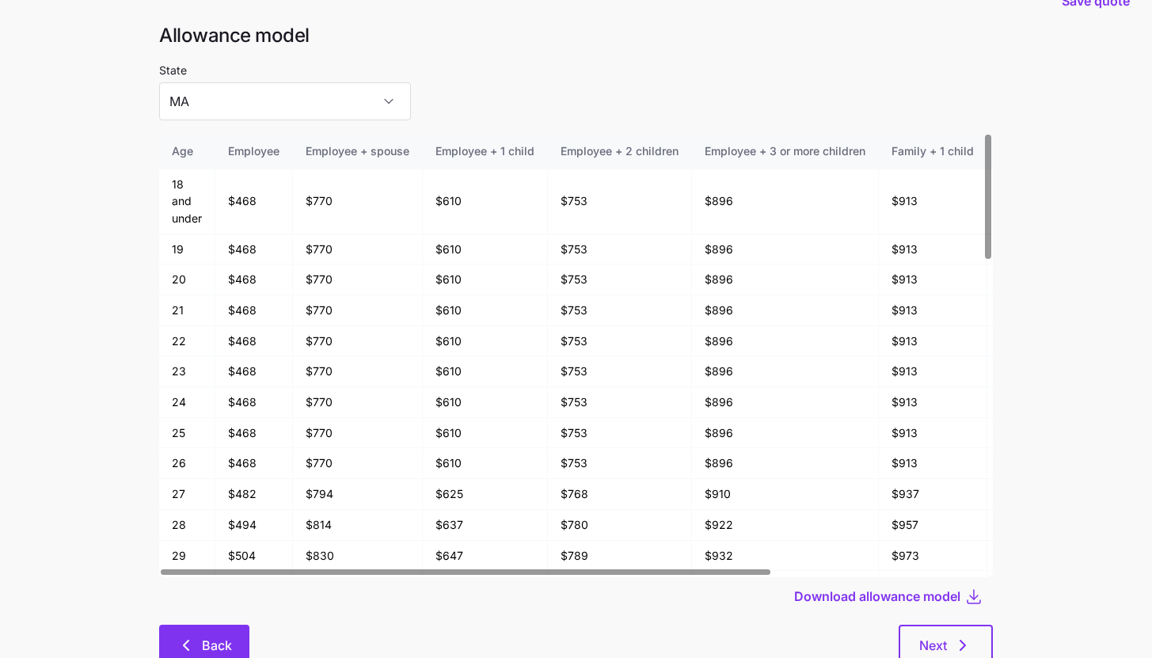
click at [215, 653] on span "Back" at bounding box center [217, 645] width 30 height 19
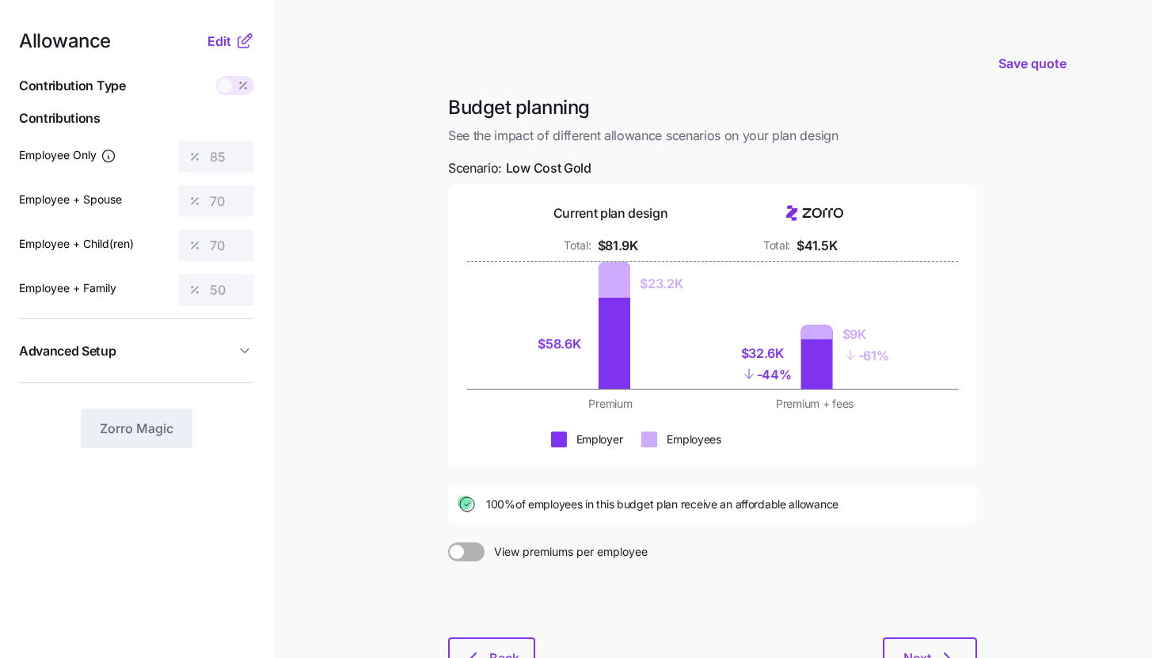
click at [276, 380] on main "Save quote Budget planning See the impact of different allowance scenarios on y…" at bounding box center [576, 389] width 1152 height 778
click at [346, 192] on main "Save quote Budget planning See the impact of different allowance scenarios on y…" at bounding box center [576, 389] width 1152 height 778
click at [240, 48] on icon at bounding box center [244, 41] width 19 height 19
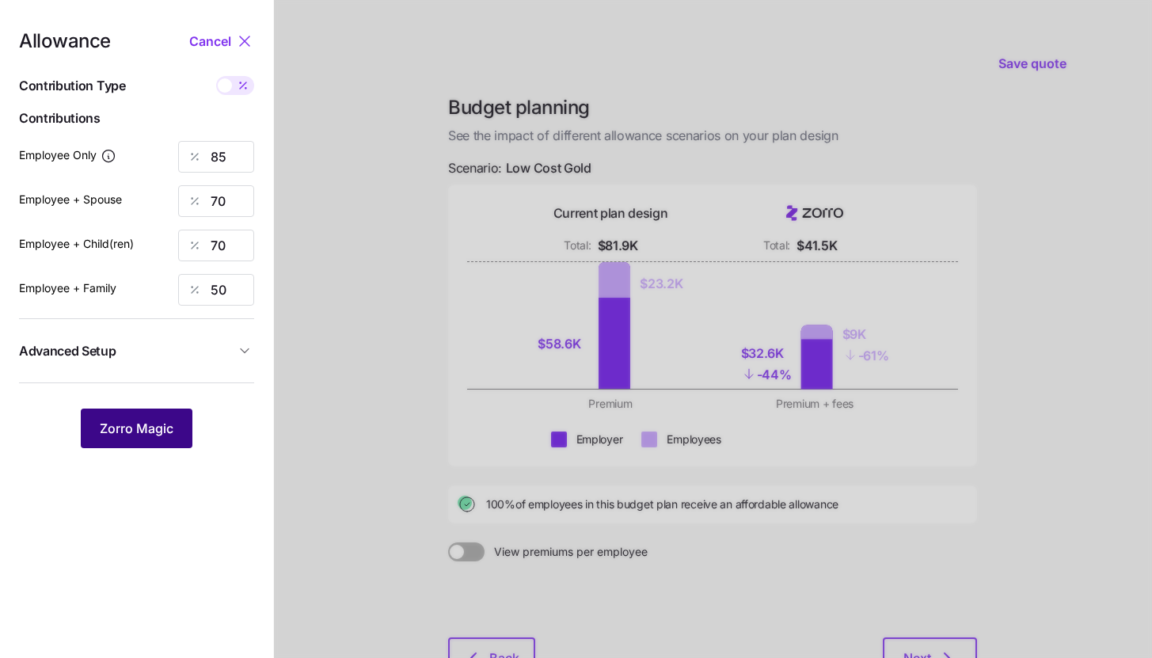
click at [177, 437] on button "Zorro Magic" at bounding box center [137, 429] width 112 height 40
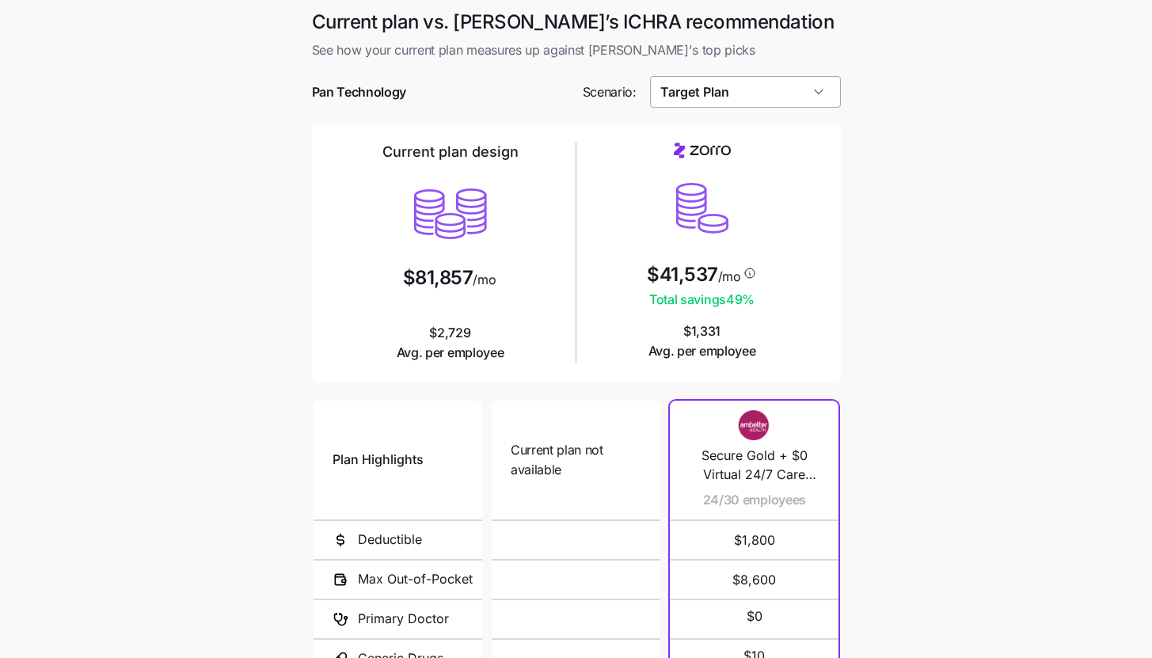
click at [787, 92] on input "Target Plan" at bounding box center [745, 92] width 191 height 32
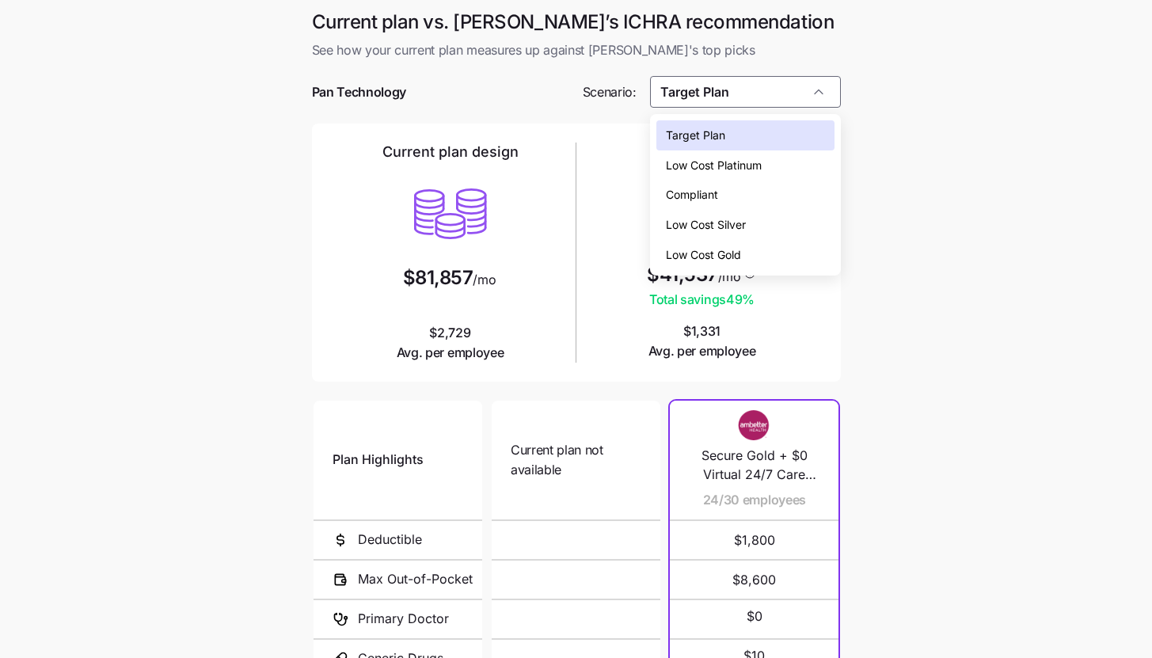
click at [761, 257] on div "Low Cost Gold" at bounding box center [745, 255] width 178 height 30
type input "Low Cost Gold"
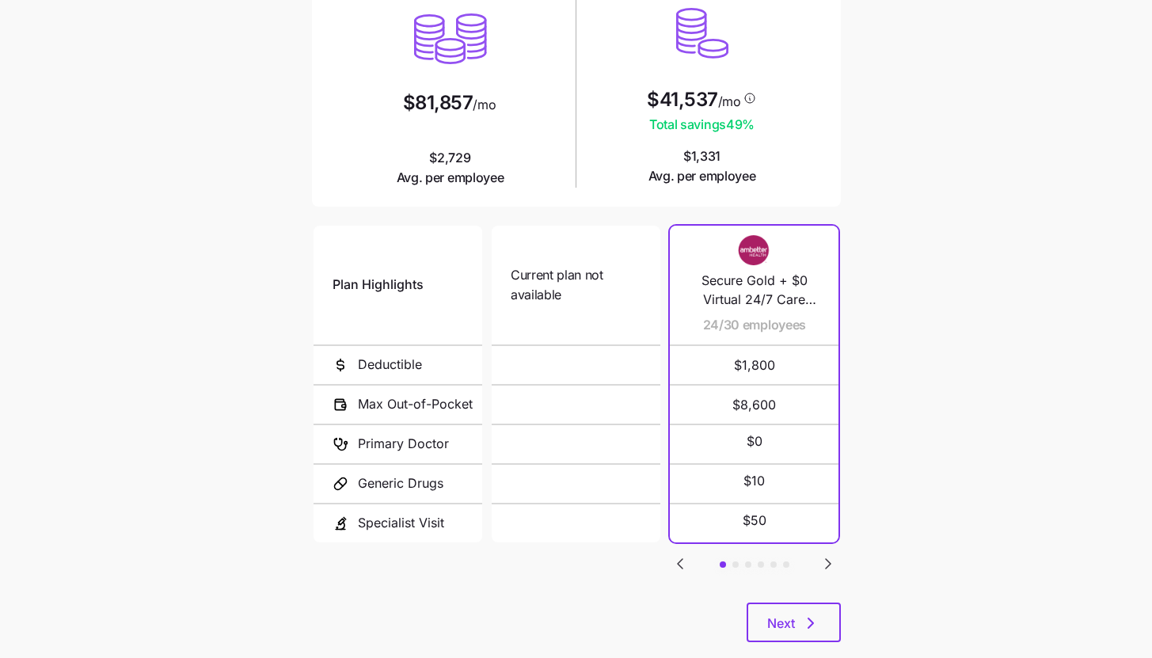
scroll to position [206, 0]
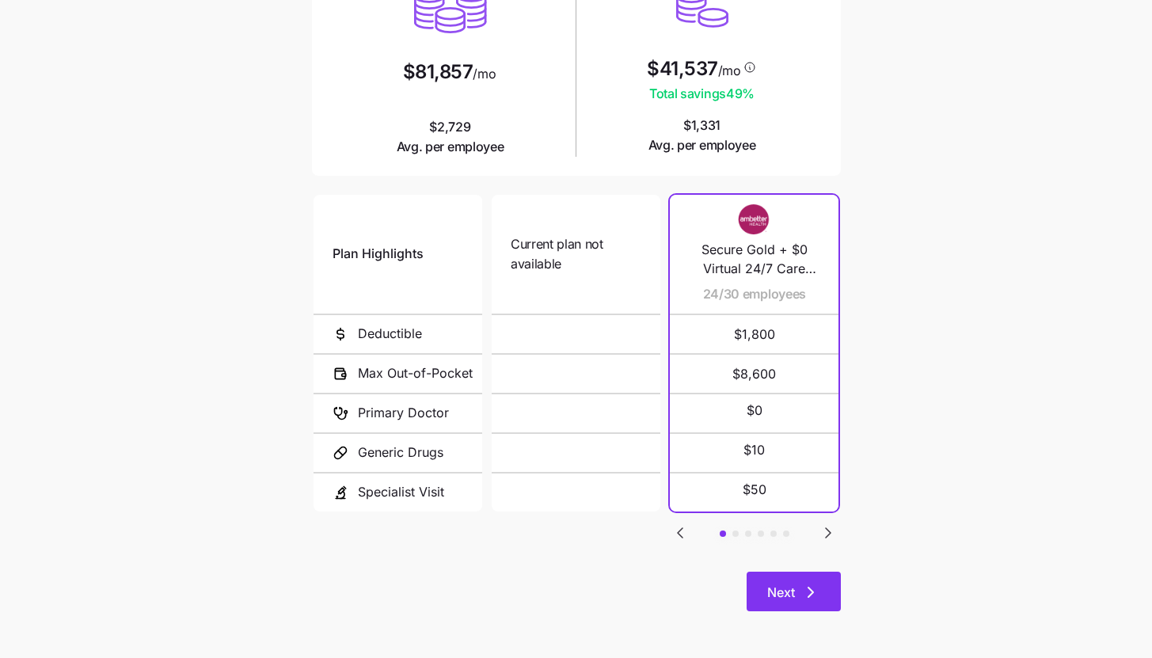
click at [819, 583] on icon "button" at bounding box center [810, 592] width 19 height 19
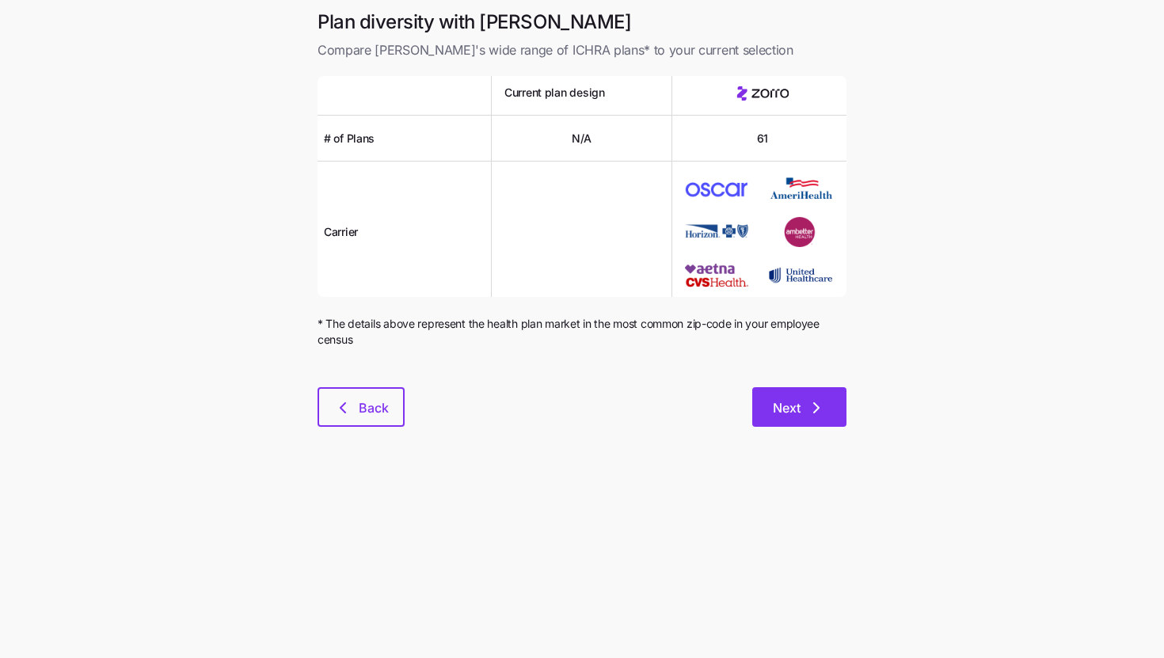
click at [831, 393] on button "Next" at bounding box center [799, 407] width 94 height 40
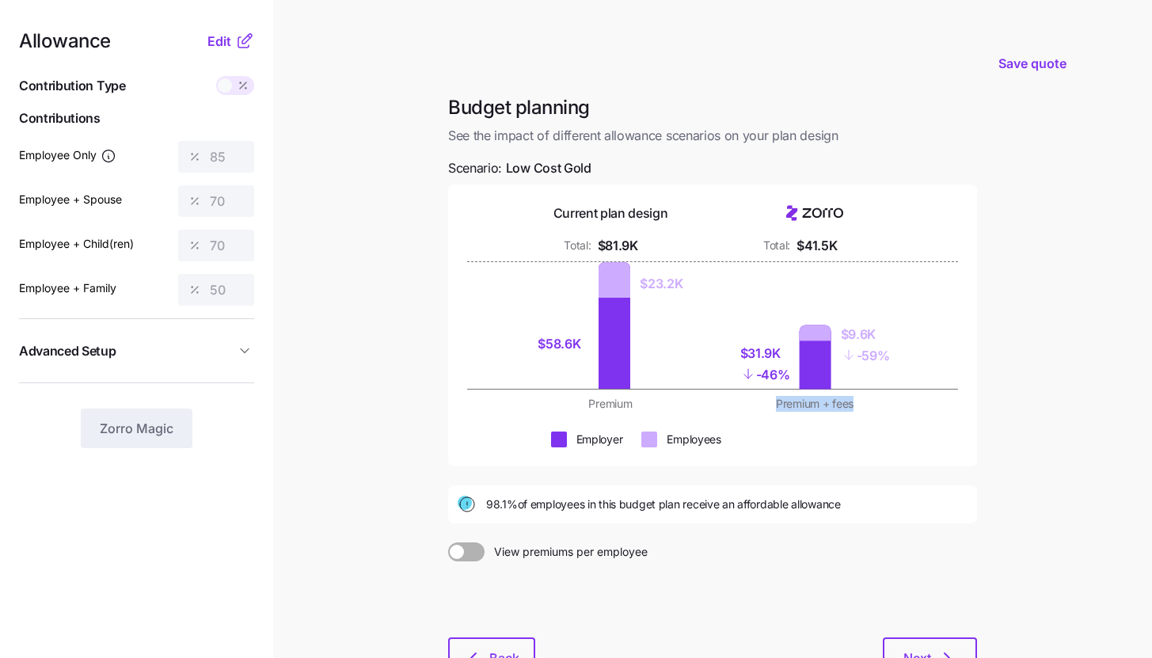
drag, startPoint x: 776, startPoint y: 407, endPoint x: 858, endPoint y: 413, distance: 81.8
click at [858, 413] on div "Current plan design Total: $81.9K Total: $41.5K $58.6K $23.2K $31.9K - 46% $9.6…" at bounding box center [712, 326] width 529 height 282
click at [340, 261] on main "Save quote Budget planning See the impact of different allowance scenarios on y…" at bounding box center [576, 389] width 1152 height 778
click at [231, 42] on button "Edit" at bounding box center [221, 41] width 28 height 19
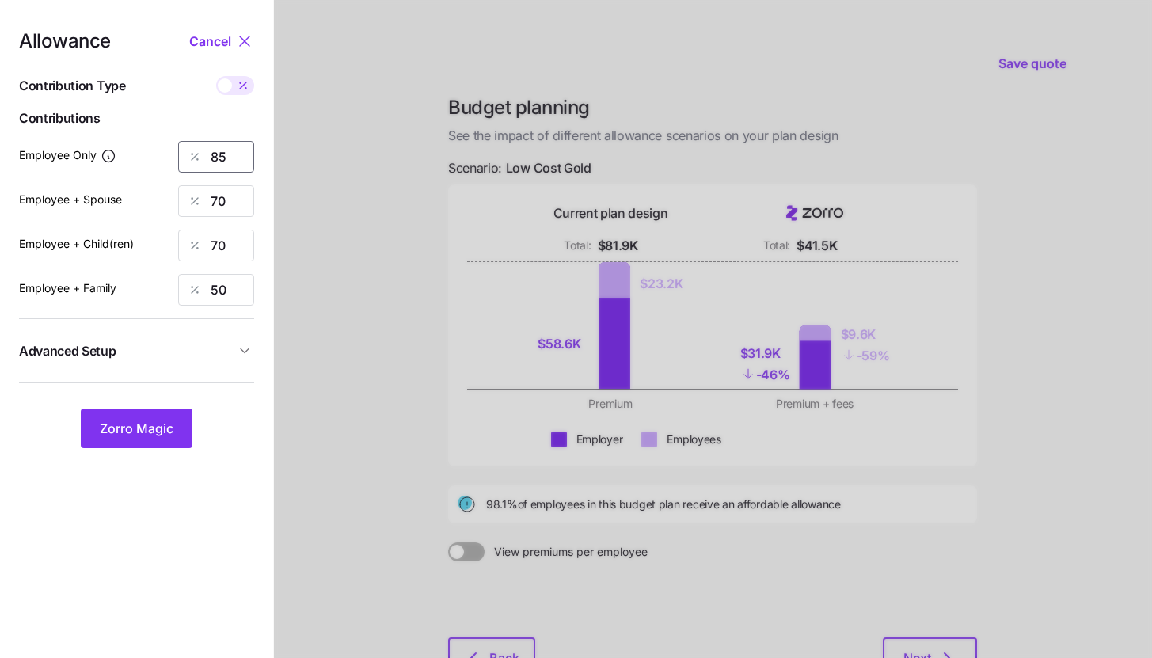
click at [235, 165] on input "85" at bounding box center [216, 157] width 76 height 32
type input "100"
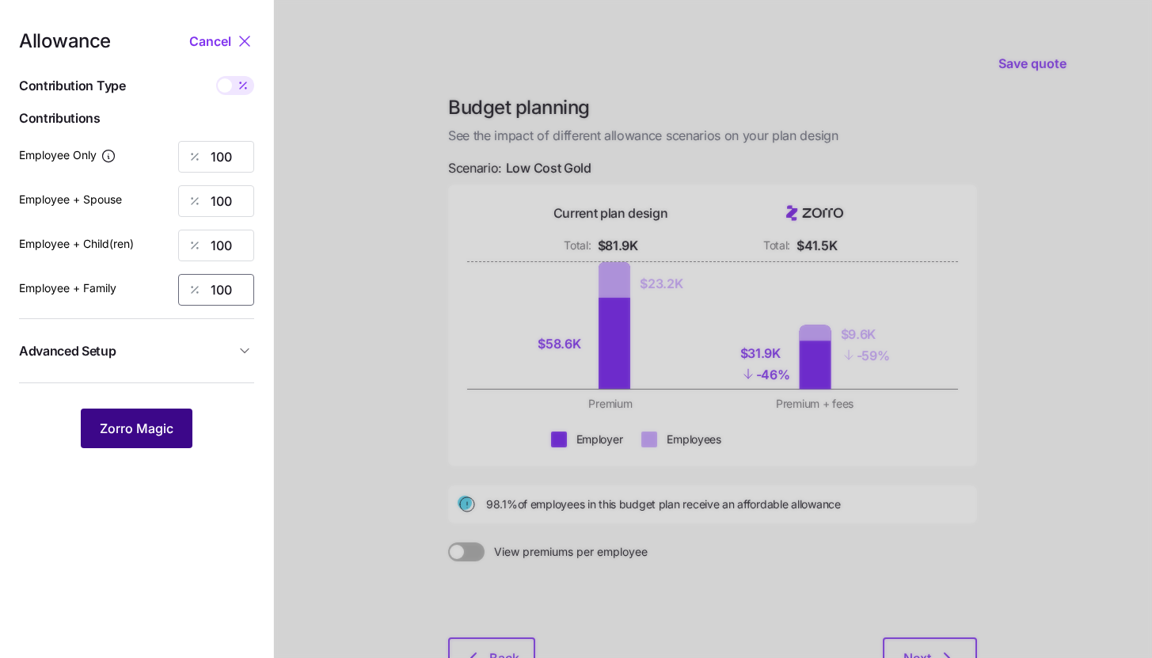
type input "100"
click at [138, 423] on span "Zorro Magic" at bounding box center [137, 428] width 74 height 19
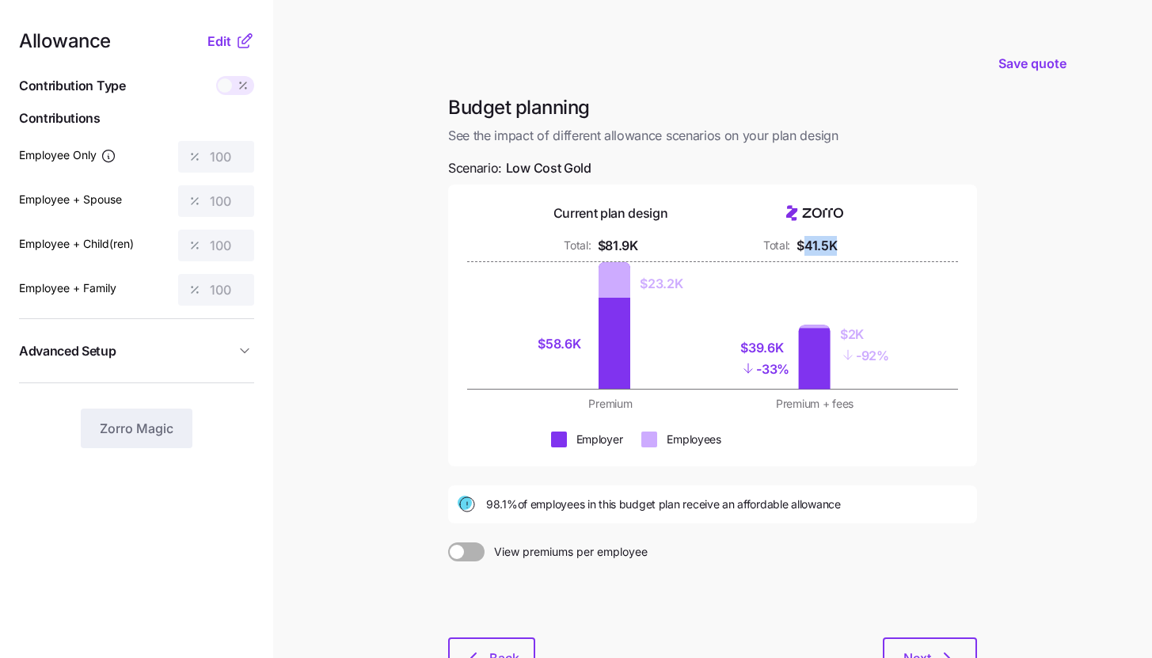
drag, startPoint x: 806, startPoint y: 246, endPoint x: 862, endPoint y: 246, distance: 56.2
click at [862, 246] on div "Total: $41.5K" at bounding box center [814, 246] width 185 height 20
drag, startPoint x: 749, startPoint y: 349, endPoint x: 795, endPoint y: 351, distance: 46.0
click at [795, 351] on div "$39.6K - 33%" at bounding box center [771, 358] width 49 height 61
click at [784, 525] on div "Budget planning See the impact of different allowance scenarios on your plan de…" at bounding box center [713, 395] width 554 height 601
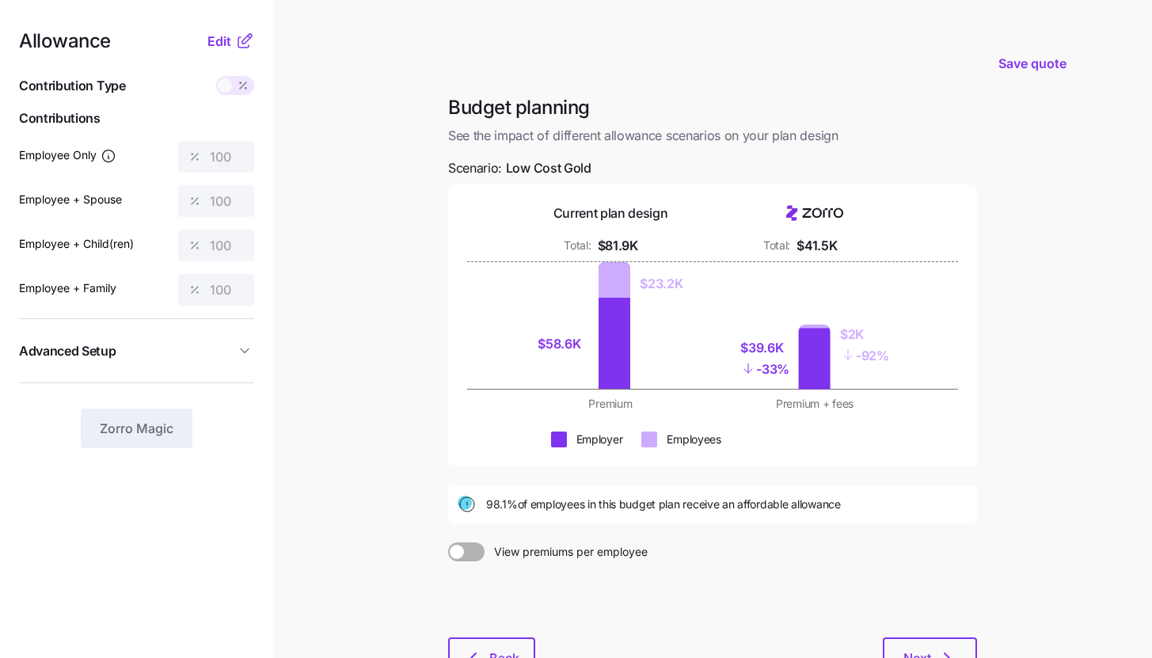
click at [895, 635] on div at bounding box center [712, 599] width 529 height 76
click at [897, 646] on button "Next" at bounding box center [930, 657] width 94 height 40
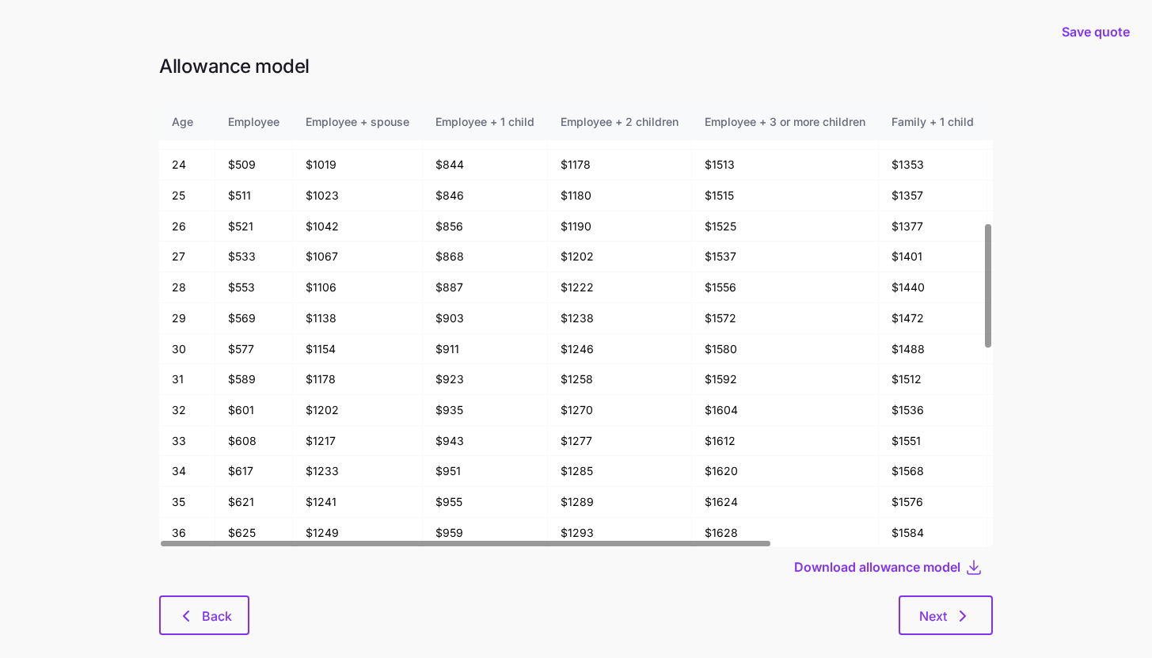
scroll to position [535, 0]
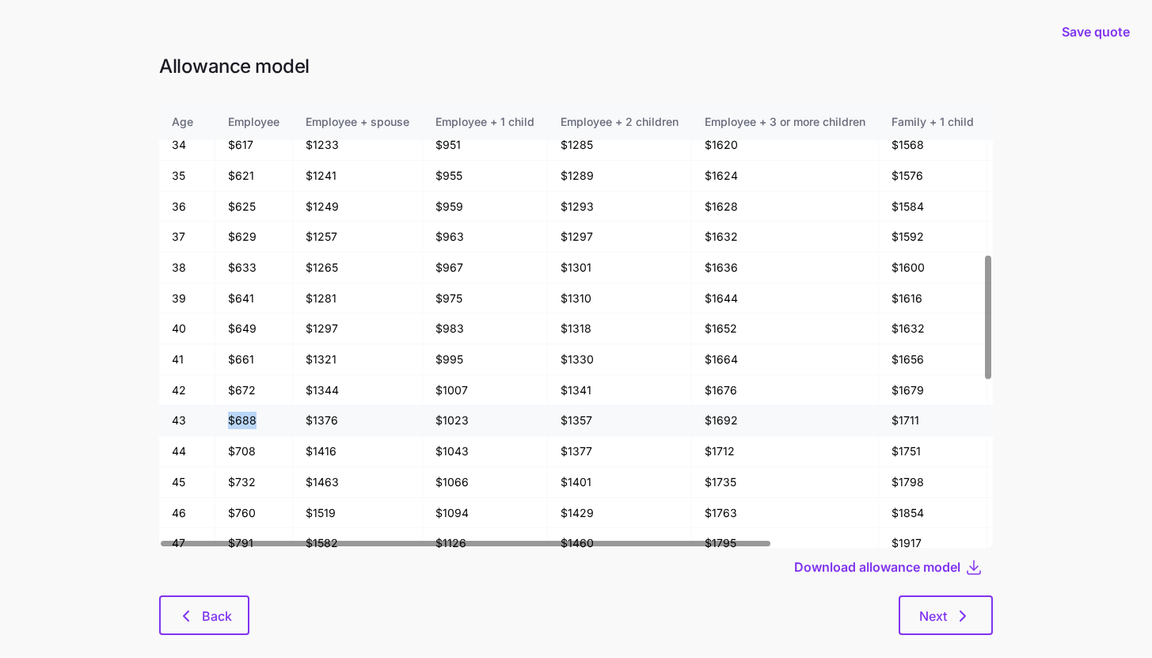
drag, startPoint x: 230, startPoint y: 420, endPoint x: 262, endPoint y: 425, distance: 32.9
click at [262, 425] on td "$688" at bounding box center [254, 420] width 78 height 31
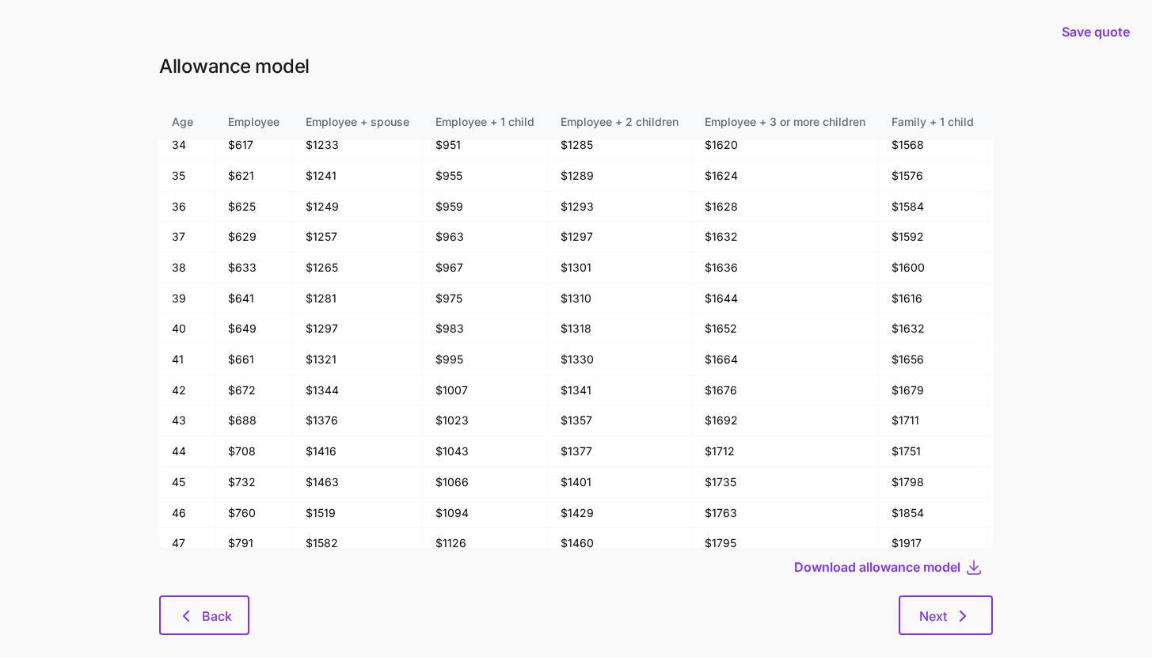
click at [673, 618] on div "Next" at bounding box center [621, 616] width 744 height 40
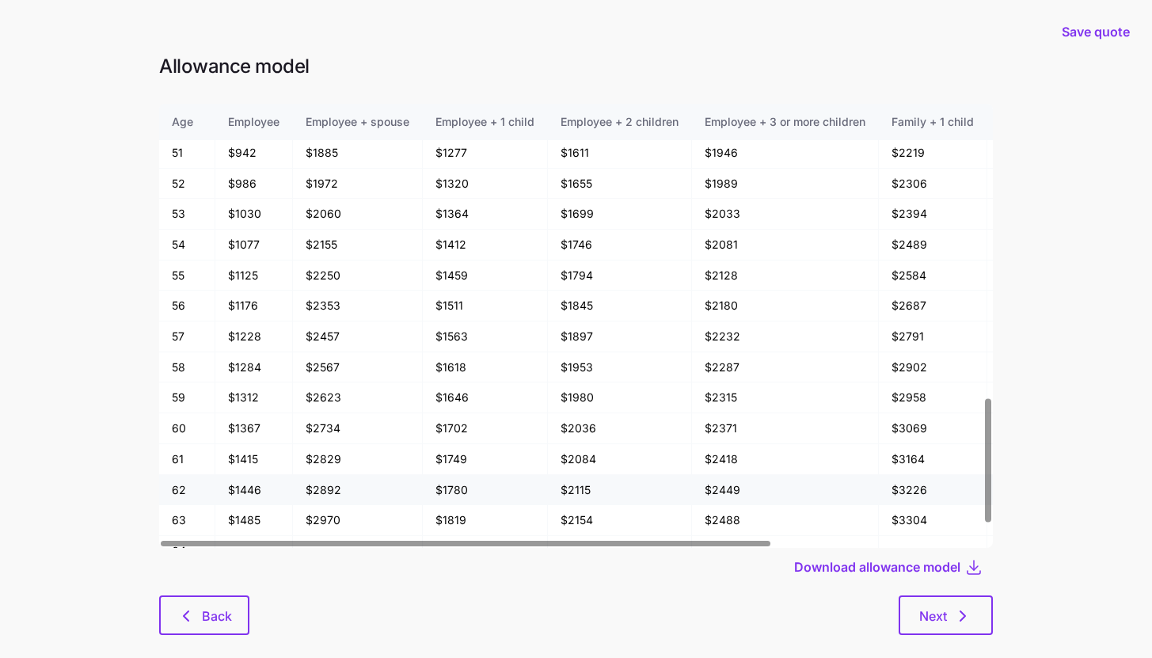
scroll to position [1047, 0]
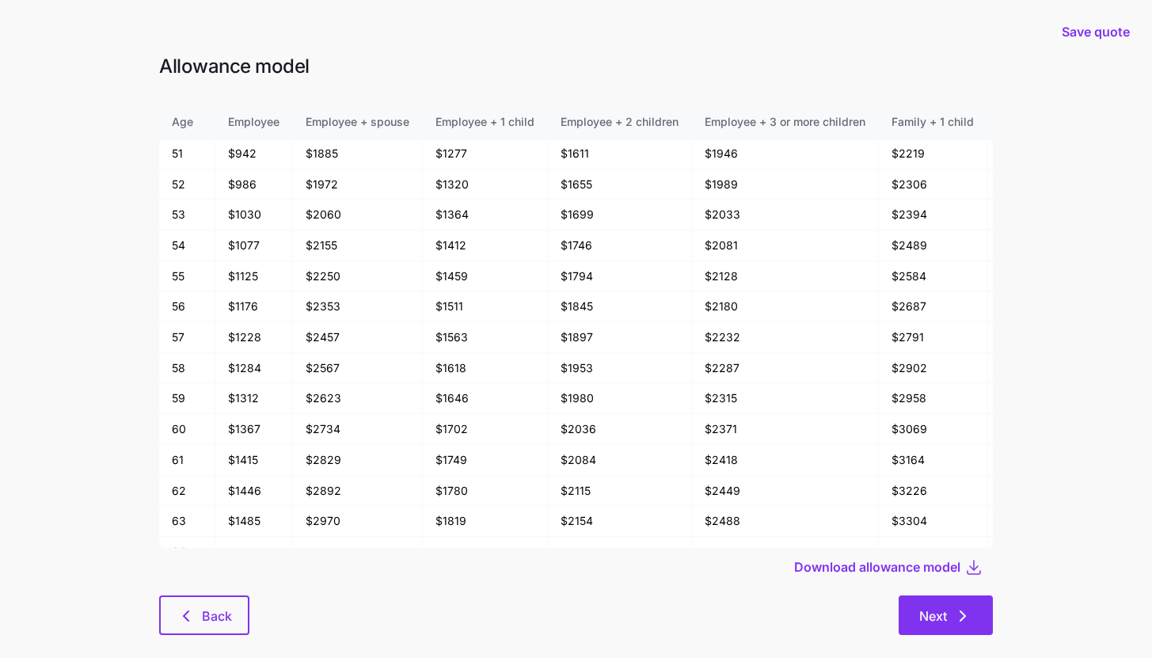
click at [937, 622] on span "Next" at bounding box center [933, 616] width 28 height 19
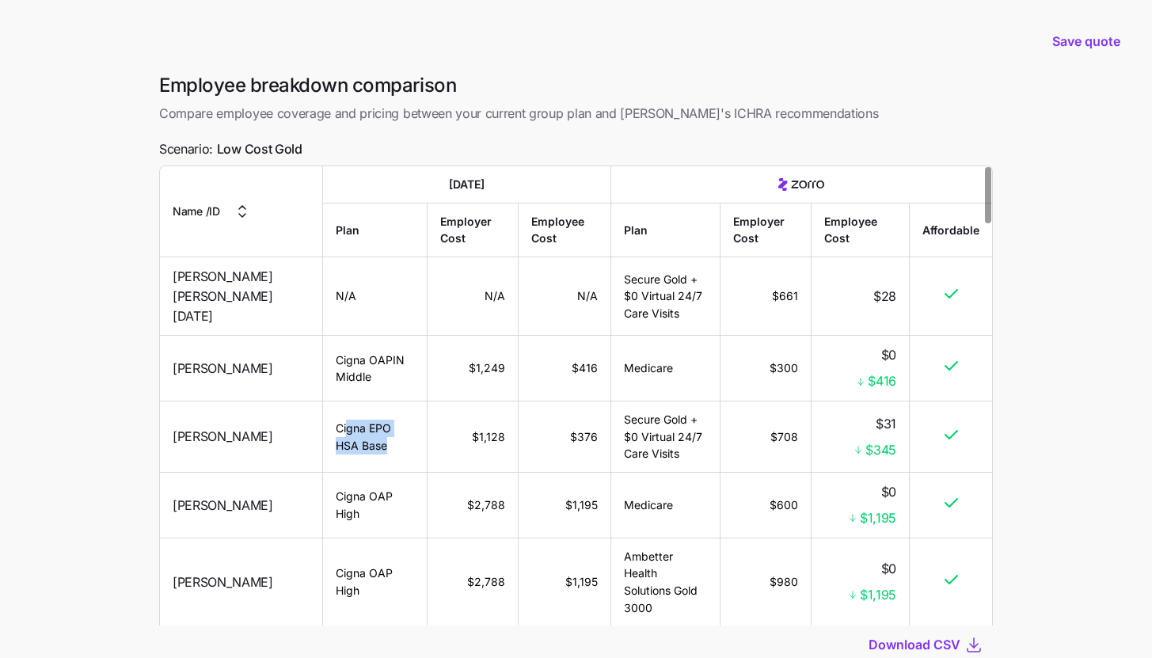
drag, startPoint x: 329, startPoint y: 434, endPoint x: 288, endPoint y: 416, distance: 44.3
click at [323, 418] on td "Cigna EPO HSA Base" at bounding box center [375, 436] width 105 height 71
click at [323, 416] on td "Cigna EPO HSA Base" at bounding box center [375, 436] width 105 height 71
click at [481, 447] on td "$1,128" at bounding box center [473, 436] width 91 height 71
drag, startPoint x: 546, startPoint y: 431, endPoint x: 580, endPoint y: 431, distance: 33.3
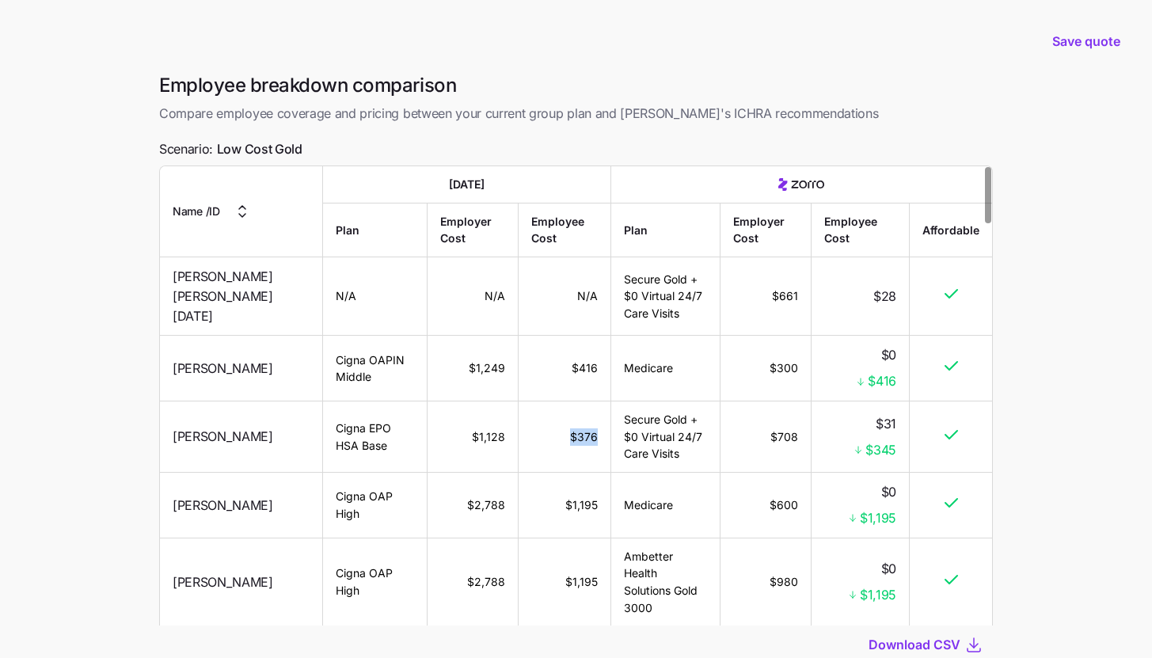
click at [580, 431] on td "$376" at bounding box center [565, 436] width 92 height 71
click at [745, 432] on td "$708" at bounding box center [766, 436] width 91 height 71
drag, startPoint x: 851, startPoint y: 443, endPoint x: 900, endPoint y: 448, distance: 49.4
click at [900, 448] on td "$31 $345" at bounding box center [861, 436] width 98 height 71
click at [900, 452] on td "$31 $345" at bounding box center [861, 436] width 98 height 71
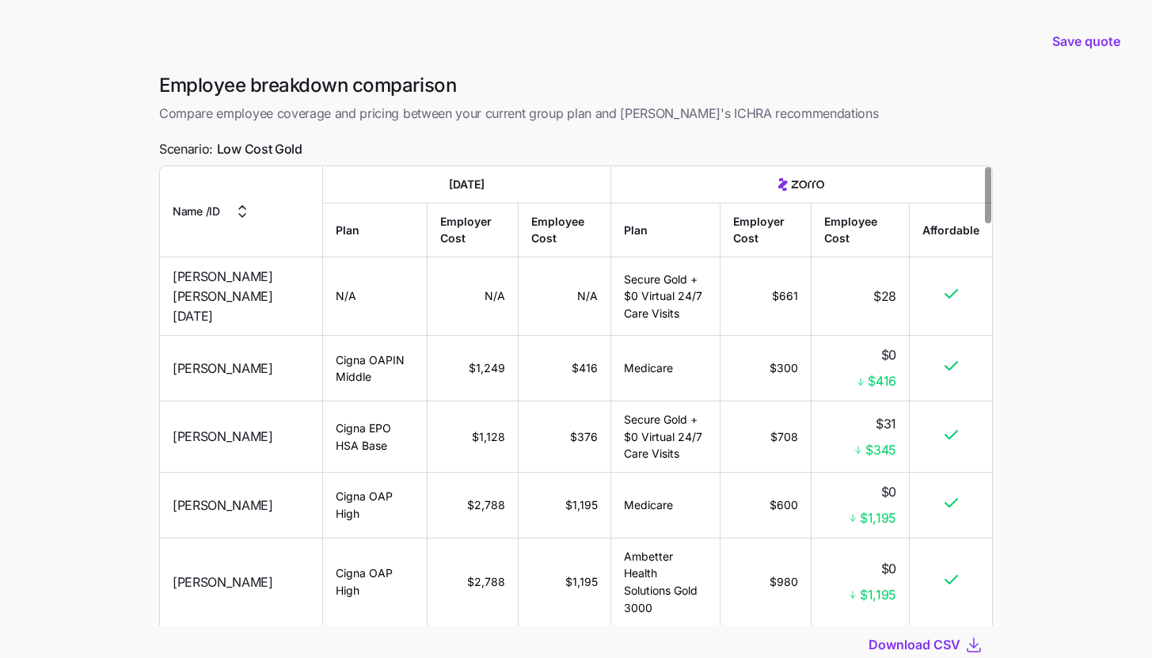
click at [125, 431] on main "Save quote Employee breakdown comparison Compare employee coverage and pricing …" at bounding box center [576, 385] width 1152 height 770
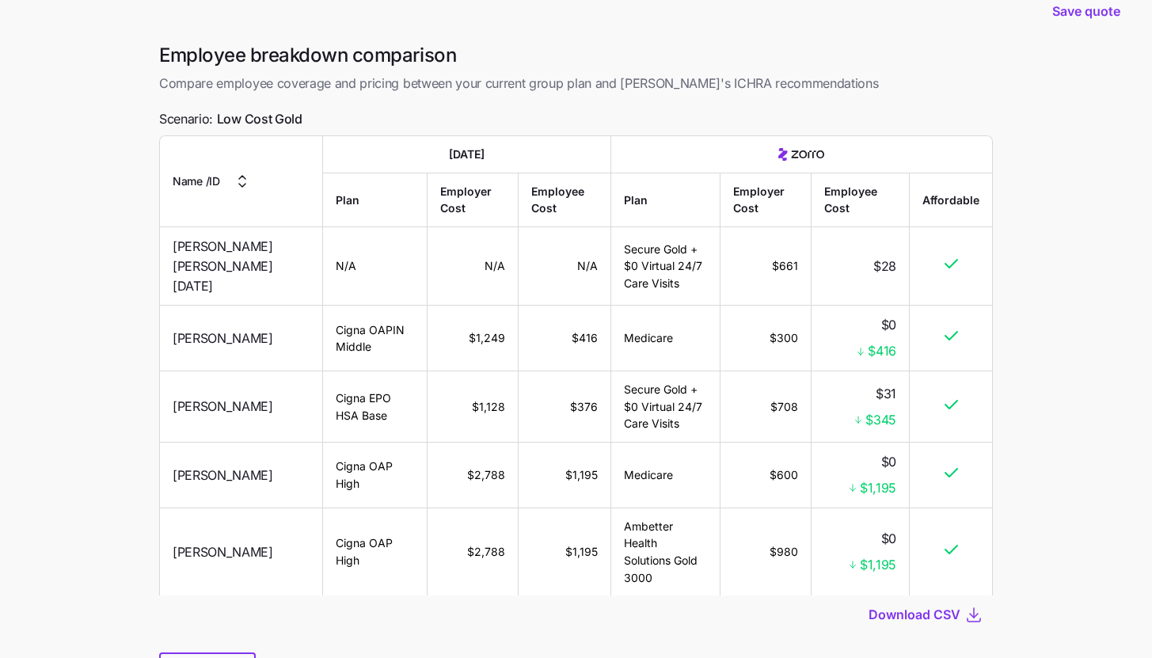
scroll to position [101, 0]
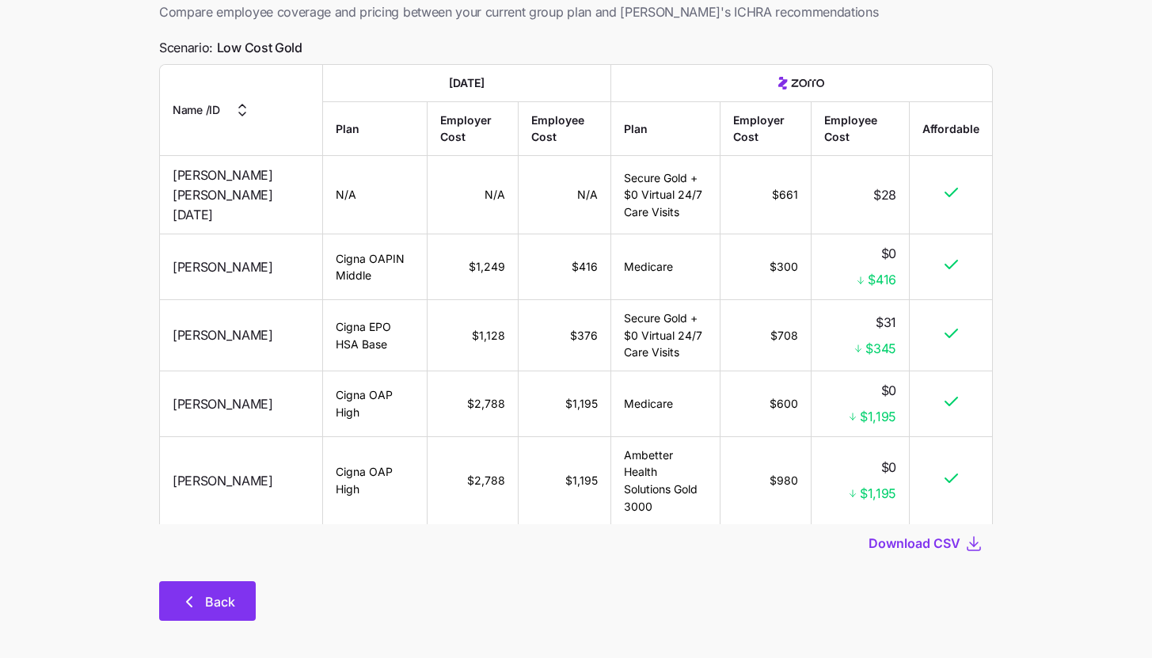
click at [215, 581] on div "Back" at bounding box center [576, 601] width 834 height 40
click at [198, 598] on icon "button" at bounding box center [189, 601] width 19 height 19
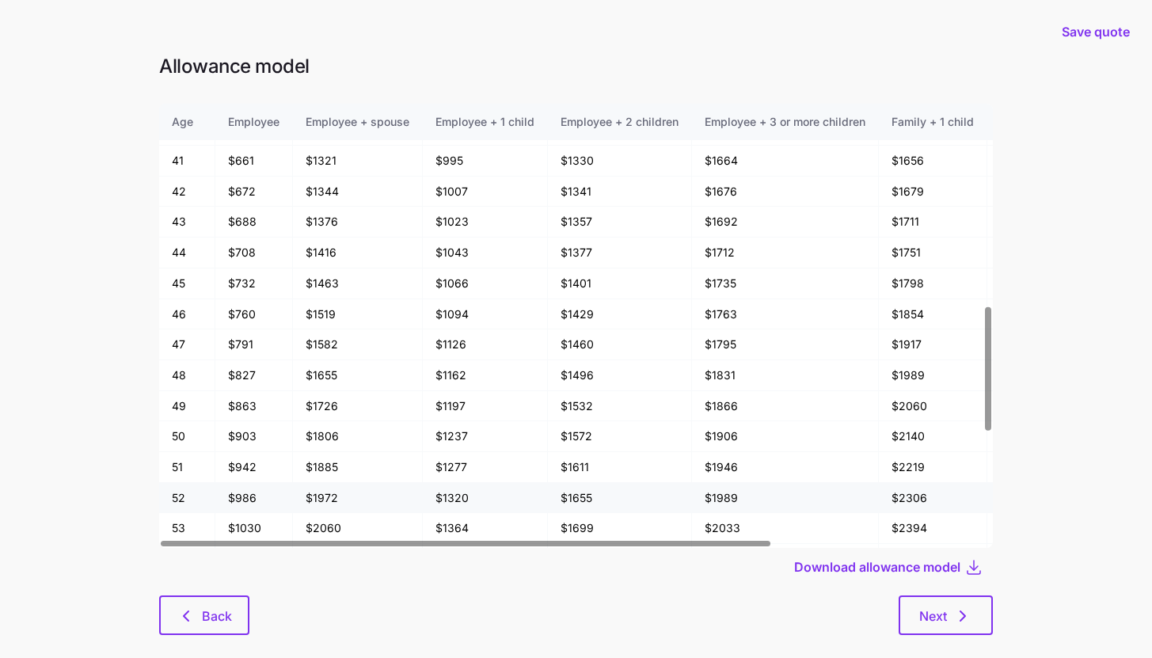
scroll to position [751, 0]
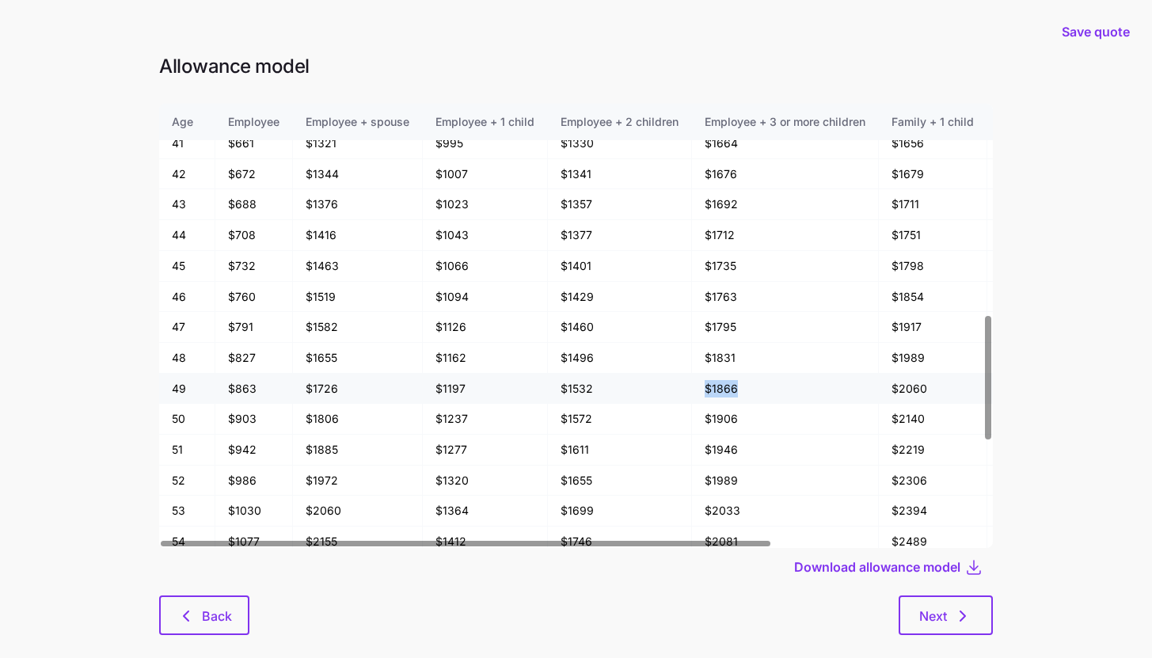
drag, startPoint x: 707, startPoint y: 389, endPoint x: 745, endPoint y: 389, distance: 38.0
click at [745, 389] on td "$1866" at bounding box center [785, 389] width 187 height 31
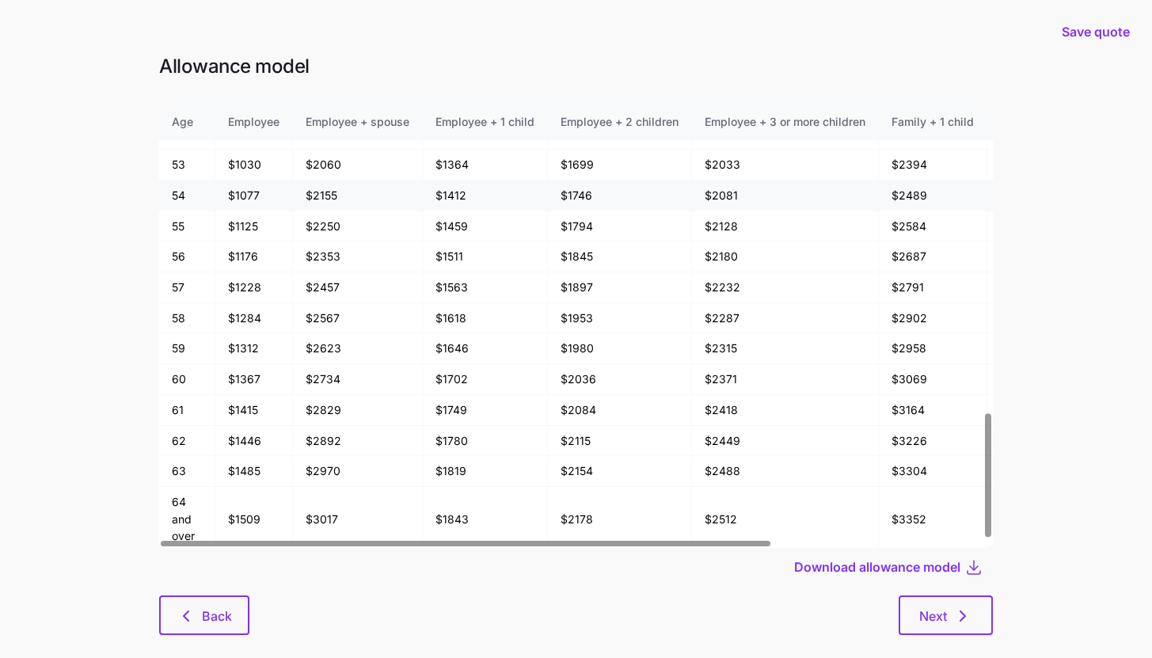
scroll to position [1100, 0]
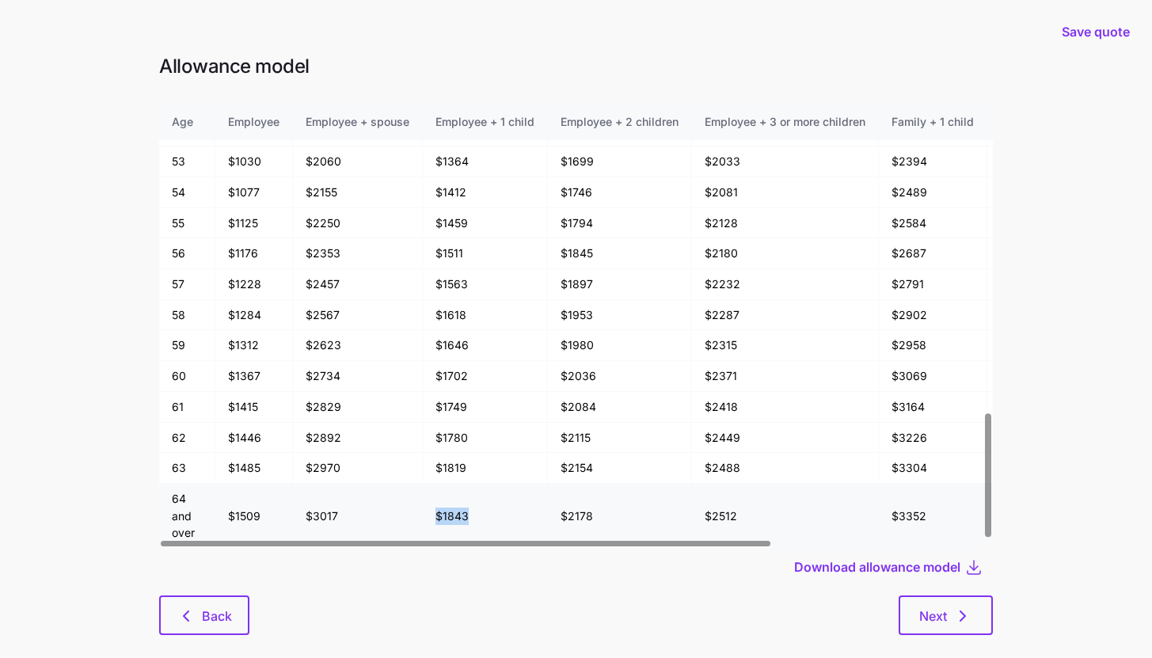
drag, startPoint x: 437, startPoint y: 515, endPoint x: 485, endPoint y: 515, distance: 47.5
click at [485, 515] on td "$1843" at bounding box center [485, 516] width 125 height 64
click at [466, 575] on div "Download allowance model" at bounding box center [576, 567] width 834 height 38
click at [934, 622] on span "Next" at bounding box center [933, 616] width 28 height 19
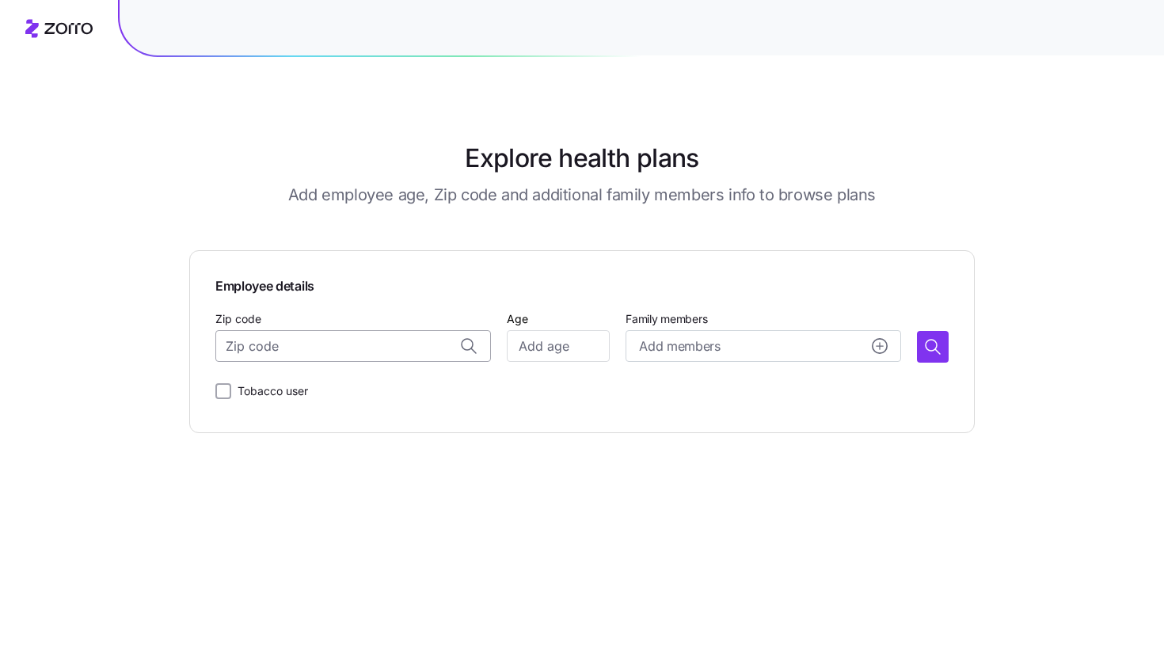
click at [356, 348] on input "Zip code" at bounding box center [353, 346] width 276 height 32
click at [541, 349] on input "Age" at bounding box center [558, 346] width 103 height 32
click at [385, 353] on input "Zip code" at bounding box center [353, 346] width 276 height 32
click at [362, 390] on span "07072, [GEOGRAPHIC_DATA], [GEOGRAPHIC_DATA]" at bounding box center [369, 389] width 222 height 20
type input "07072, [GEOGRAPHIC_DATA], [GEOGRAPHIC_DATA]"
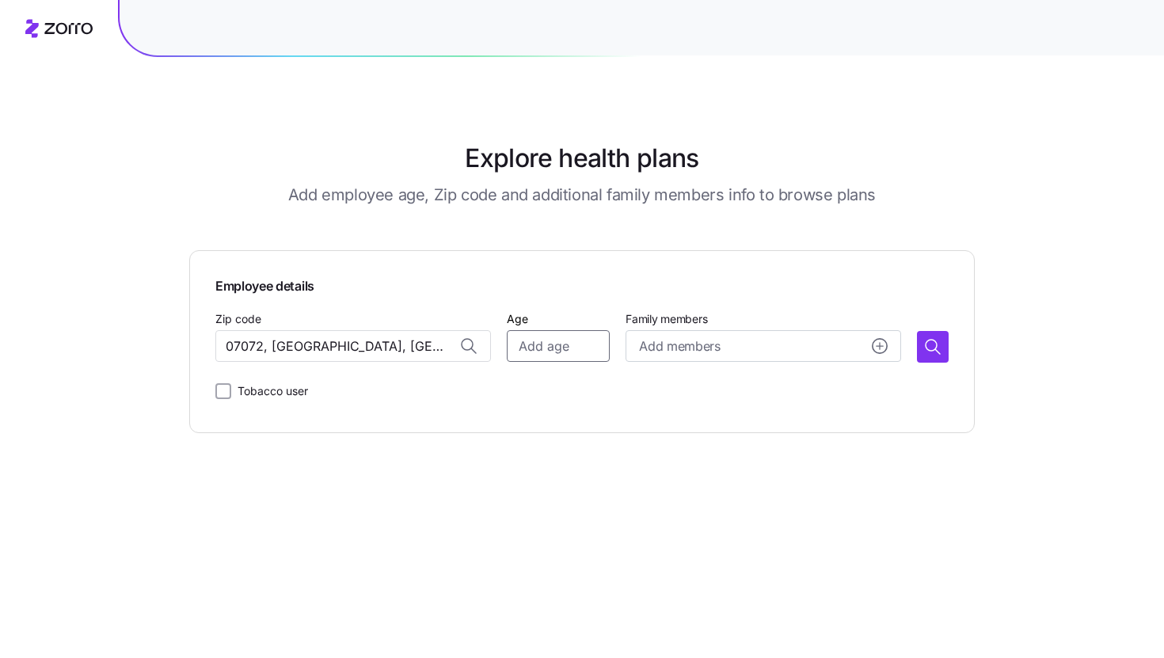
click at [538, 359] on input "Age" at bounding box center [558, 346] width 103 height 32
type input "35"
click at [948, 349] on button "button" at bounding box center [933, 347] width 32 height 32
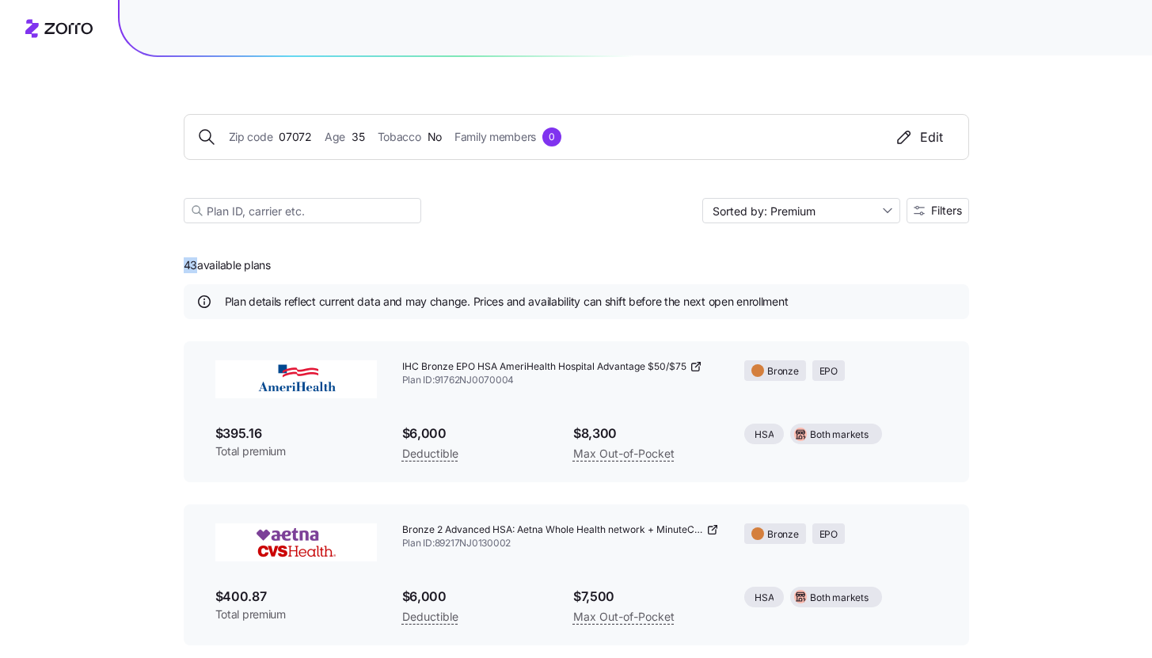
drag, startPoint x: 184, startPoint y: 266, endPoint x: 198, endPoint y: 268, distance: 14.3
click at [198, 268] on span "43 available plans" at bounding box center [227, 265] width 87 height 16
click at [963, 215] on button "Filters" at bounding box center [938, 210] width 63 height 25
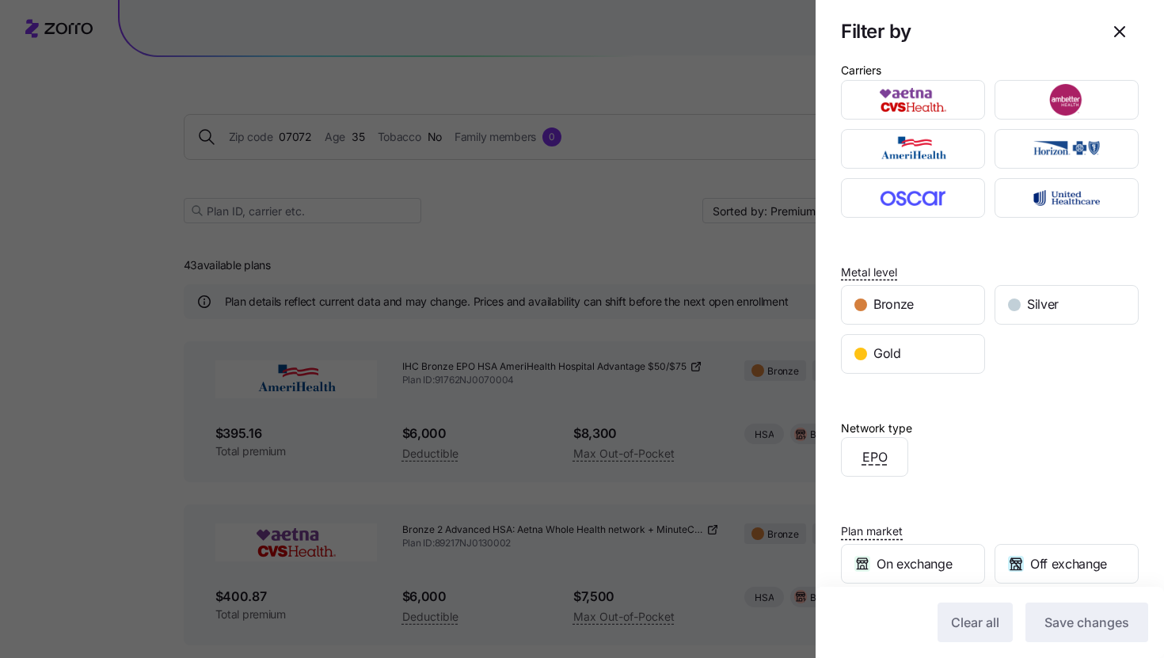
scroll to position [131, 0]
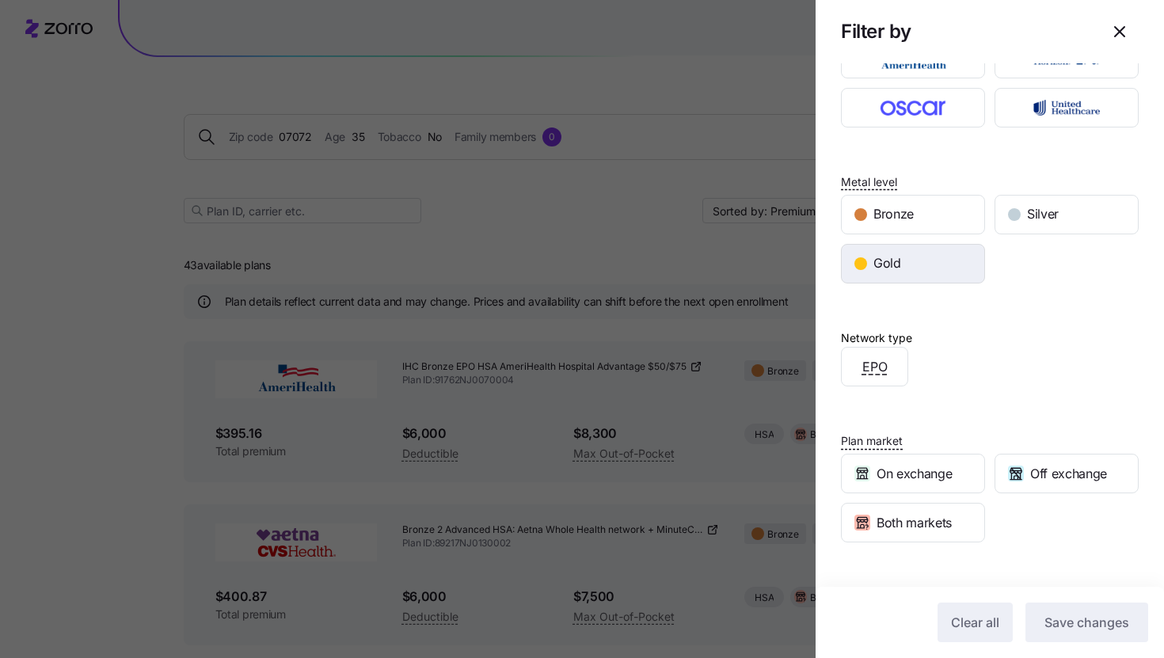
click at [894, 260] on span "Gold" at bounding box center [887, 263] width 28 height 20
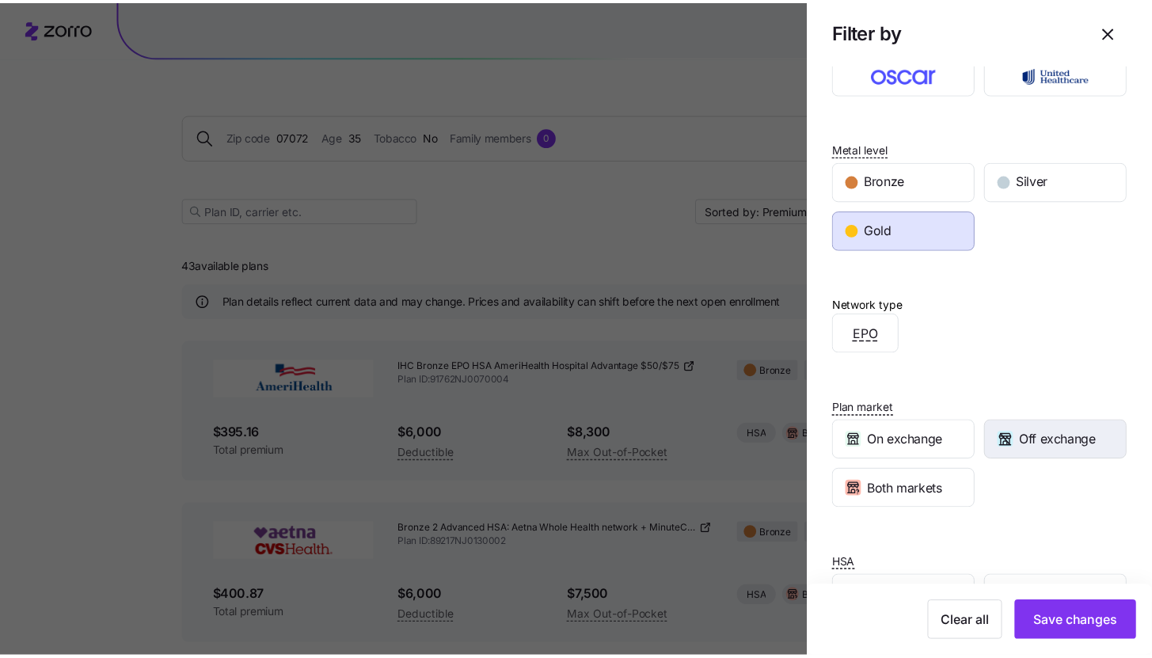
scroll to position [219, 0]
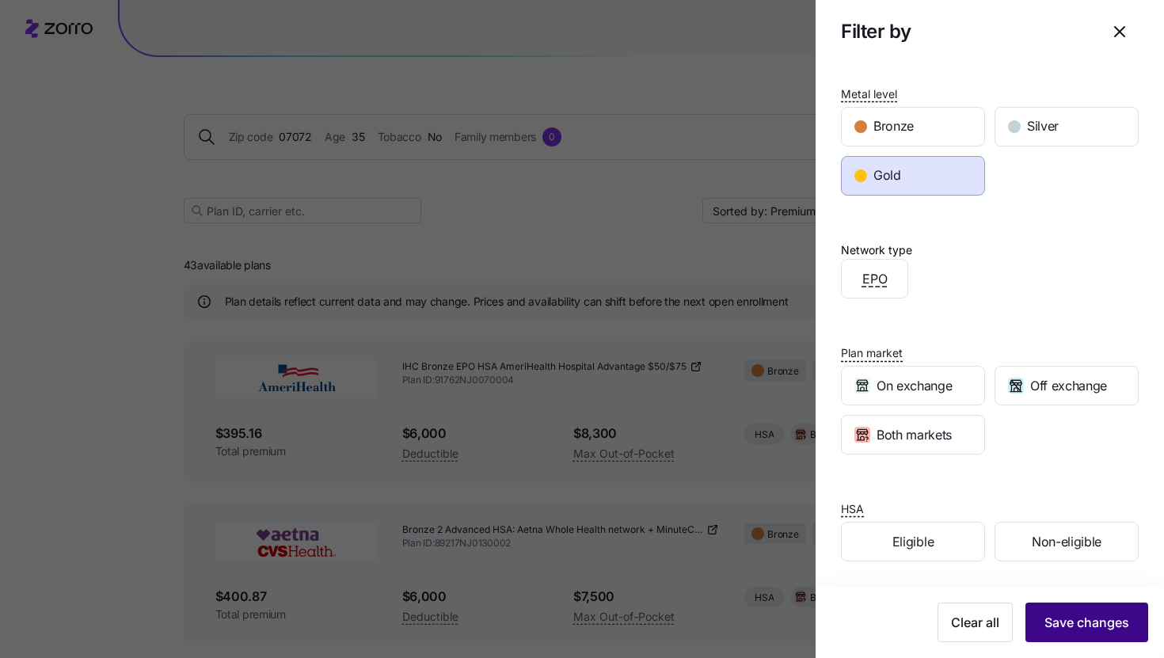
click at [1073, 625] on span "Save changes" at bounding box center [1087, 622] width 85 height 19
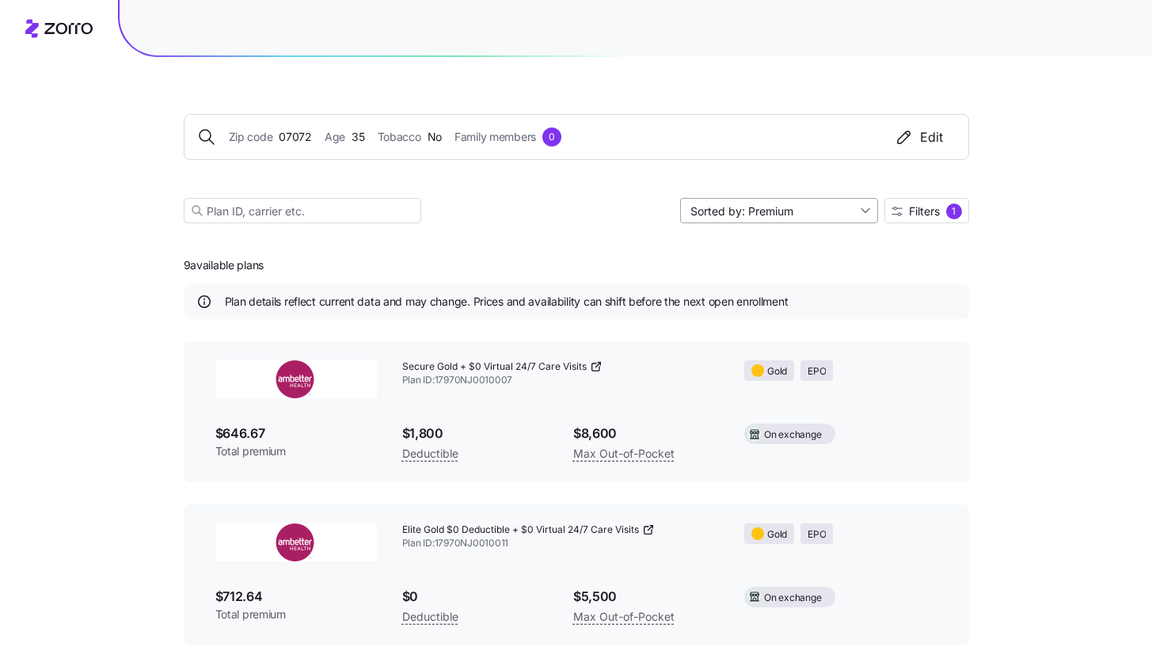
click at [823, 220] on input "Sorted by: Premium" at bounding box center [779, 210] width 198 height 25
click at [782, 268] on div "Deductible" at bounding box center [777, 272] width 185 height 24
drag, startPoint x: 405, startPoint y: 431, endPoint x: 427, endPoint y: 434, distance: 22.4
click at [427, 434] on span "$0" at bounding box center [475, 434] width 146 height 20
click at [787, 218] on input "Sorted by: Deductible" at bounding box center [779, 210] width 198 height 25
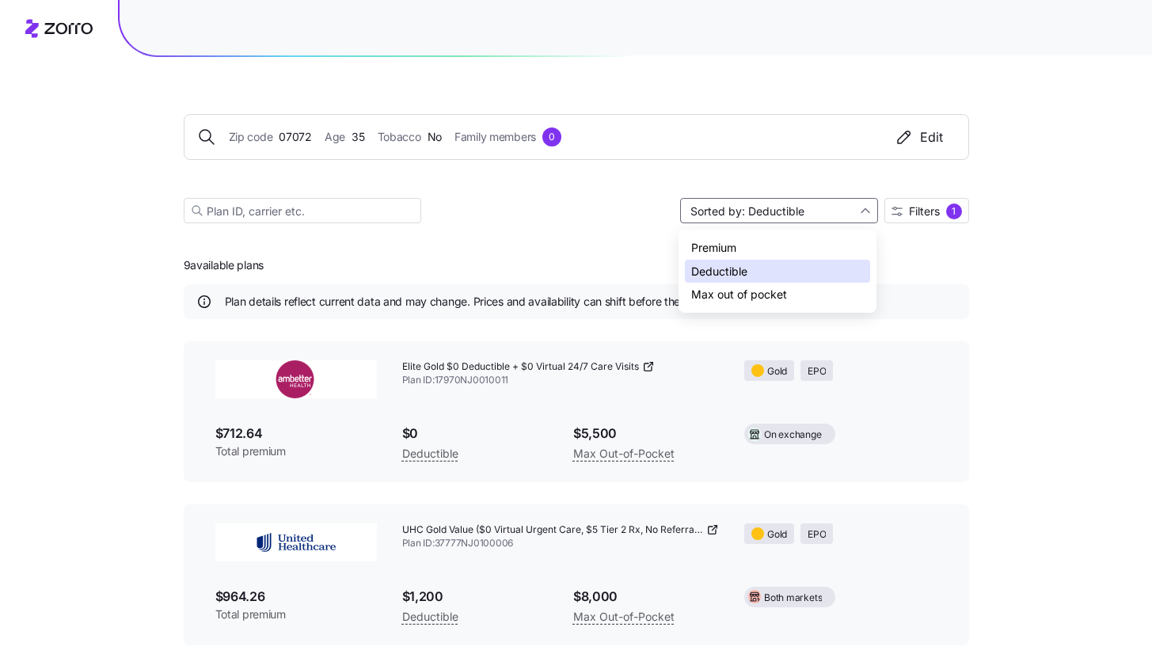
click at [757, 300] on div "Max out of pocket" at bounding box center [777, 295] width 185 height 24
click at [725, 209] on input "Sorted by: Max out of pocket" at bounding box center [779, 210] width 198 height 25
click at [721, 244] on div "Premium" at bounding box center [777, 248] width 185 height 24
type input "Sorted by: Premium"
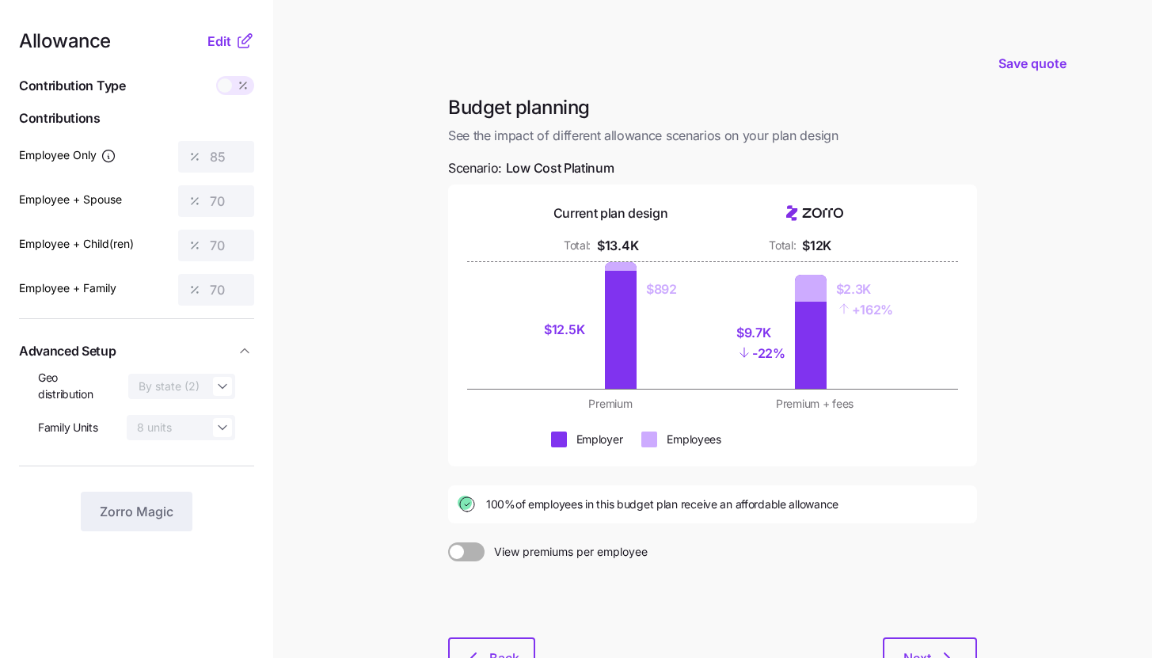
click at [245, 44] on icon at bounding box center [244, 41] width 19 height 19
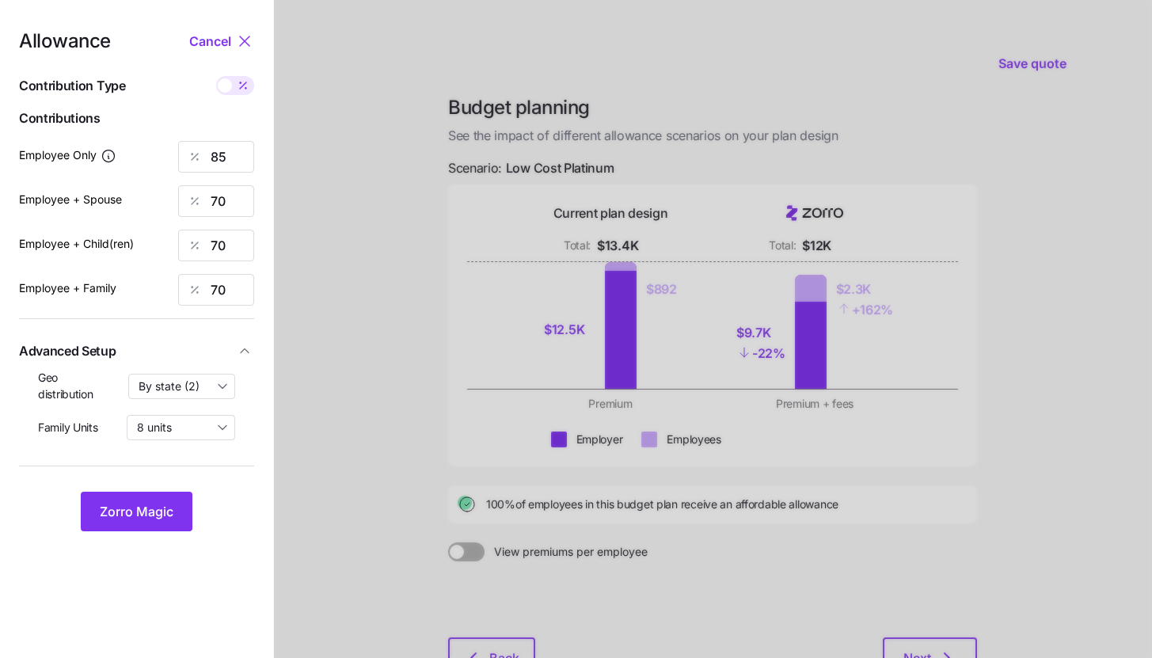
click at [245, 93] on span at bounding box center [243, 85] width 22 height 19
click at [216, 76] on input "checkbox" at bounding box center [216, 76] width 0 height 0
type input "578"
type input "952"
type input "893"
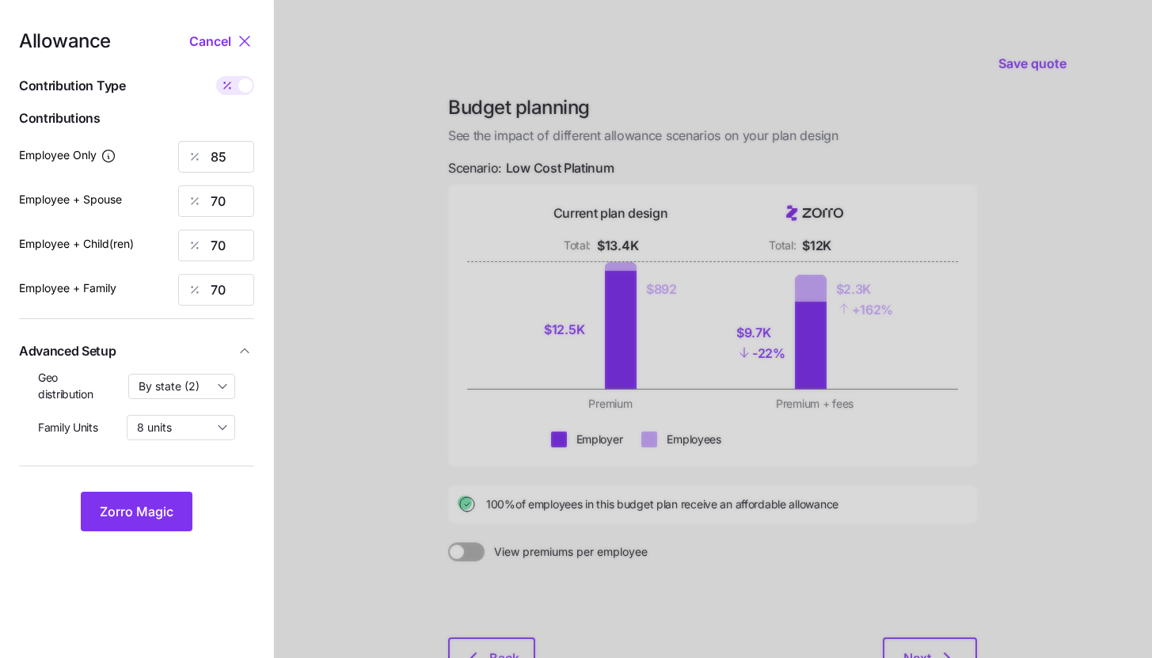
type input "1369"
click at [166, 523] on button "Zorro Magic" at bounding box center [137, 512] width 112 height 40
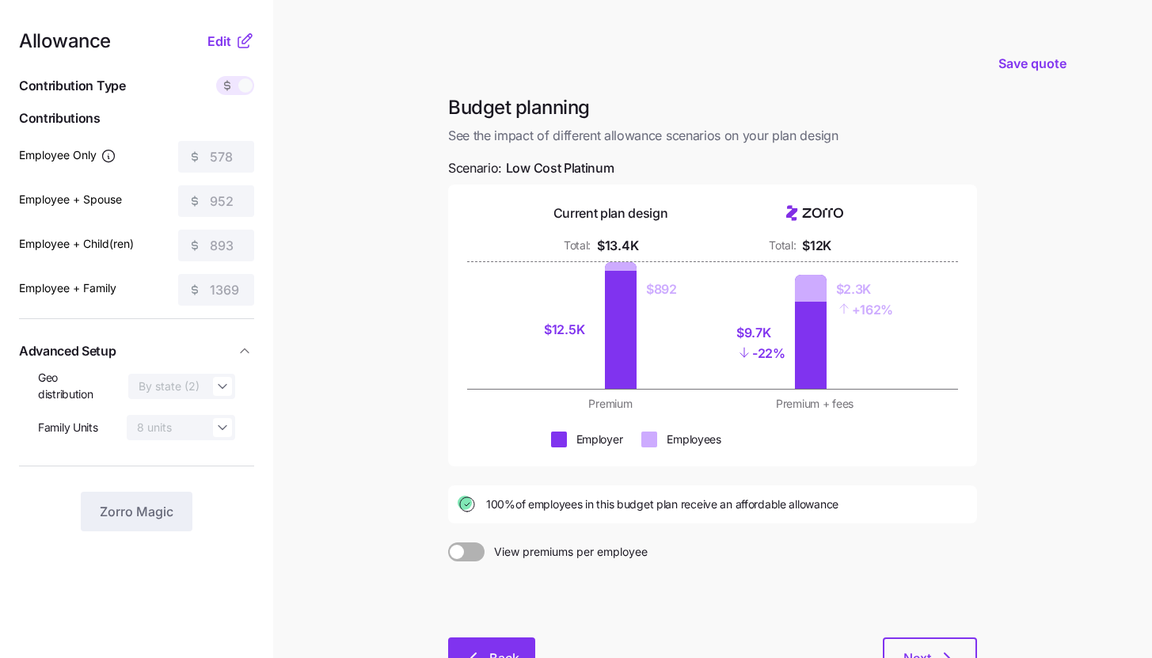
click at [480, 653] on icon "button" at bounding box center [473, 658] width 19 height 19
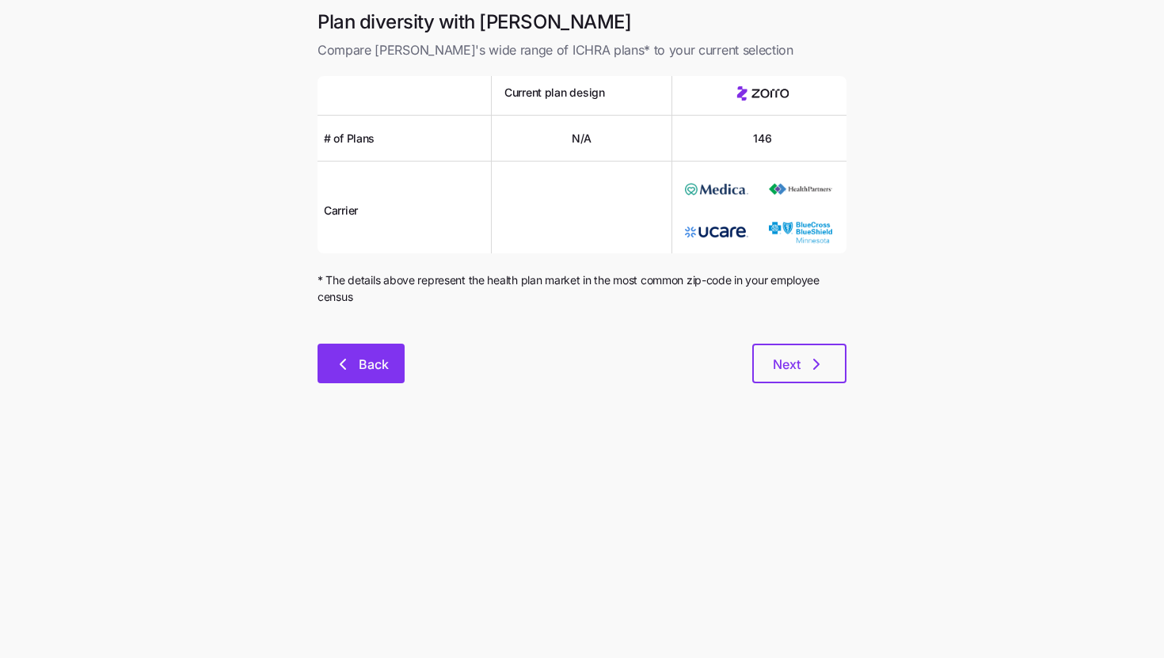
click at [391, 370] on button "Back" at bounding box center [361, 364] width 87 height 40
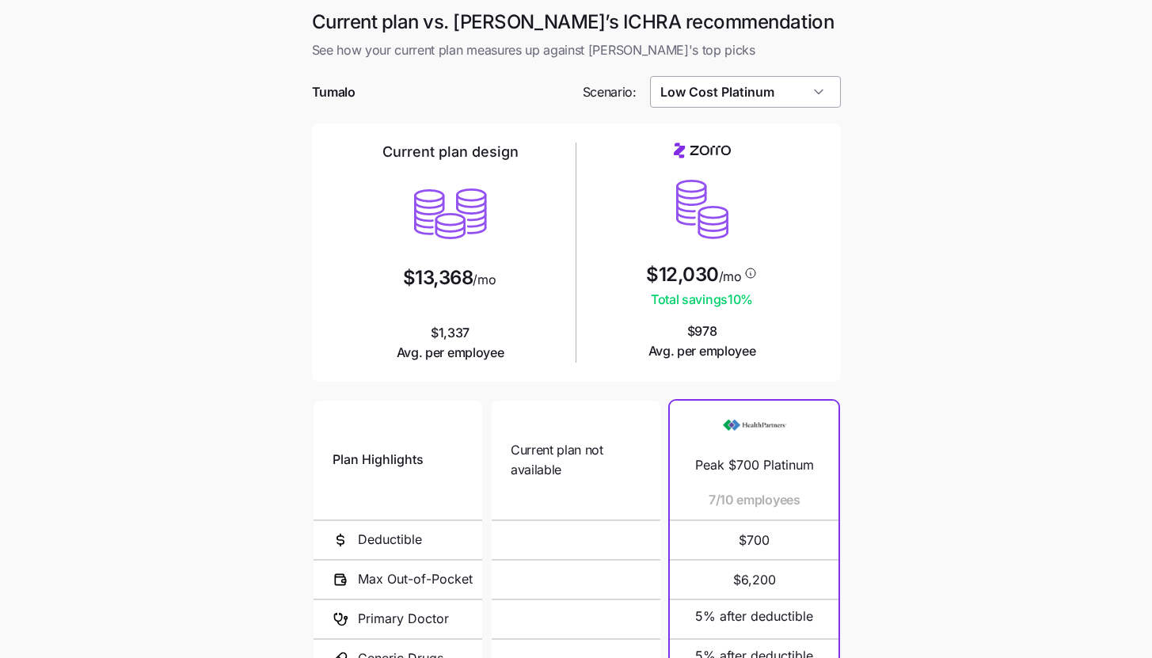
click at [769, 89] on input "Low Cost Platinum" at bounding box center [745, 92] width 191 height 32
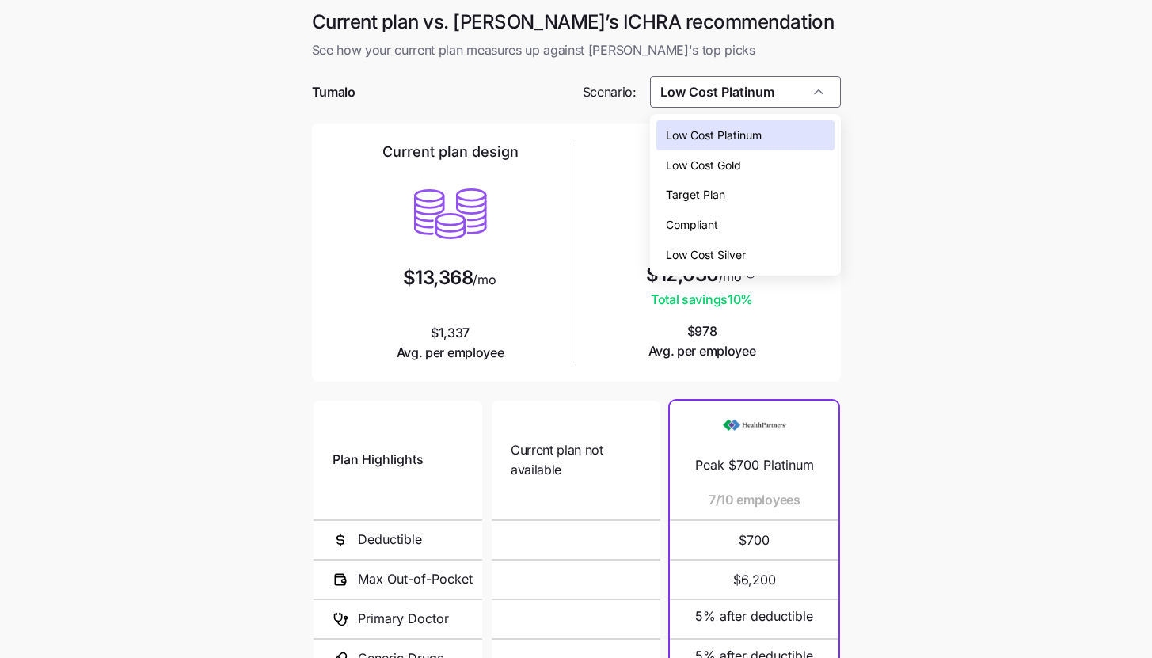
click at [744, 261] on span "Low Cost Silver" at bounding box center [706, 254] width 80 height 17
type input "Low Cost Silver"
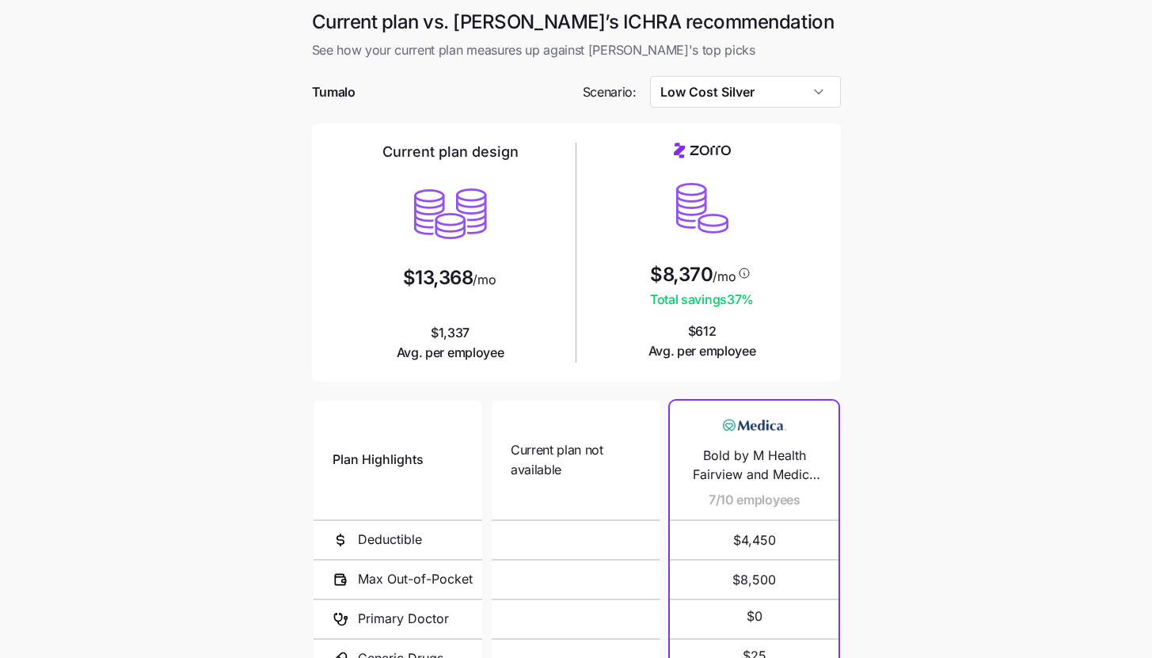
scroll to position [206, 0]
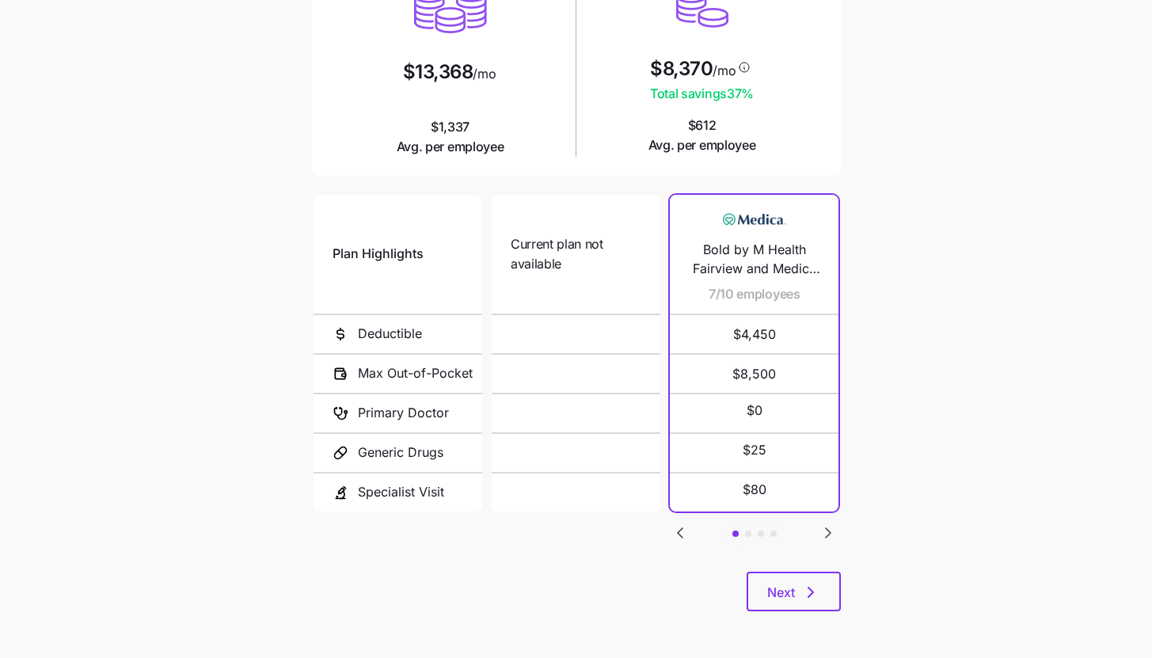
click at [847, 588] on div "Current plan vs. Zorro’s ICHRA recommendation See how your current plan measure…" at bounding box center [576, 217] width 554 height 827
click at [822, 597] on button "Next" at bounding box center [794, 592] width 94 height 40
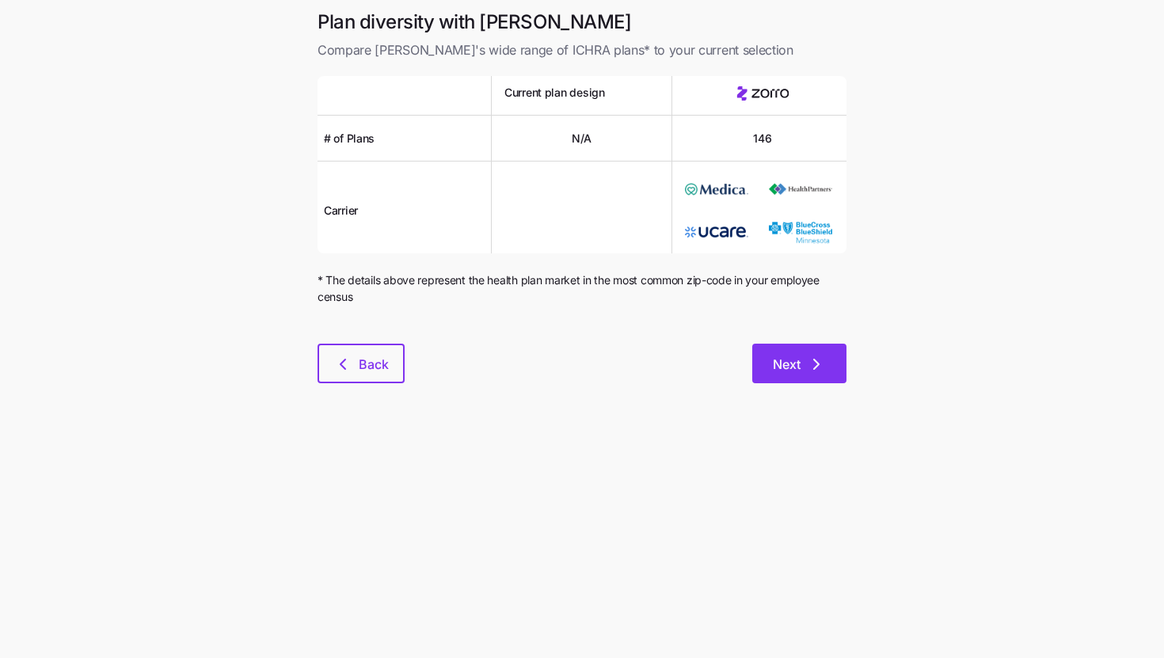
click at [805, 362] on span "Next" at bounding box center [799, 364] width 53 height 19
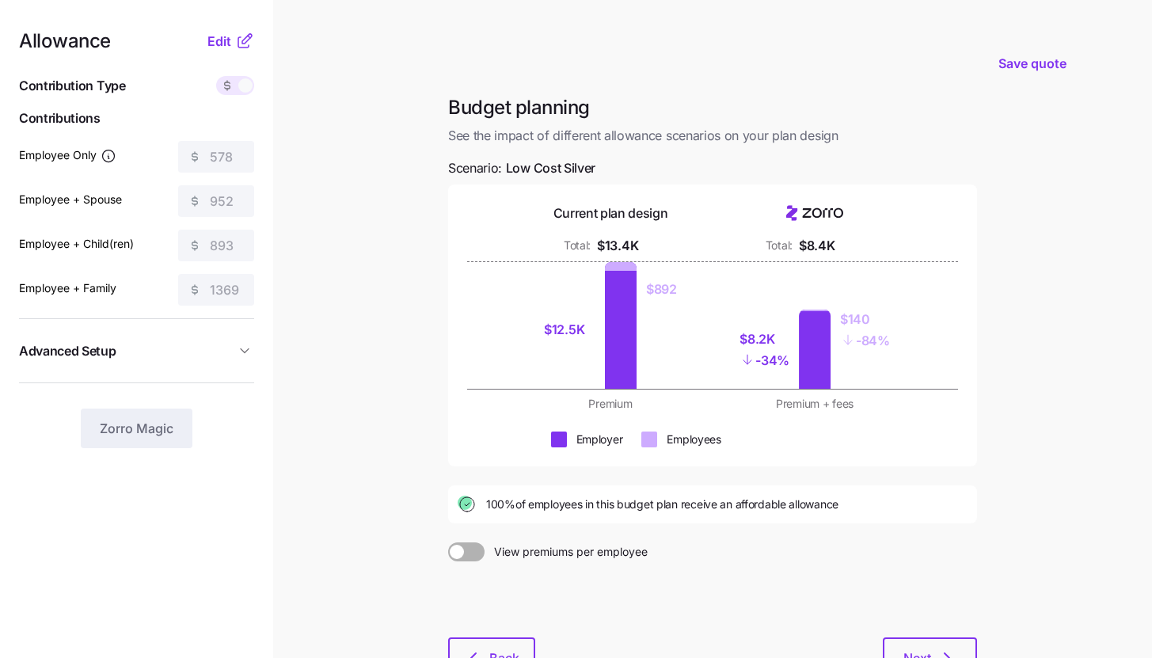
click at [239, 46] on icon at bounding box center [244, 41] width 19 height 19
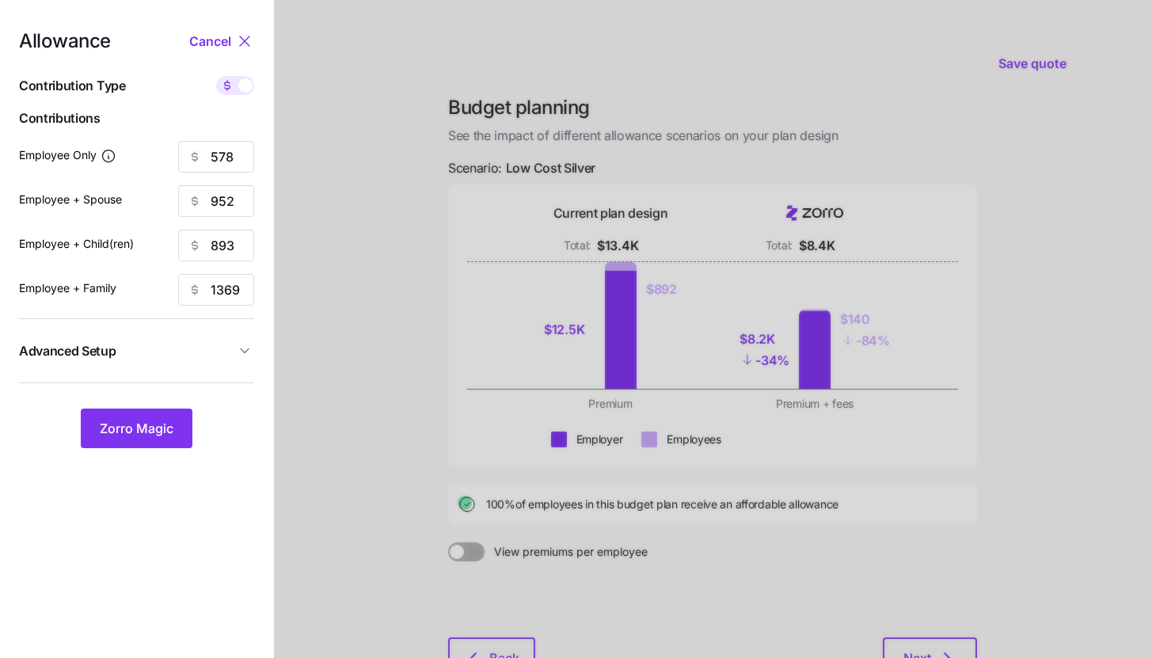
click at [249, 88] on span at bounding box center [245, 85] width 14 height 14
click at [216, 76] on input "checkbox" at bounding box center [216, 76] width 0 height 0
type input "132"
type input "109"
type input "112"
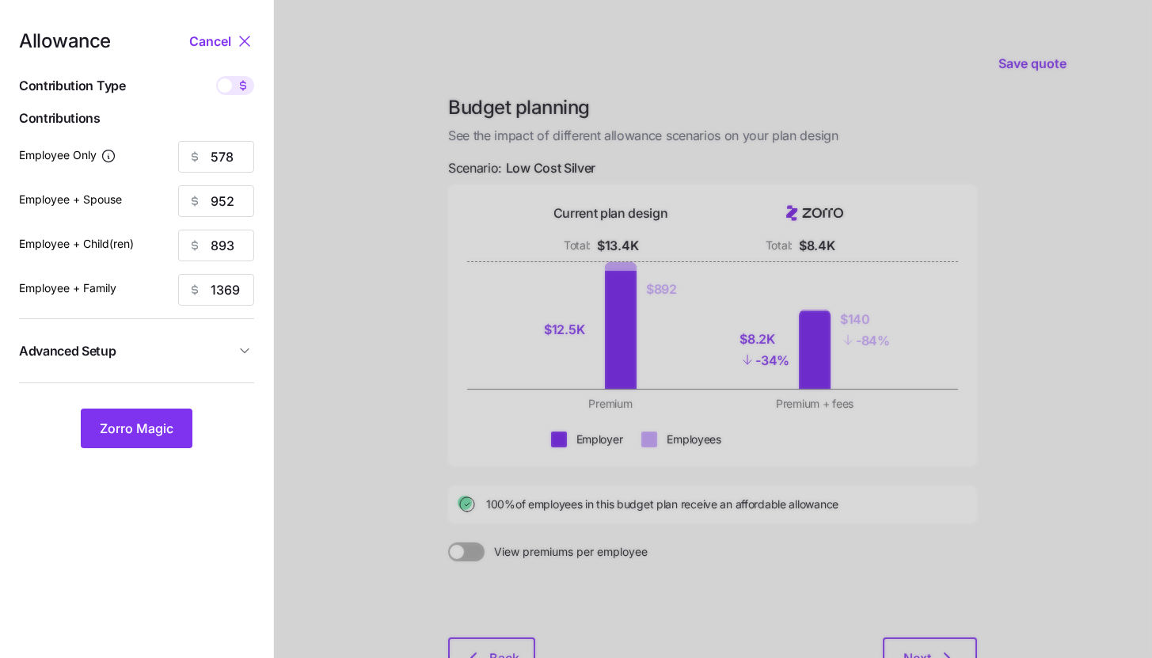
type input "111"
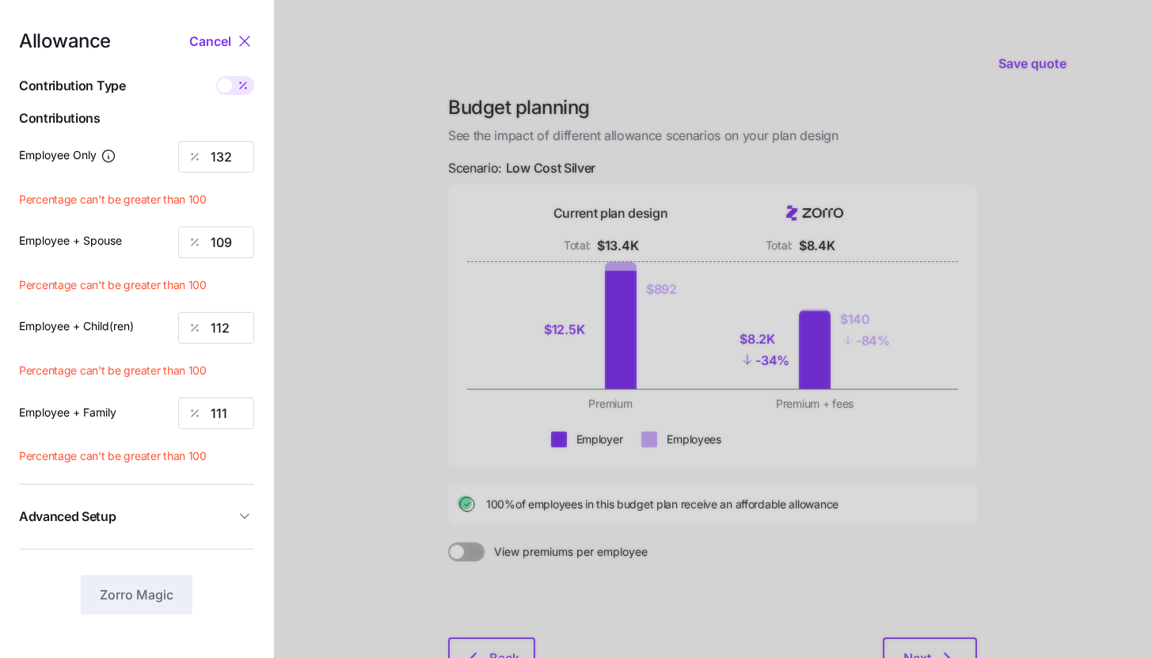
click at [240, 86] on icon at bounding box center [243, 85] width 13 height 13
click at [216, 76] on input "checkbox" at bounding box center [216, 76] width 0 height 0
type input "578"
type input "952"
type input "893"
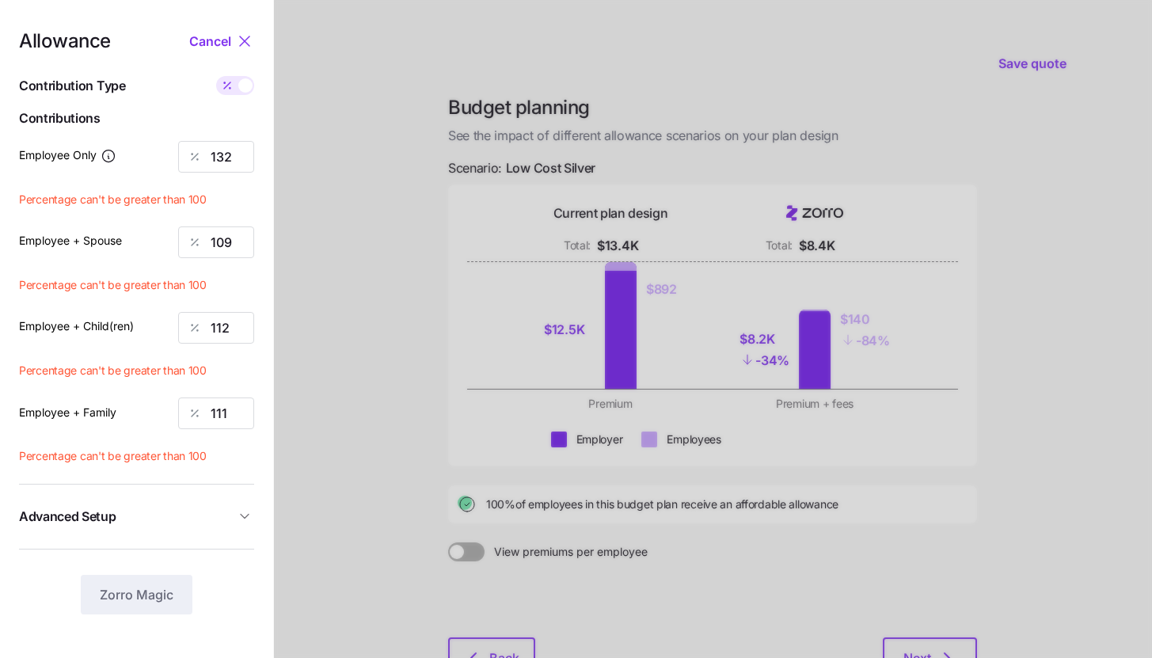
type input "1369"
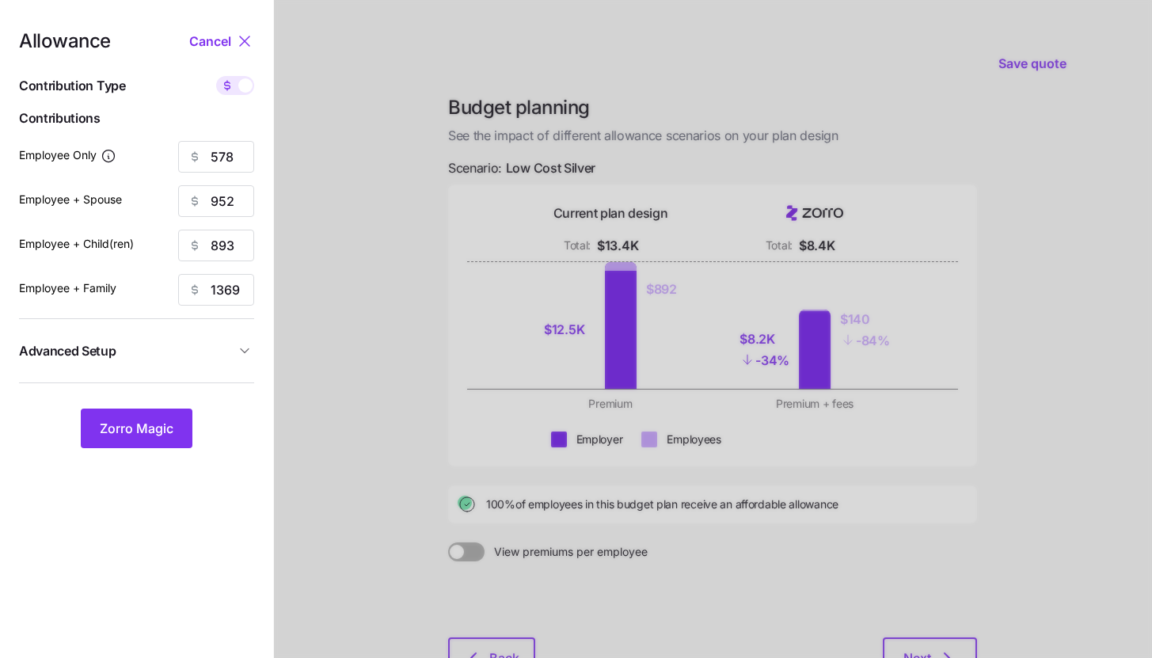
click at [242, 99] on div "Allowance Cancel Contribution Type Use classes Contributions Employee Only 578 …" at bounding box center [136, 240] width 235 height 417
click at [243, 91] on span at bounding box center [245, 85] width 14 height 14
click at [216, 76] on input "checkbox" at bounding box center [216, 76] width 0 height 0
type input "132"
type input "109"
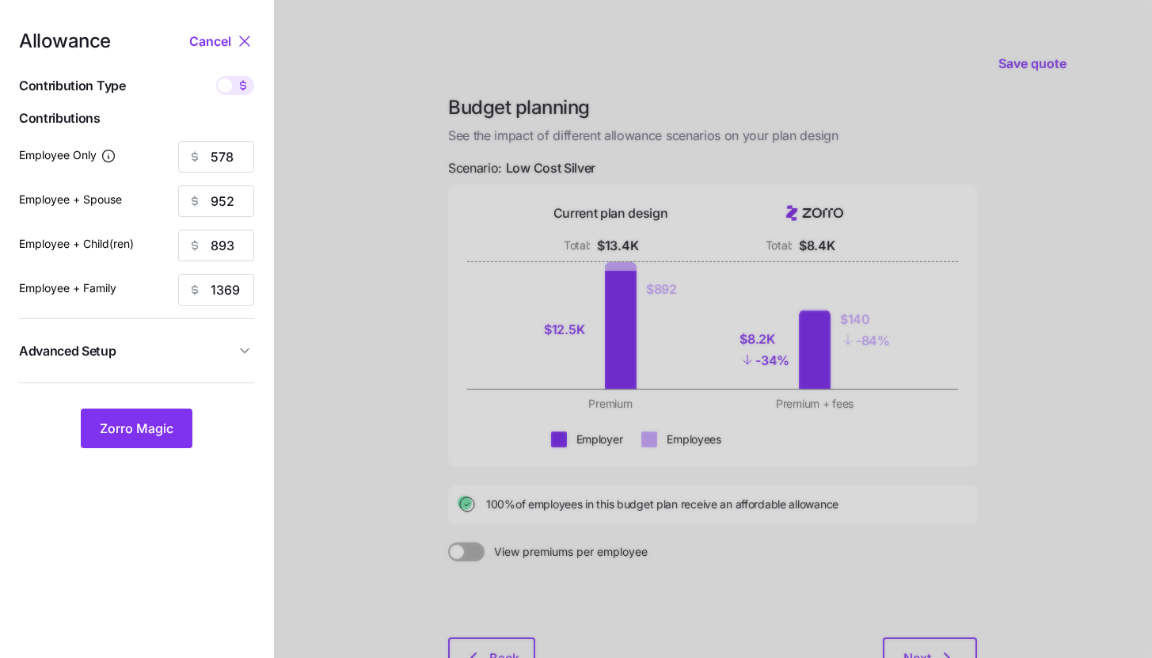
type input "112"
type input "111"
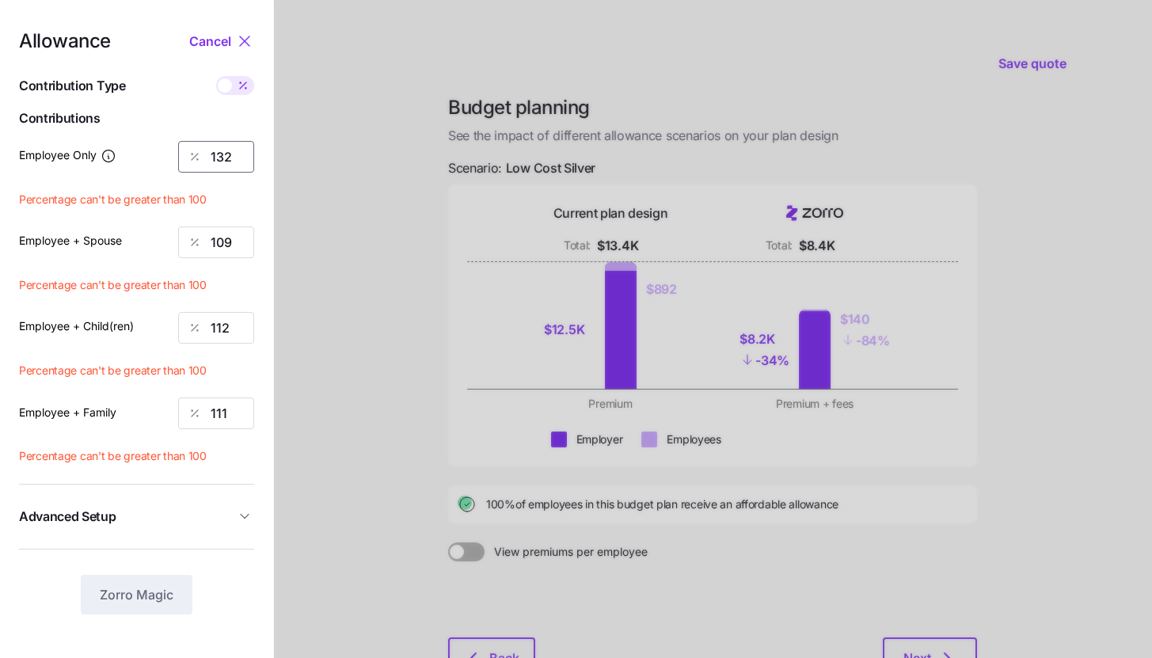
click at [236, 157] on input "132" at bounding box center [216, 157] width 76 height 32
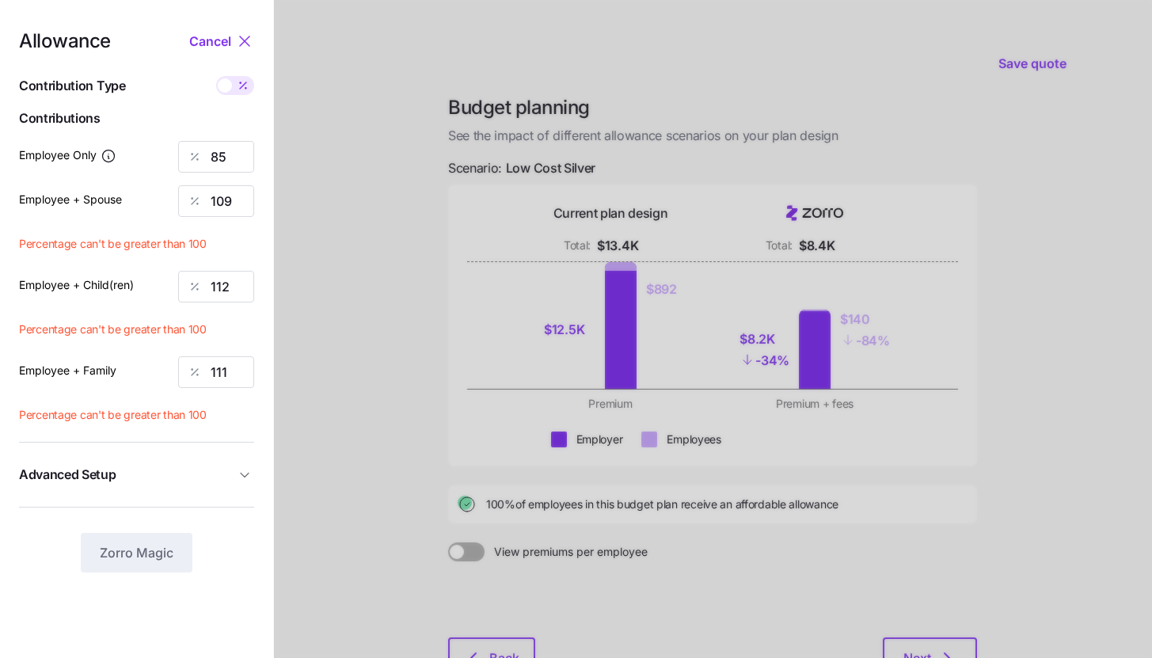
click at [200, 488] on button "Advanced Setup" at bounding box center [136, 474] width 235 height 39
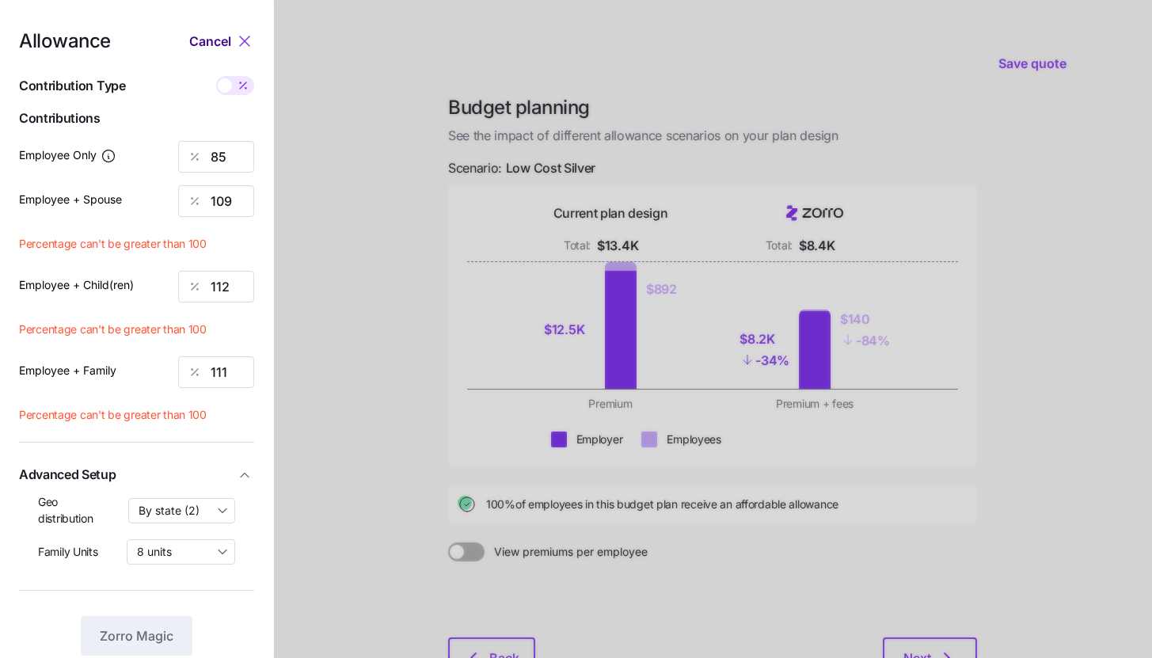
click at [220, 35] on span "Cancel" at bounding box center [210, 41] width 42 height 19
type input "578"
type input "952"
type input "893"
type input "1369"
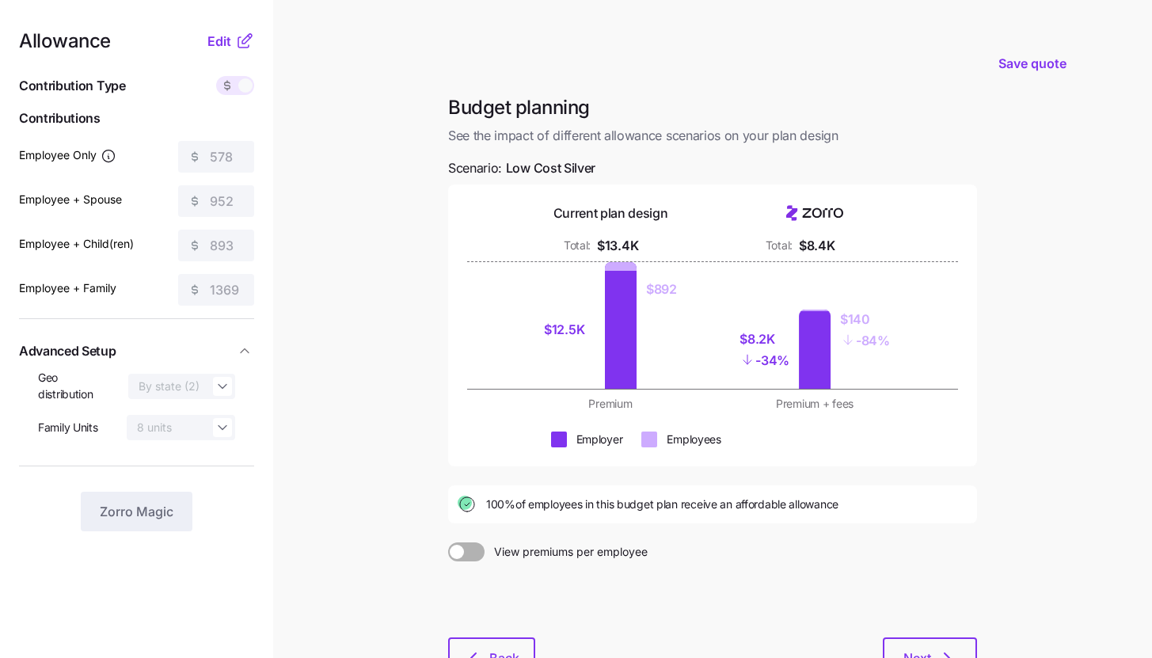
click at [246, 40] on icon at bounding box center [247, 39] width 10 height 10
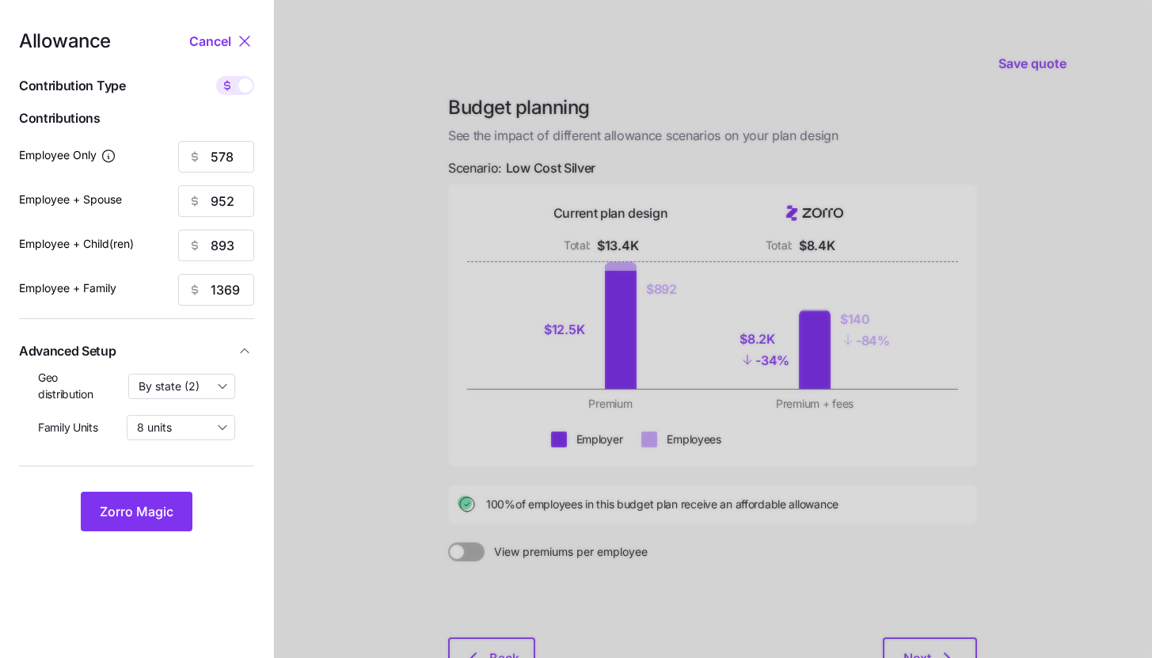
click at [243, 82] on span at bounding box center [245, 85] width 14 height 14
click at [216, 76] on input "checkbox" at bounding box center [216, 76] width 0 height 0
type input "132"
type input "109"
type input "112"
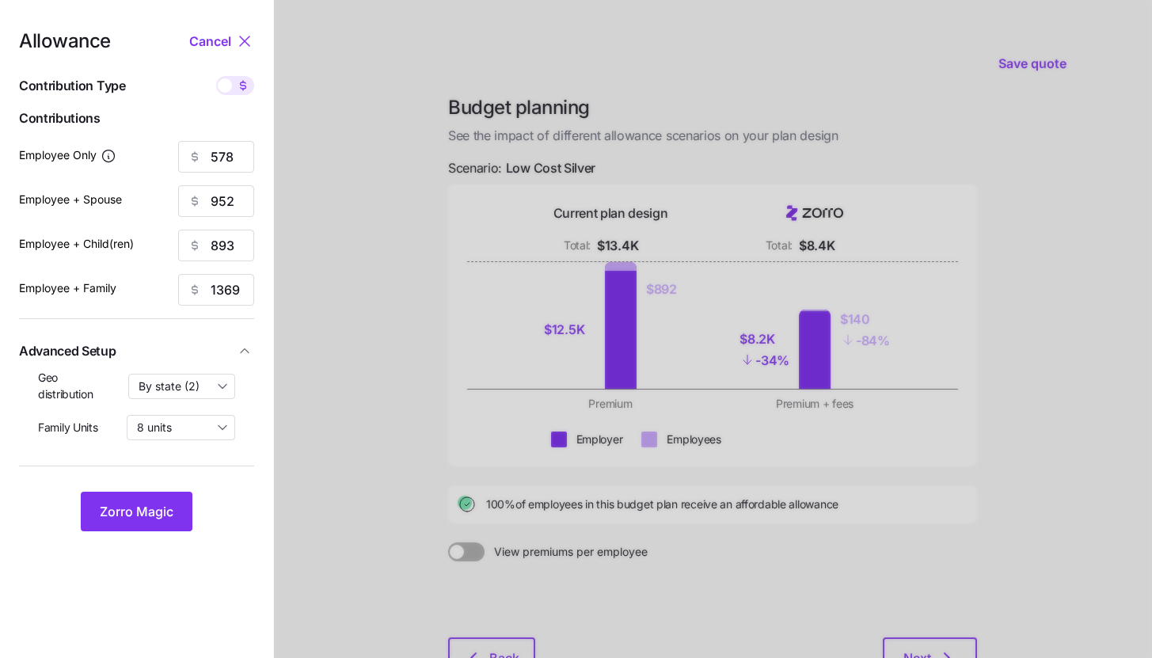
type input "111"
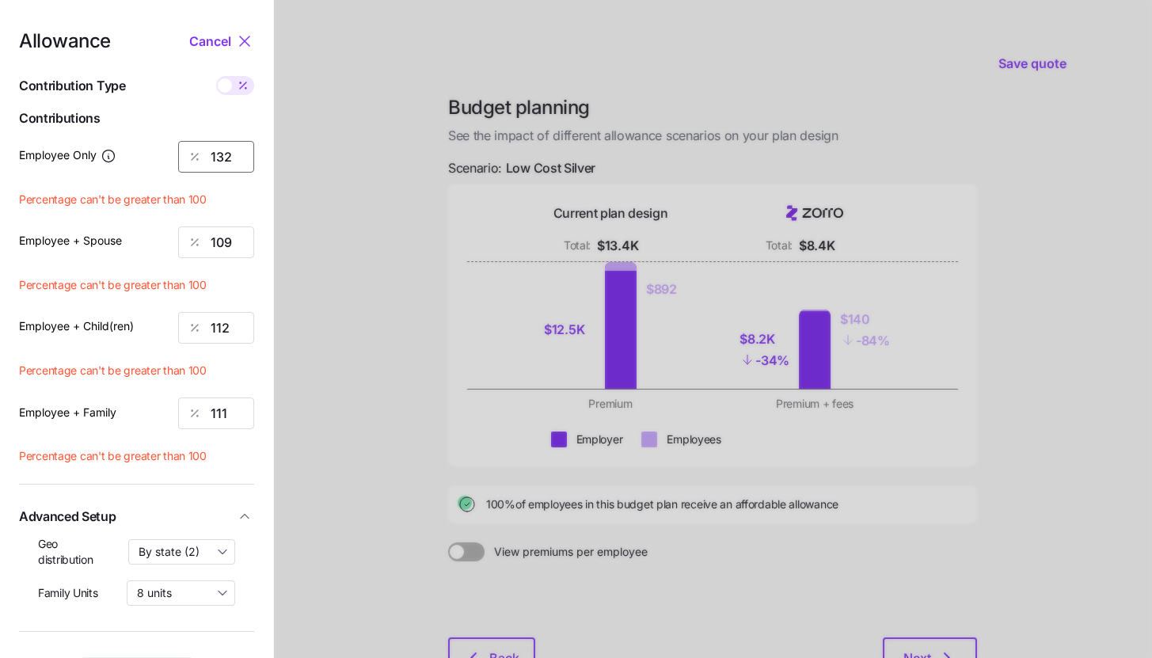
click at [230, 156] on input "132" at bounding box center [216, 157] width 76 height 32
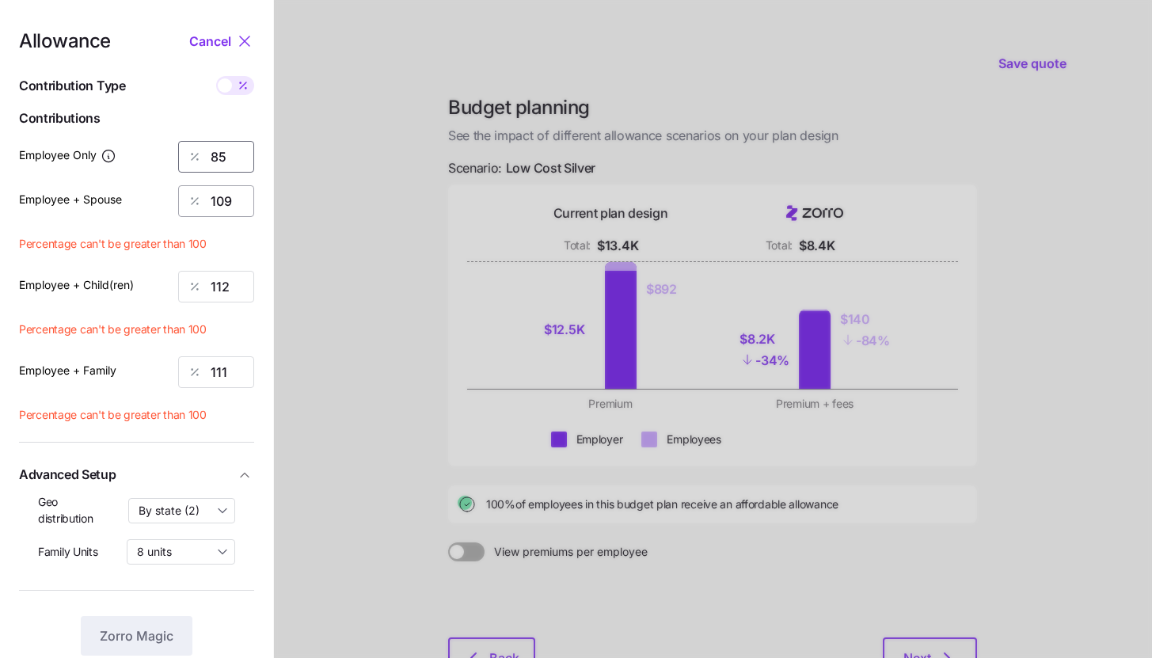
type input "85"
click at [234, 202] on input "109" at bounding box center [216, 201] width 76 height 32
click at [234, 203] on input "109" at bounding box center [216, 201] width 76 height 32
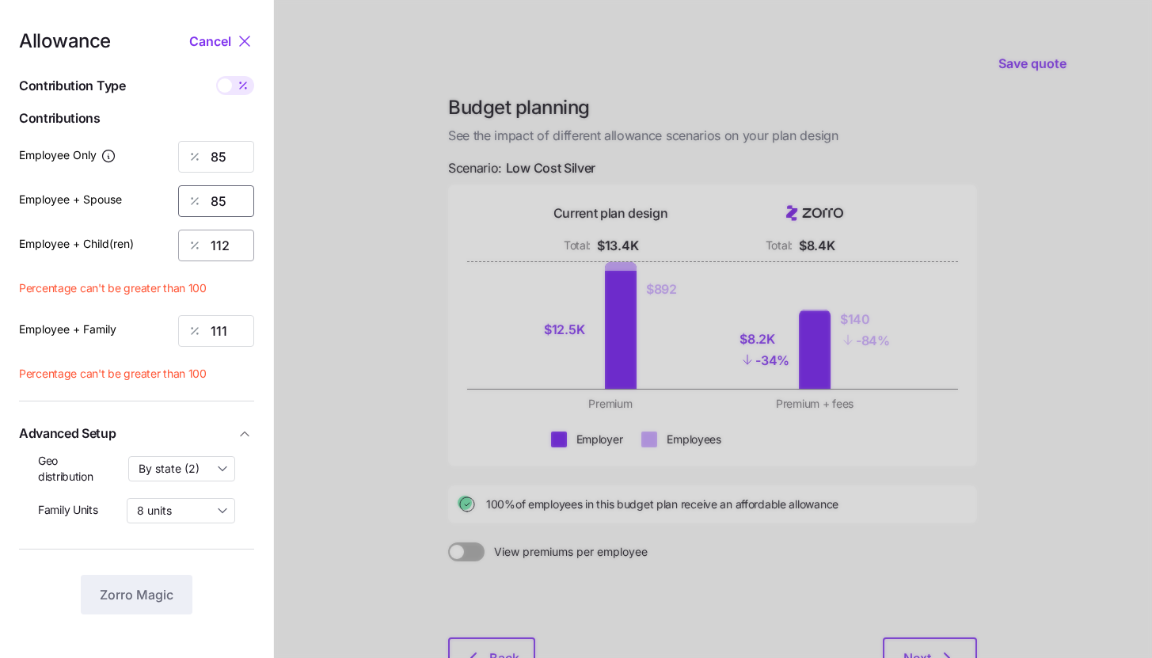
type input "85"
click at [231, 248] on input "112" at bounding box center [216, 246] width 76 height 32
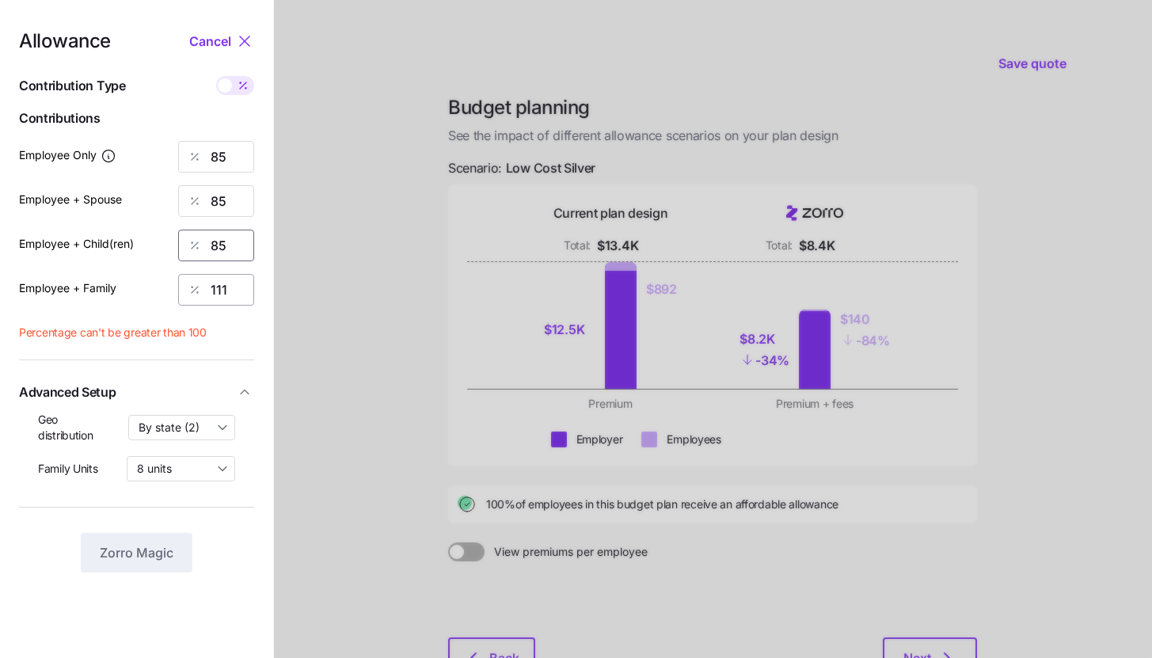
type input "85"
click at [226, 288] on input "111" at bounding box center [216, 290] width 76 height 32
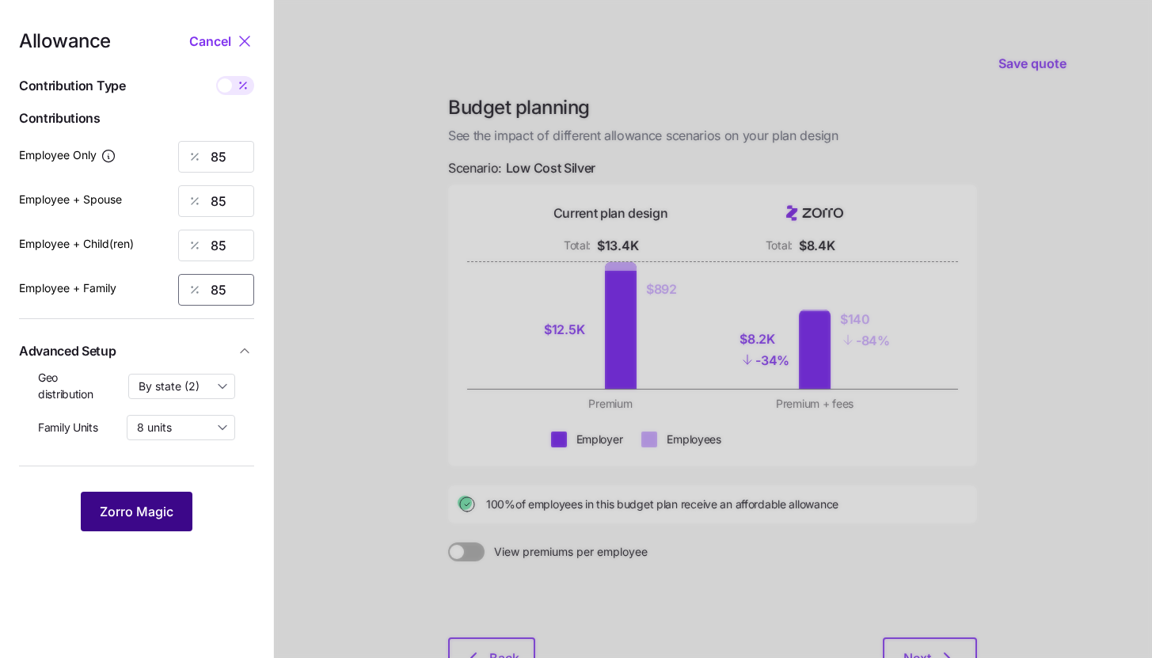
type input "85"
click at [152, 516] on span "Zorro Magic" at bounding box center [137, 511] width 74 height 19
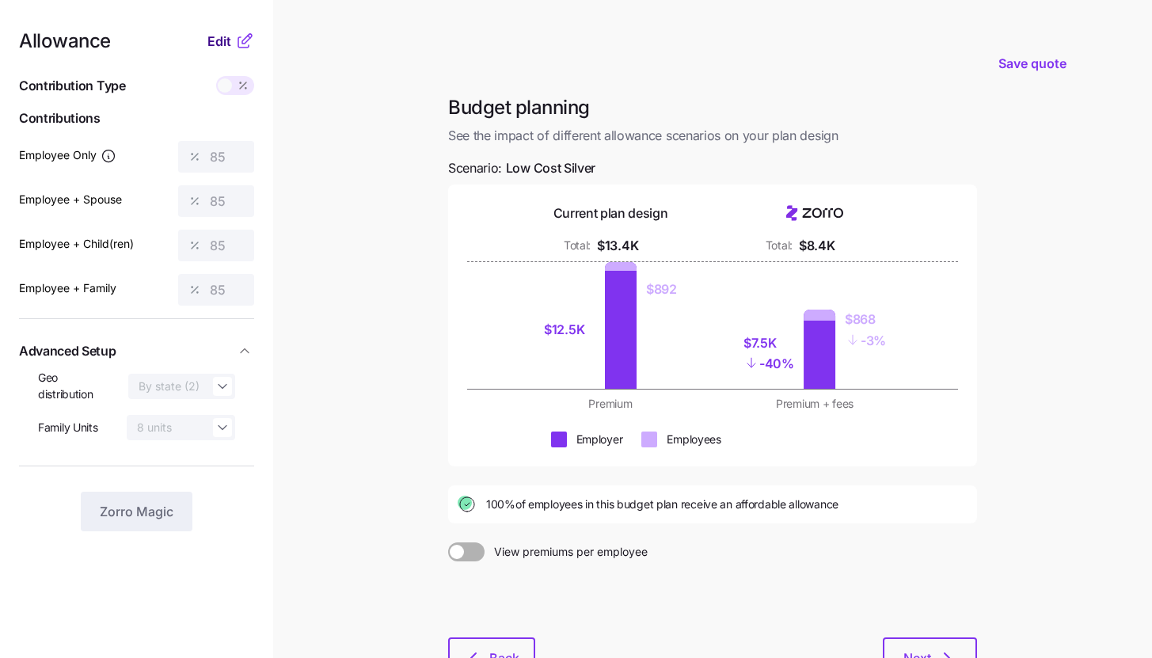
click at [225, 39] on span "Edit" at bounding box center [219, 41] width 24 height 19
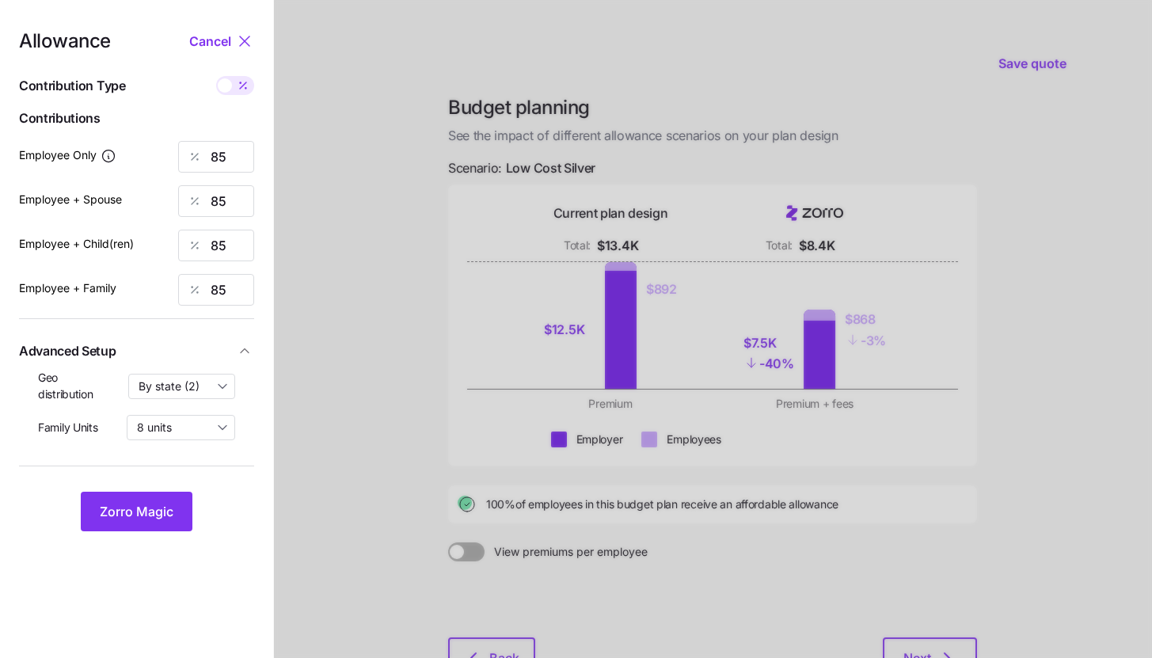
click at [242, 108] on span "Contributions" at bounding box center [136, 118] width 235 height 20
click at [236, 92] on span at bounding box center [243, 85] width 22 height 19
click at [216, 76] on input "checkbox" at bounding box center [216, 76] width 0 height 0
type input "372"
type input "745"
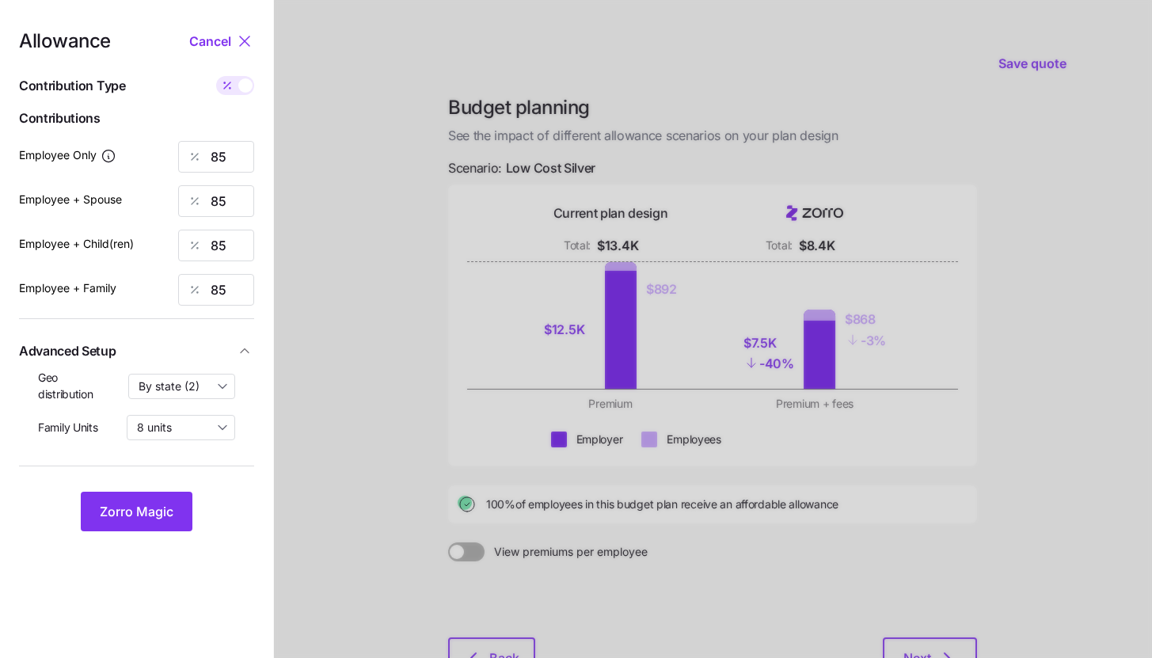
type input "680"
type input "1052"
click at [234, 199] on input "745" at bounding box center [216, 201] width 76 height 32
type input "372"
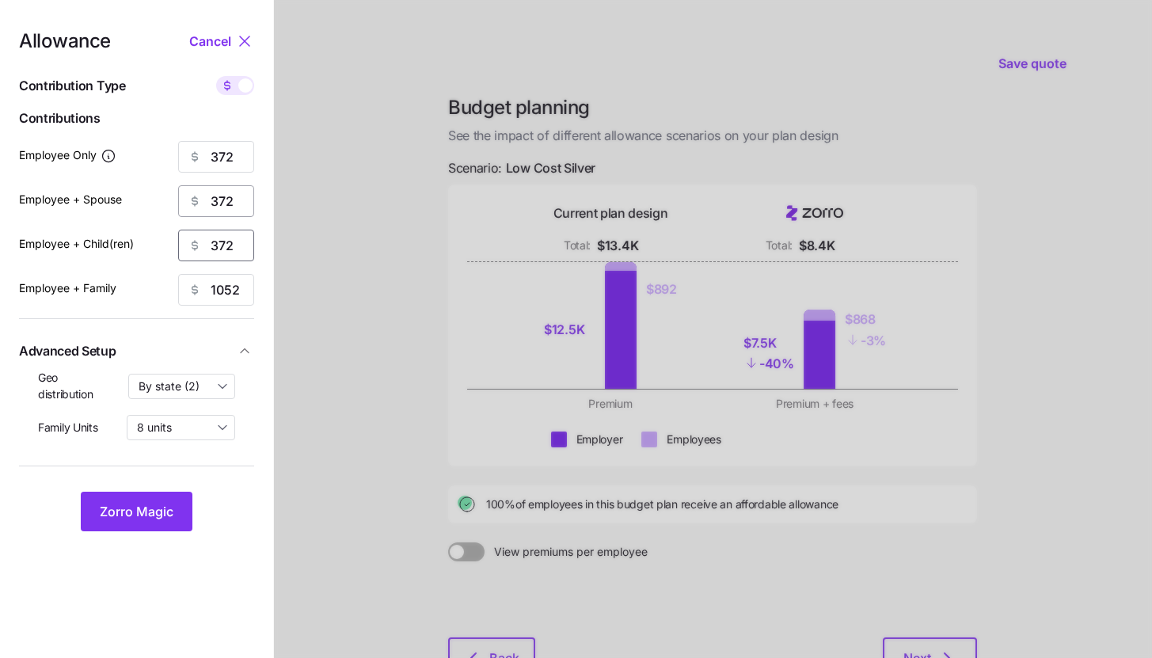
type input "372"
type input "7"
type input "372"
click at [140, 508] on span "Zorro Magic" at bounding box center [137, 511] width 74 height 19
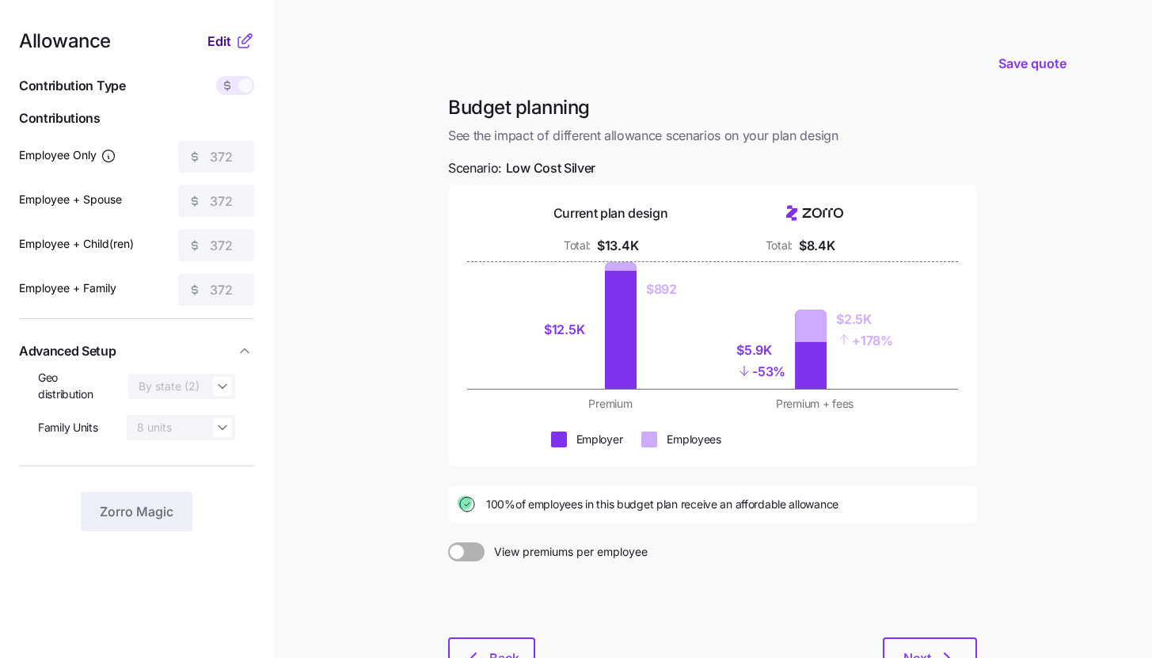
click at [228, 48] on span "Edit" at bounding box center [219, 41] width 24 height 19
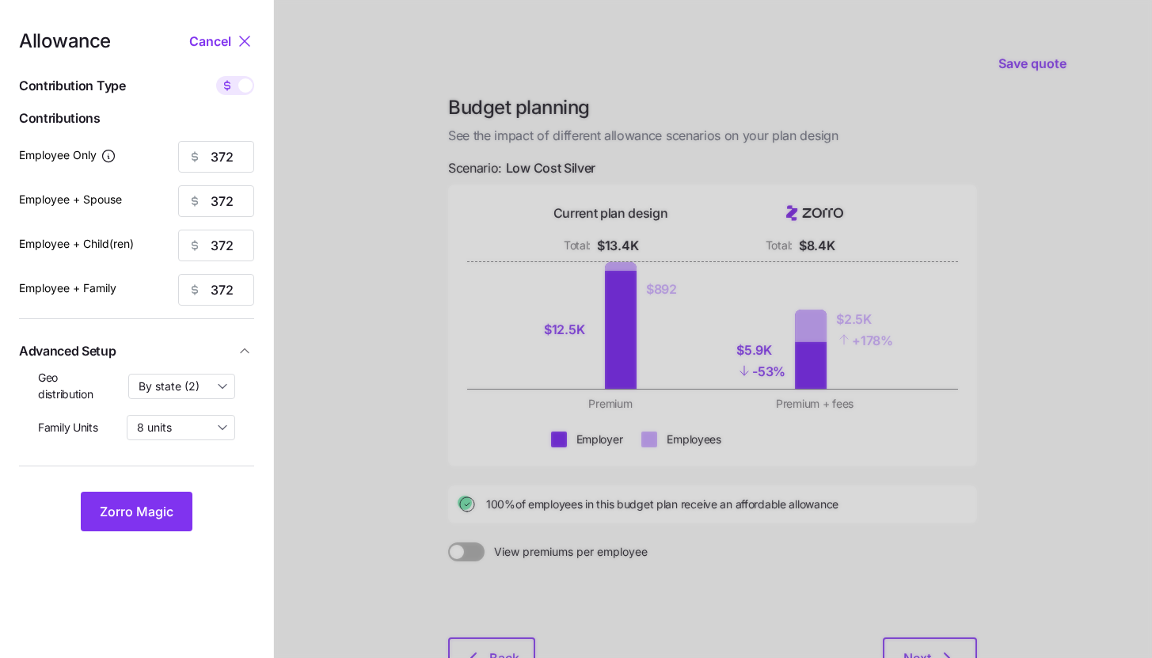
click at [234, 87] on span at bounding box center [227, 85] width 22 height 19
click at [216, 76] on input "checkbox" at bounding box center [216, 76] width 0 height 0
type input "85"
type input "42"
type input "47"
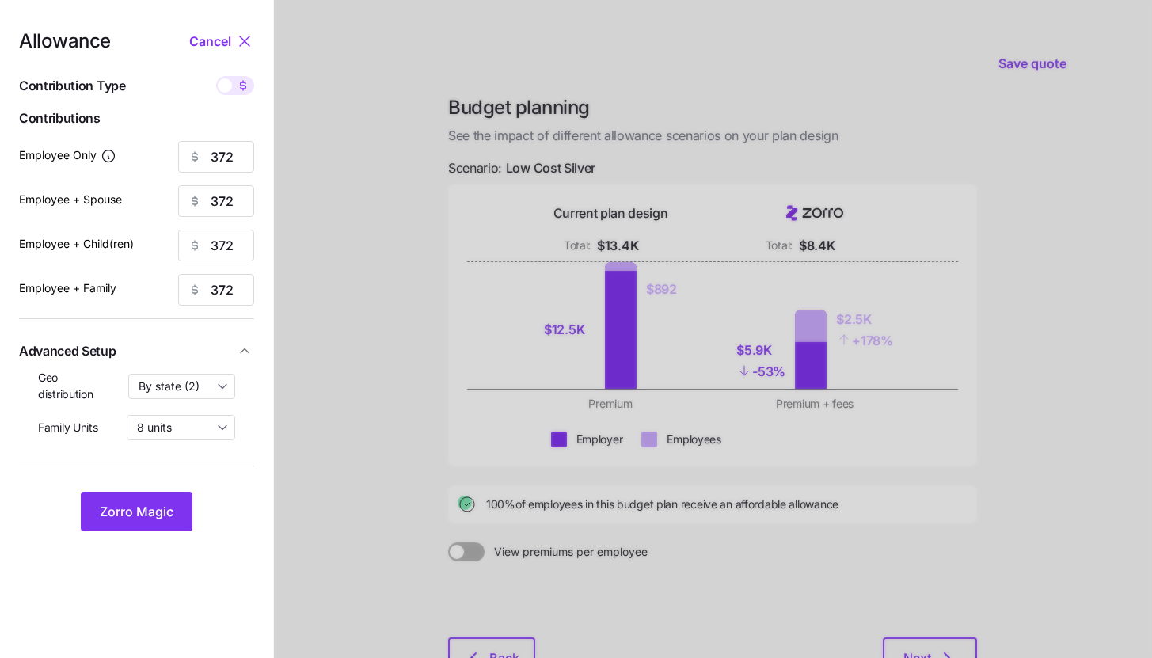
type input "30"
click at [227, 204] on input "42" at bounding box center [216, 201] width 76 height 32
type input "50"
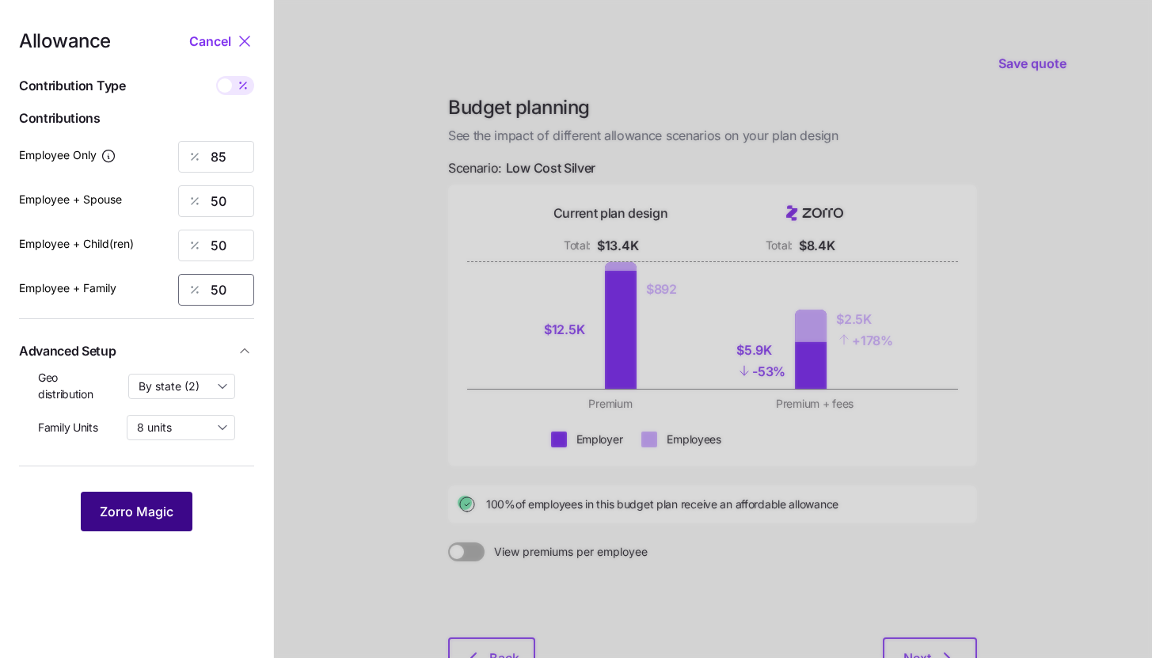
type input "50"
click at [136, 504] on span "Zorro Magic" at bounding box center [137, 511] width 74 height 19
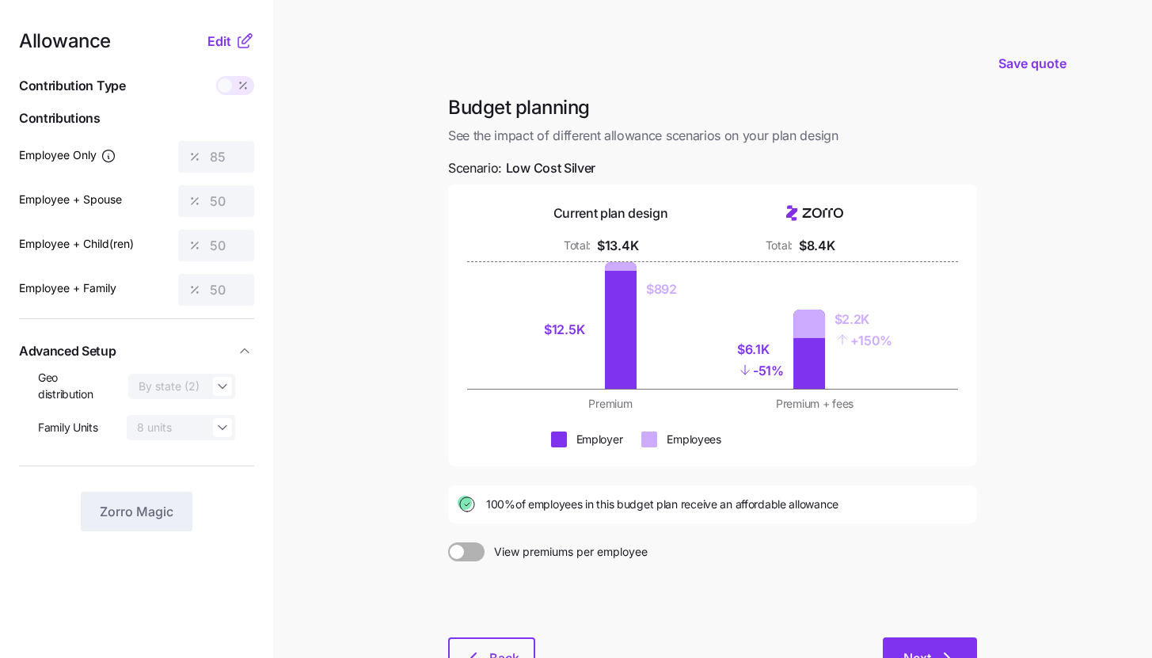
click at [915, 647] on button "Next" at bounding box center [930, 657] width 94 height 40
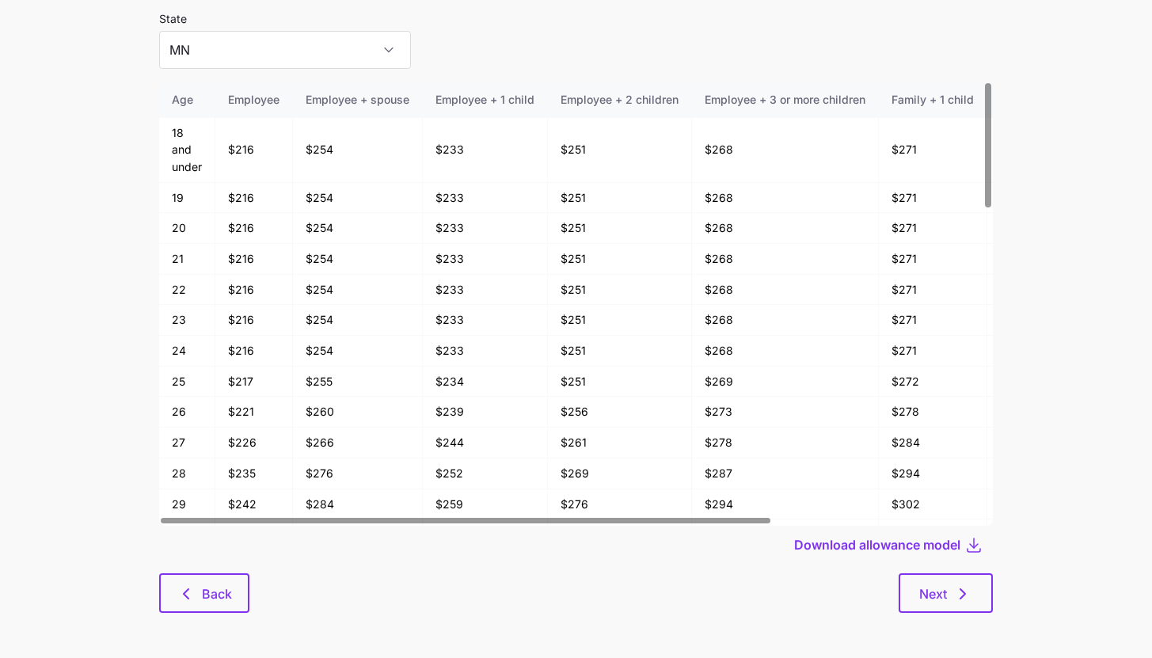
scroll to position [85, 0]
click at [946, 617] on div "Allowance model State MN Age Employee Employee + spouse Employee + 1 child Empl…" at bounding box center [576, 299] width 859 height 660
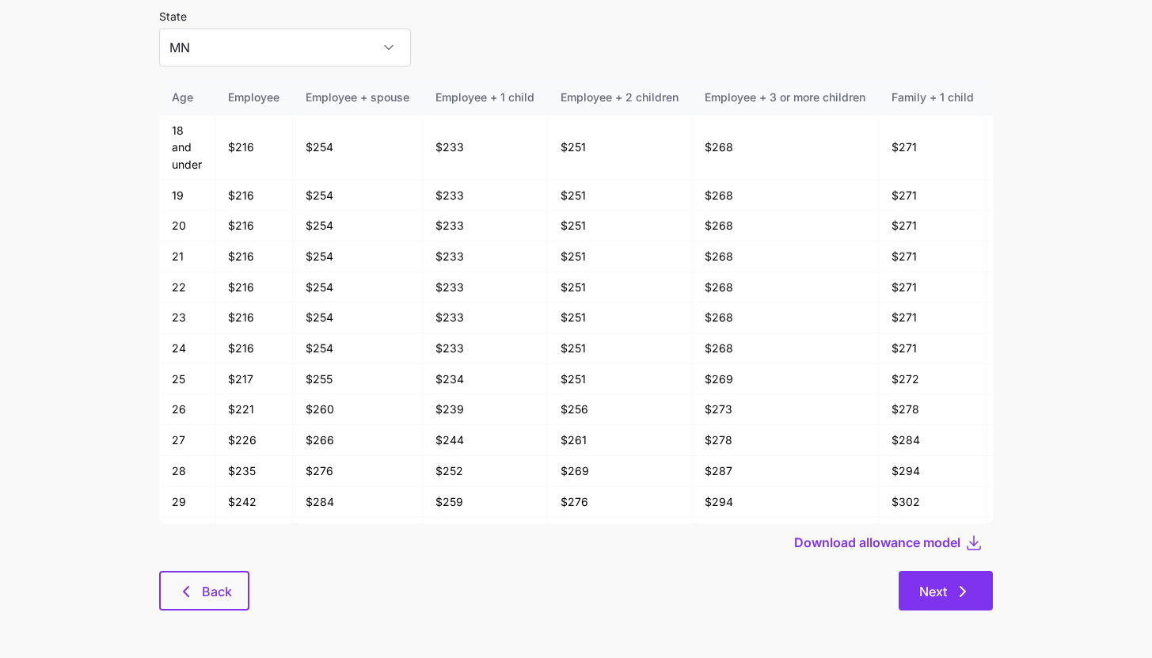
click at [941, 609] on button "Next" at bounding box center [946, 591] width 94 height 40
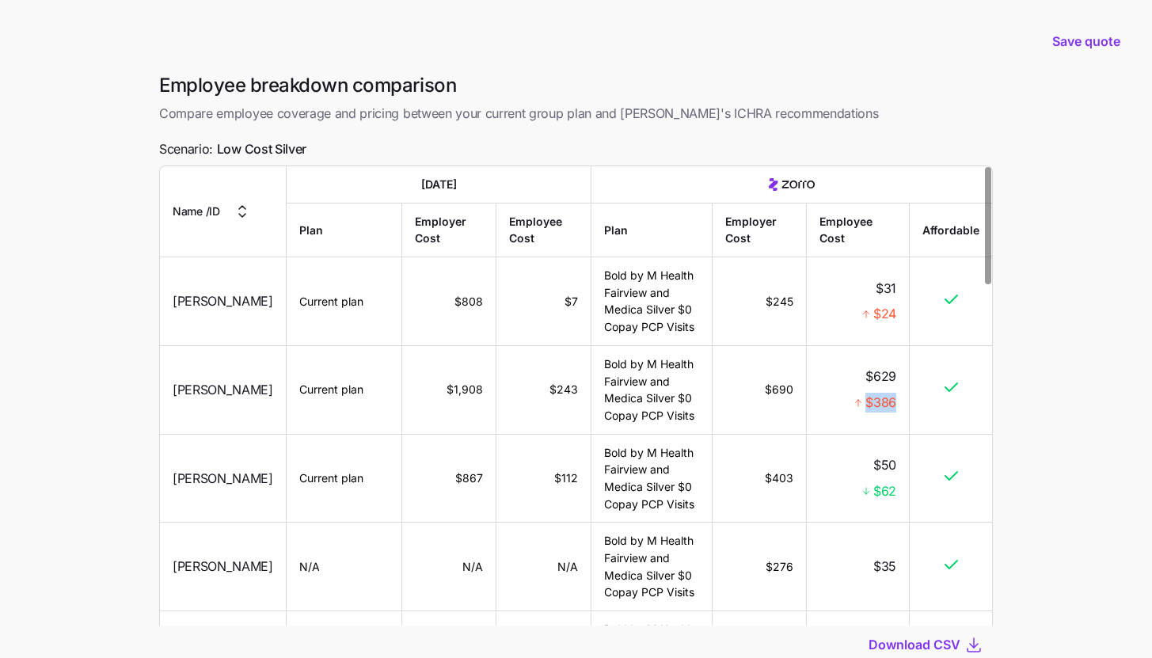
drag, startPoint x: 868, startPoint y: 405, endPoint x: 911, endPoint y: 407, distance: 43.6
click at [911, 407] on tr "John Gueringer Current plan $1,908 $243 Bold by M Health Fairview and Medica Si…" at bounding box center [576, 390] width 832 height 89
click at [901, 137] on div at bounding box center [576, 132] width 834 height 16
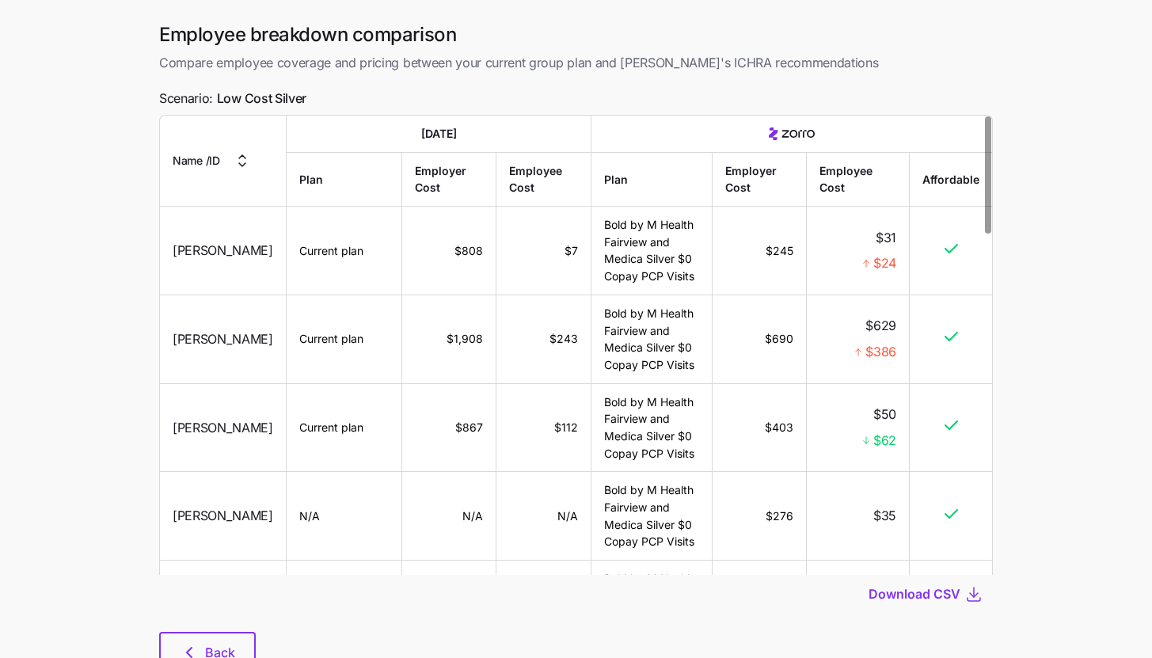
scroll to position [112, 0]
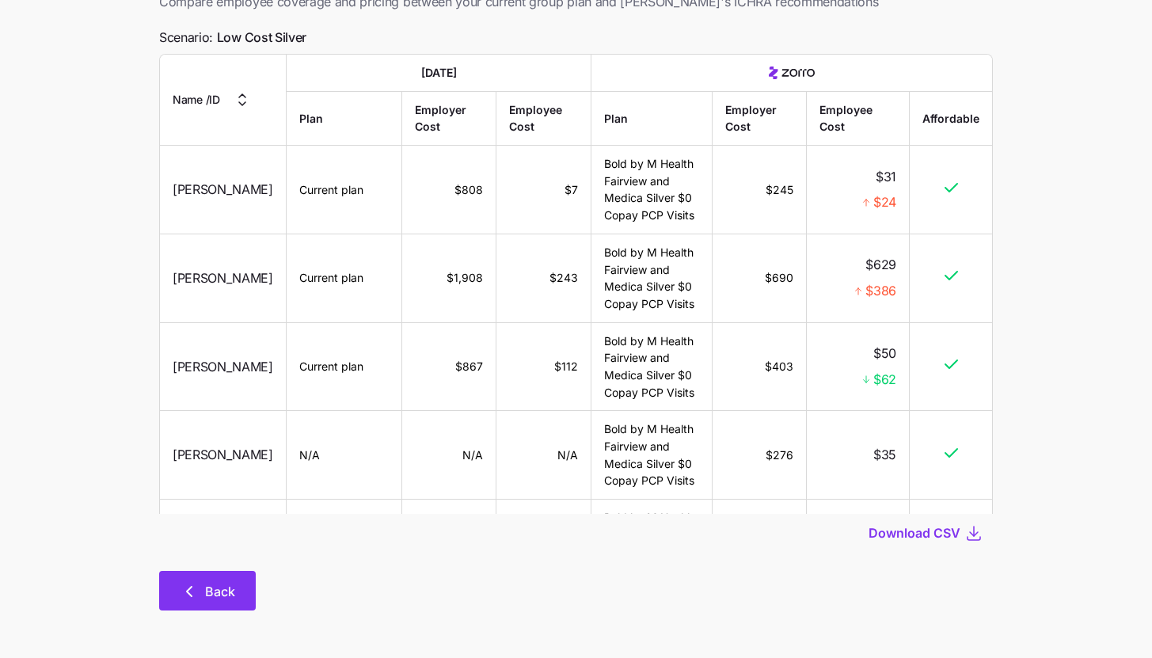
click at [200, 592] on span "Back" at bounding box center [207, 591] width 55 height 19
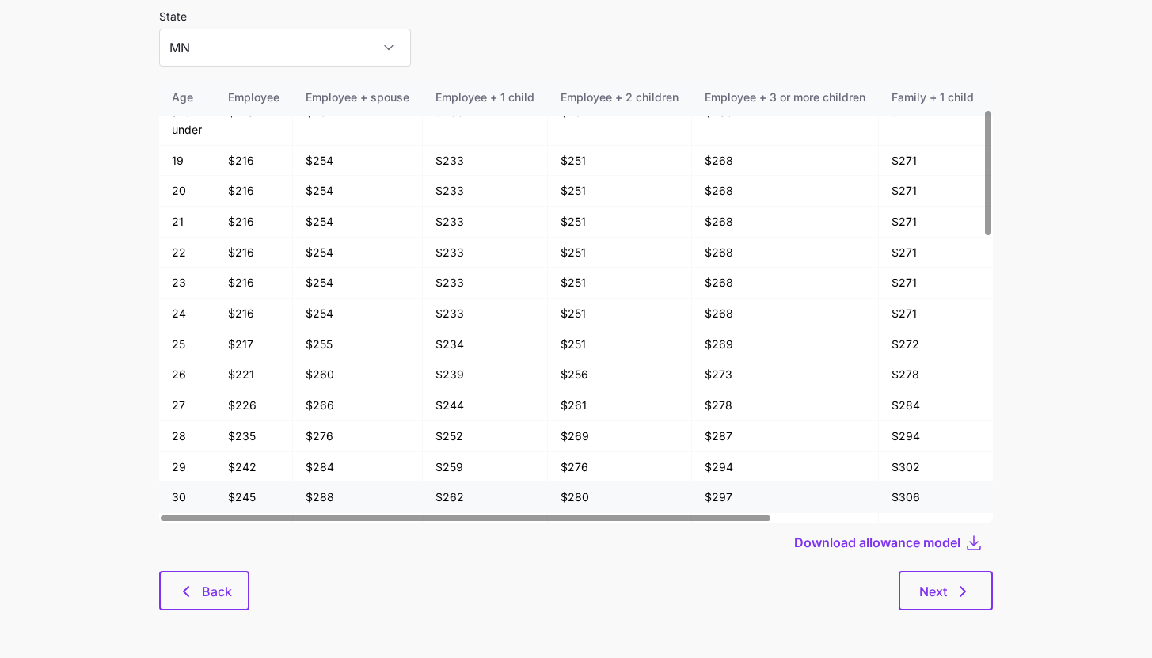
scroll to position [108, 0]
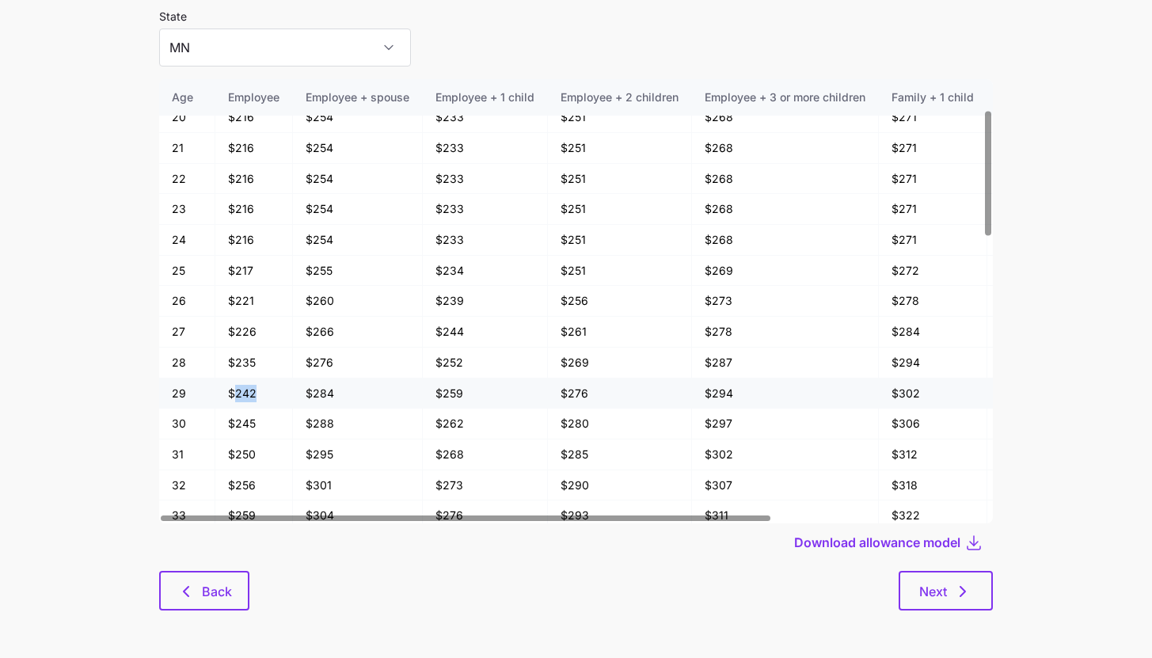
drag, startPoint x: 235, startPoint y: 394, endPoint x: 274, endPoint y: 394, distance: 38.8
click at [274, 394] on td "$242" at bounding box center [254, 394] width 78 height 31
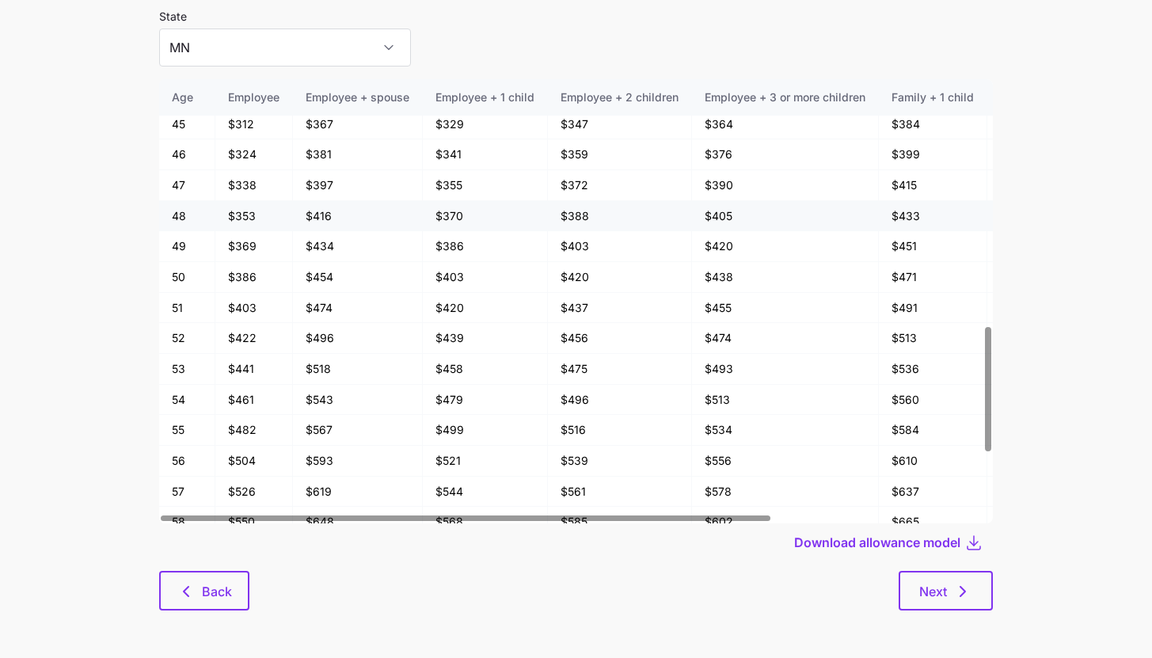
scroll to position [1100, 0]
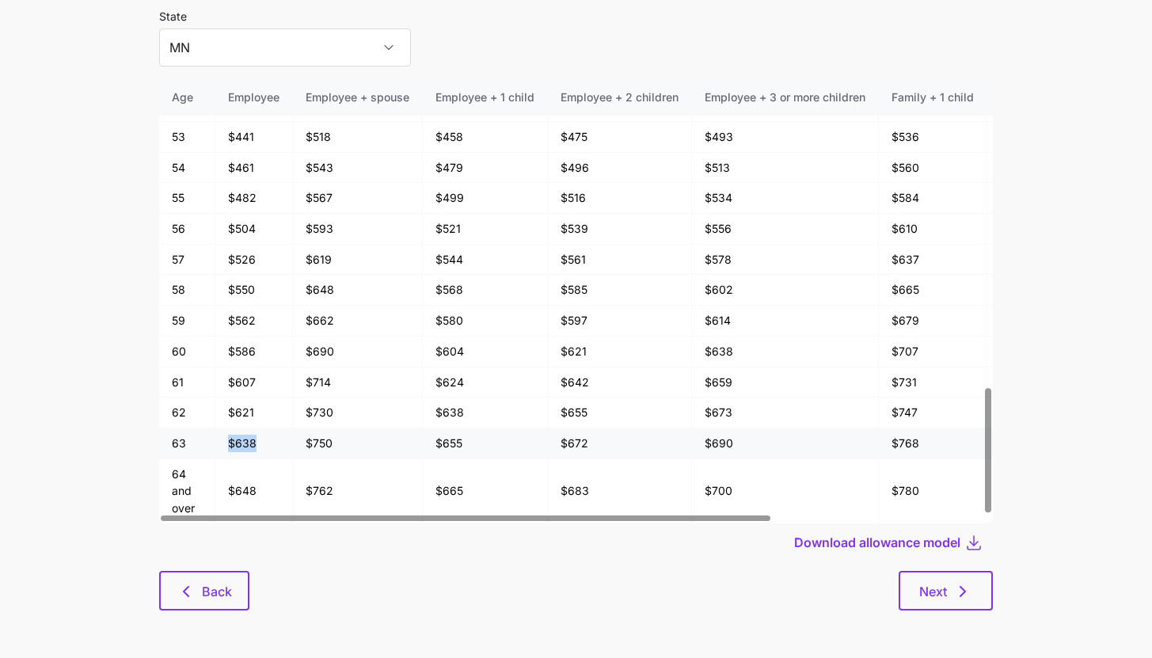
drag, startPoint x: 223, startPoint y: 445, endPoint x: 260, endPoint y: 451, distance: 37.6
click at [260, 451] on td "$638" at bounding box center [254, 443] width 78 height 31
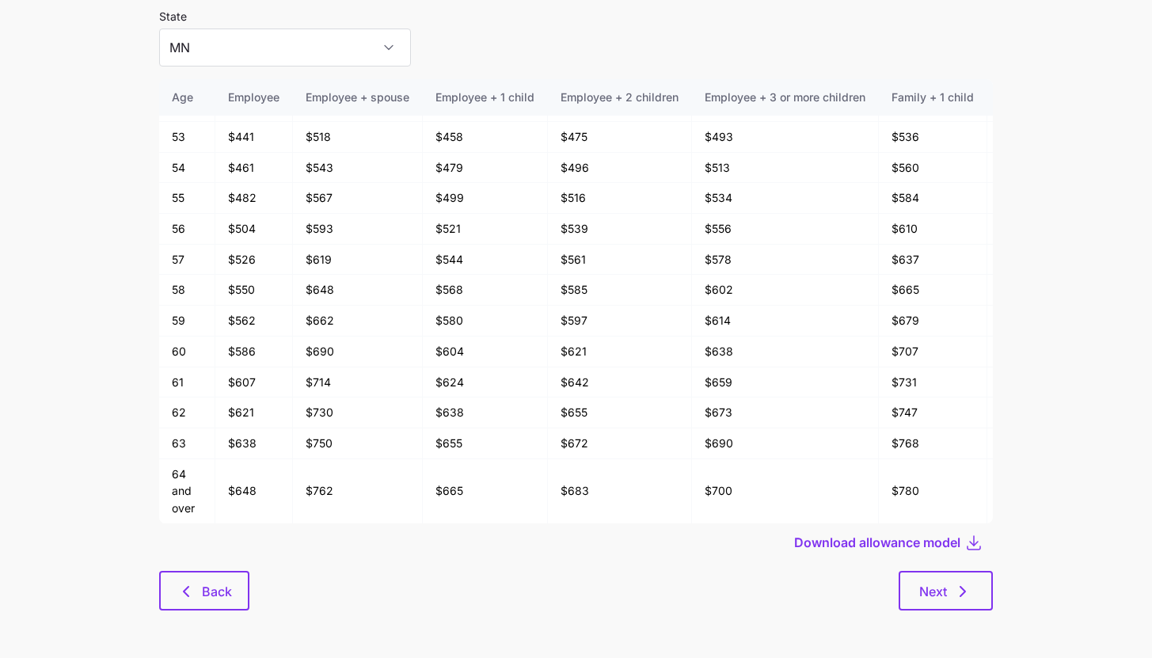
click at [314, 580] on div "Next" at bounding box center [621, 591] width 744 height 40
click at [225, 587] on span "Back" at bounding box center [217, 591] width 30 height 19
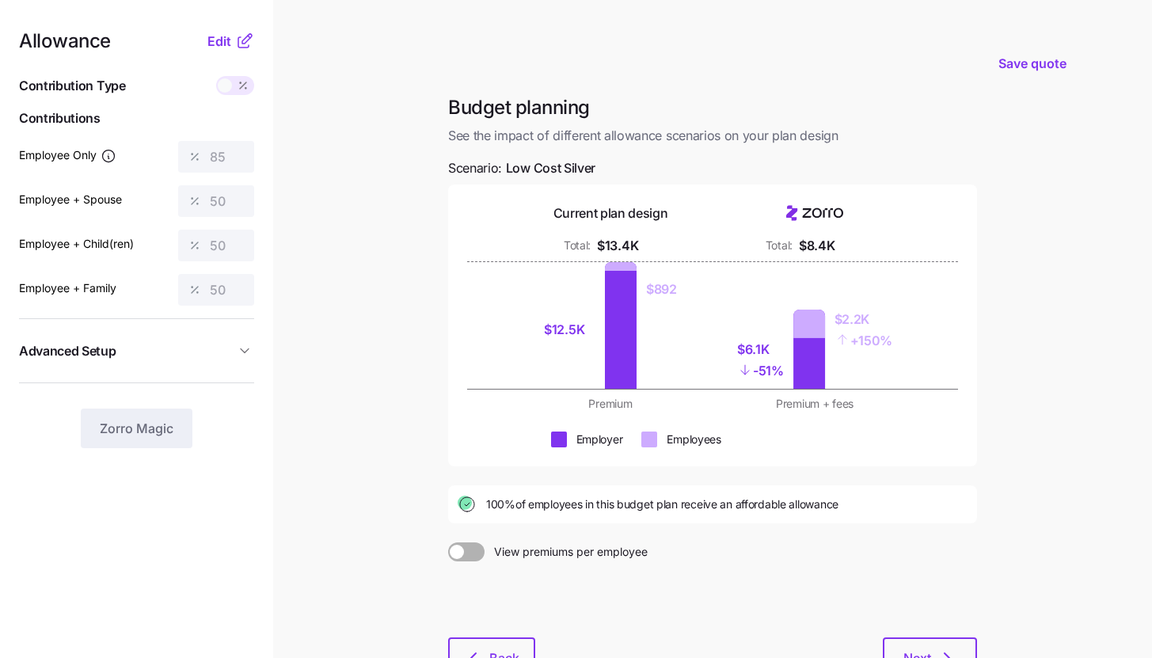
click at [381, 142] on main "Save quote Budget planning See the impact of different allowance scenarios on y…" at bounding box center [576, 389] width 1152 height 778
click at [234, 47] on div "Edit" at bounding box center [230, 41] width 47 height 19
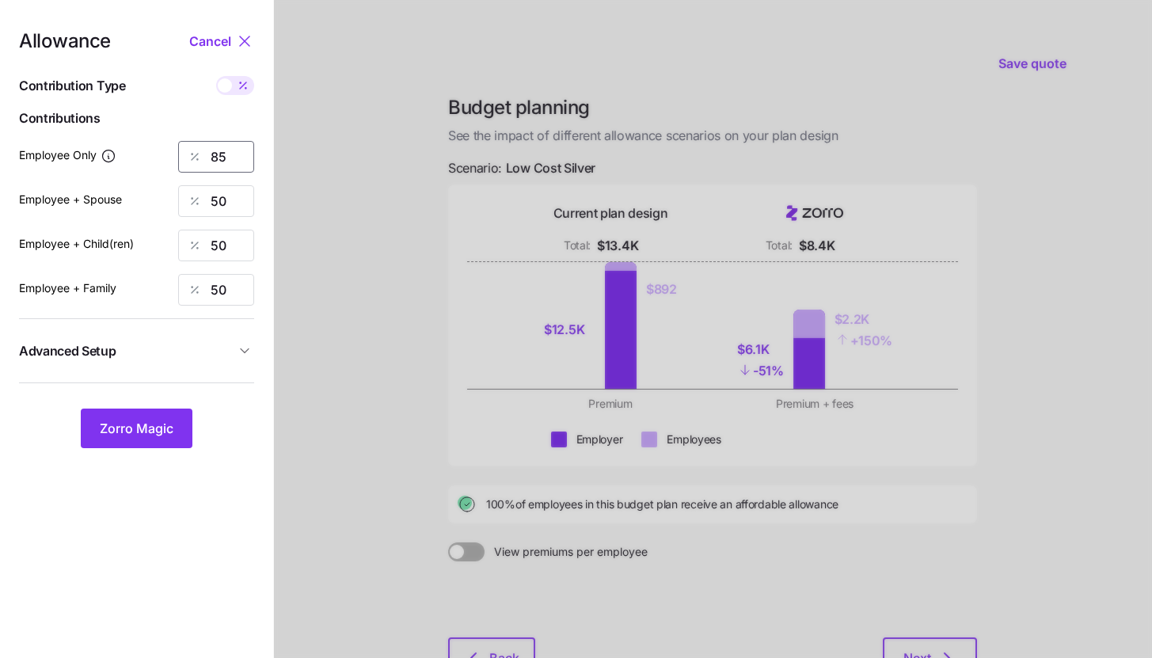
click at [227, 149] on input "85" at bounding box center [216, 157] width 76 height 32
type input "90"
type input "60"
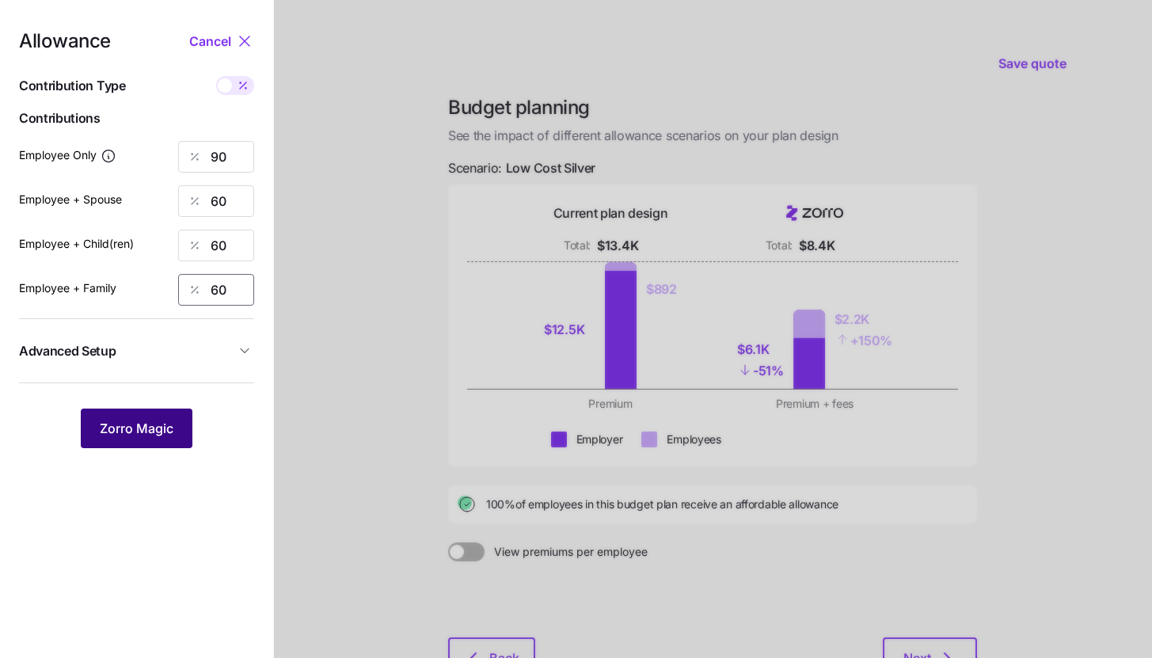
type input "60"
click at [142, 428] on span "Zorro Magic" at bounding box center [137, 428] width 74 height 19
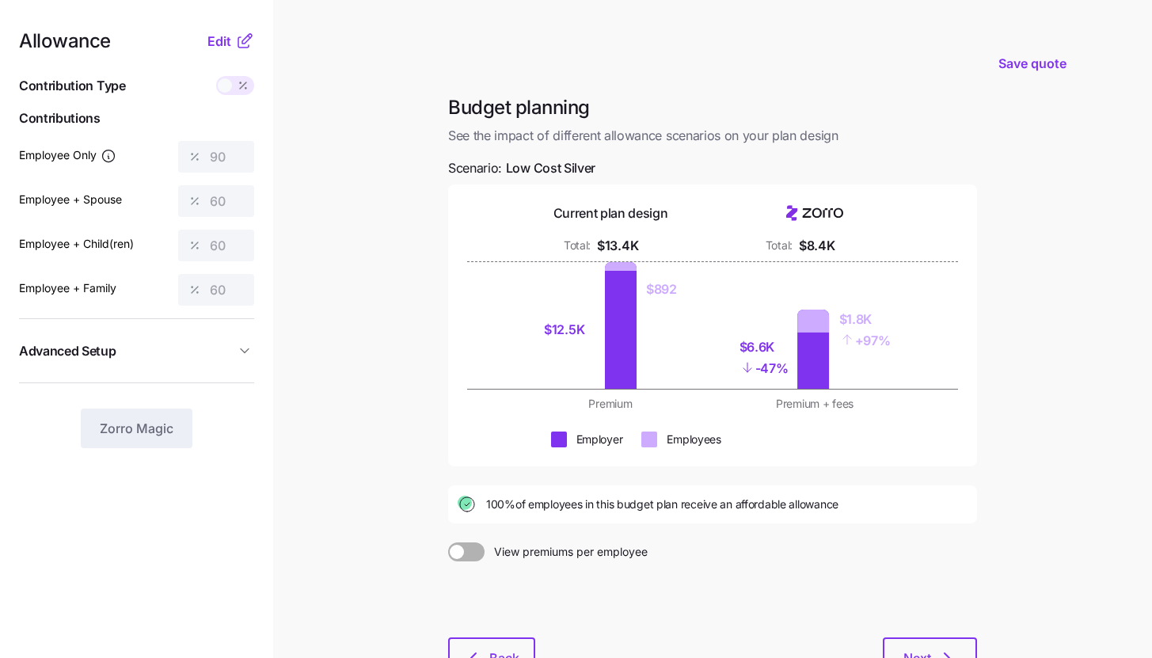
click at [356, 279] on main "Save quote Budget planning See the impact of different allowance scenarios on y…" at bounding box center [576, 389] width 1152 height 778
click at [250, 48] on icon at bounding box center [244, 41] width 19 height 19
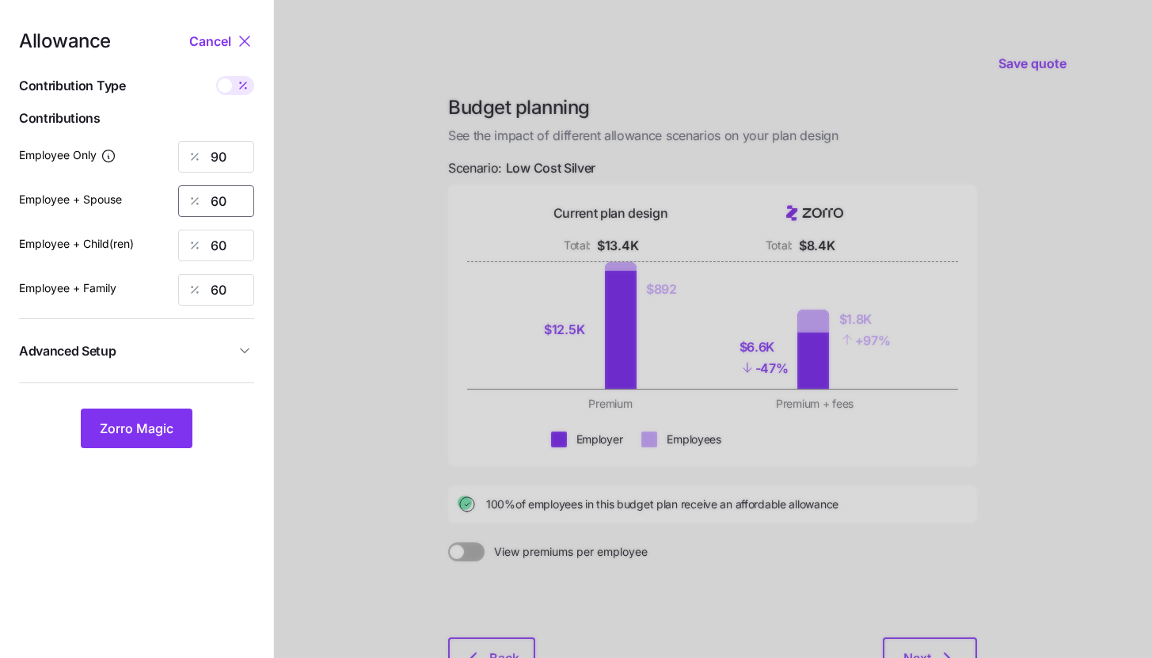
click at [234, 195] on input "60" at bounding box center [216, 201] width 76 height 32
type input "5"
type input "75"
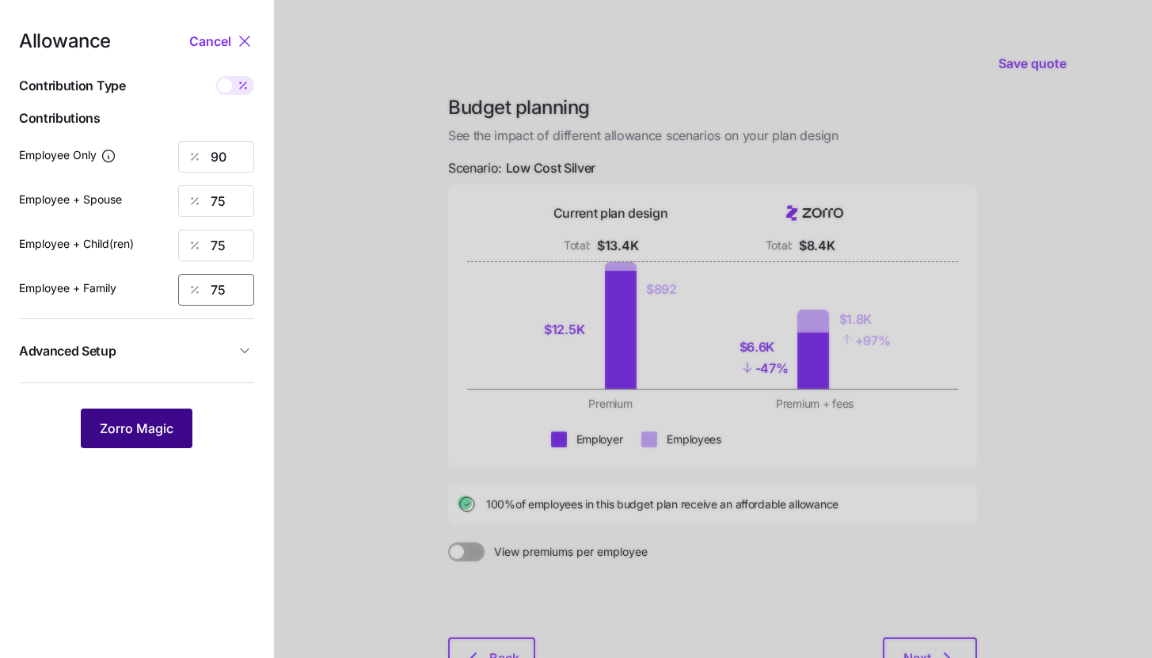
type input "75"
click at [147, 426] on span "Zorro Magic" at bounding box center [137, 428] width 74 height 19
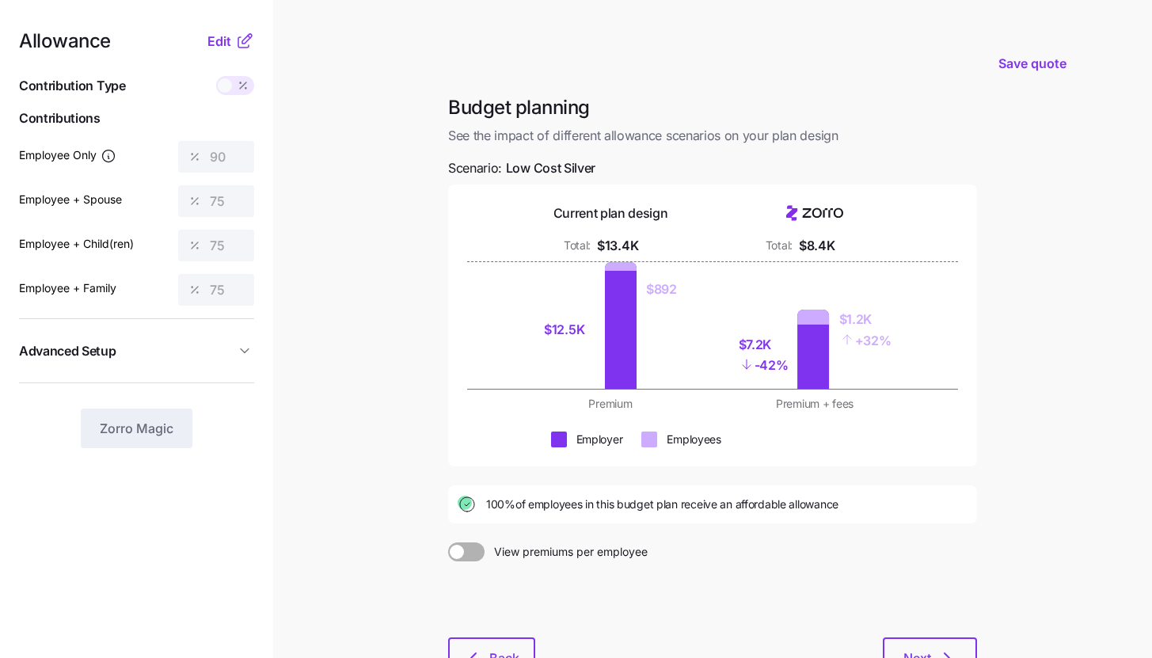
click at [235, 43] on icon at bounding box center [244, 41] width 19 height 19
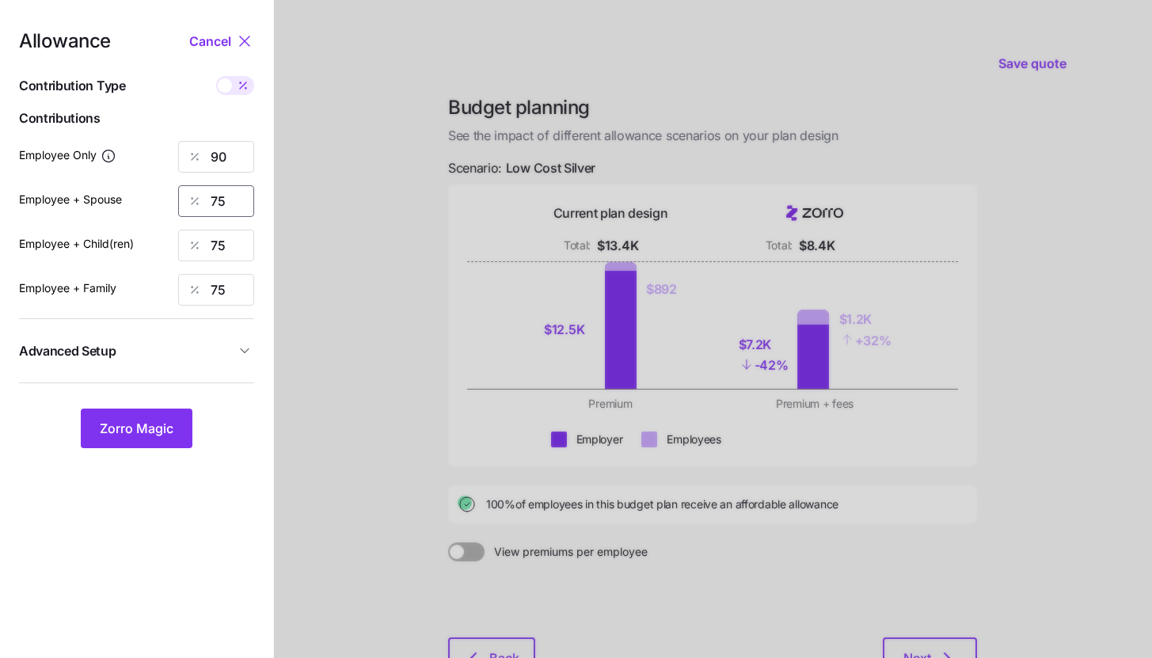
click at [231, 200] on input "75" at bounding box center [216, 201] width 76 height 32
type input "60"
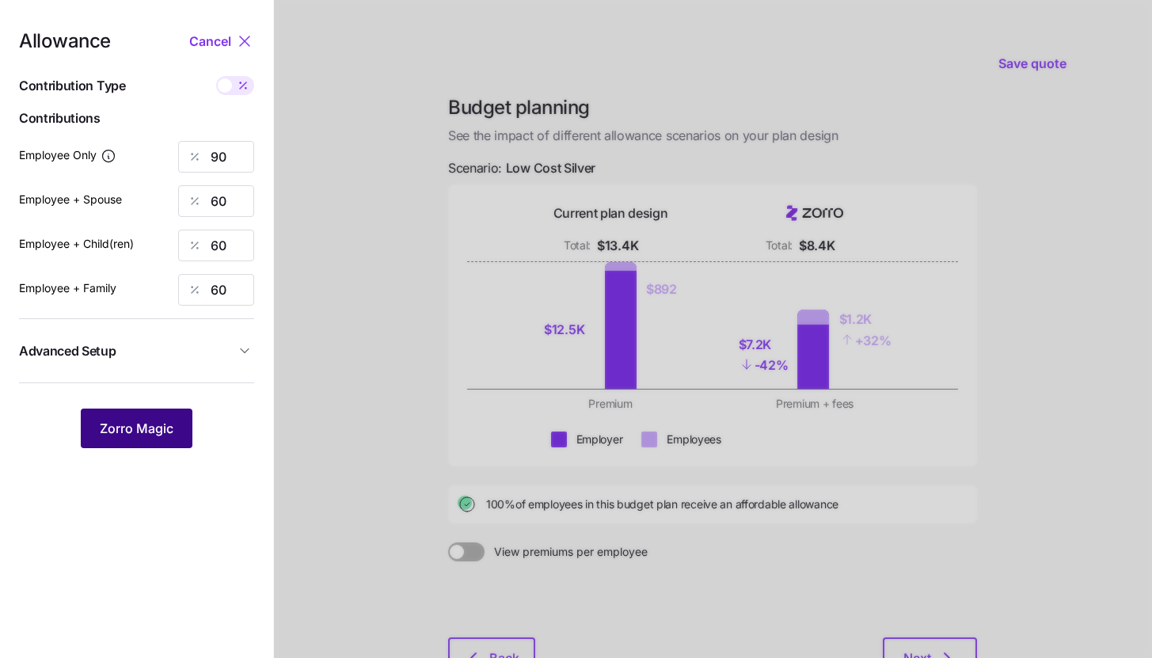
click at [171, 412] on button "Zorro Magic" at bounding box center [137, 429] width 112 height 40
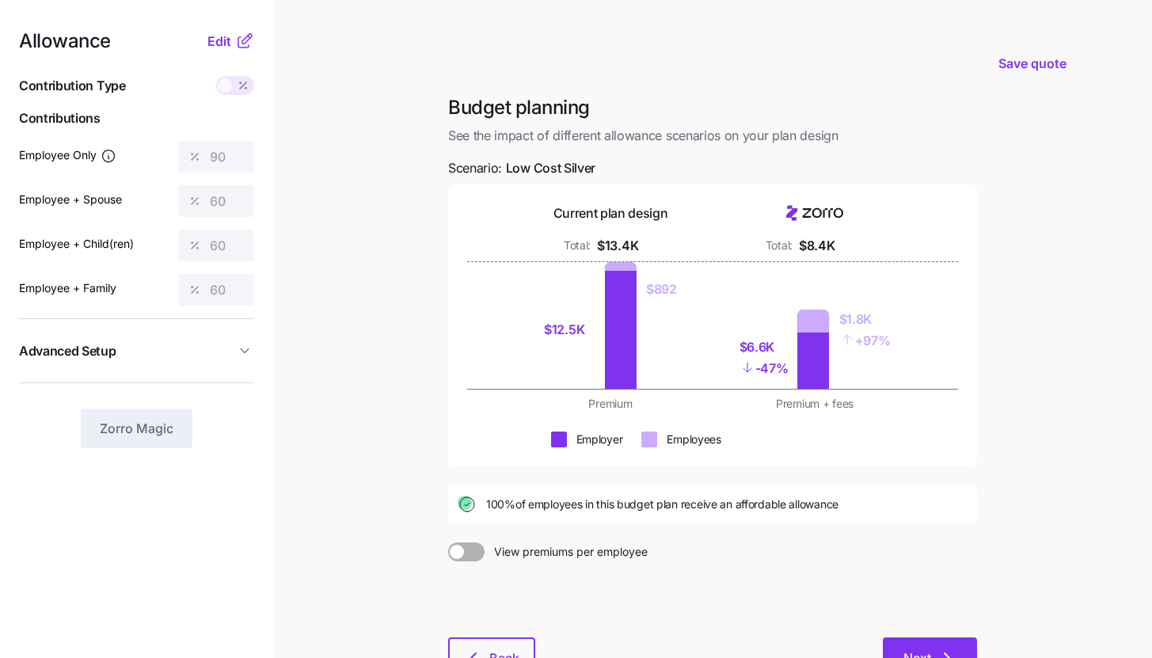
click at [924, 637] on div "Budget planning See the impact of different allowance scenarios on your plan de…" at bounding box center [713, 395] width 554 height 601
click at [957, 649] on button "Next" at bounding box center [930, 657] width 94 height 40
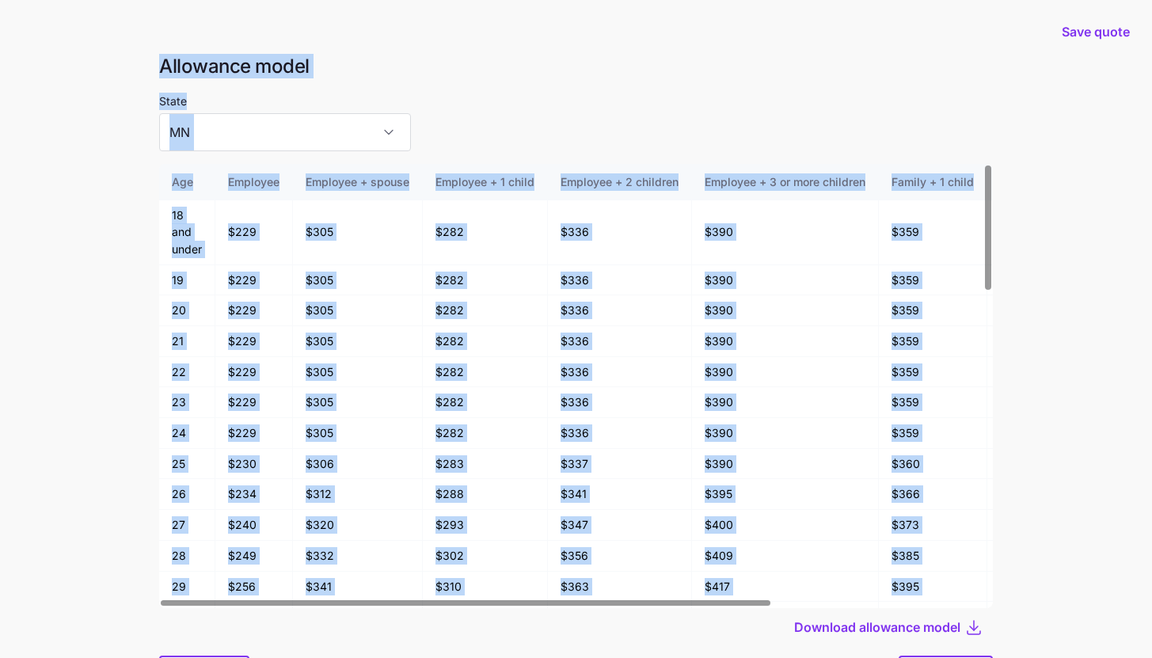
click at [1068, 600] on main "Save quote Allowance model State MN Age Employee Employee + spouse Employee + 1…" at bounding box center [576, 371] width 1152 height 743
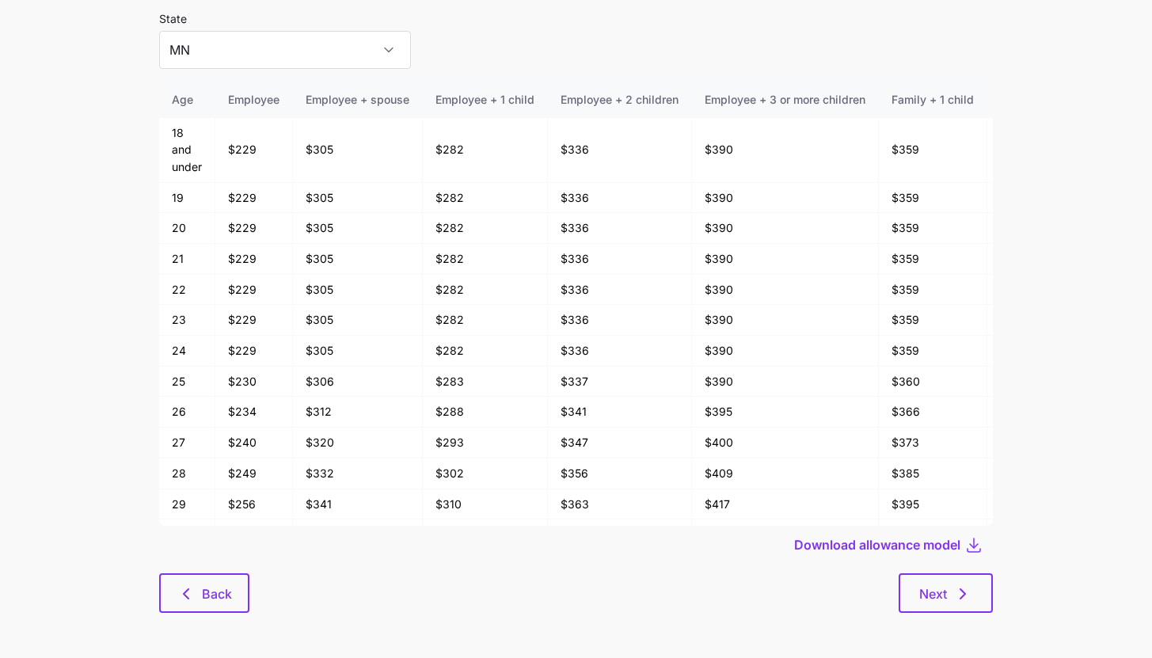
scroll to position [85, 0]
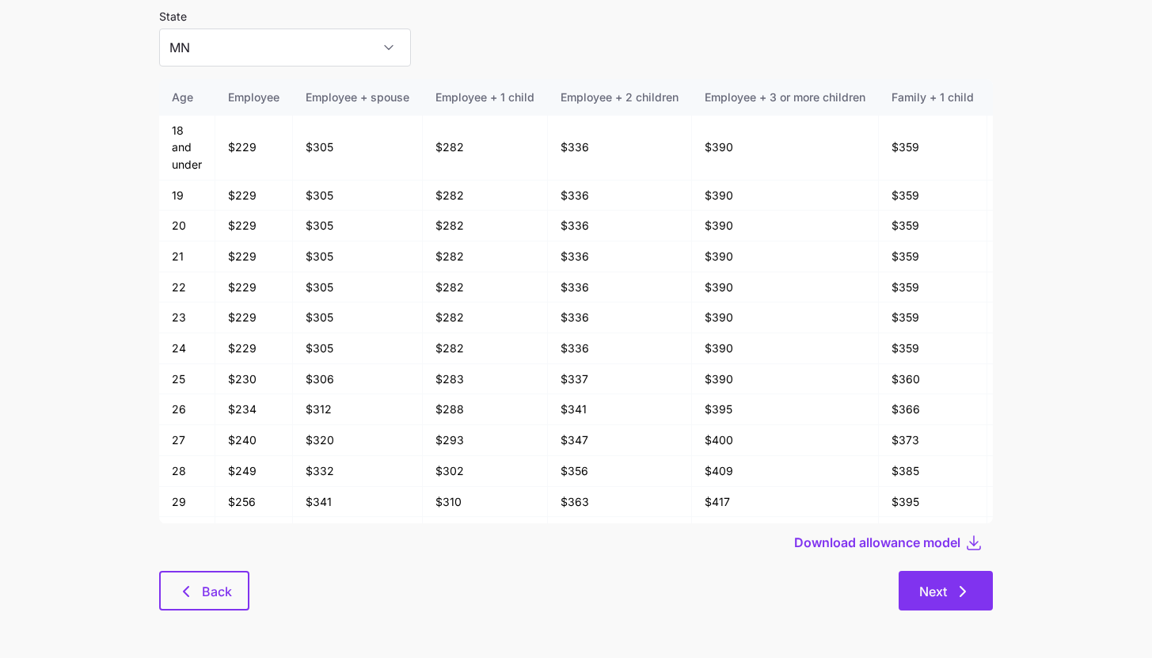
click at [963, 610] on button "Next" at bounding box center [946, 591] width 94 height 40
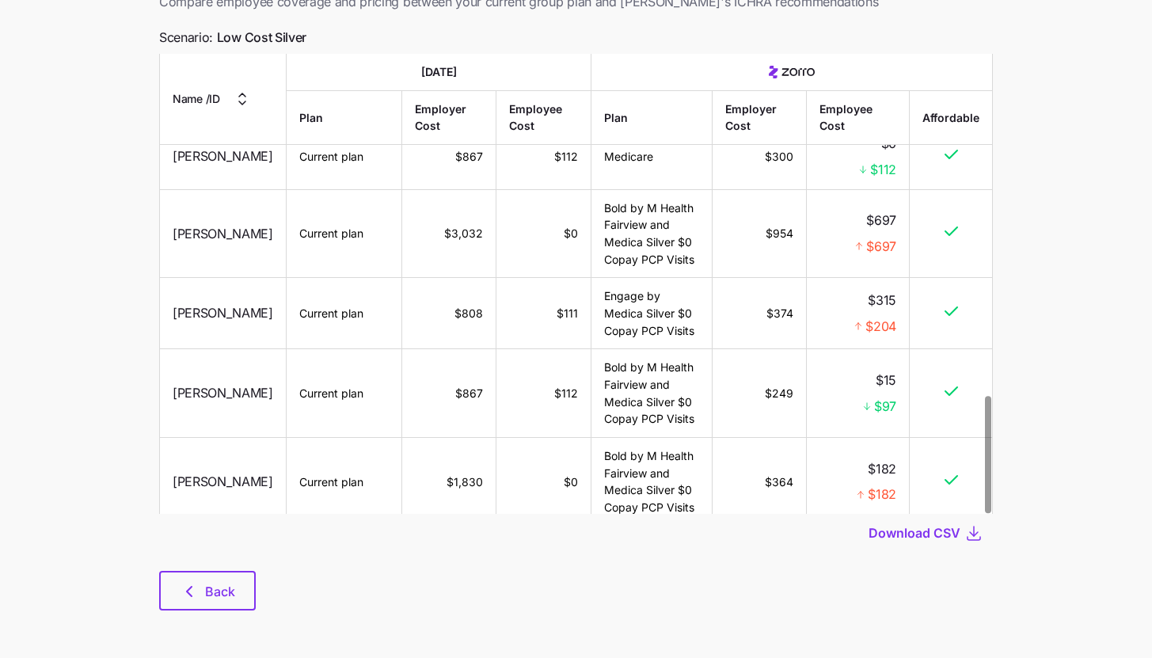
scroll to position [112, 0]
click at [200, 593] on span "Back" at bounding box center [207, 591] width 55 height 19
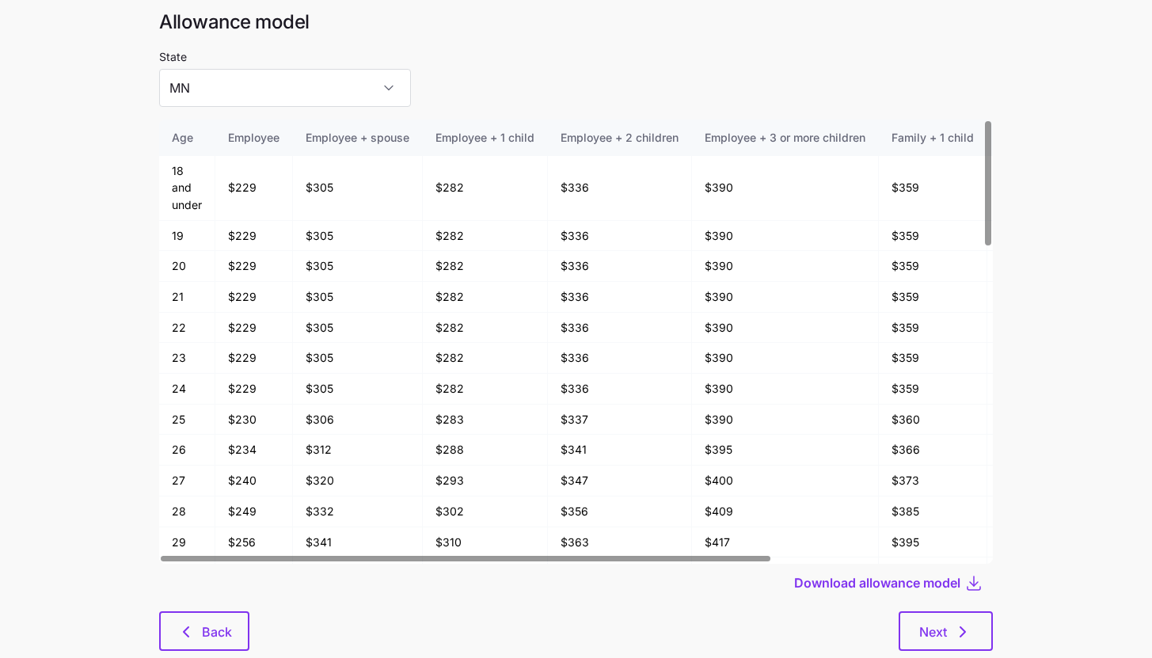
scroll to position [85, 0]
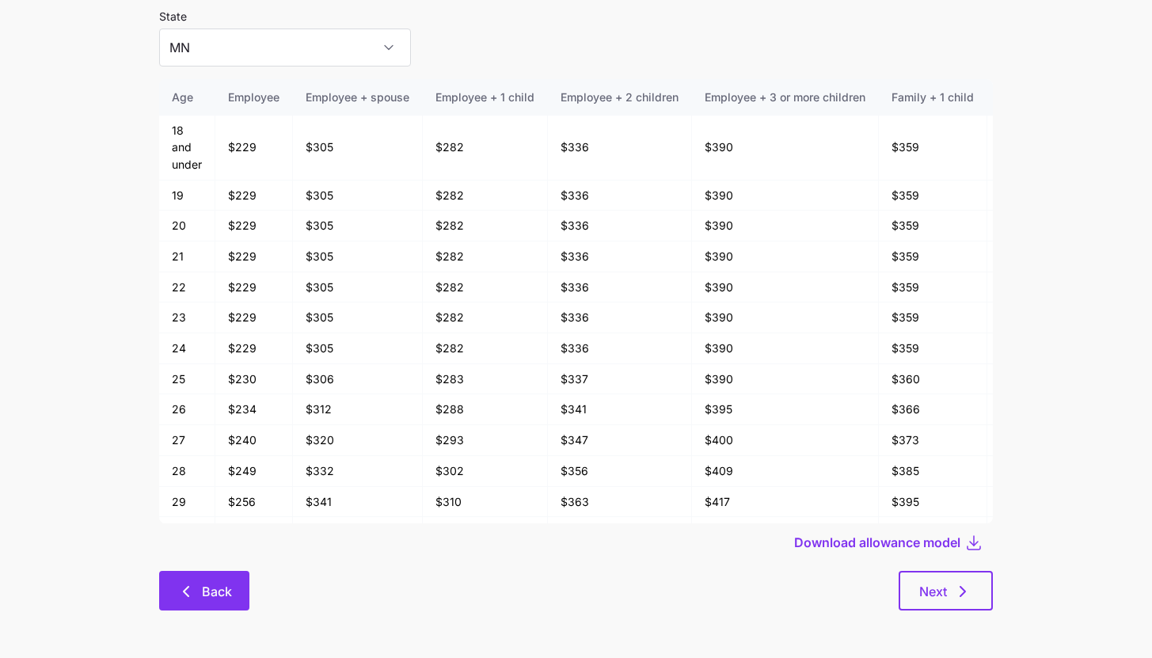
click at [181, 590] on icon "button" at bounding box center [186, 591] width 19 height 19
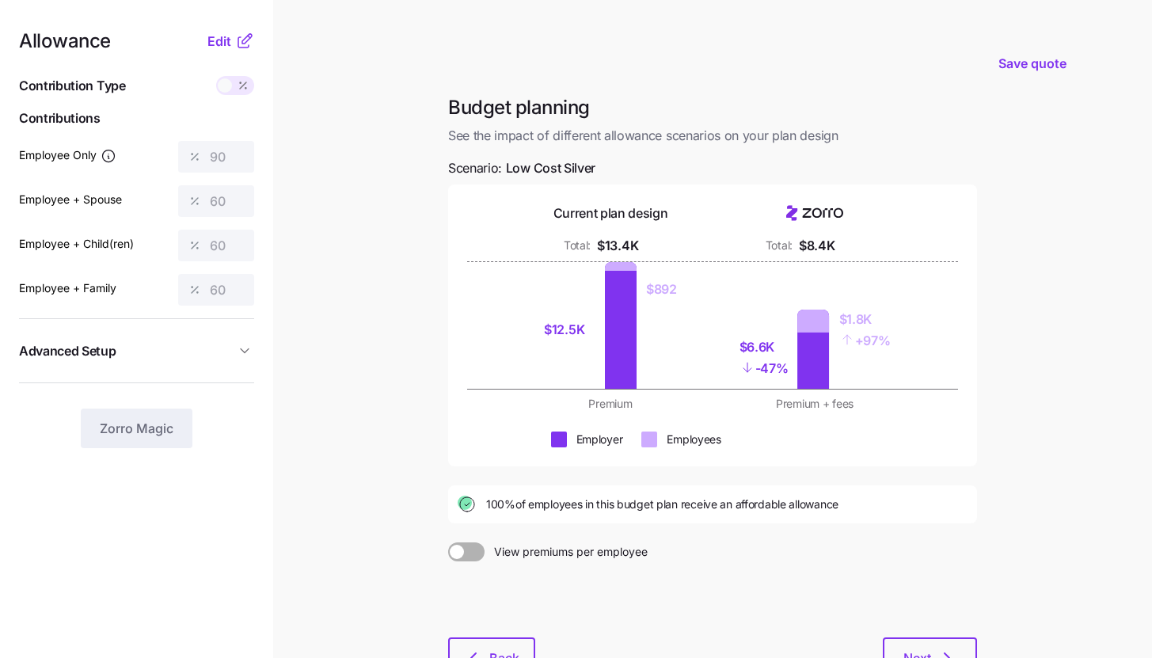
click at [242, 40] on icon at bounding box center [244, 41] width 19 height 19
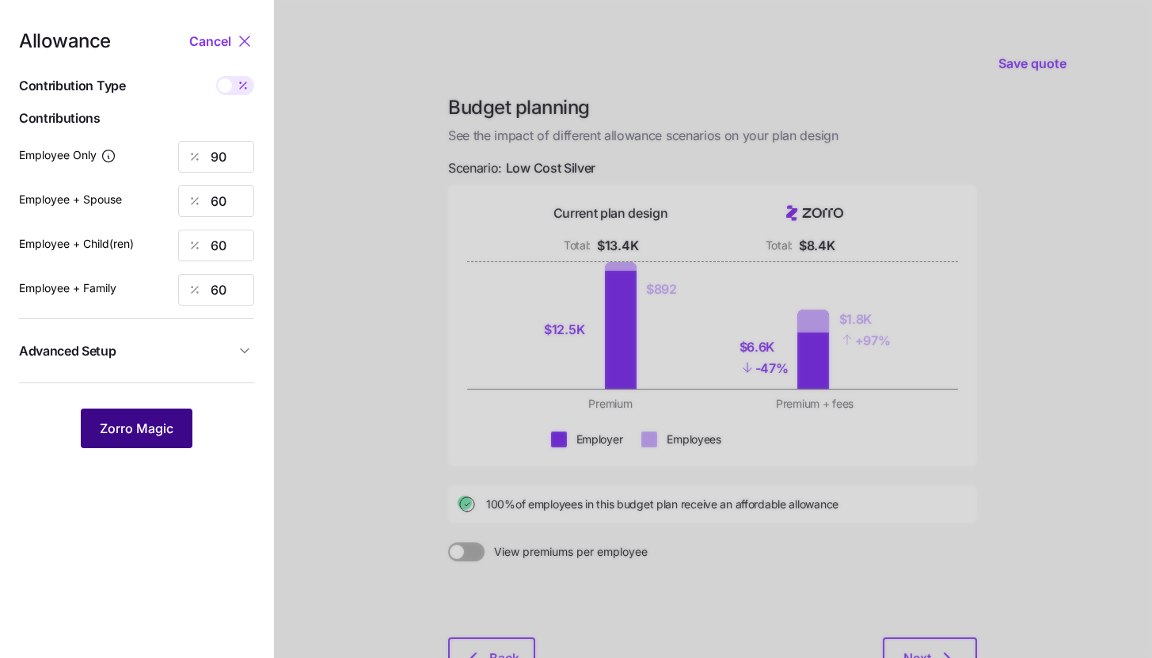
click at [162, 421] on span "Zorro Magic" at bounding box center [137, 428] width 74 height 19
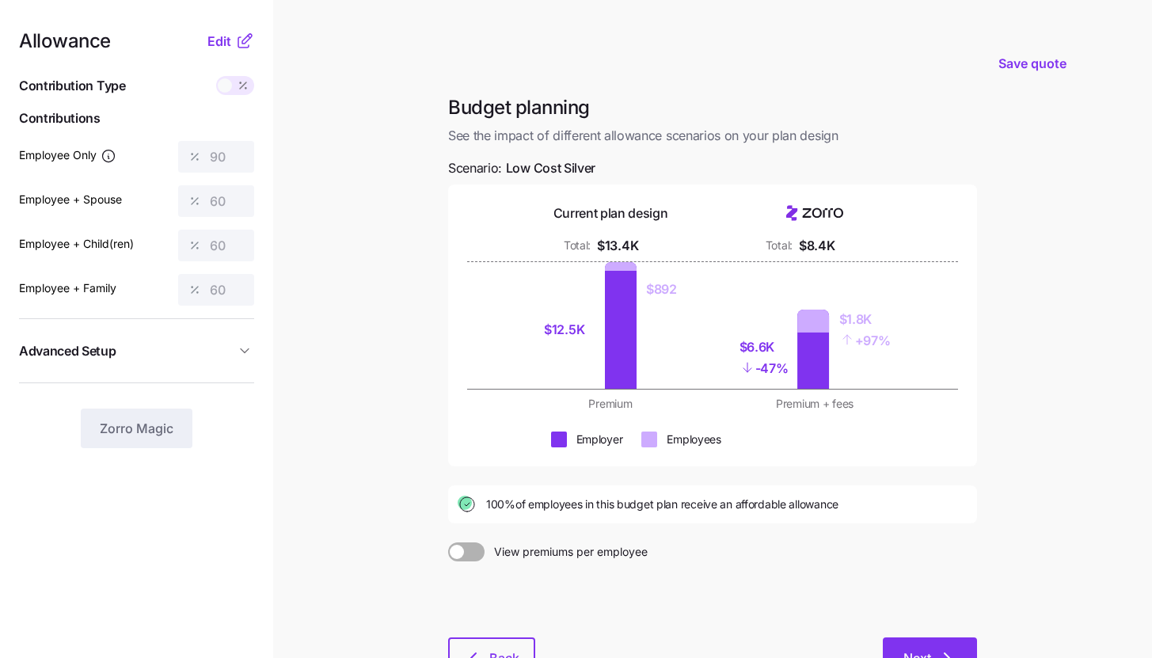
click at [924, 657] on span "Next" at bounding box center [918, 658] width 28 height 19
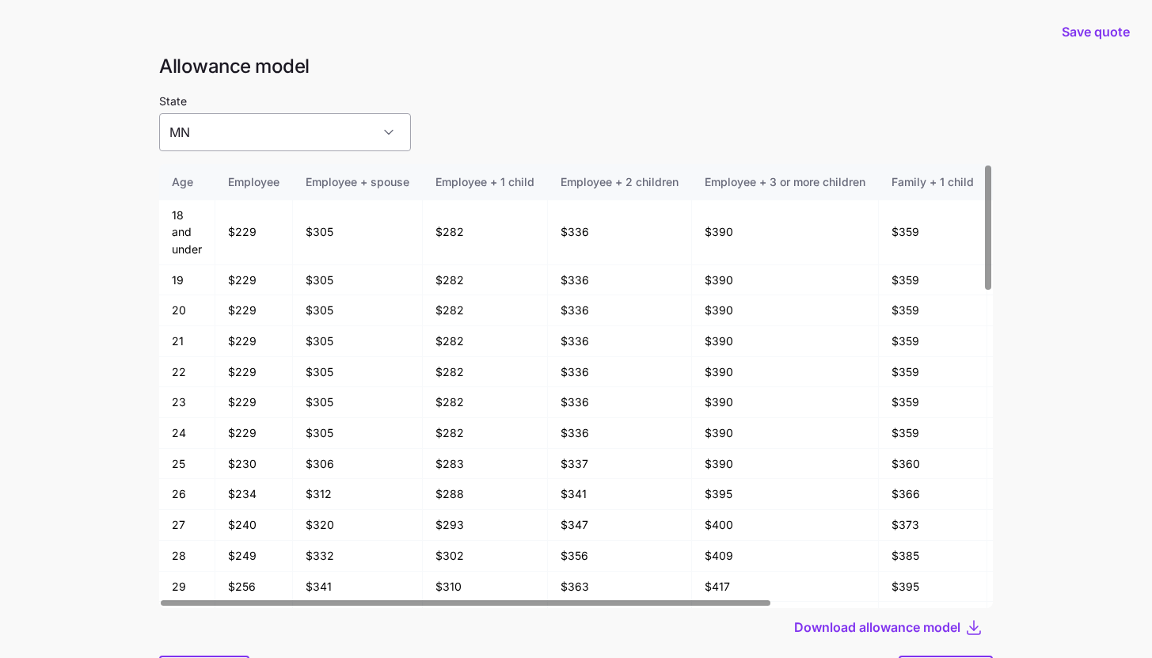
click at [290, 115] on input "MN" at bounding box center [285, 132] width 252 height 38
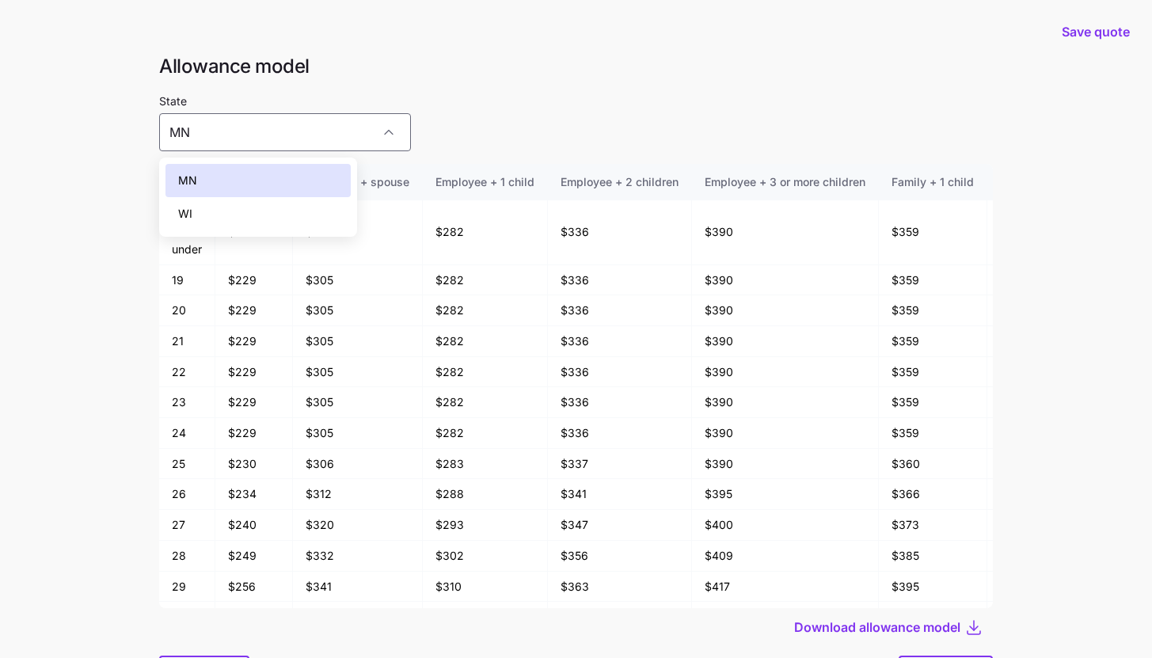
click at [290, 185] on div "MN" at bounding box center [258, 180] width 185 height 33
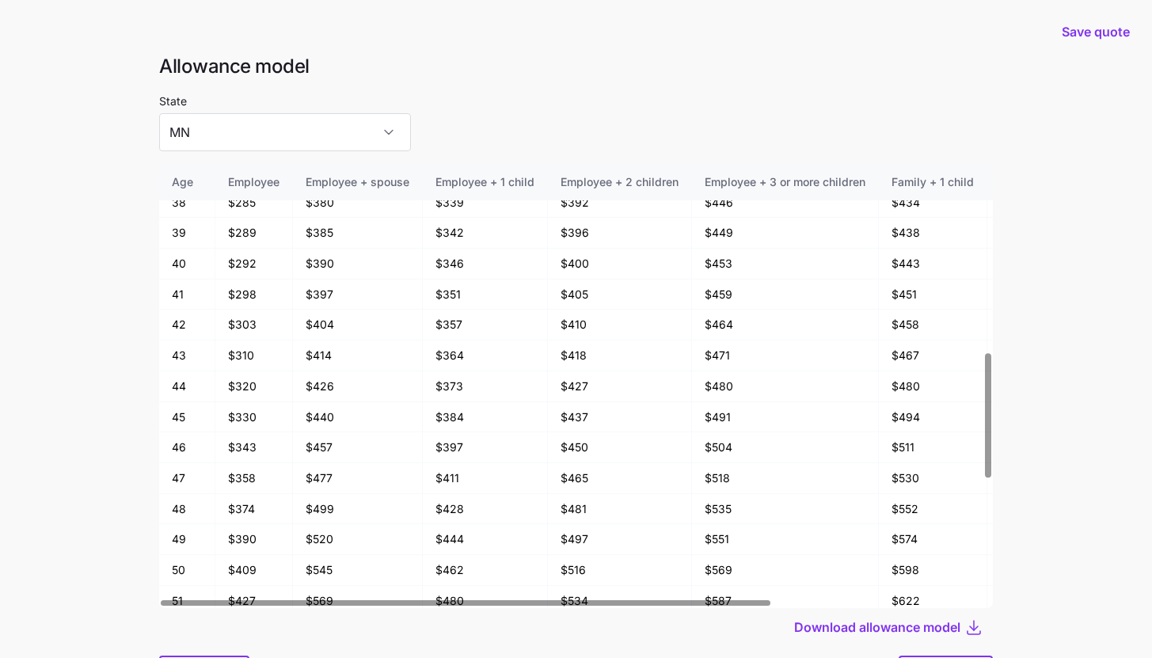
scroll to position [674, 0]
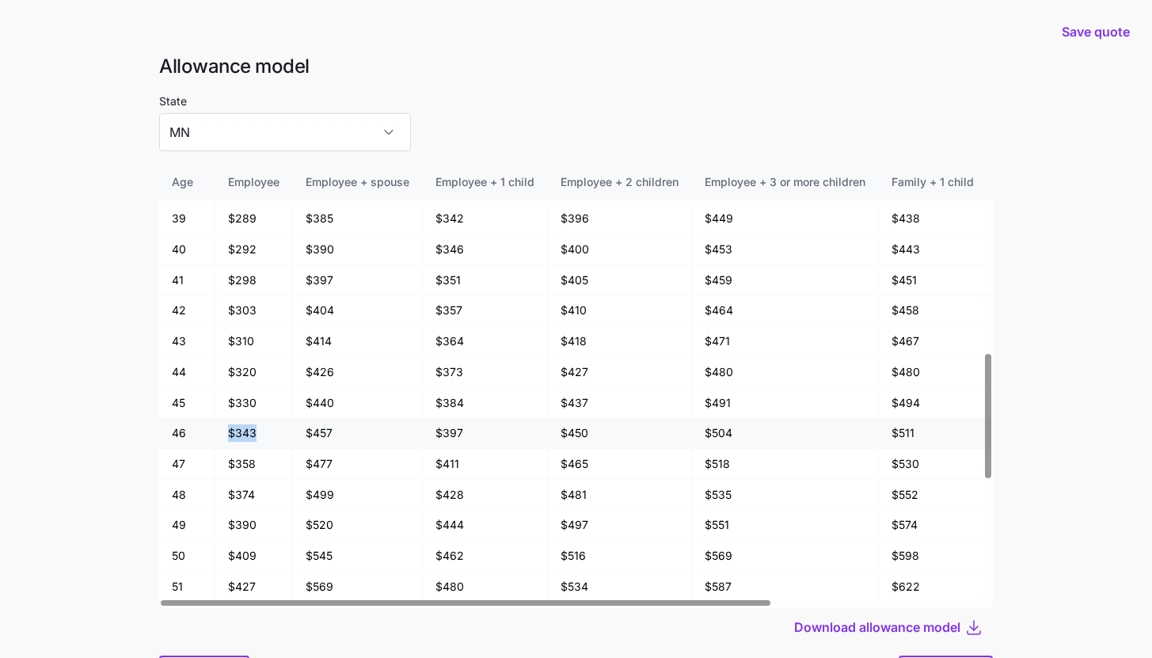
drag, startPoint x: 259, startPoint y: 431, endPoint x: 216, endPoint y: 432, distance: 42.8
click at [216, 432] on td "$343" at bounding box center [254, 433] width 78 height 31
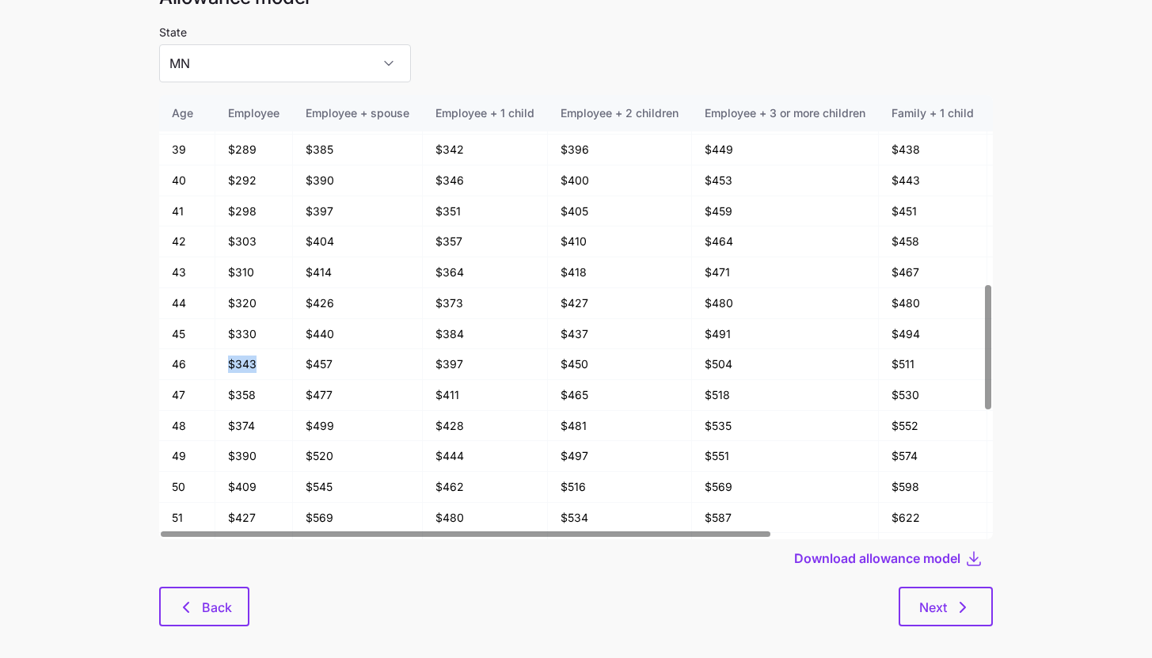
scroll to position [85, 0]
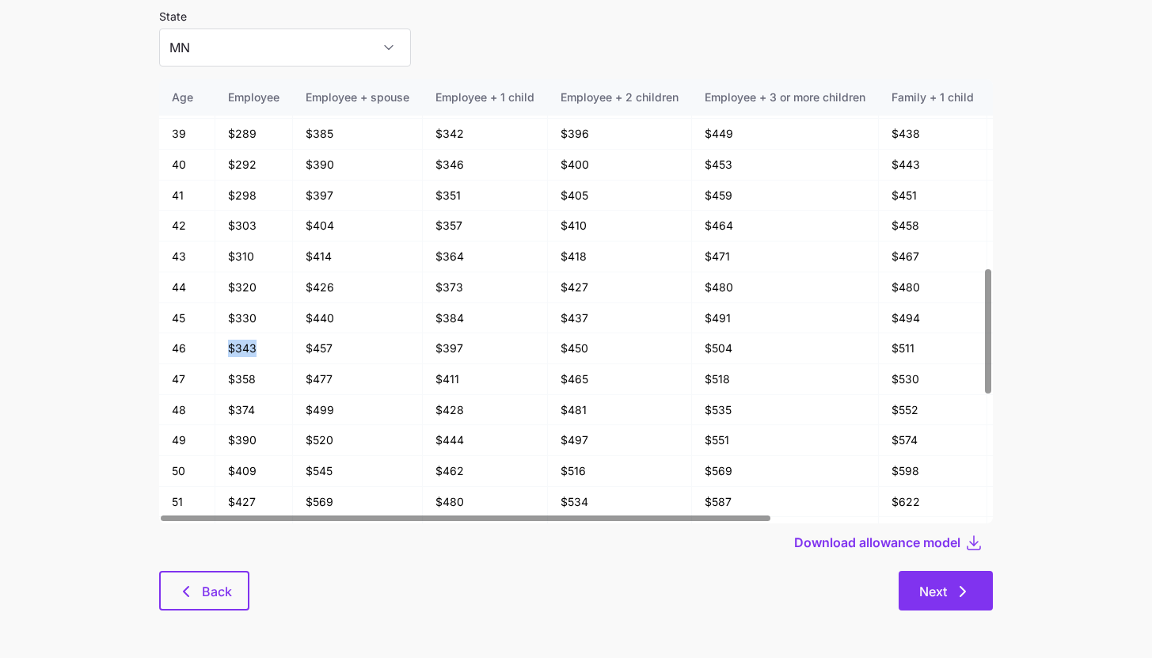
click at [959, 607] on button "Next" at bounding box center [946, 591] width 94 height 40
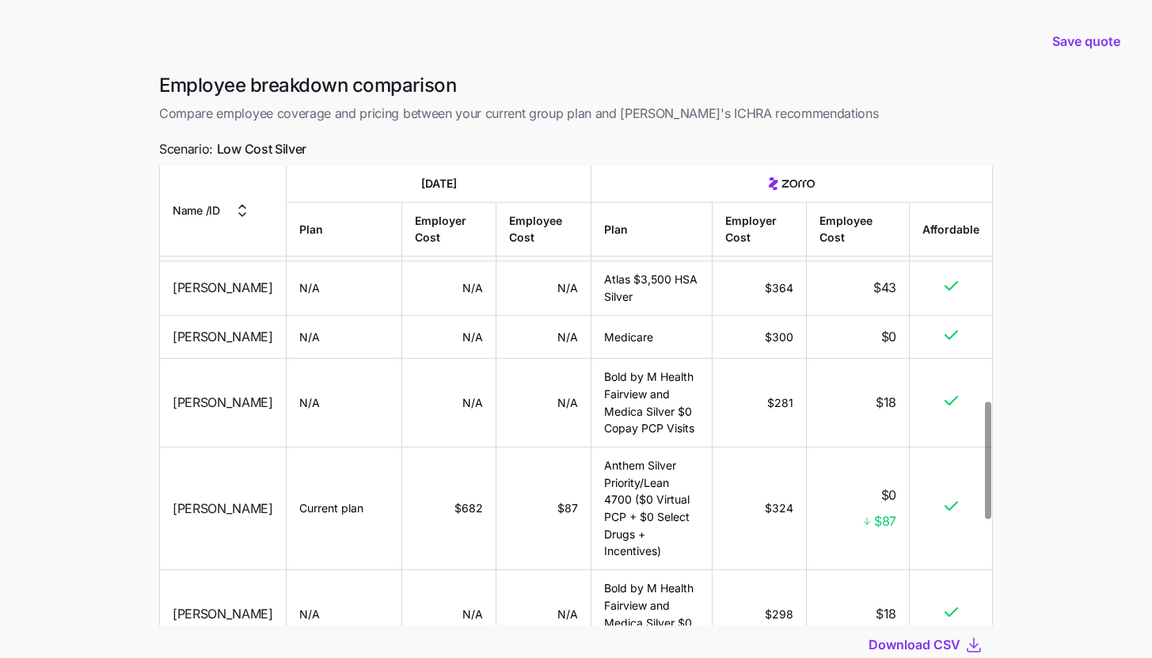
scroll to position [1341, 0]
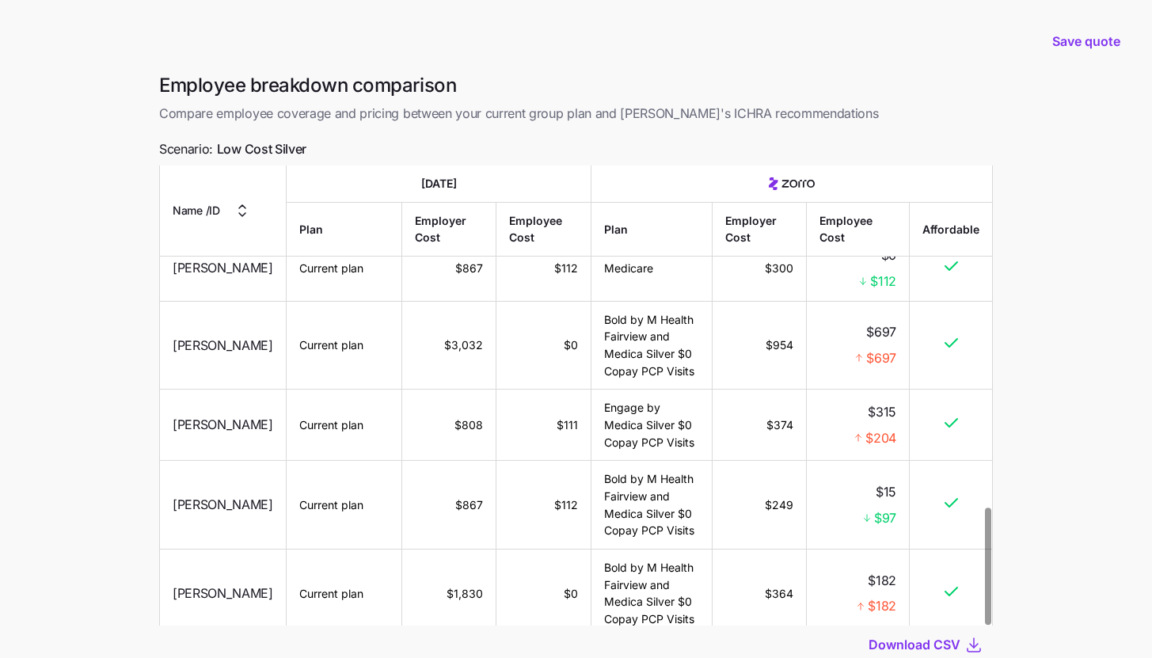
click at [134, 402] on main "Save quote Employee breakdown comparison Compare employee coverage and pricing …" at bounding box center [576, 385] width 1152 height 770
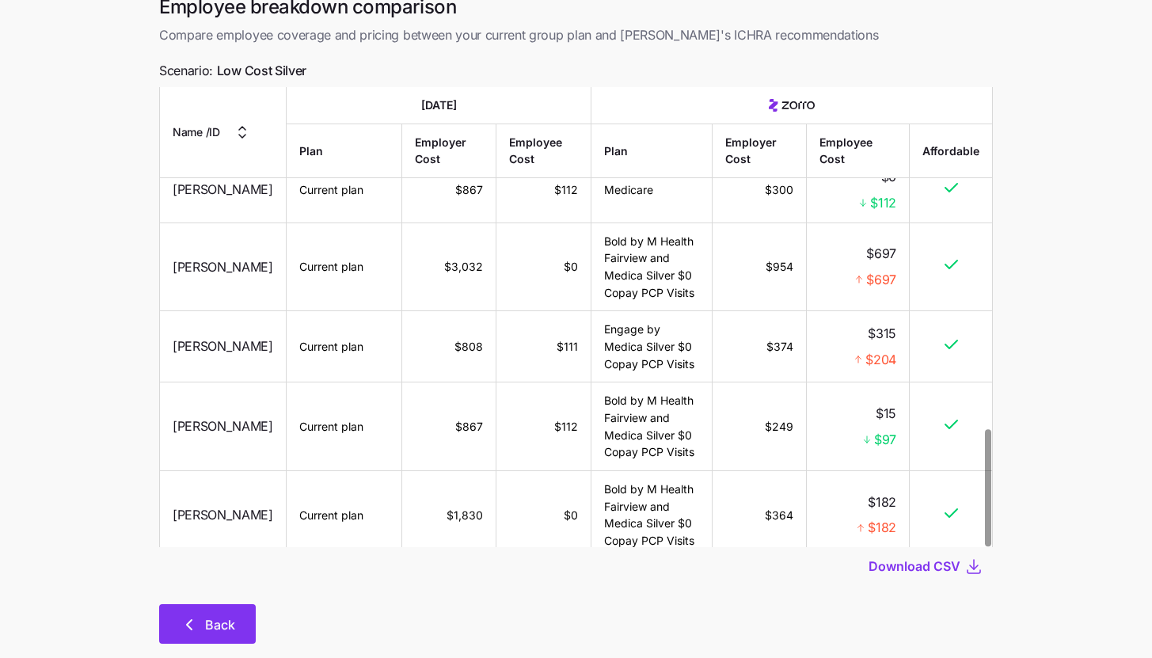
scroll to position [112, 0]
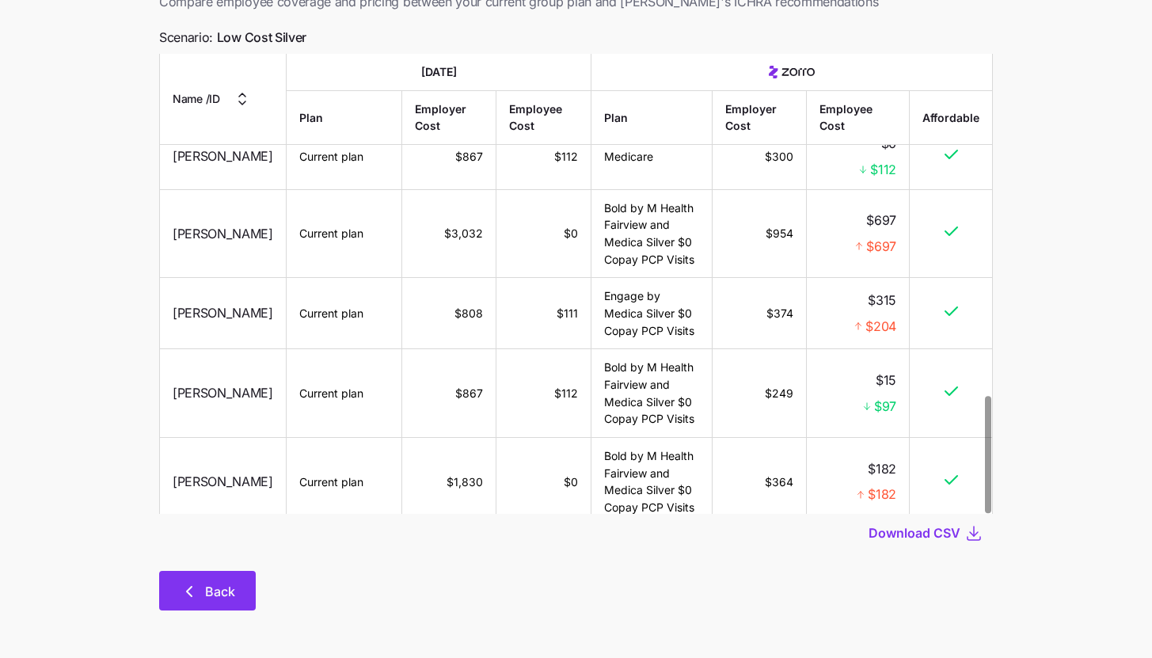
click at [190, 574] on button "Back" at bounding box center [207, 591] width 97 height 40
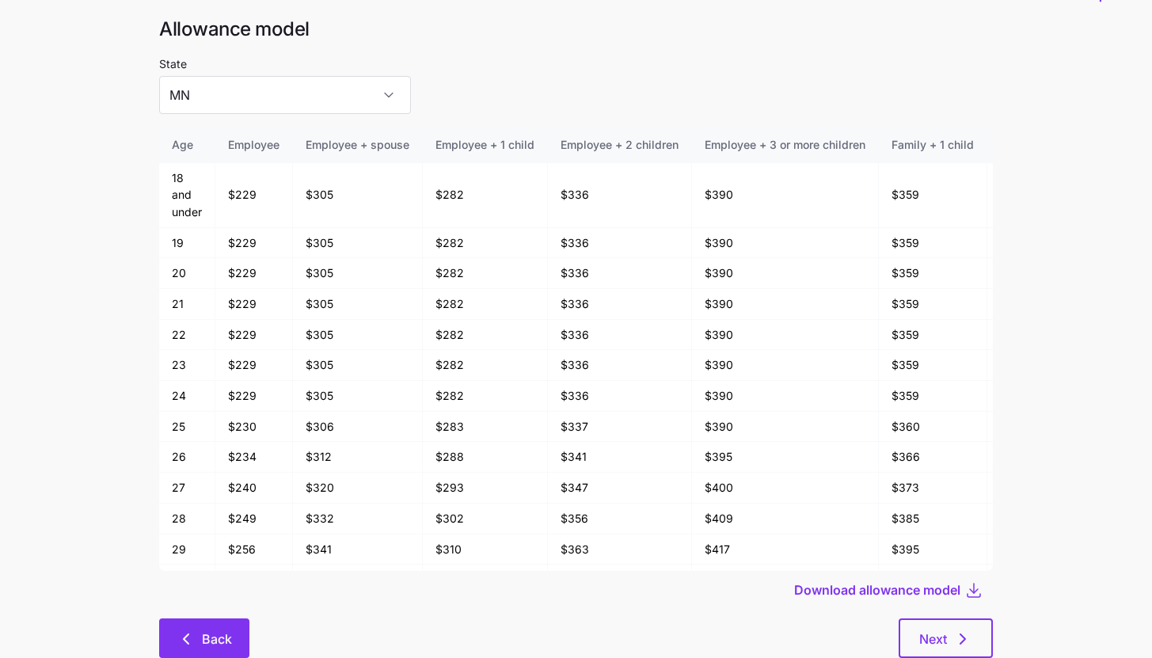
scroll to position [85, 0]
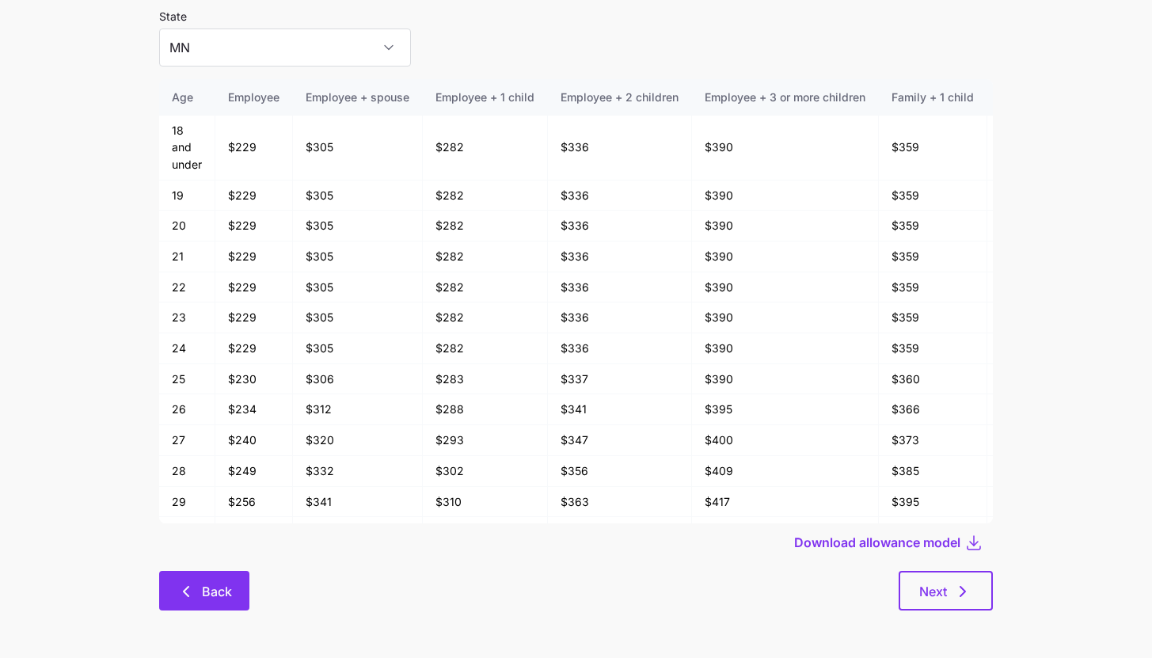
click at [199, 602] on button "Back" at bounding box center [204, 591] width 90 height 40
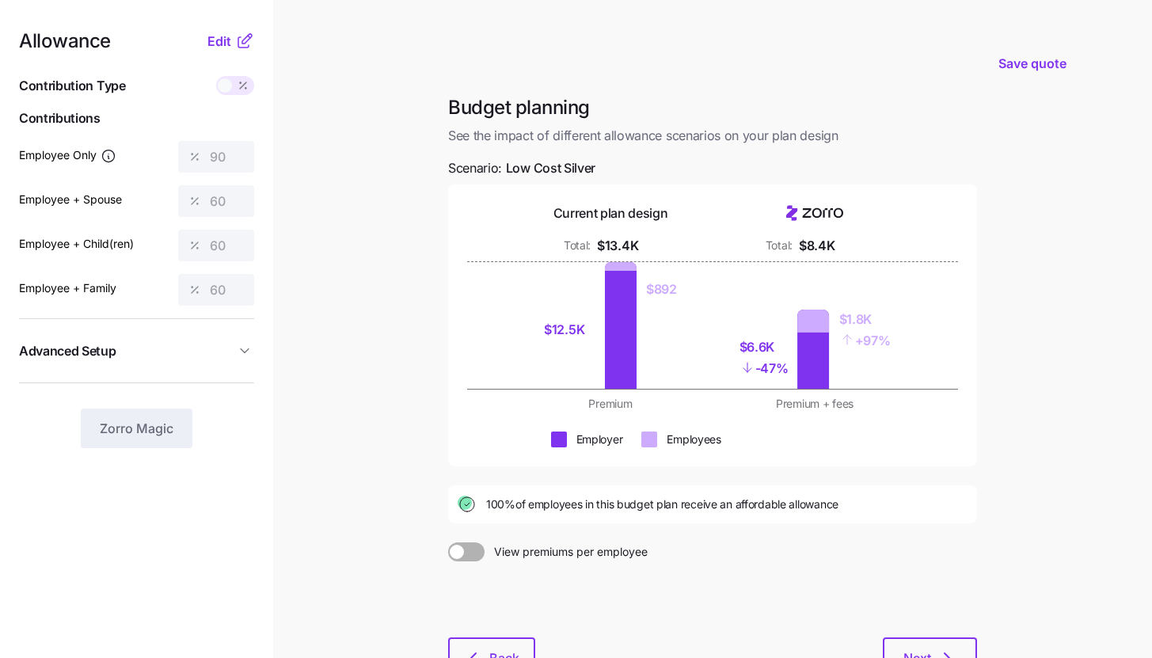
click at [241, 43] on icon at bounding box center [244, 41] width 19 height 19
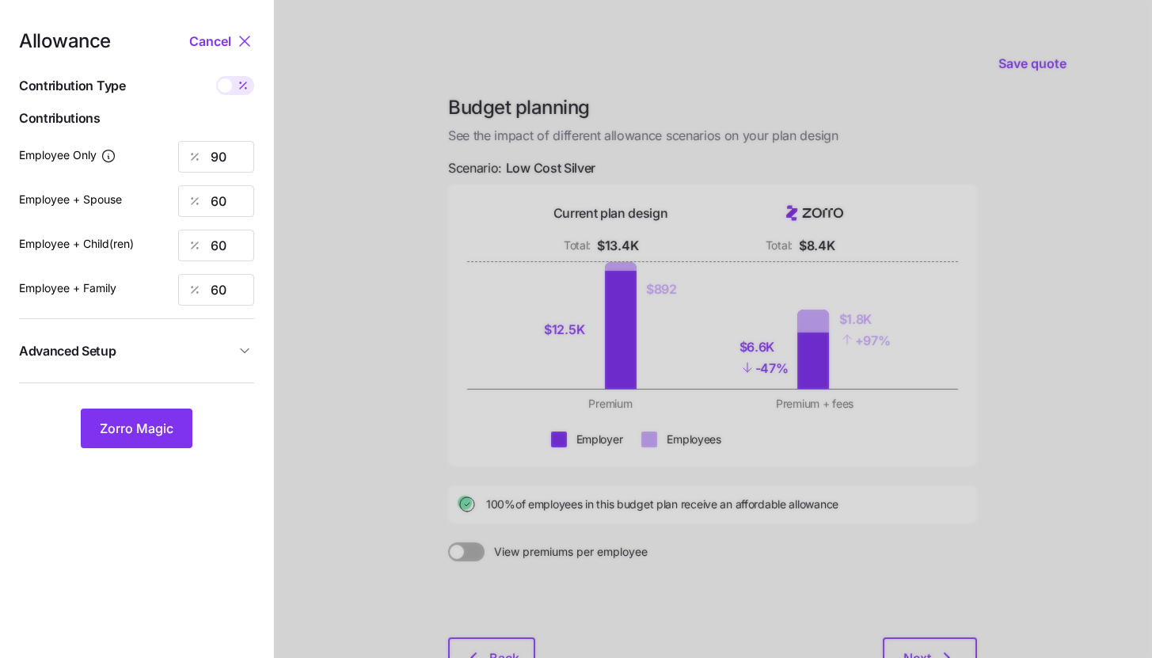
click at [192, 357] on span "Advanced Setup" at bounding box center [127, 351] width 216 height 20
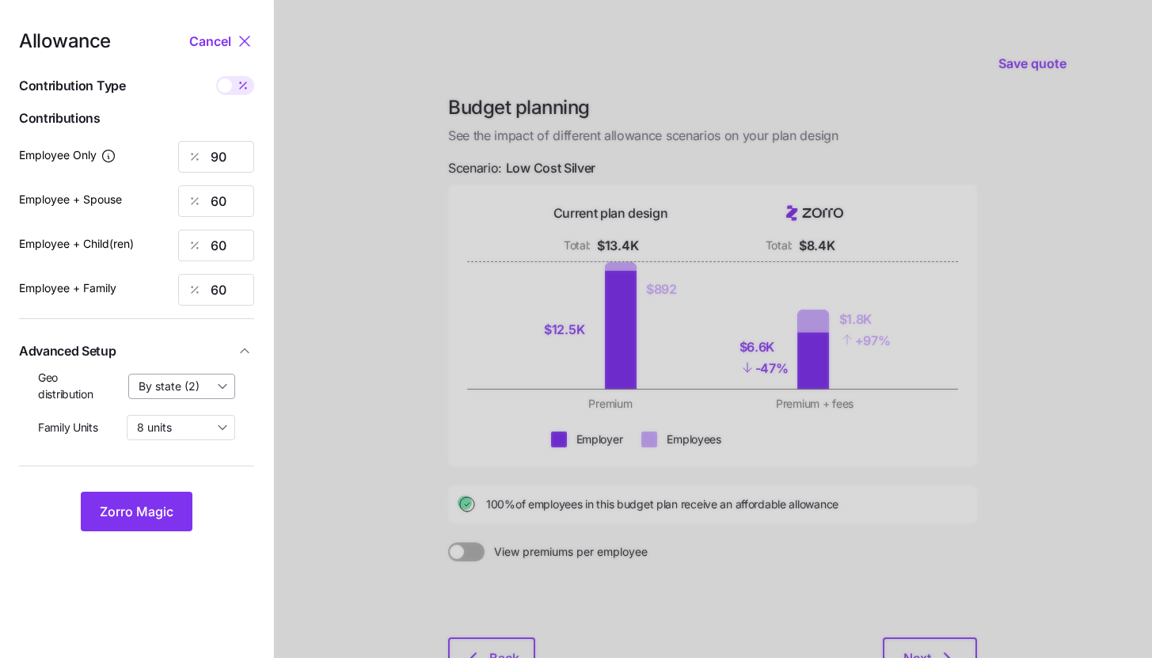
click at [194, 381] on input "By state (2)" at bounding box center [182, 386] width 108 height 25
click at [190, 451] on span "By area (6)" at bounding box center [172, 451] width 58 height 17
type input "By area (6)"
click at [163, 509] on span "Zorro Magic" at bounding box center [137, 511] width 74 height 19
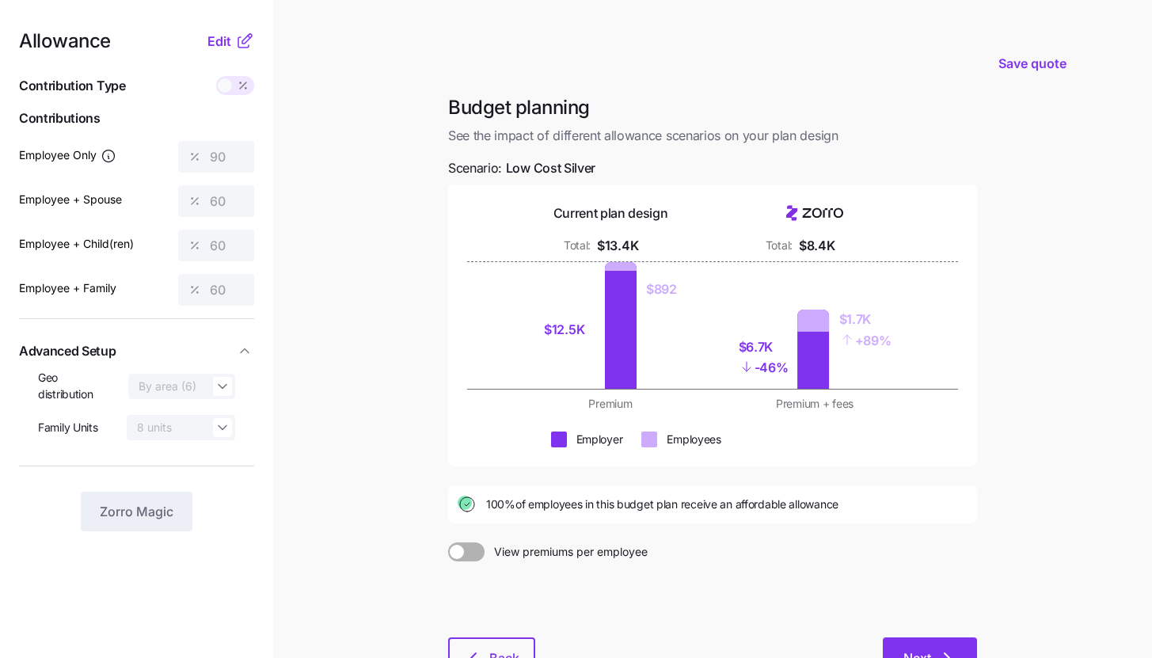
click at [922, 638] on button "Next" at bounding box center [930, 657] width 94 height 40
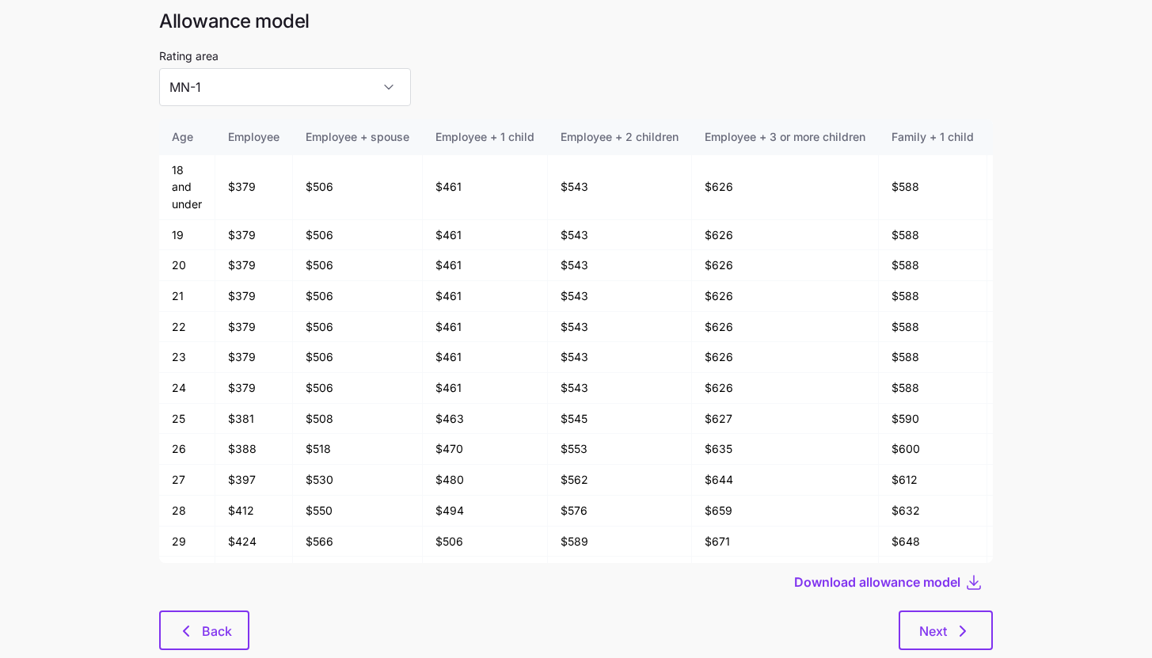
scroll to position [85, 0]
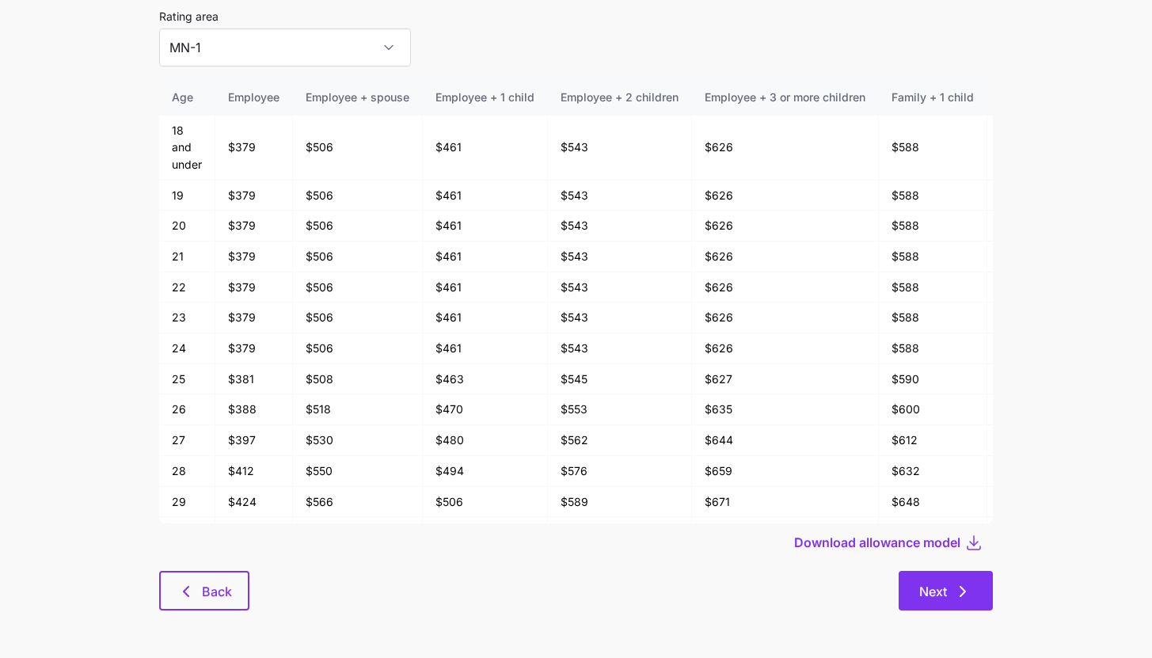
click at [942, 599] on span "Next" at bounding box center [933, 591] width 28 height 19
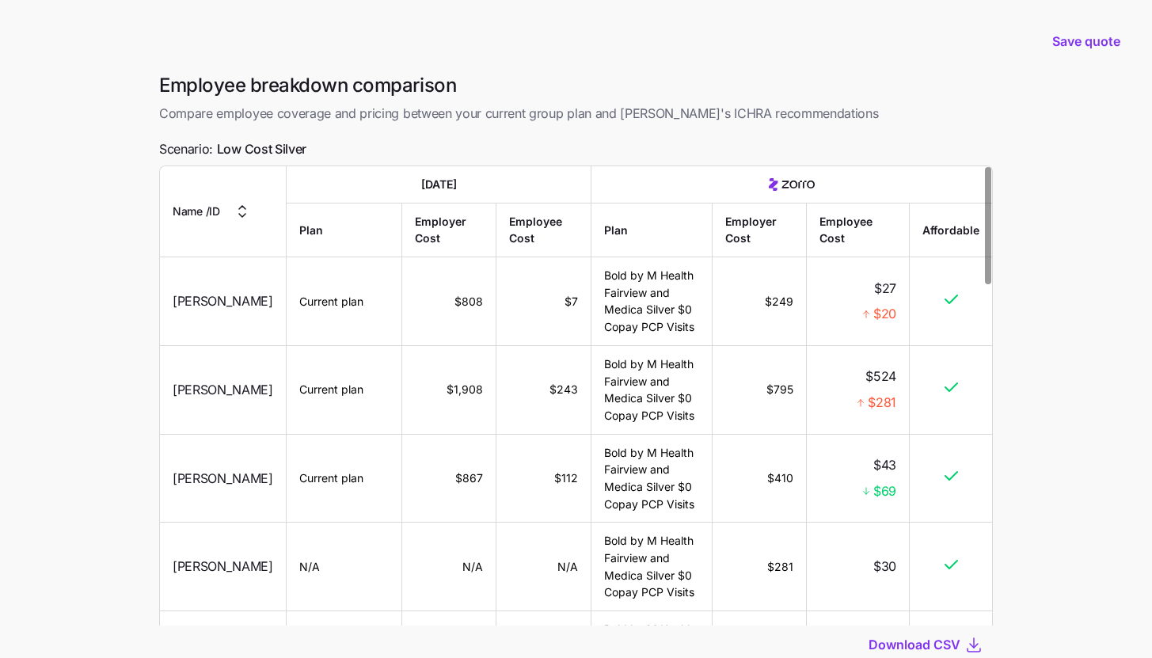
click at [113, 382] on main "Save quote Employee breakdown comparison Compare employee coverage and pricing …" at bounding box center [576, 385] width 1152 height 770
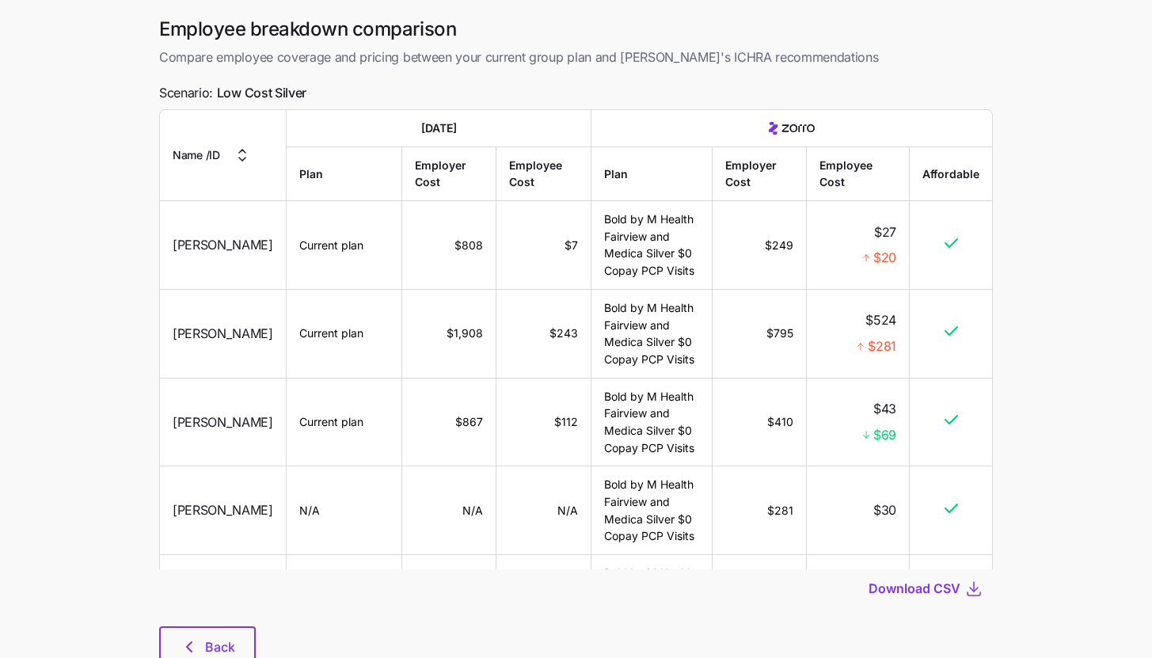
scroll to position [112, 0]
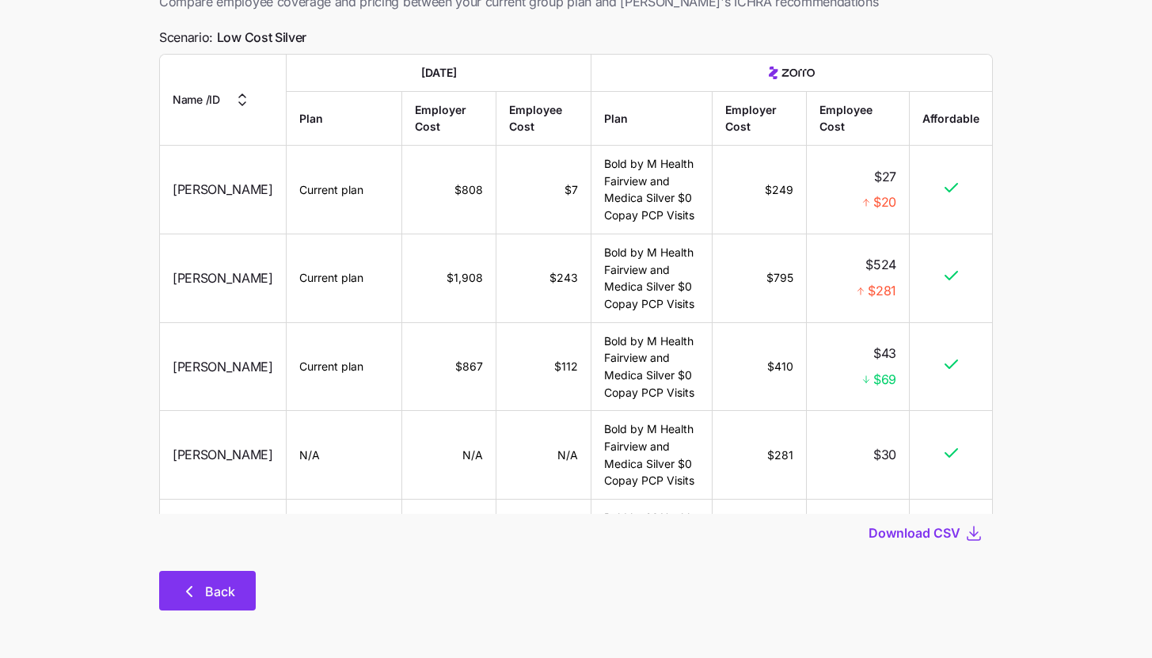
click at [205, 593] on span "Back" at bounding box center [220, 591] width 30 height 19
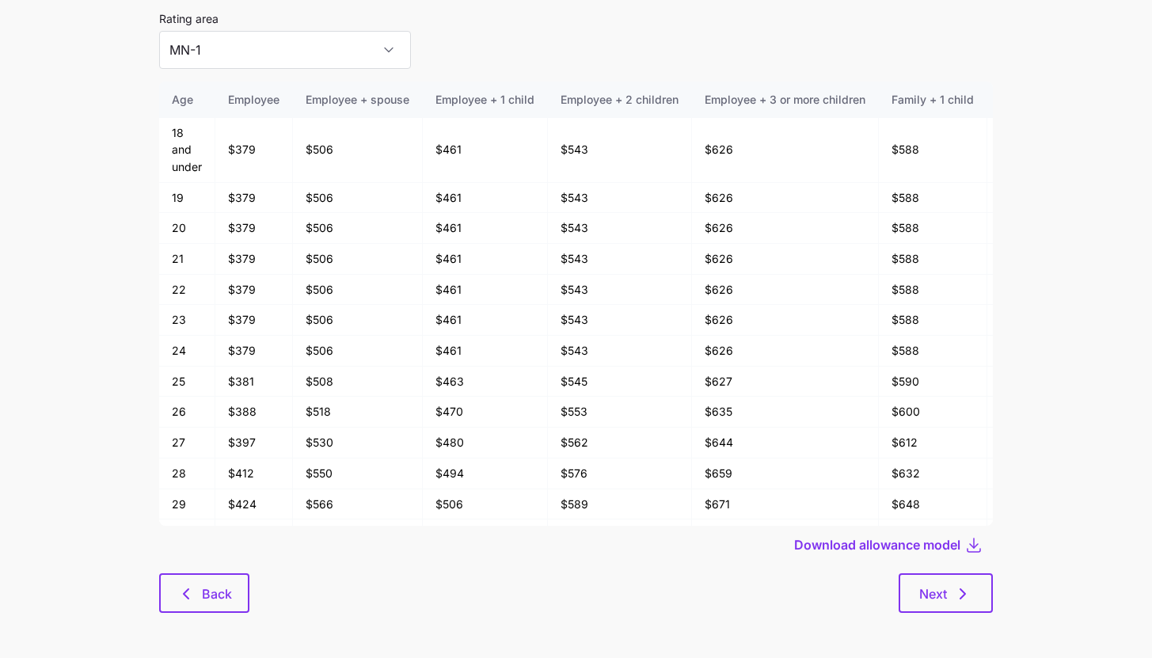
scroll to position [85, 0]
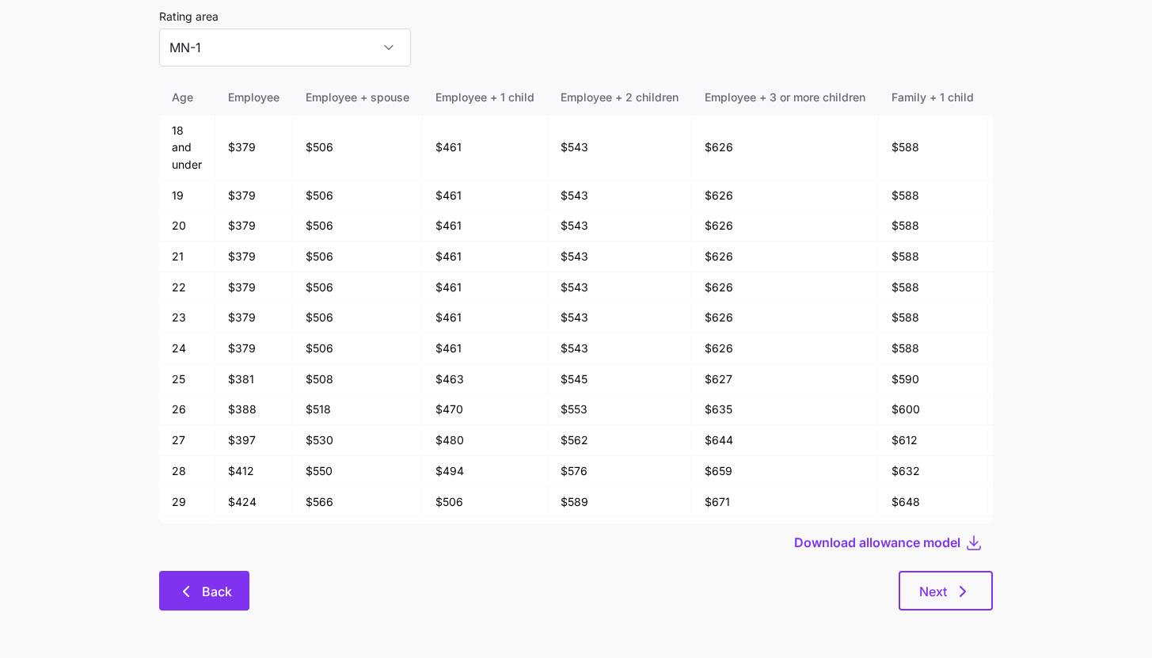
click at [205, 580] on button "Back" at bounding box center [204, 591] width 90 height 40
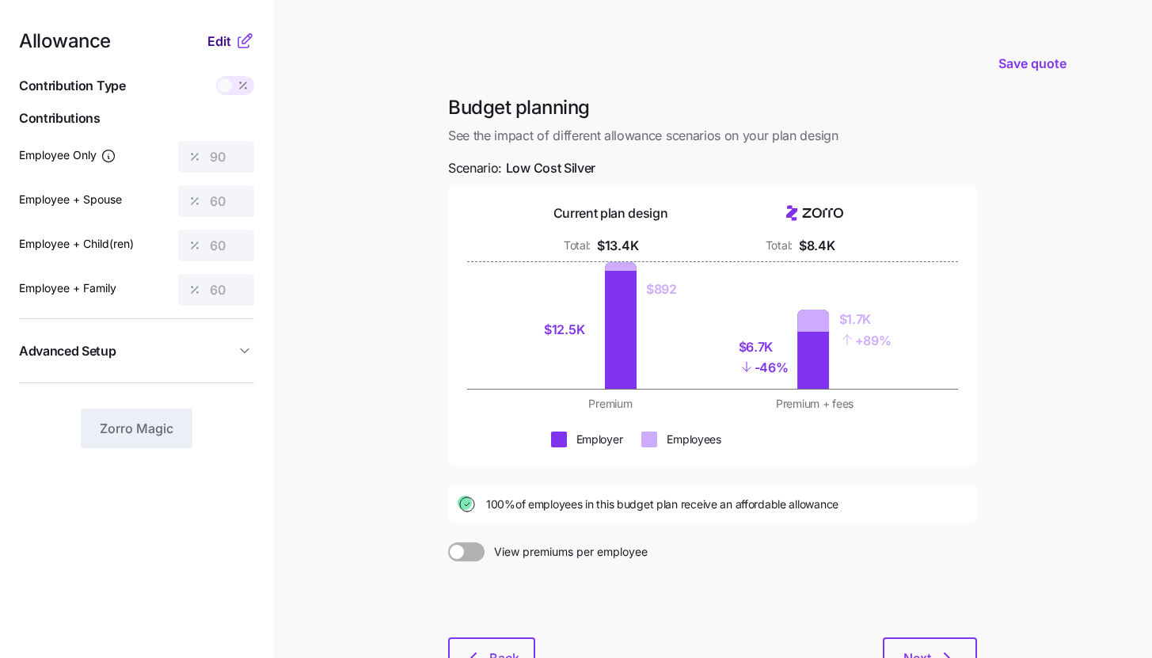
click at [211, 43] on span "Edit" at bounding box center [219, 41] width 24 height 19
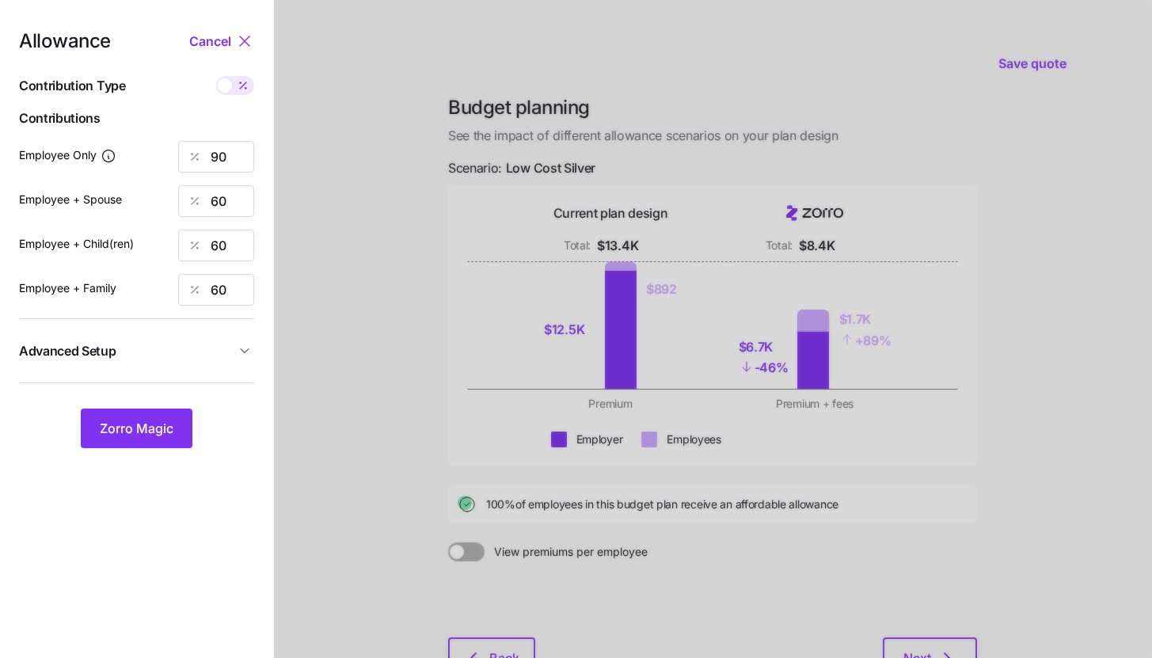
click at [188, 316] on div "Allowance Cancel Contribution Type Use classes Contributions Employee Only 90 E…" at bounding box center [136, 240] width 235 height 417
click at [185, 342] on span "Advanced Setup" at bounding box center [127, 351] width 216 height 20
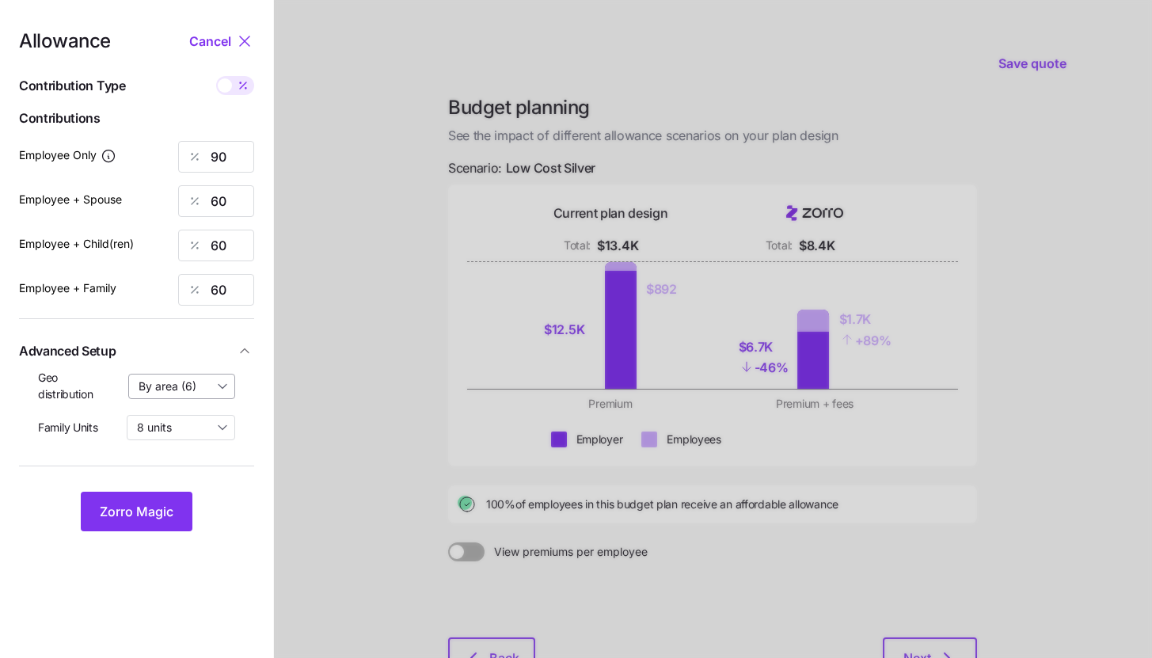
click at [186, 386] on input "By area (6)" at bounding box center [182, 386] width 108 height 25
click at [177, 471] on span "By state (2)" at bounding box center [173, 478] width 61 height 17
type input "By state (2)"
click at [155, 504] on span "Zorro Magic" at bounding box center [137, 511] width 74 height 19
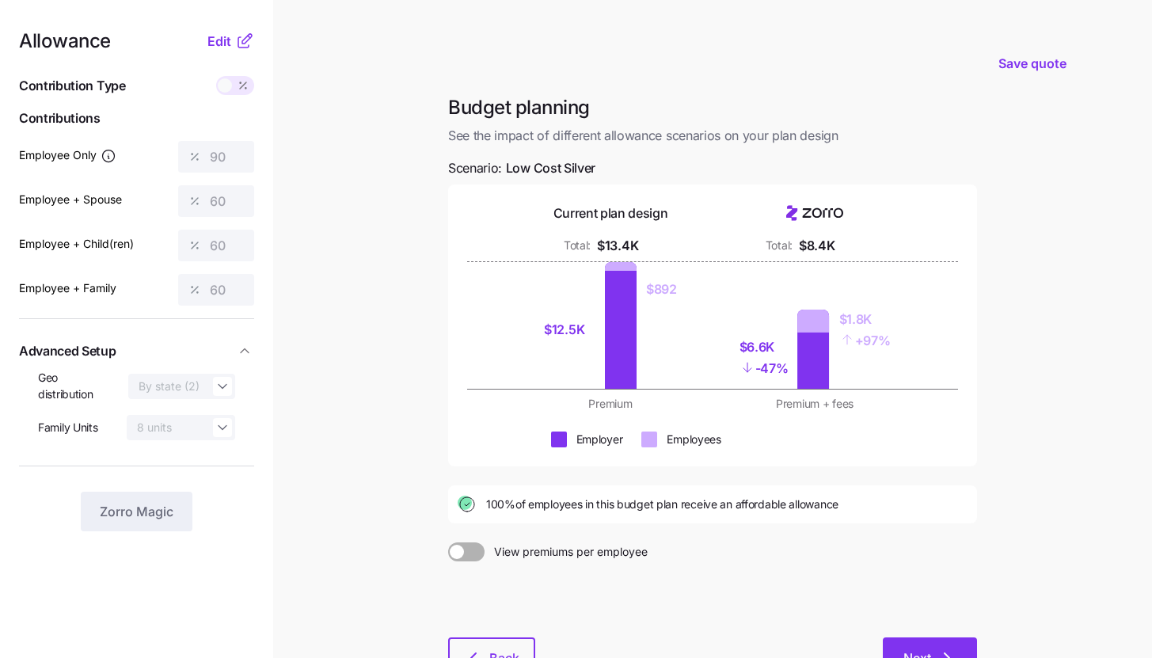
click at [919, 650] on span "Next" at bounding box center [918, 658] width 28 height 19
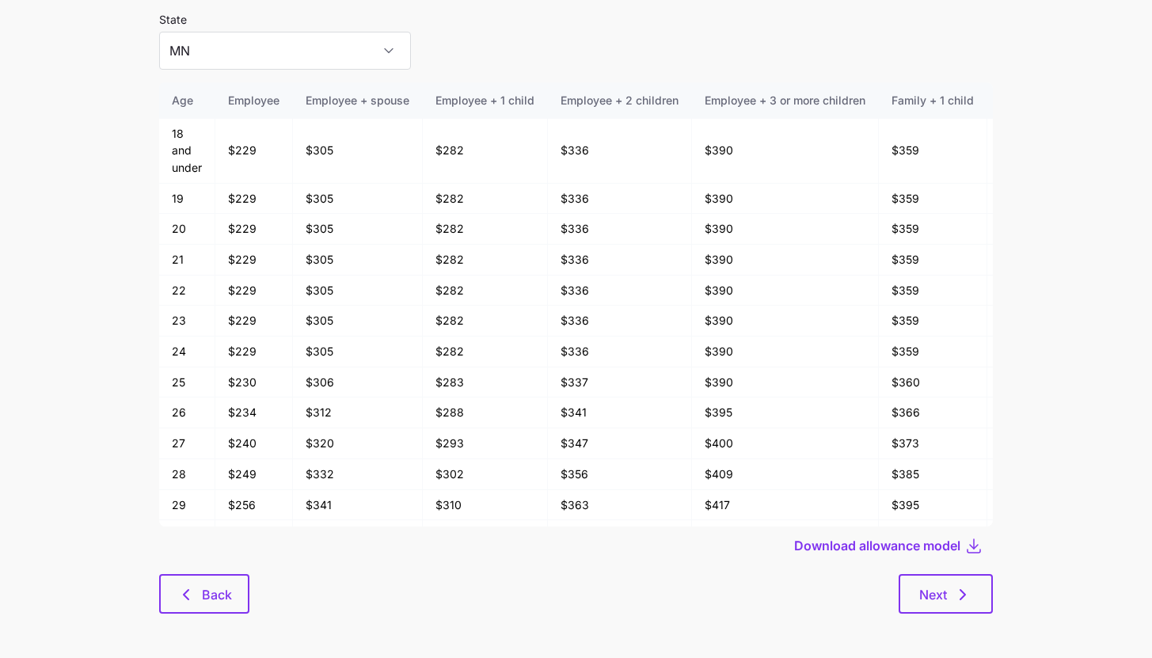
scroll to position [85, 0]
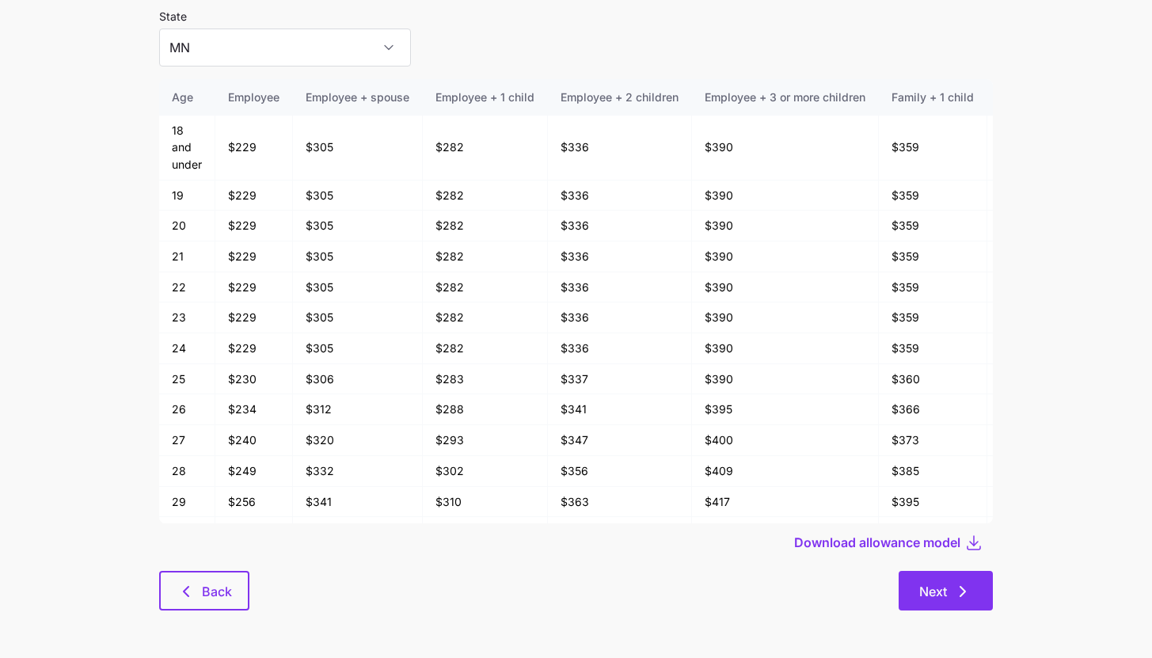
click at [948, 594] on span "Next" at bounding box center [945, 591] width 53 height 19
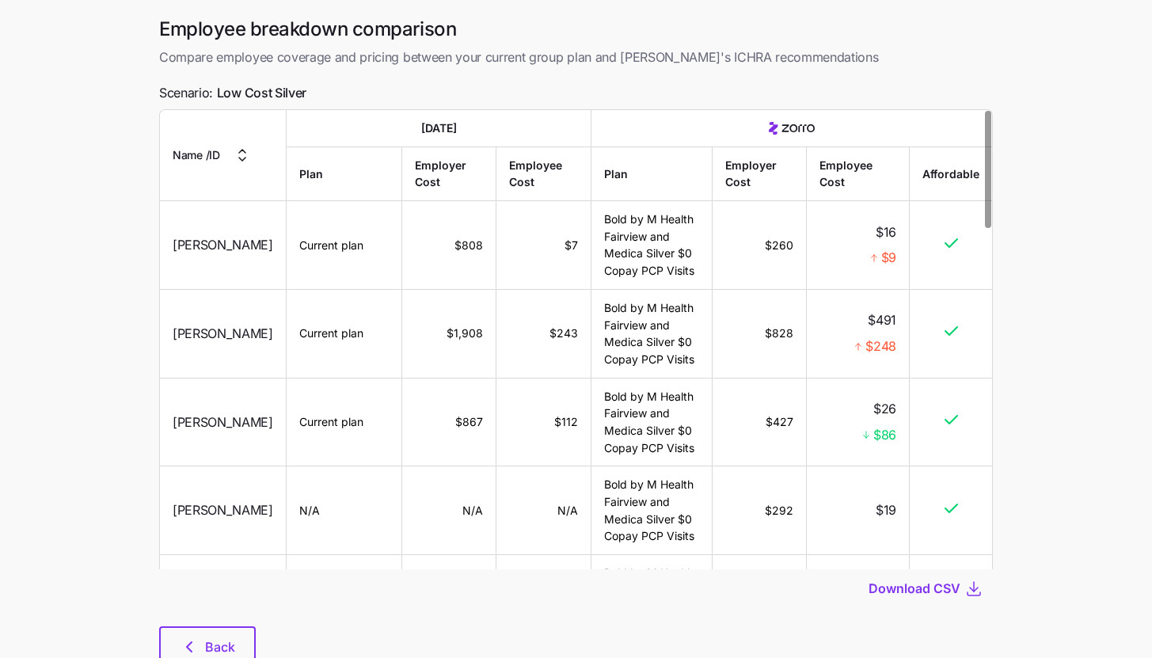
scroll to position [112, 0]
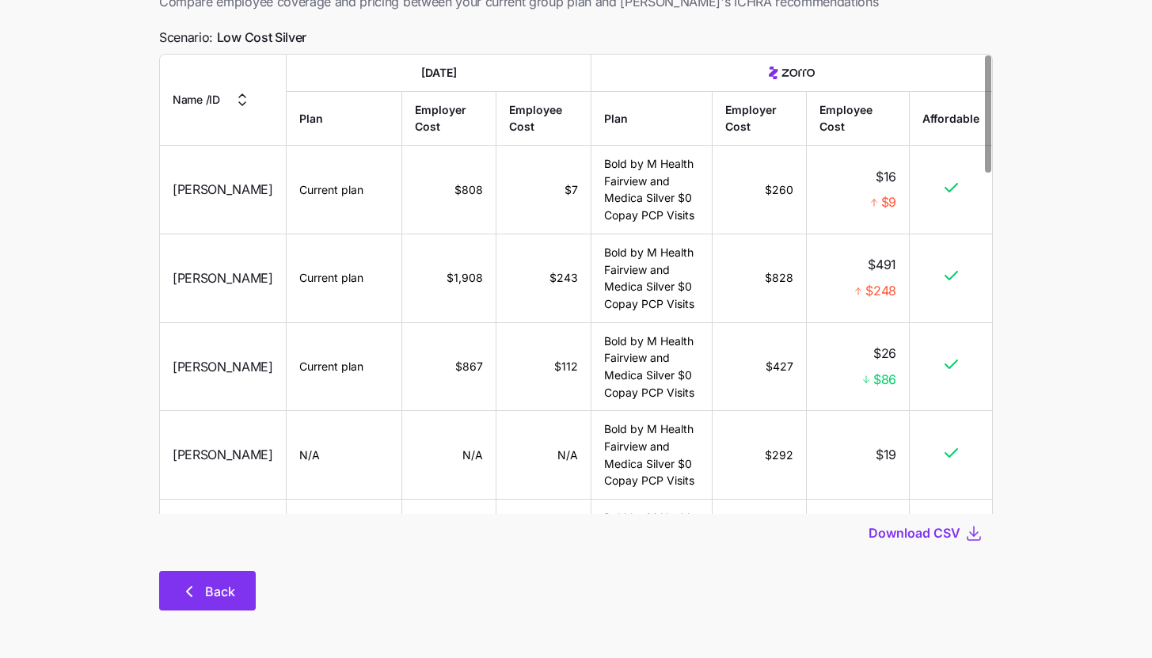
click at [196, 587] on icon "button" at bounding box center [189, 591] width 19 height 19
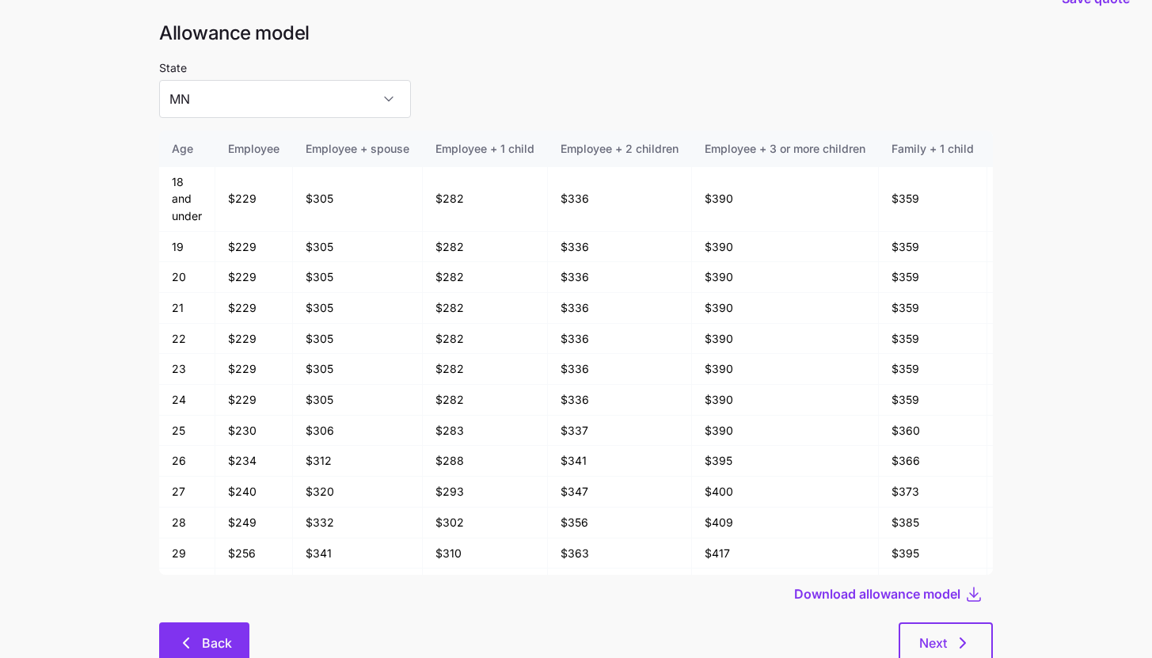
scroll to position [85, 0]
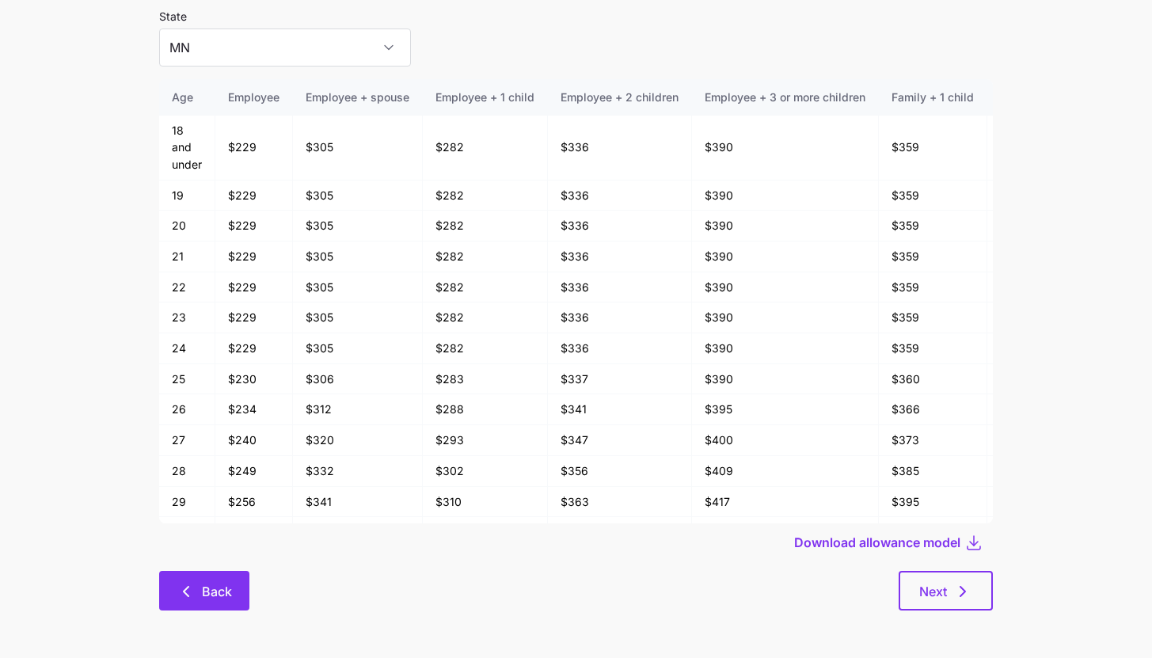
click at [202, 577] on button "Back" at bounding box center [204, 591] width 90 height 40
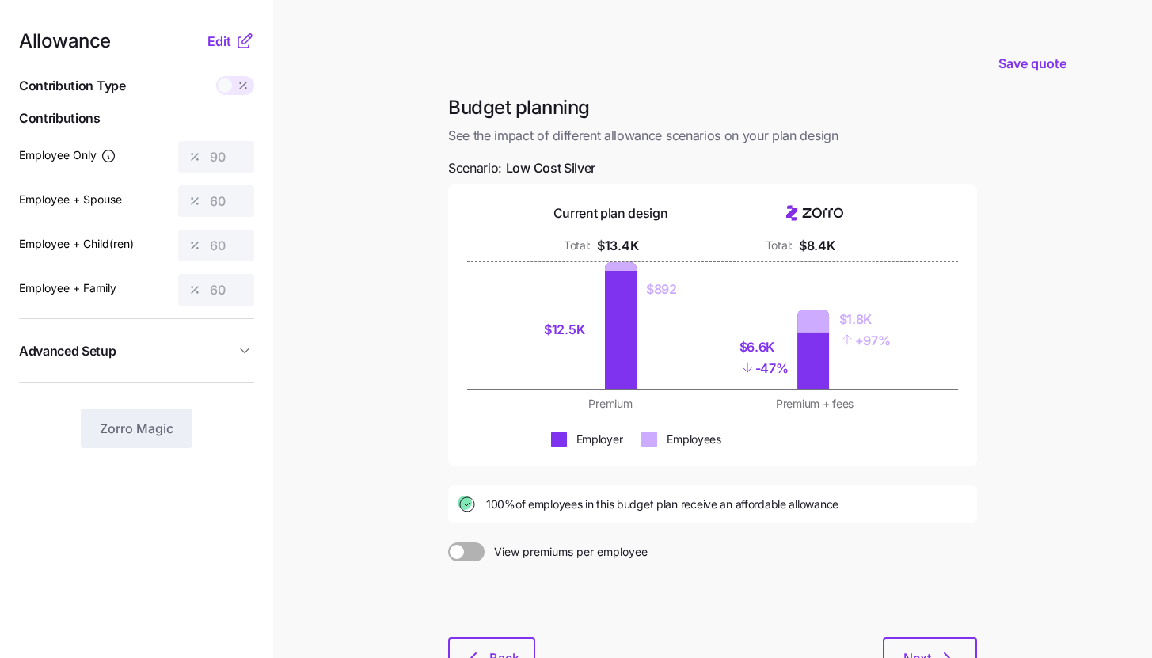
click at [231, 51] on div "Allowance Edit Contribution Type Use classes Contributions Employee Only 90 Emp…" at bounding box center [136, 240] width 235 height 417
click at [231, 39] on button "Edit" at bounding box center [221, 41] width 28 height 19
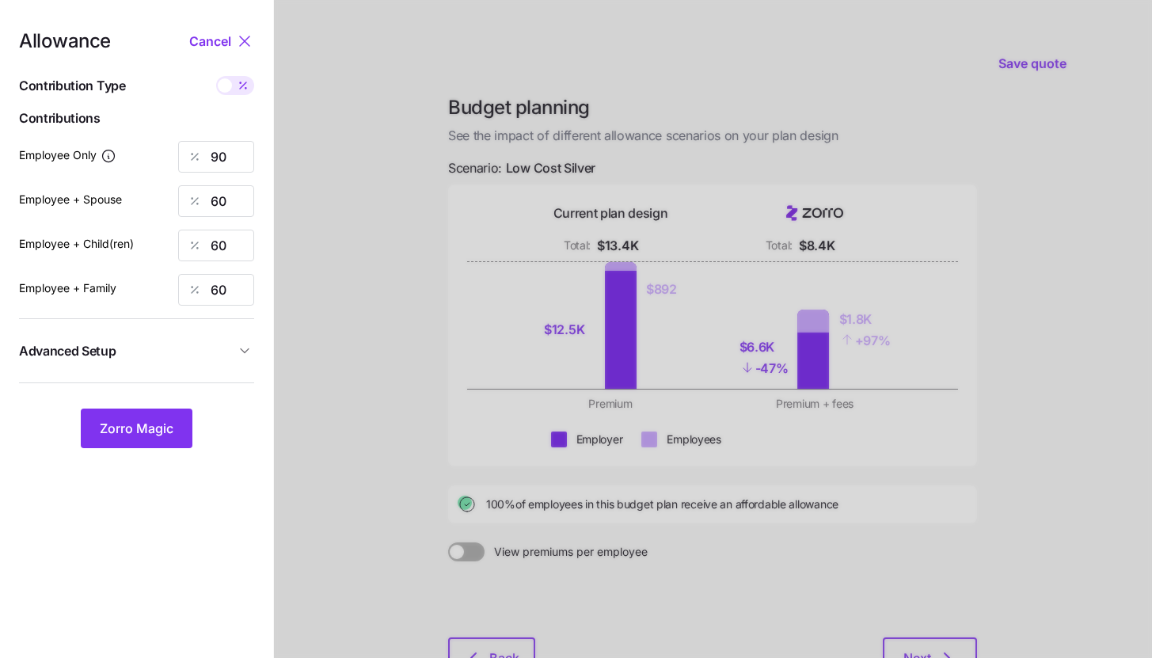
click at [204, 357] on span "Advanced Setup" at bounding box center [127, 351] width 216 height 20
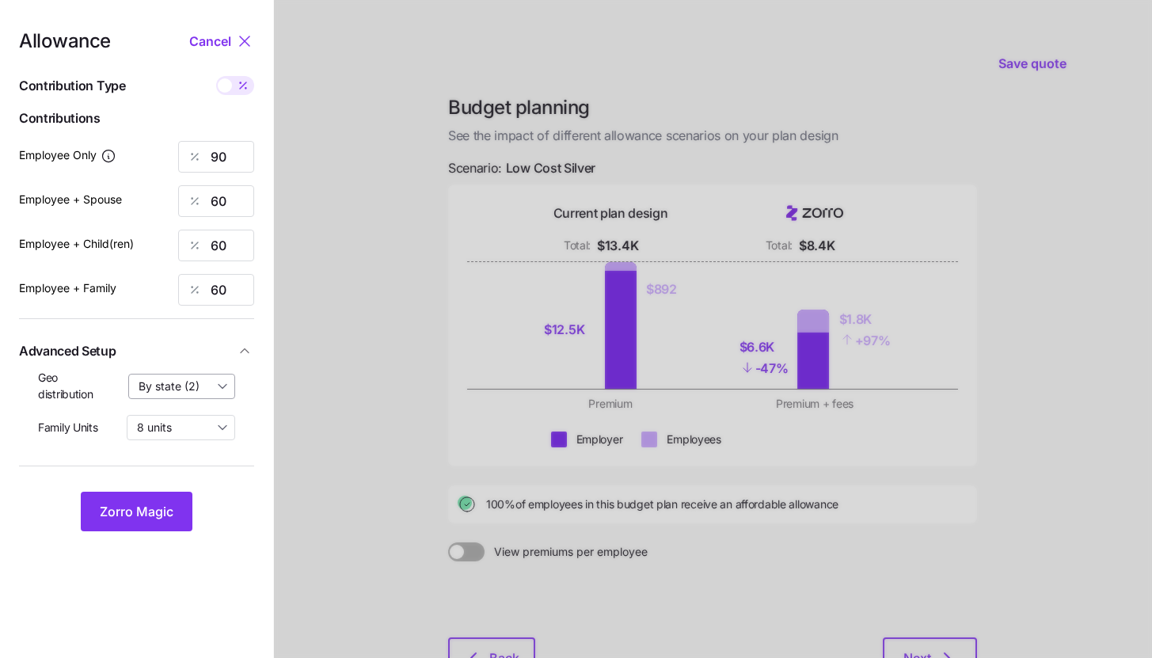
click at [214, 388] on input "By state (2)" at bounding box center [182, 386] width 108 height 25
click at [193, 455] on span "By area (6)" at bounding box center [172, 451] width 58 height 17
type input "By area (6)"
click at [162, 503] on span "Zorro Magic" at bounding box center [137, 511] width 74 height 19
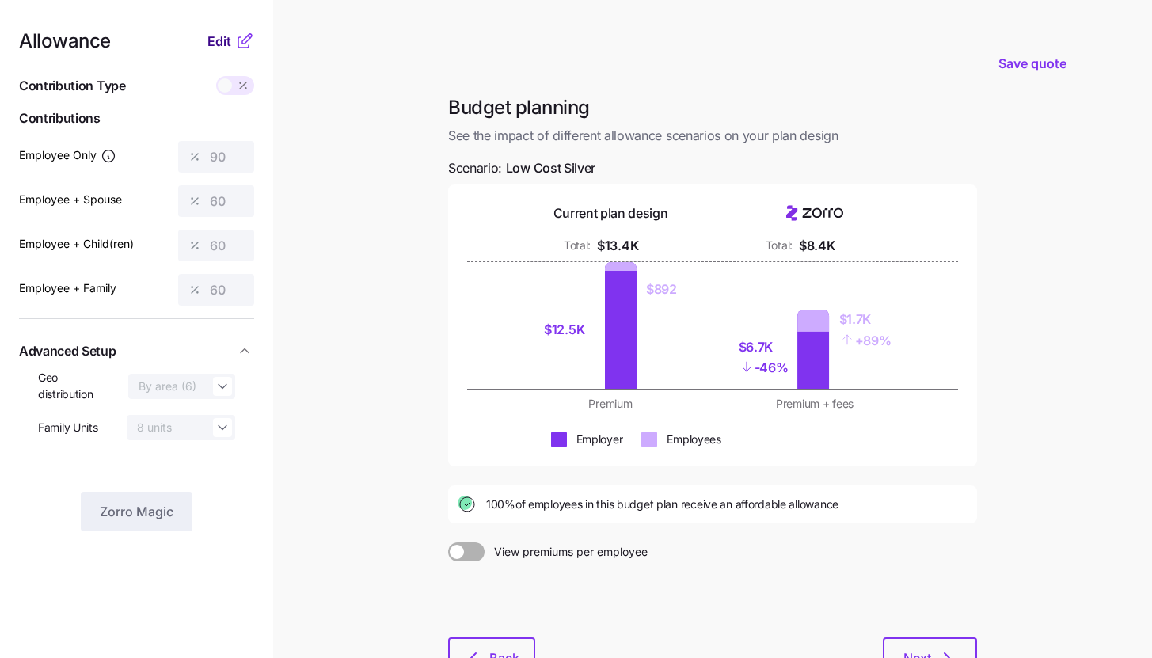
click at [224, 48] on span "Edit" at bounding box center [219, 41] width 24 height 19
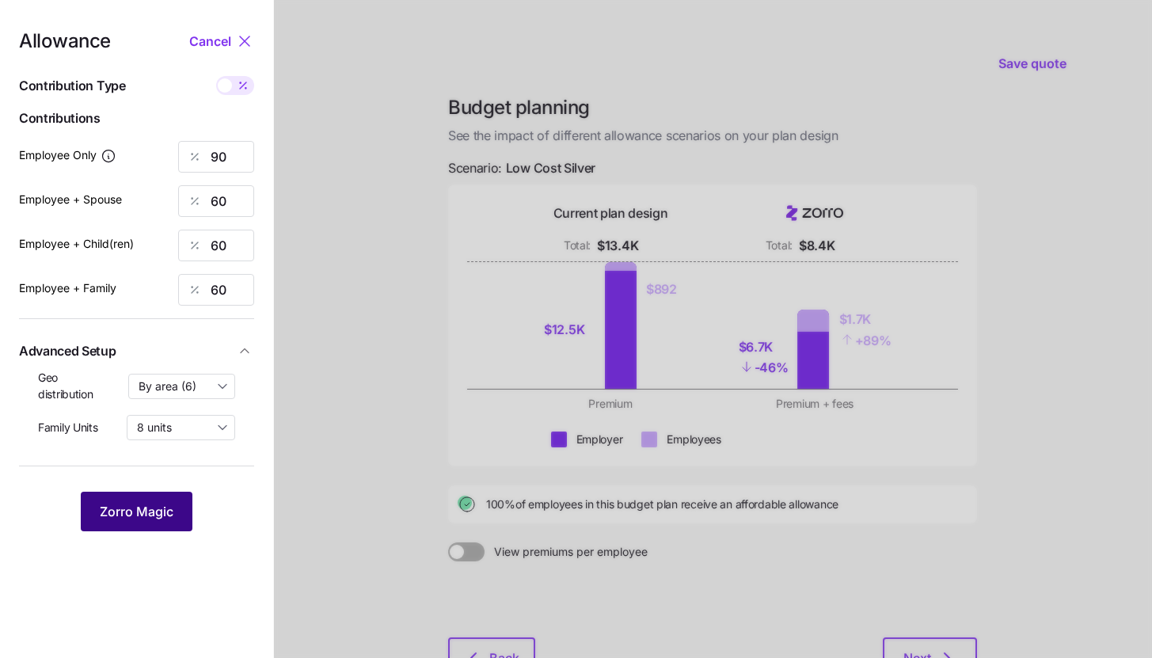
click at [171, 500] on button "Zorro Magic" at bounding box center [137, 512] width 112 height 40
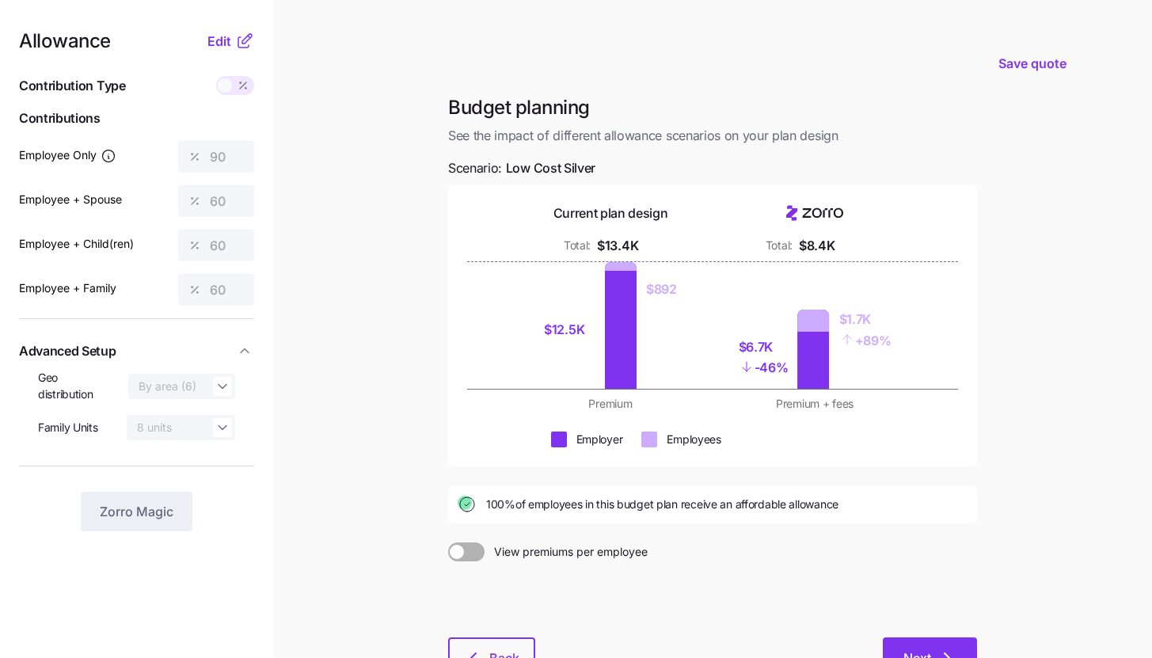
click at [949, 649] on icon "button" at bounding box center [947, 658] width 19 height 19
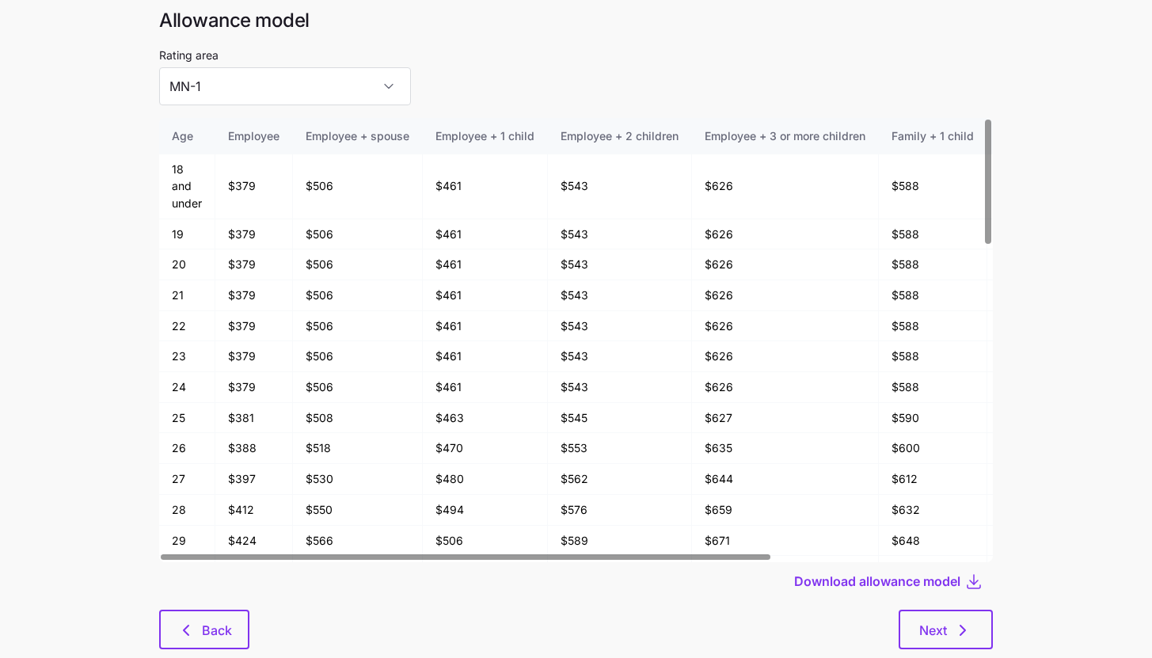
scroll to position [85, 0]
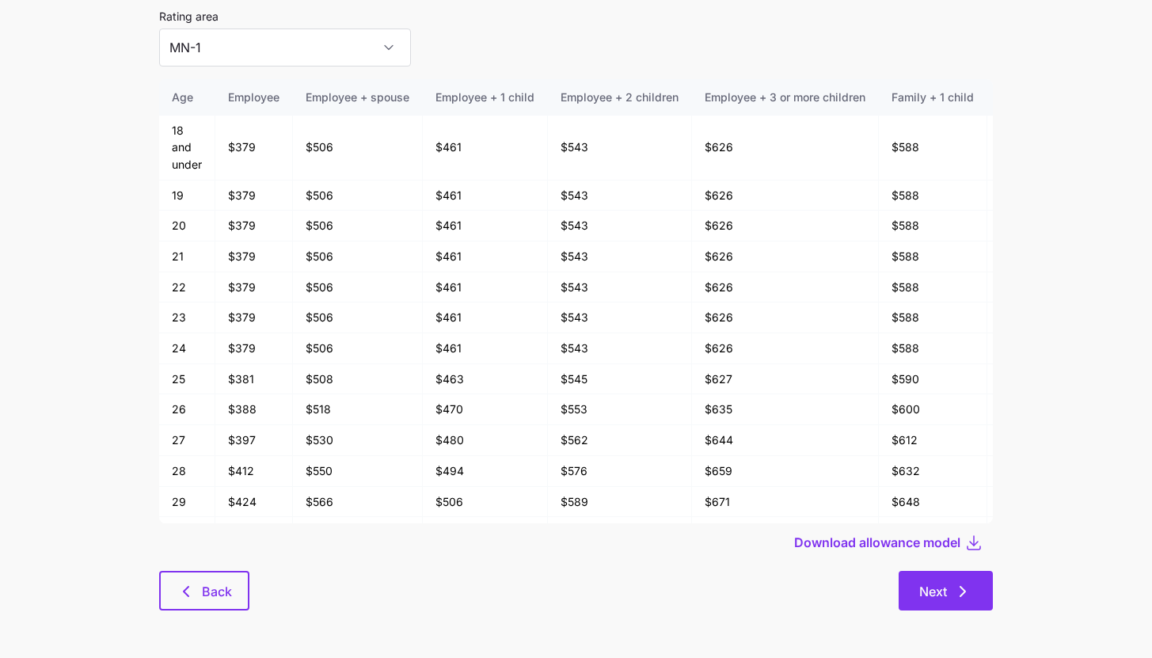
click at [944, 595] on span "Next" at bounding box center [933, 591] width 28 height 19
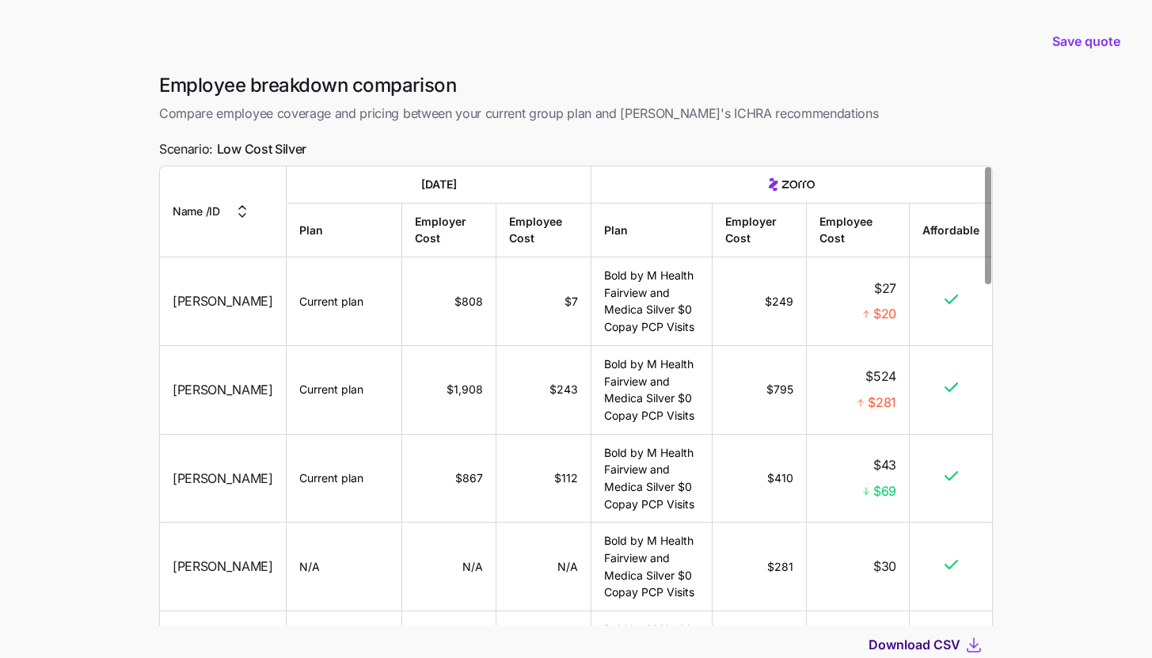
click at [897, 643] on span "Download CSV" at bounding box center [915, 644] width 92 height 19
click at [877, 657] on div "Download CSV" at bounding box center [576, 645] width 834 height 38
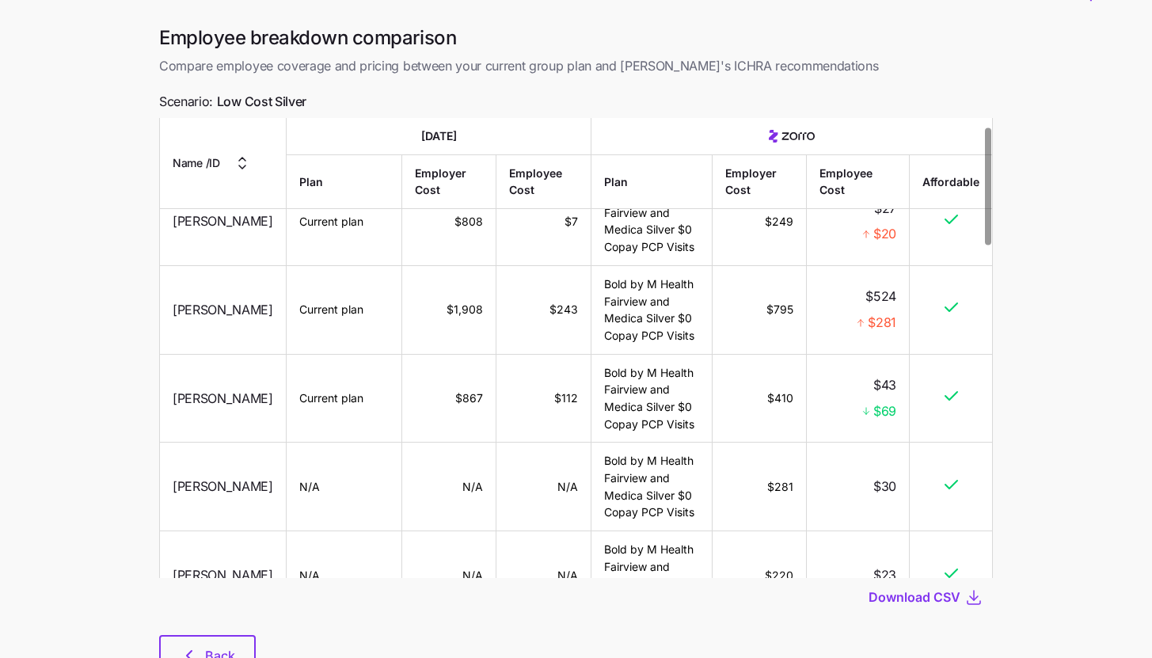
scroll to position [112, 0]
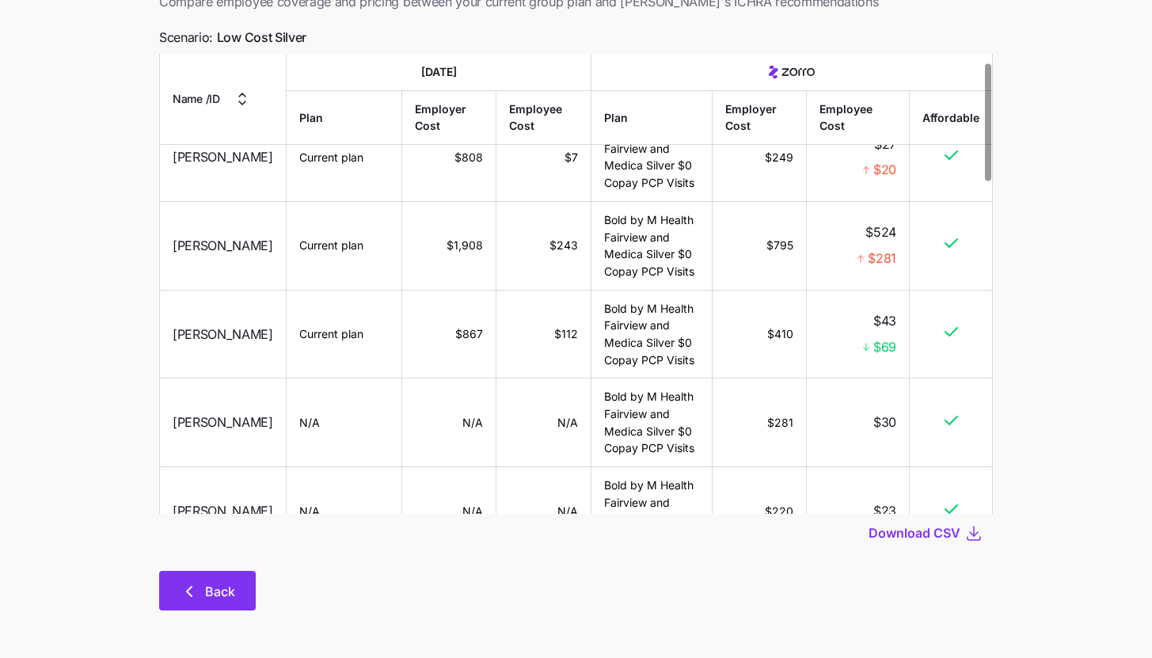
click at [199, 589] on span "Back" at bounding box center [207, 591] width 55 height 19
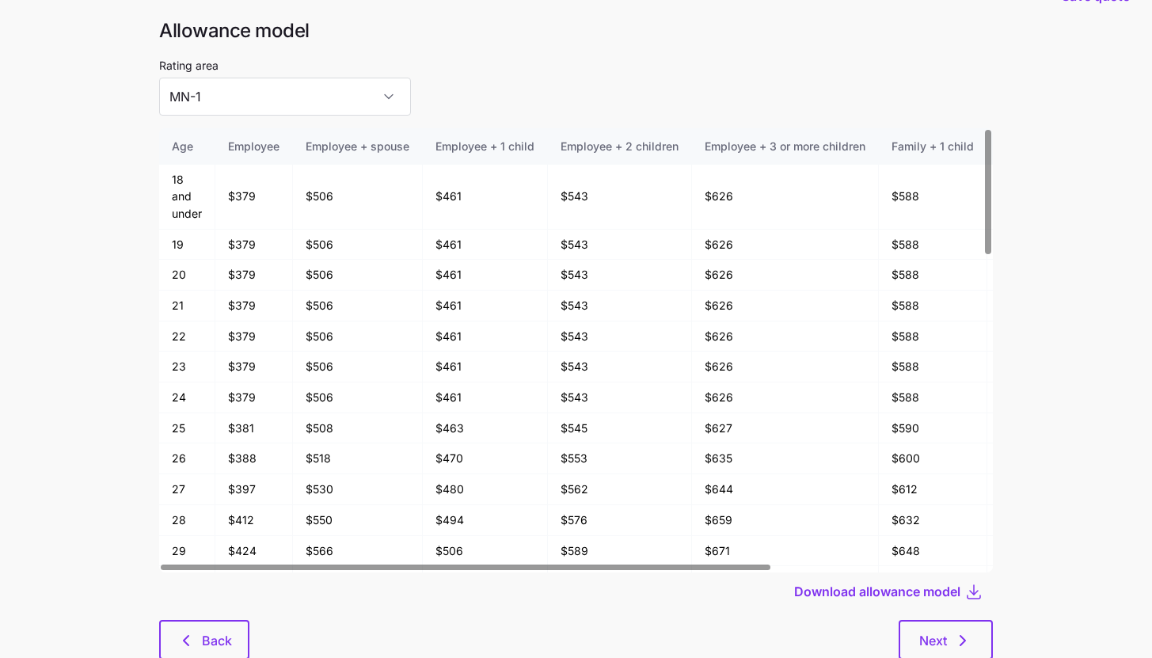
scroll to position [85, 0]
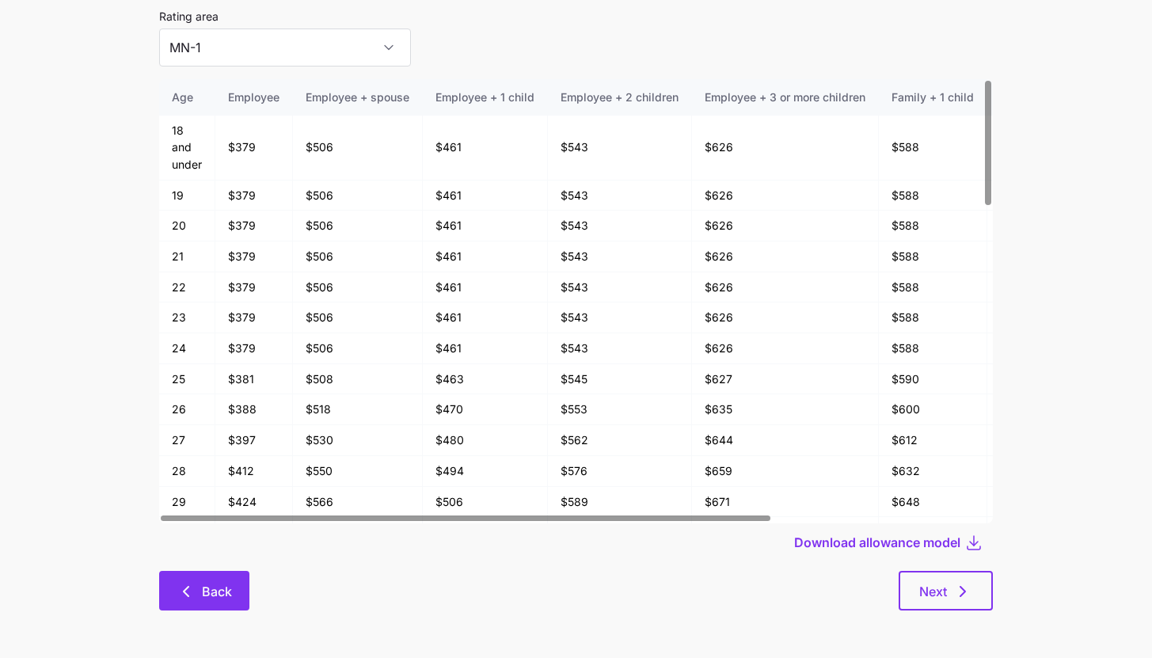
click at [201, 604] on button "Back" at bounding box center [204, 591] width 90 height 40
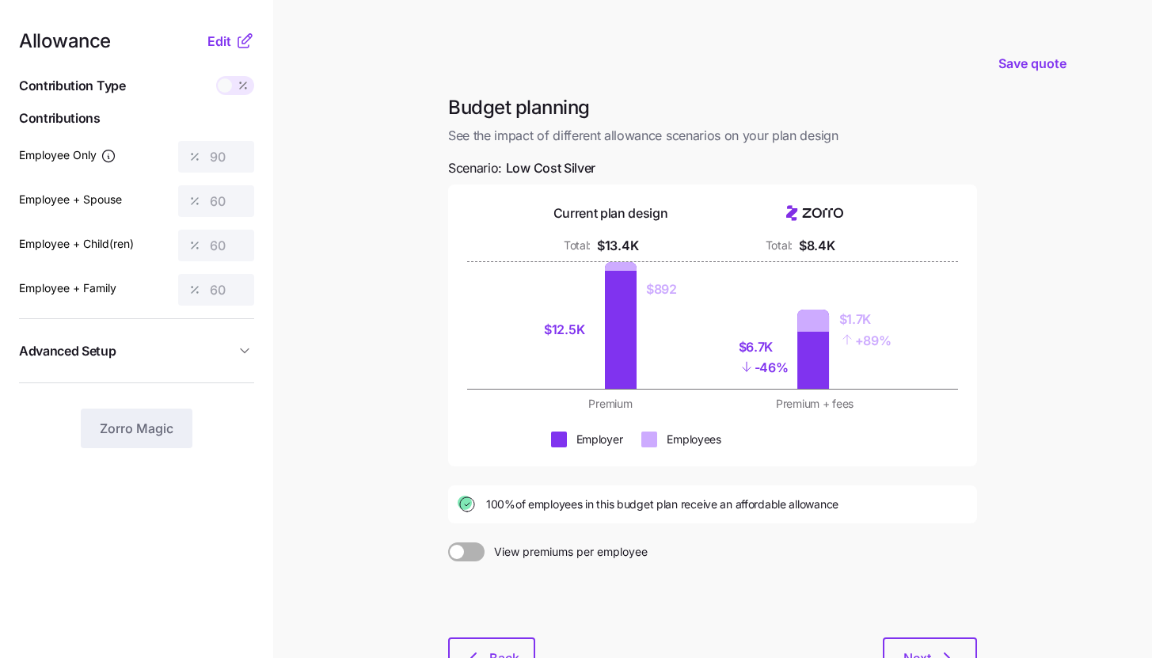
click at [240, 40] on icon at bounding box center [244, 41] width 19 height 19
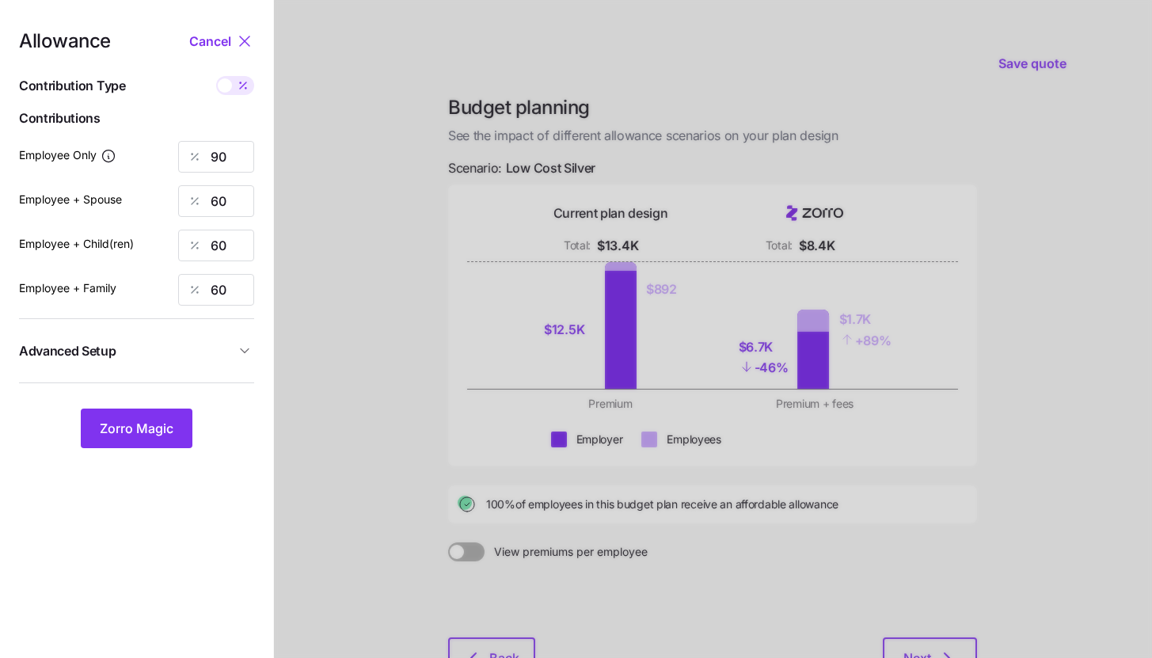
click at [234, 362] on button "Advanced Setup" at bounding box center [136, 351] width 235 height 39
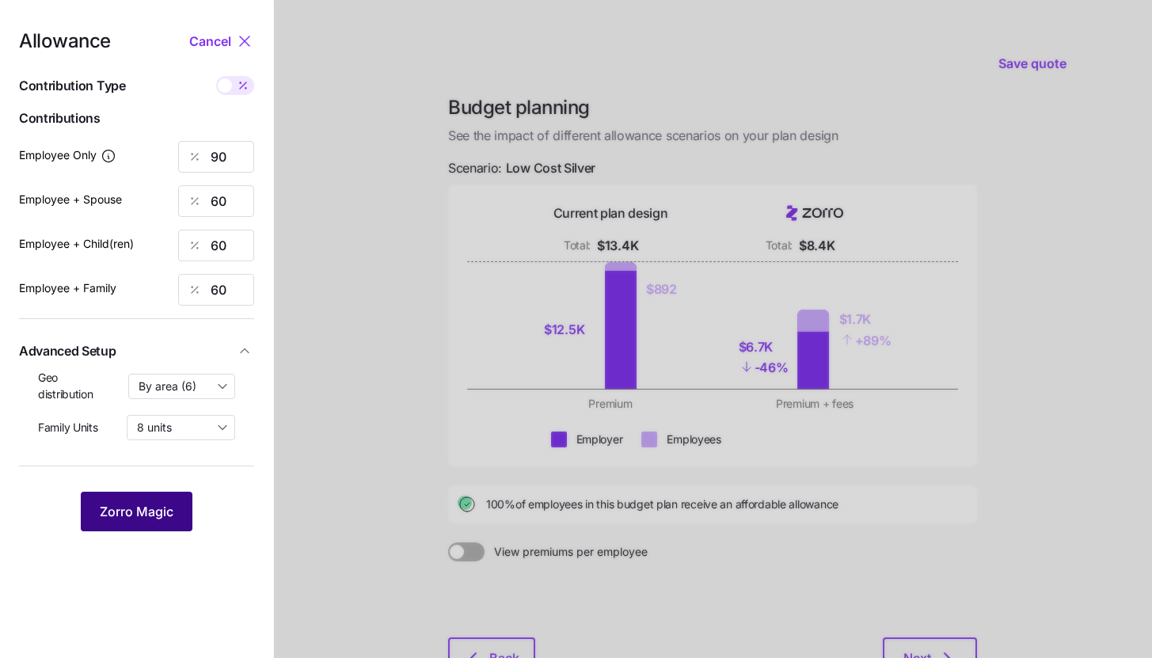
click at [154, 504] on span "Zorro Magic" at bounding box center [137, 511] width 74 height 19
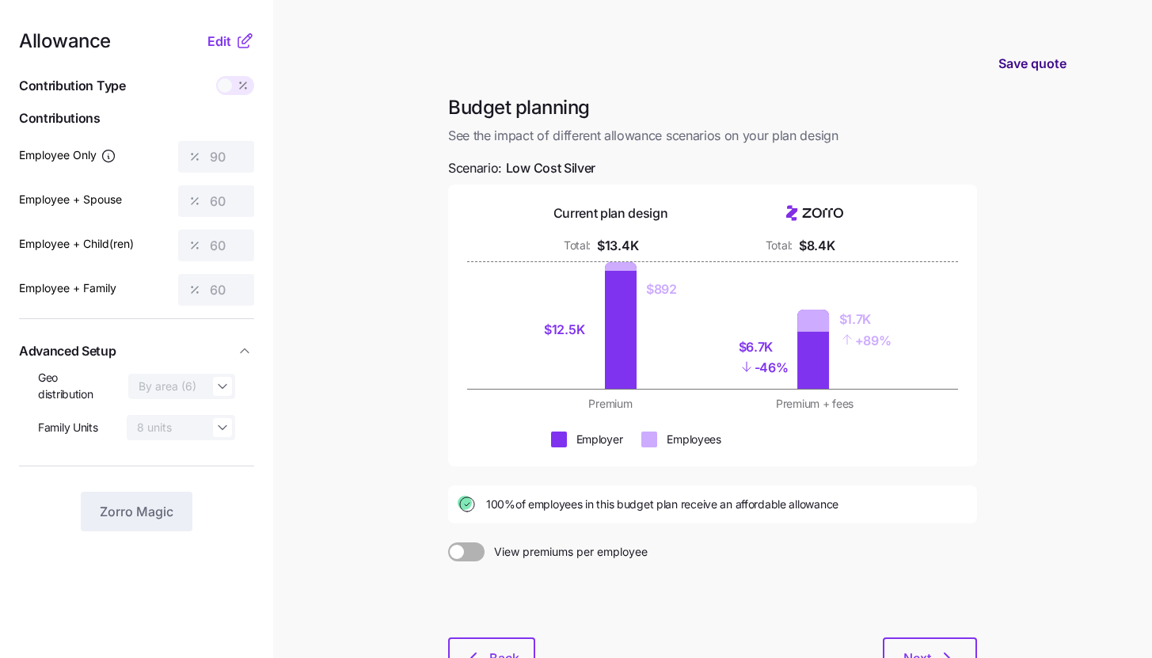
click at [1025, 61] on span "Save quote" at bounding box center [1033, 63] width 68 height 19
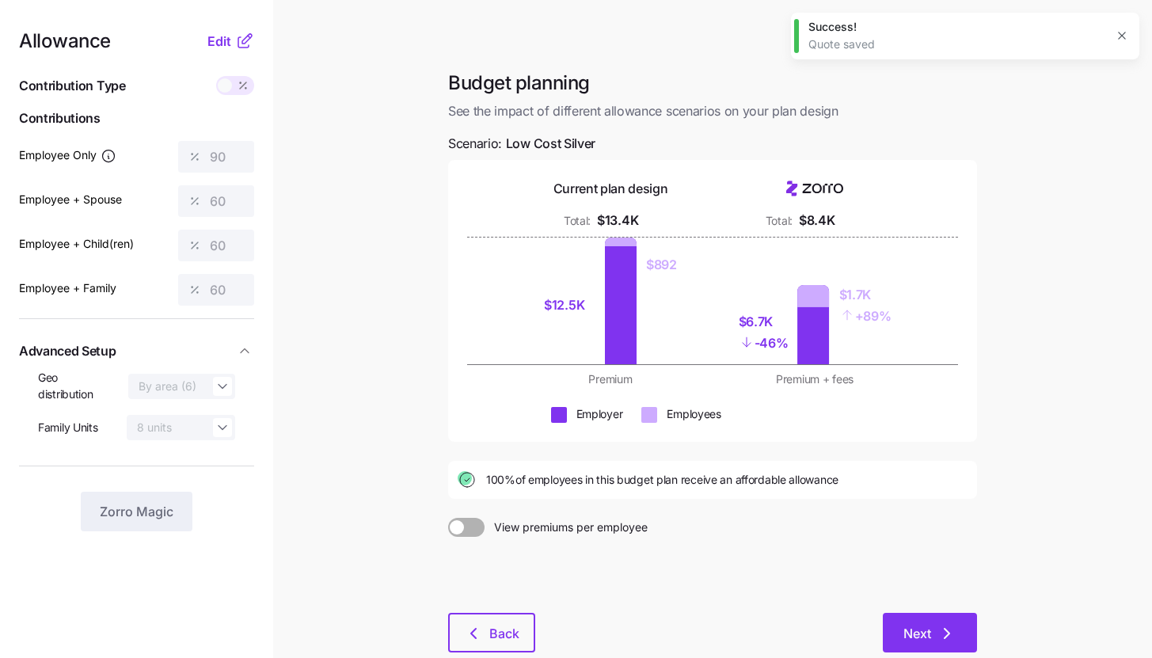
click at [941, 627] on icon "button" at bounding box center [947, 633] width 19 height 19
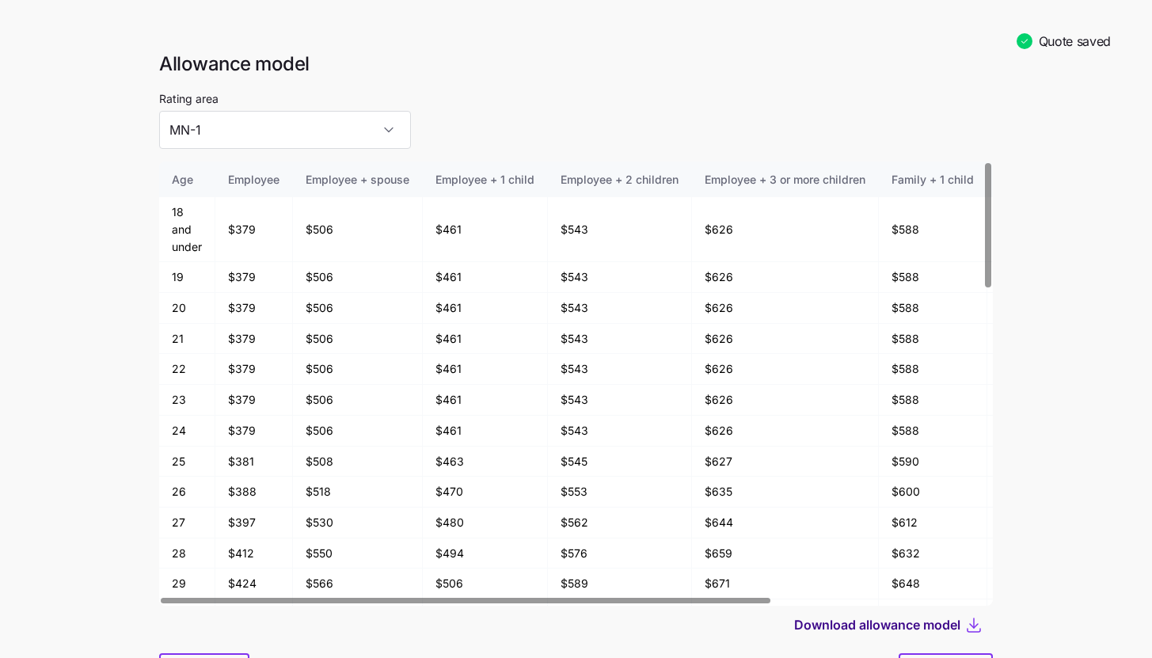
click at [927, 624] on span "Download allowance model" at bounding box center [877, 624] width 166 height 19
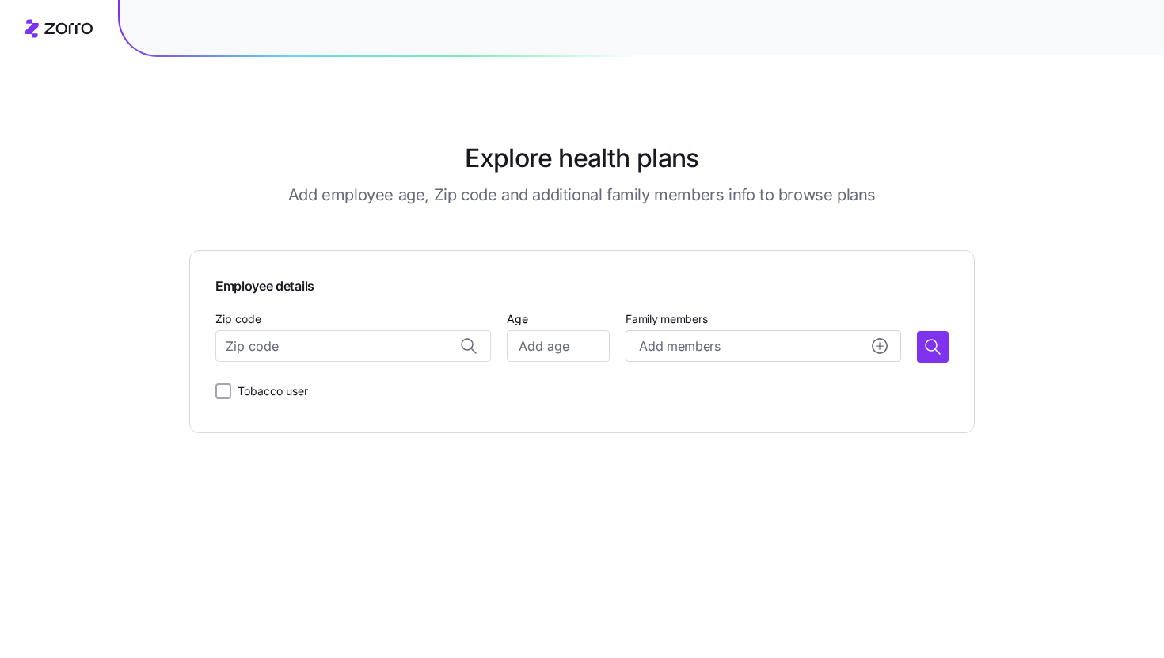
click at [263, 97] on main "Explore health plans Add employee age, Zip code and additional family members i…" at bounding box center [582, 329] width 786 height 658
click at [364, 345] on input "Zip code" at bounding box center [353, 346] width 276 height 32
click at [383, 388] on span "77382, Montgomery County, TX" at bounding box center [369, 389] width 222 height 20
type input "77382, Montgomery County, TX"
click at [558, 344] on input "Age" at bounding box center [558, 346] width 103 height 32
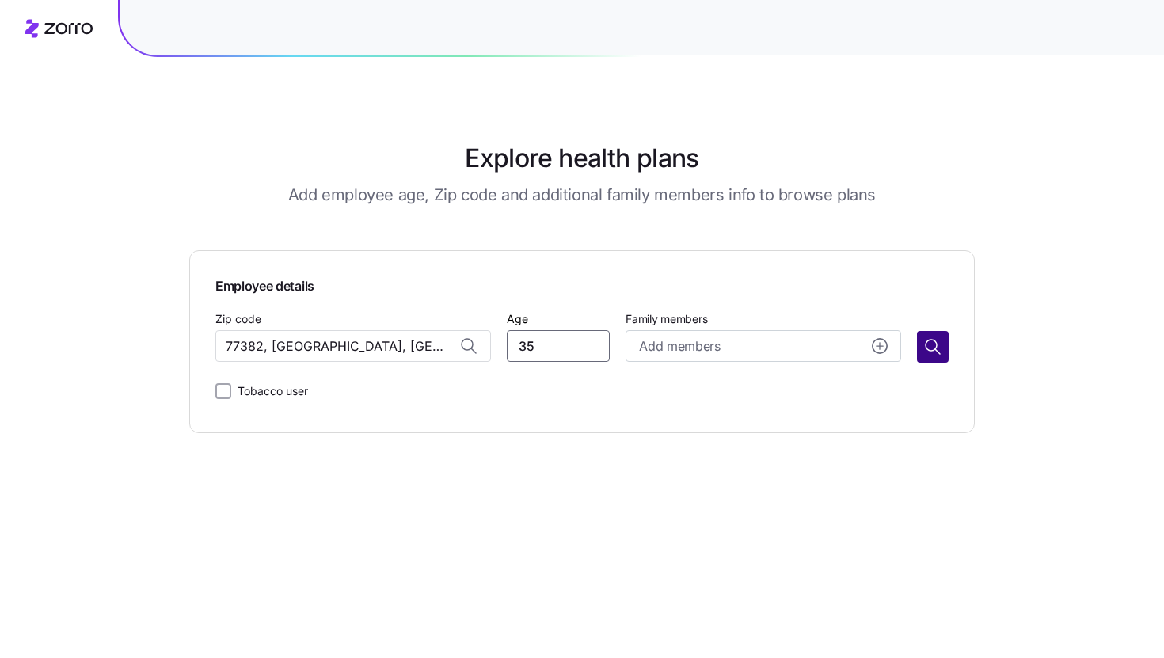
type input "35"
click at [934, 349] on icon "button" at bounding box center [932, 346] width 19 height 19
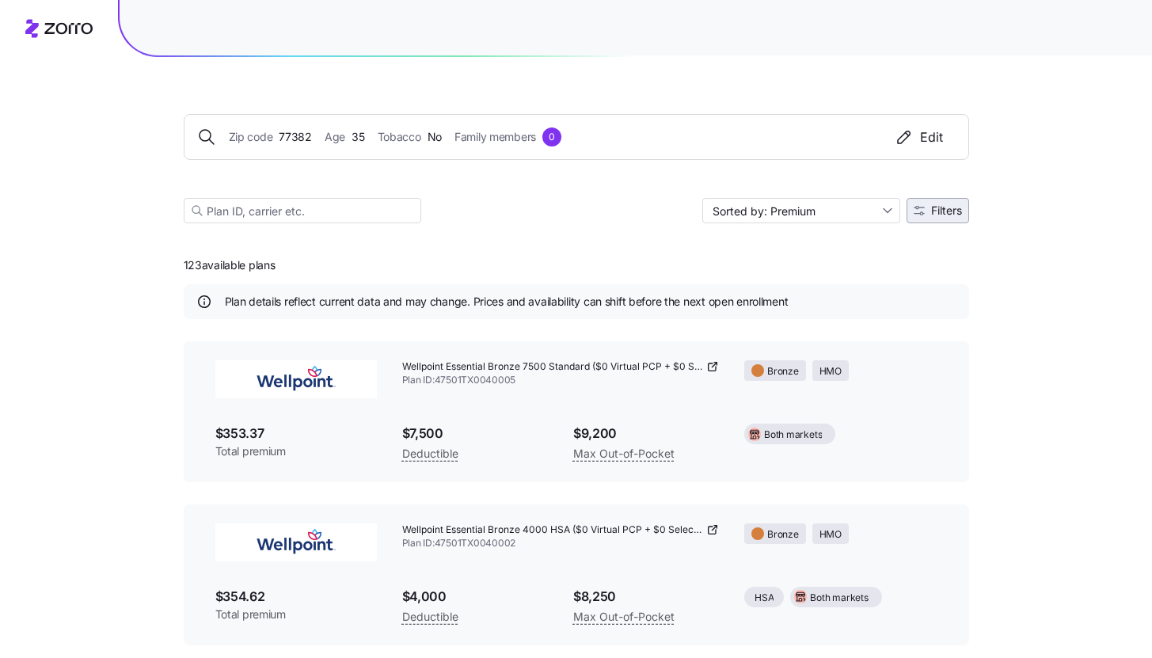
click at [948, 219] on button "Filters" at bounding box center [938, 210] width 63 height 25
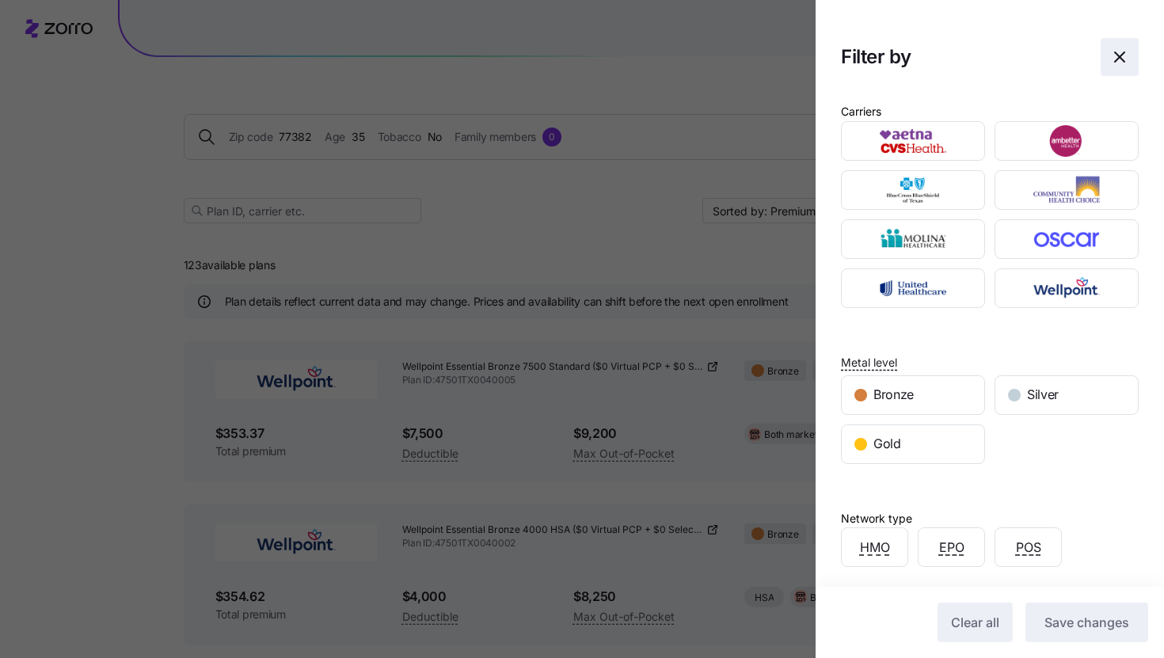
click at [1116, 59] on icon "button" at bounding box center [1119, 57] width 19 height 19
